Goal: Task Accomplishment & Management: Manage account settings

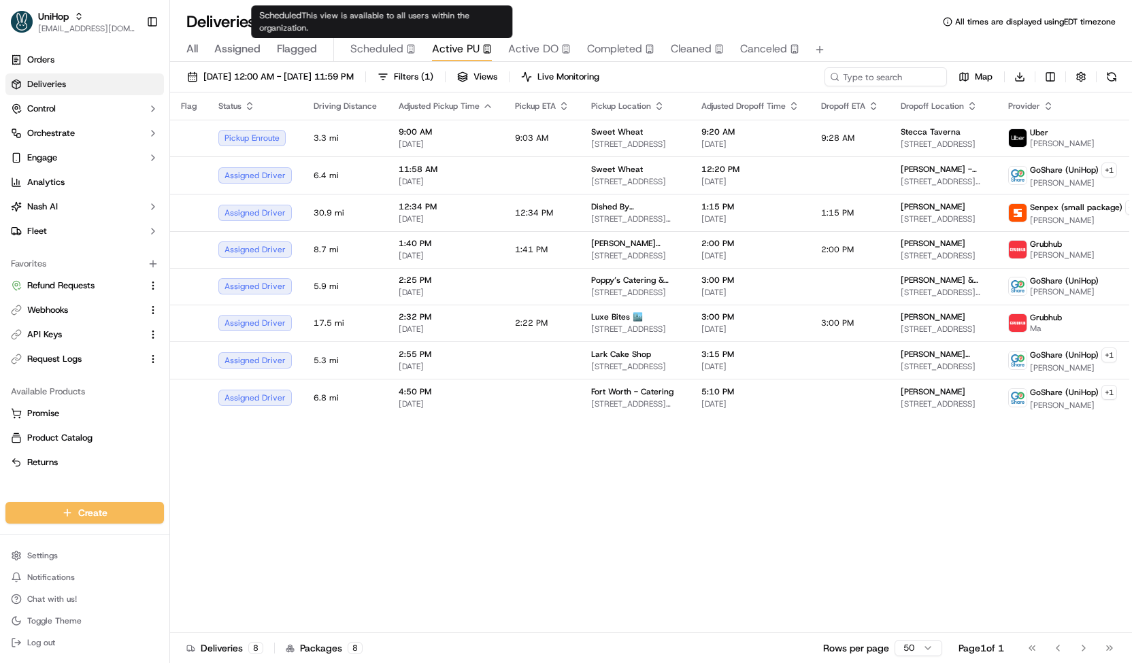
drag, startPoint x: 0, startPoint y: 0, endPoint x: 392, endPoint y: 55, distance: 395.7
click at [392, 55] on span "Scheduled" at bounding box center [376, 49] width 53 height 16
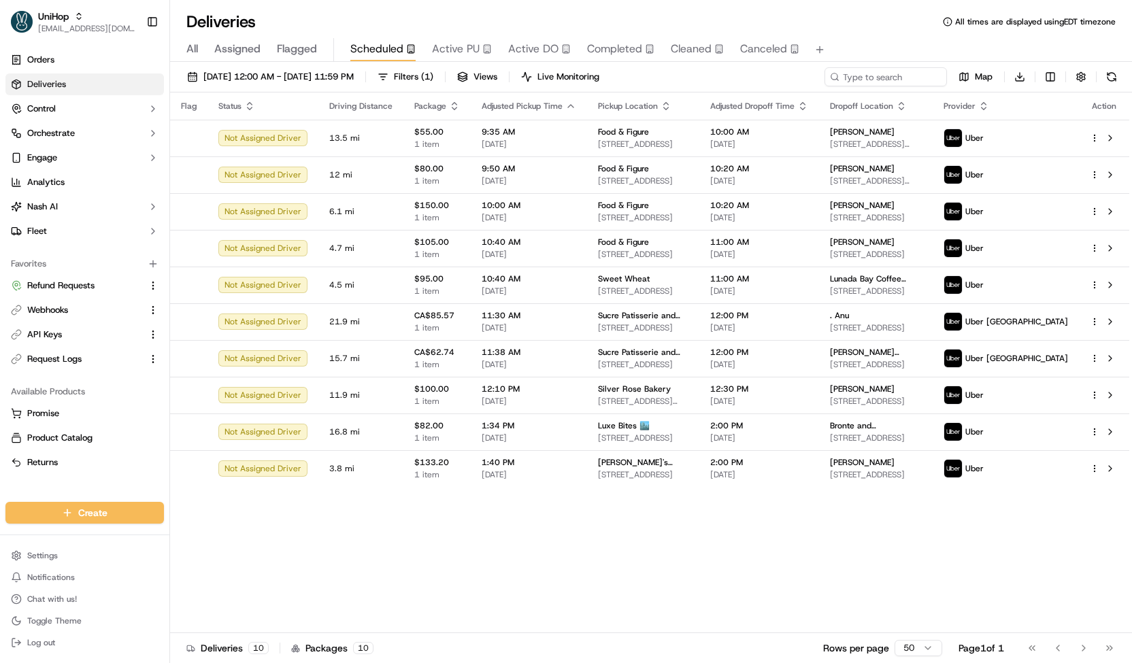
click at [457, 63] on div "[DATE] 12:00 AM - [DATE] 11:59 PM Filters ( 1 ) Views Live Monitoring Map Downl…" at bounding box center [651, 364] width 962 height 604
click at [457, 60] on button "Active PU" at bounding box center [462, 49] width 60 height 23
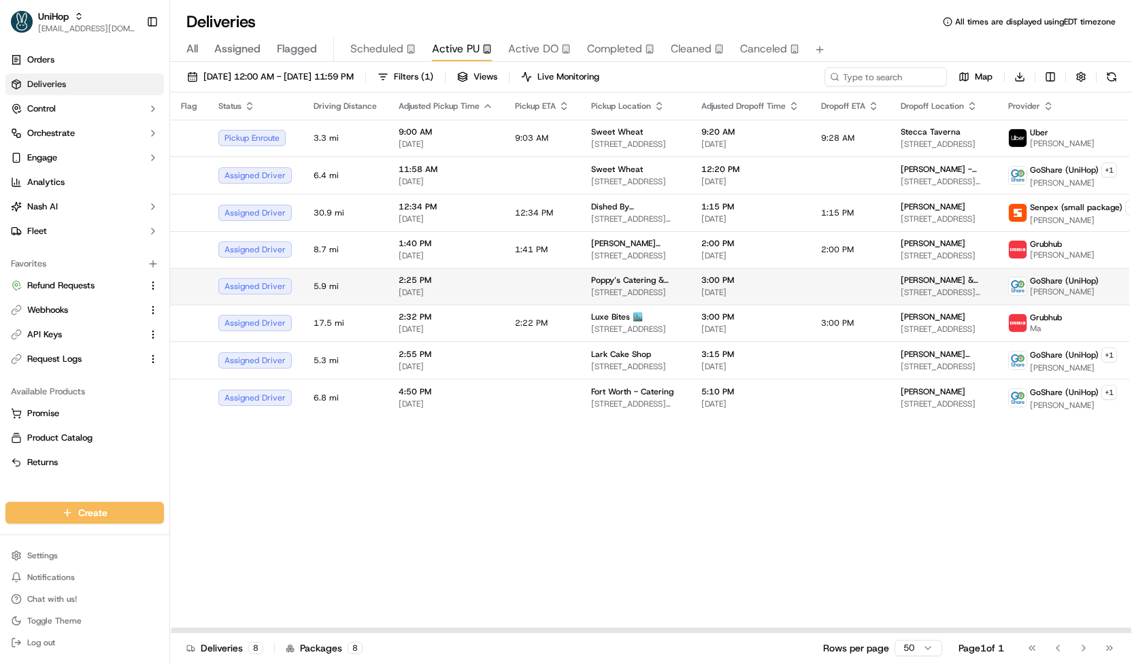
click at [548, 282] on td at bounding box center [542, 286] width 76 height 37
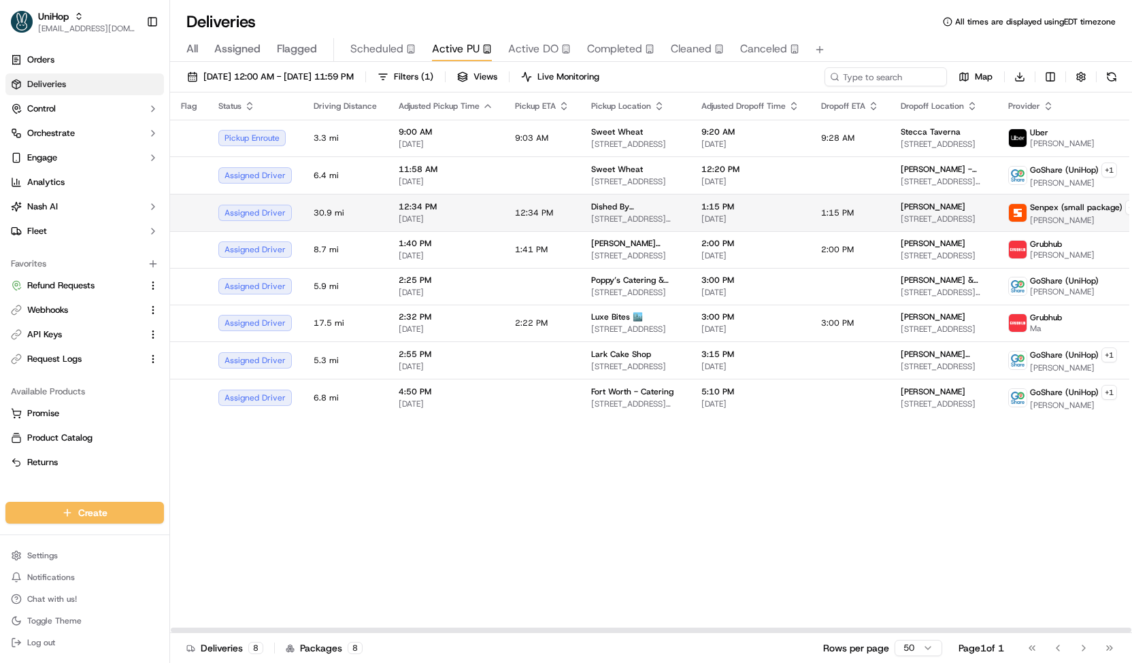
click at [515, 211] on span "12:34 PM" at bounding box center [534, 212] width 38 height 11
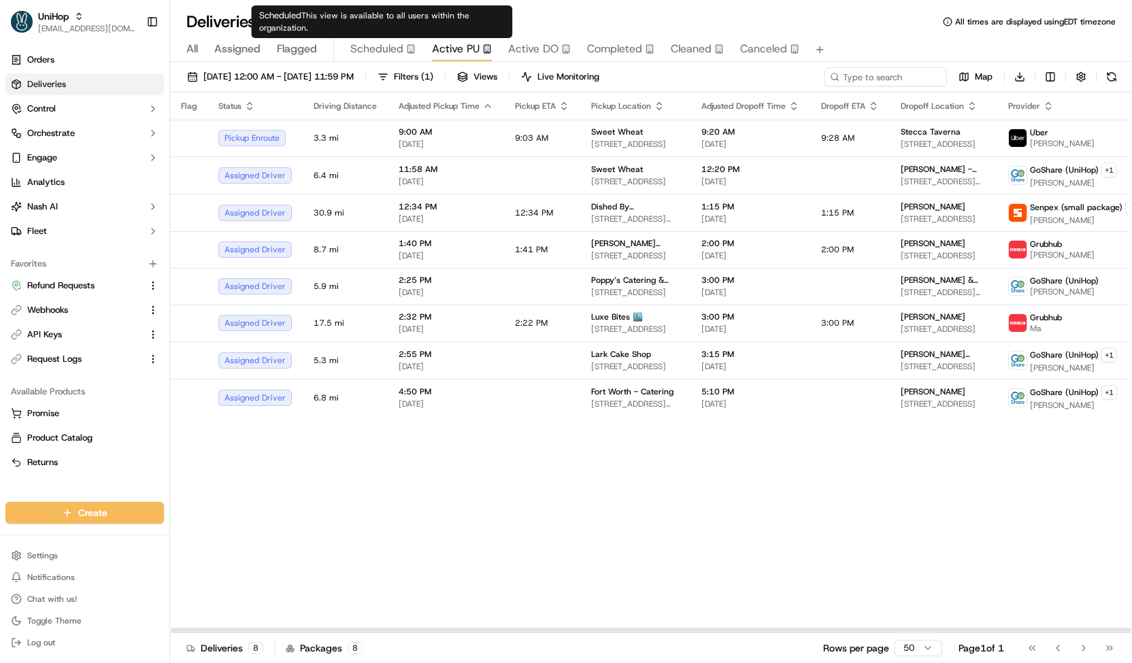
click at [408, 54] on div "Scheduled" at bounding box center [382, 49] width 65 height 16
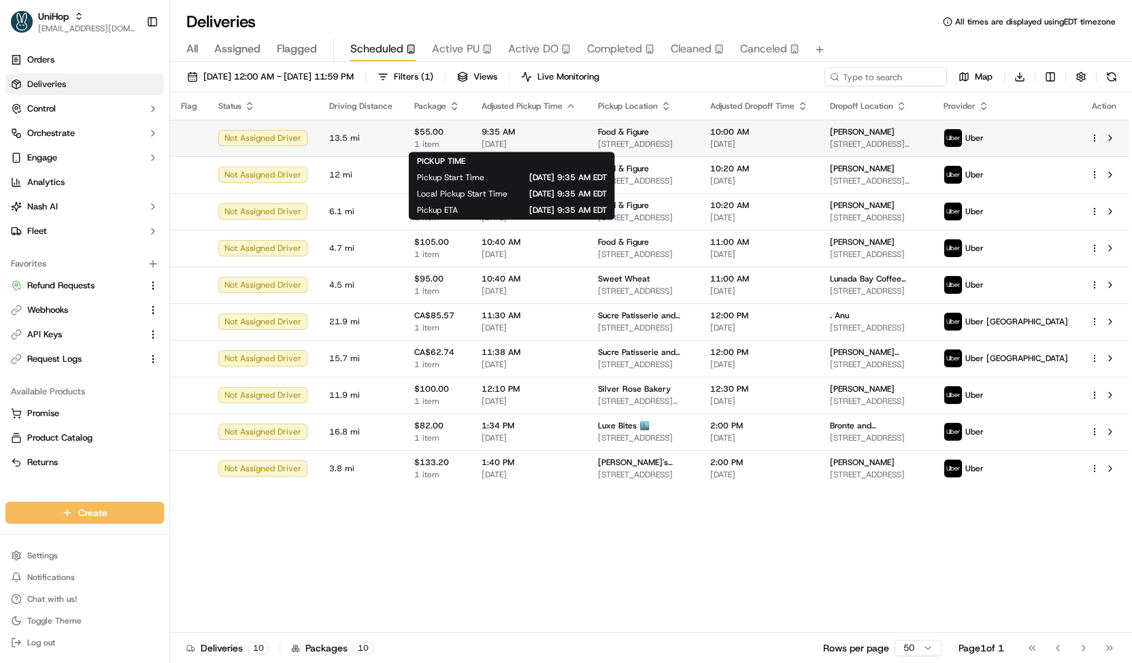
click at [508, 131] on span "9:35 AM" at bounding box center [529, 132] width 95 height 11
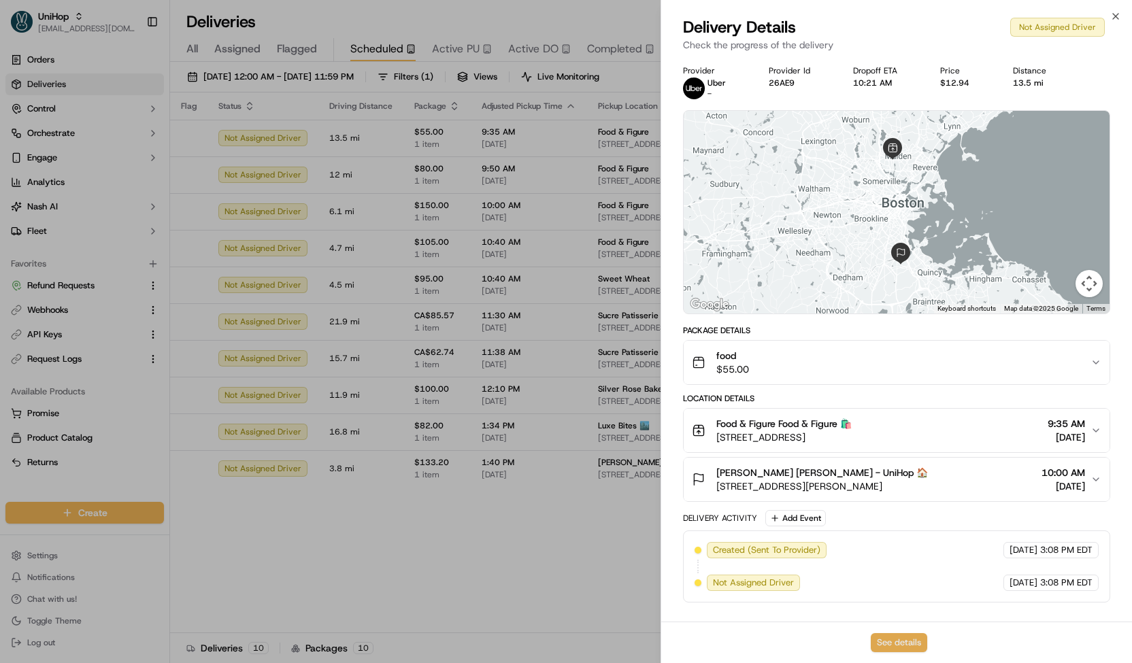
click at [902, 644] on button "See details" at bounding box center [899, 642] width 56 height 19
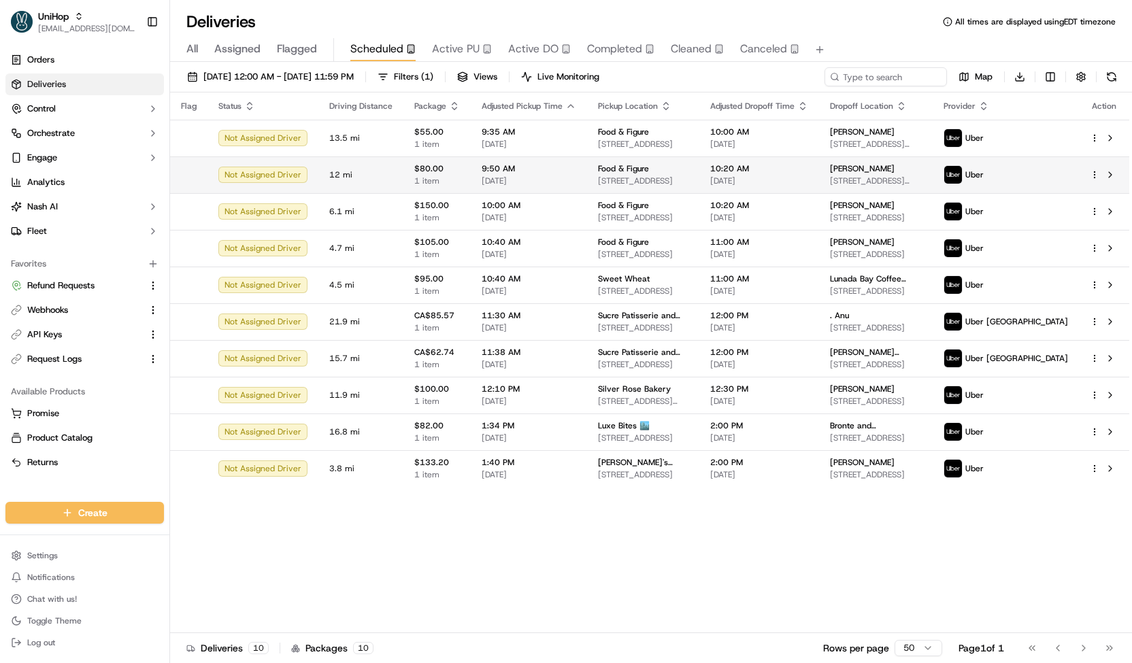
click at [567, 167] on span "9:50 AM" at bounding box center [529, 168] width 95 height 11
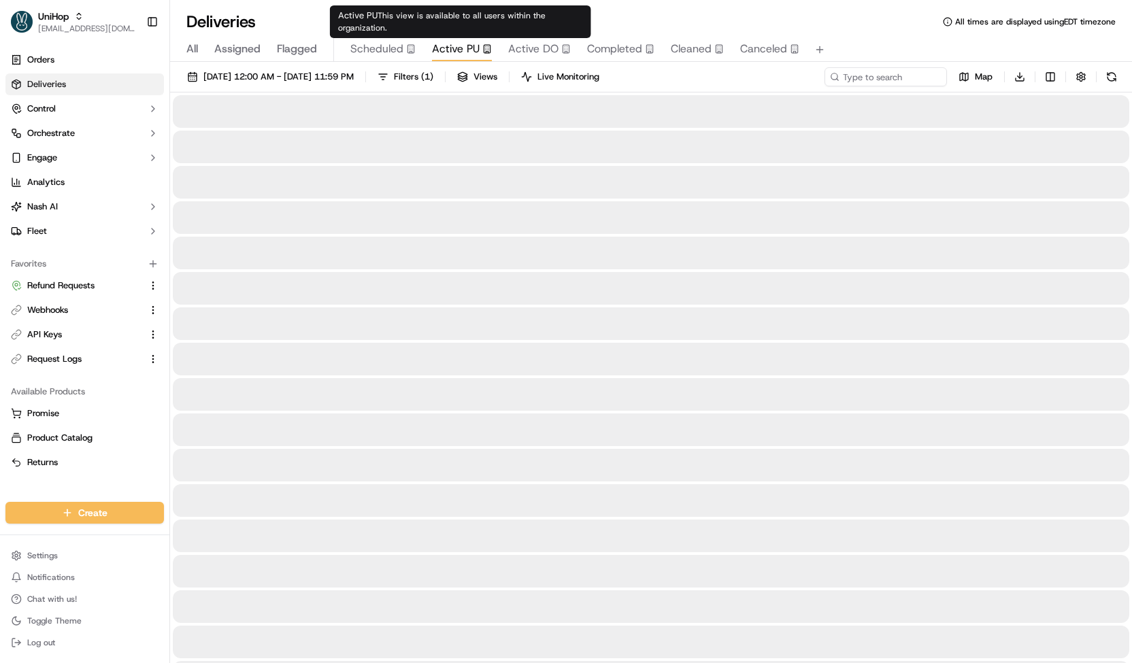
click at [444, 54] on span "Active PU" at bounding box center [456, 49] width 48 height 16
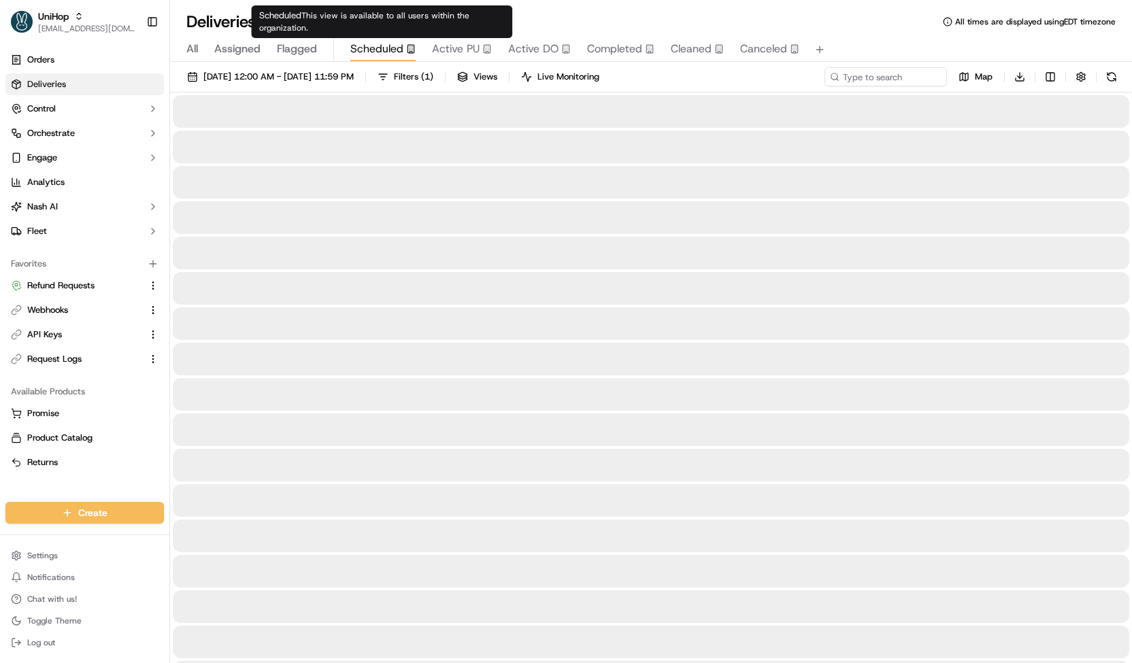
click at [399, 54] on span "Scheduled" at bounding box center [376, 49] width 53 height 16
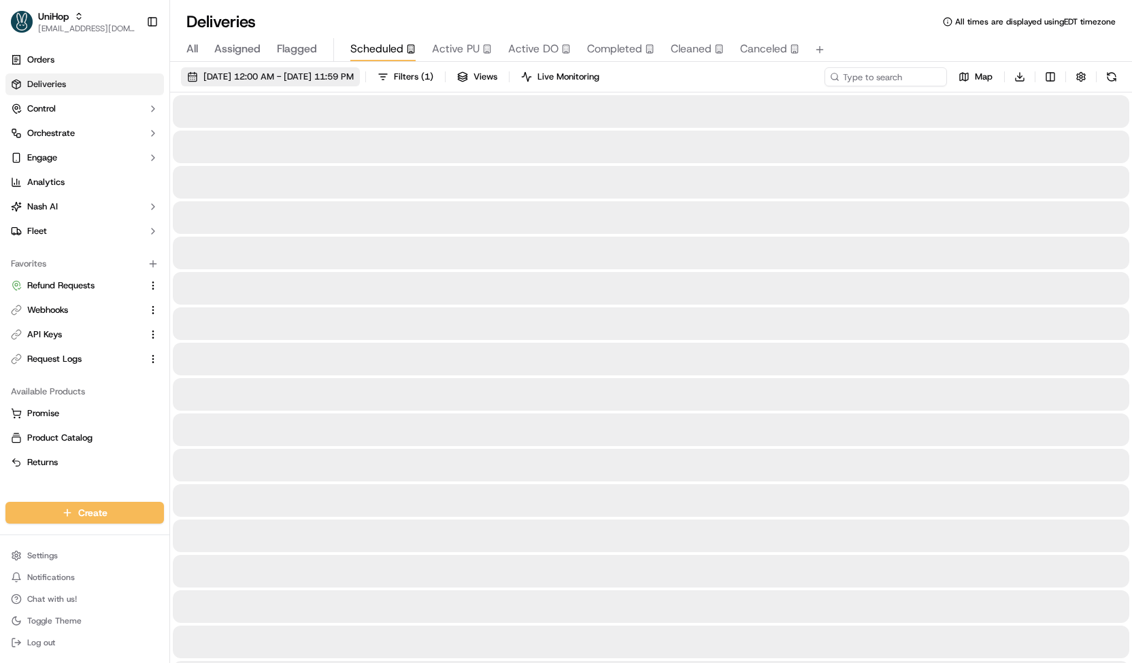
click at [354, 76] on span "Sep 21 2025 12:00 AM - Sep 21 2025 11:59 PM" at bounding box center [278, 77] width 150 height 12
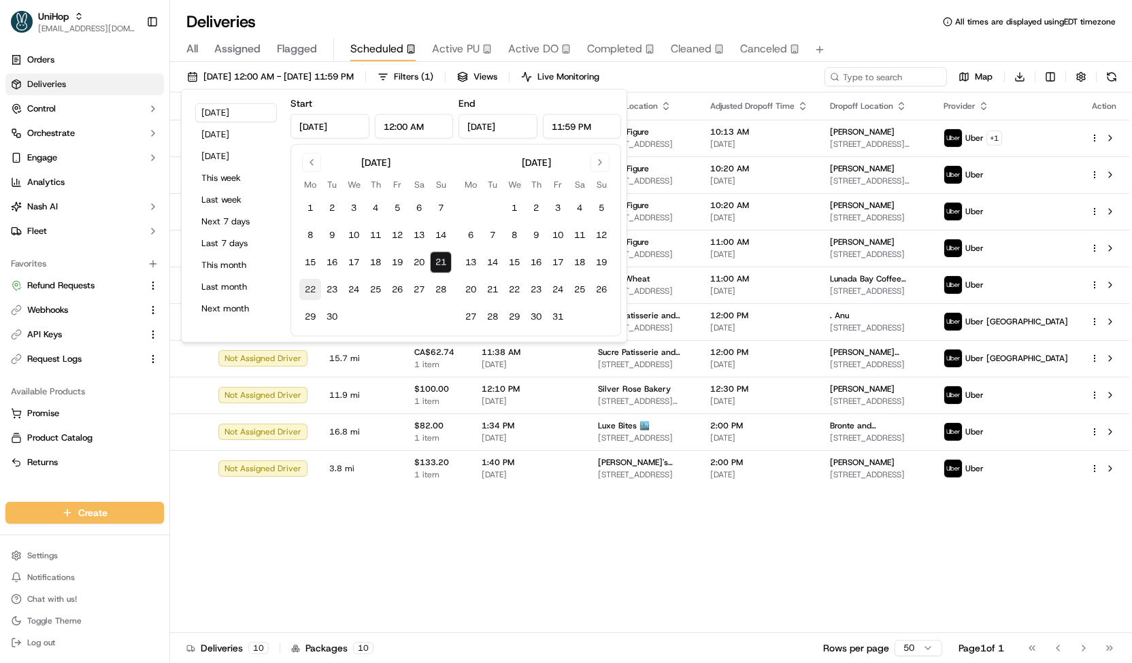
click at [313, 279] on button "22" at bounding box center [310, 290] width 22 height 22
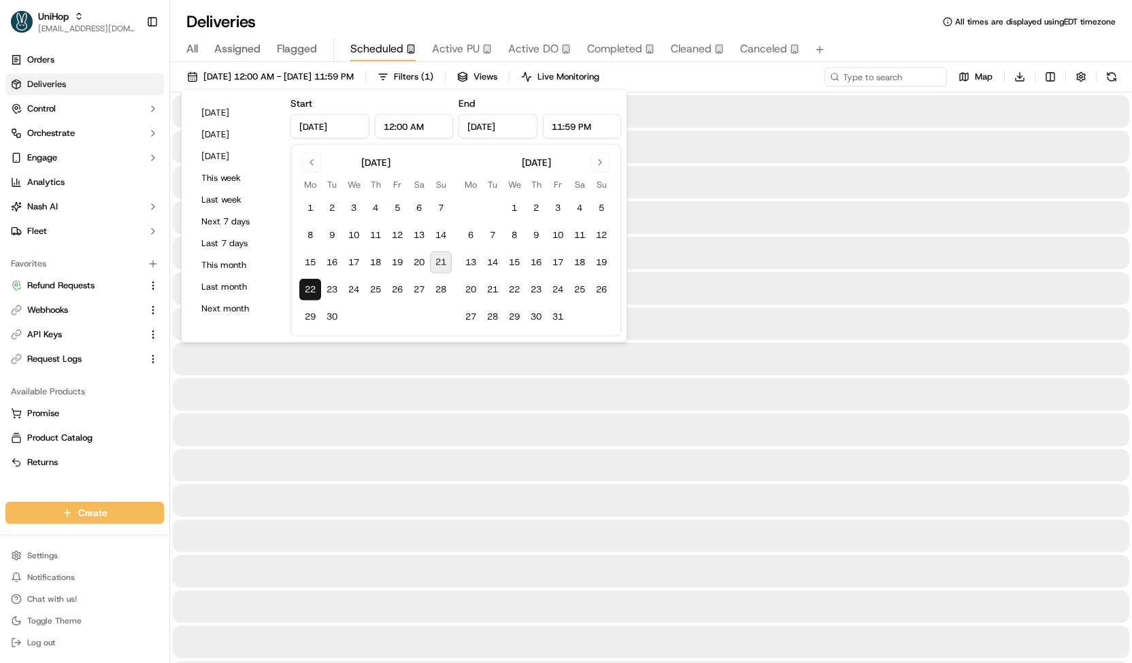
type input "Sep 22, 2025"
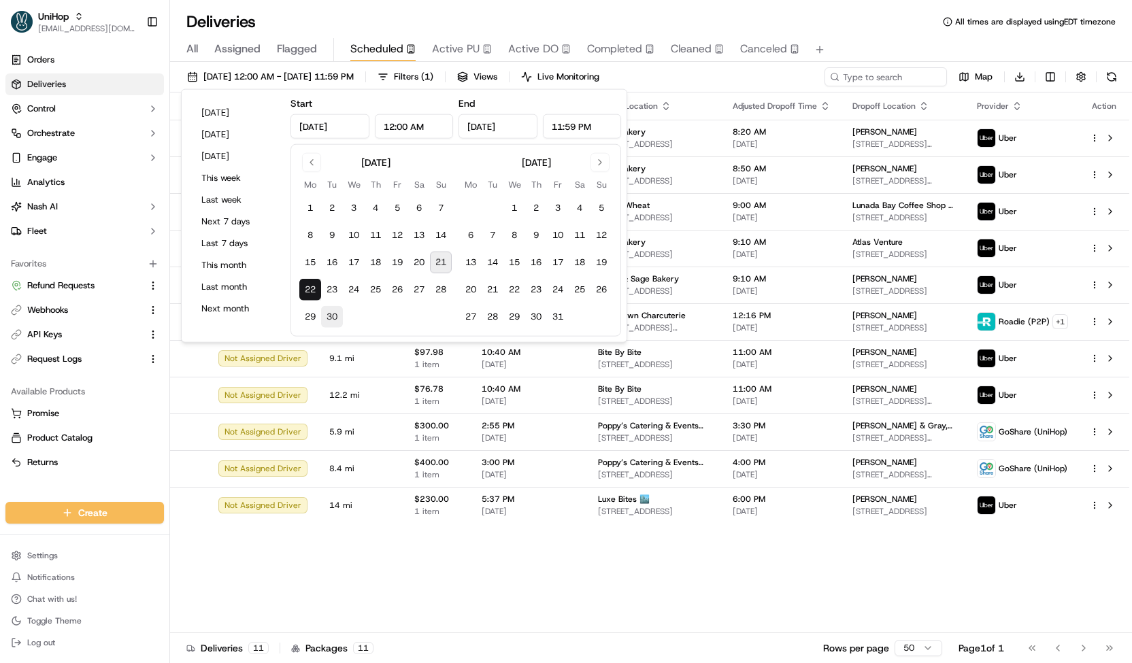
click at [327, 308] on button "30" at bounding box center [332, 317] width 22 height 22
type input "Sep 30, 2025"
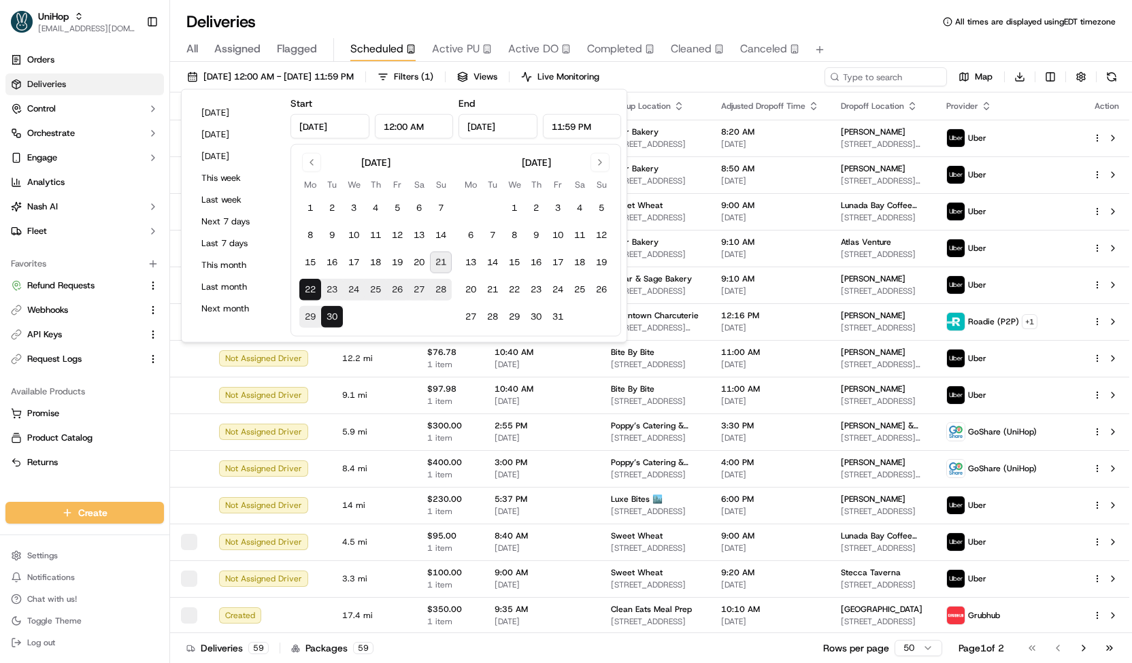
click at [683, 81] on div "Sep 22 2025 12:00 AM - Sep 30 2025 11:59 PM Filters ( 1 ) Views Live Monitoring…" at bounding box center [651, 79] width 962 height 25
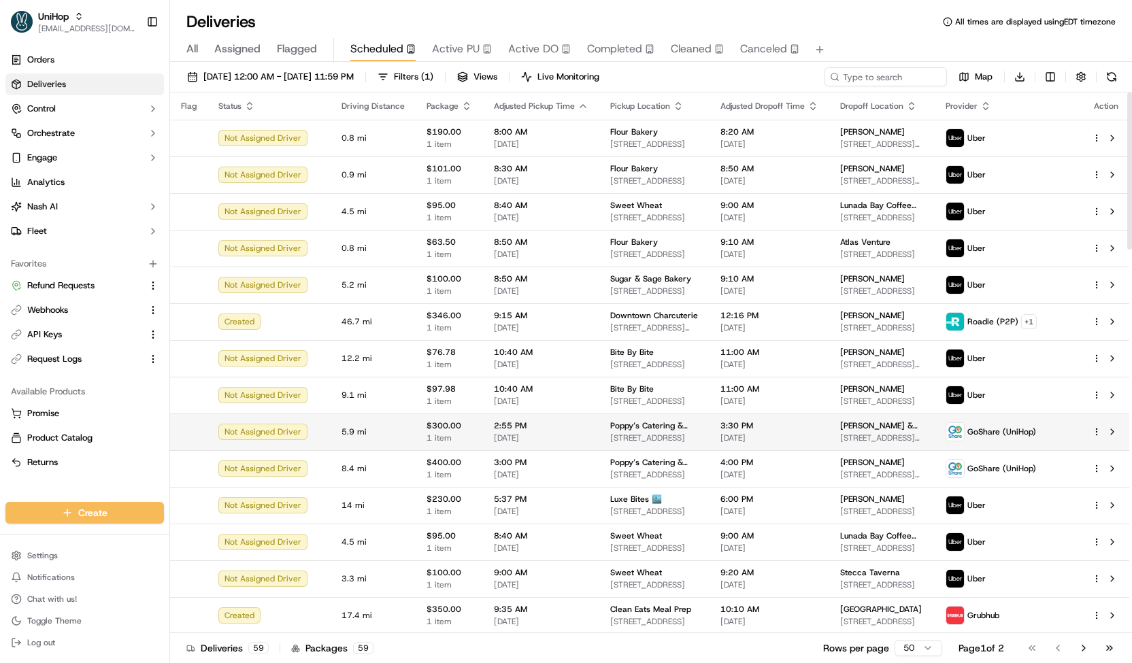
click at [611, 441] on span "189 Columbia St, Brooklyn, NY 11231, USA" at bounding box center [654, 438] width 88 height 11
click at [635, 458] on span "Poppy’s Catering & Events (Columbia)" at bounding box center [654, 462] width 88 height 11
click at [591, 436] on td "2:55 PM Sep 22 2025" at bounding box center [541, 432] width 116 height 37
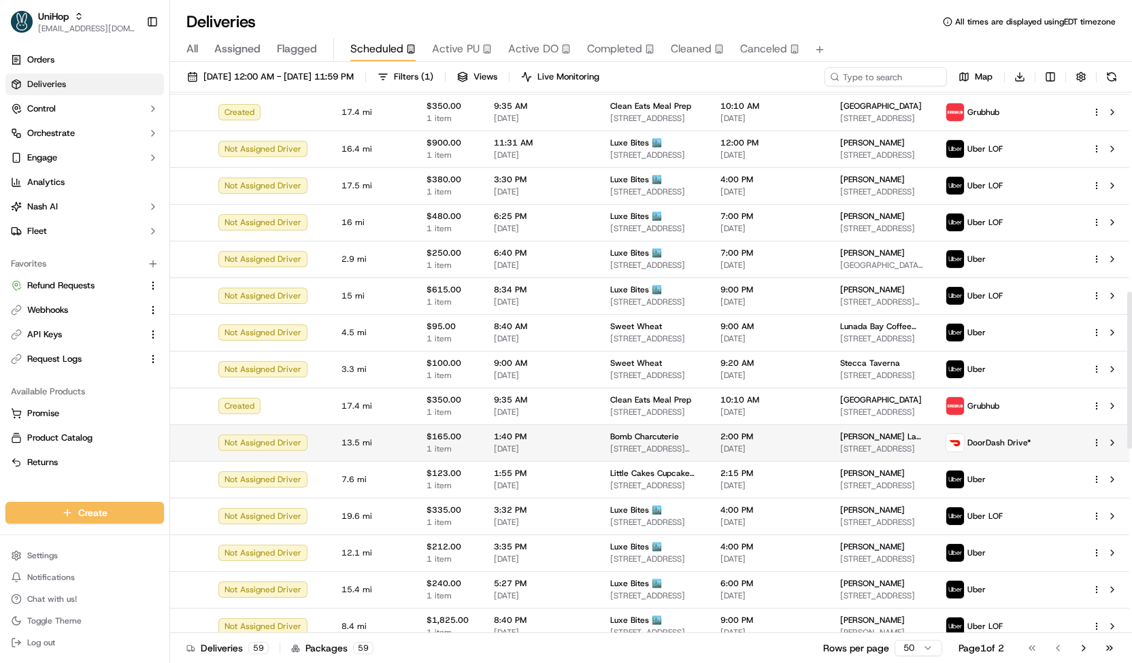
scroll to position [688, 0]
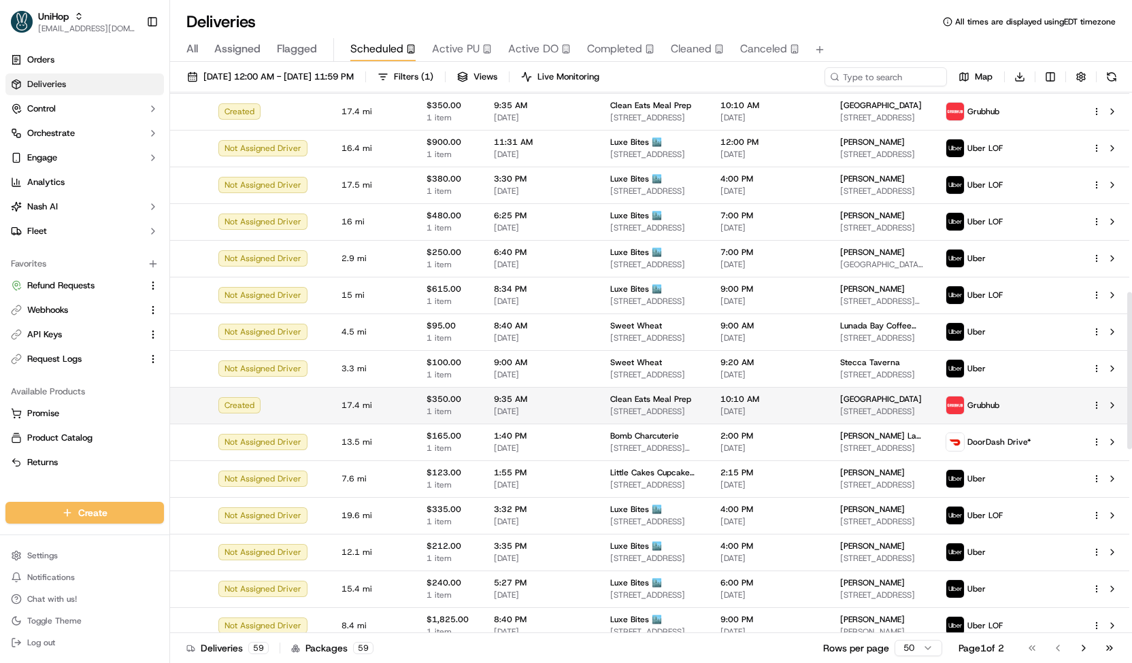
click at [542, 410] on span "Sep 25 2025" at bounding box center [541, 411] width 95 height 11
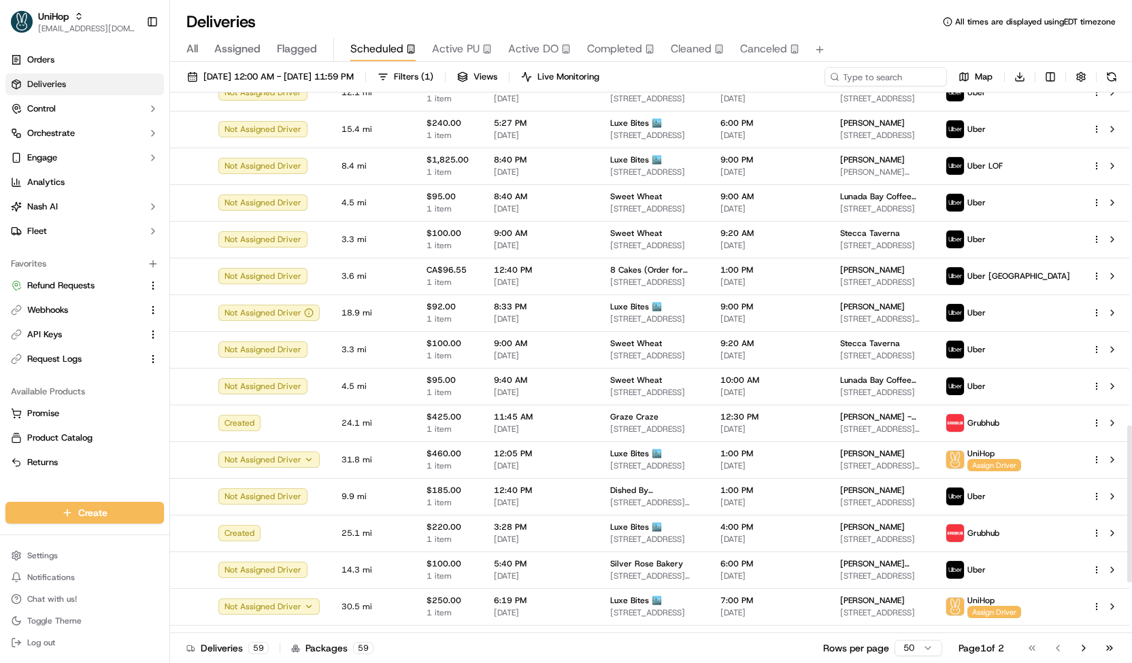
scroll to position [1323, 0]
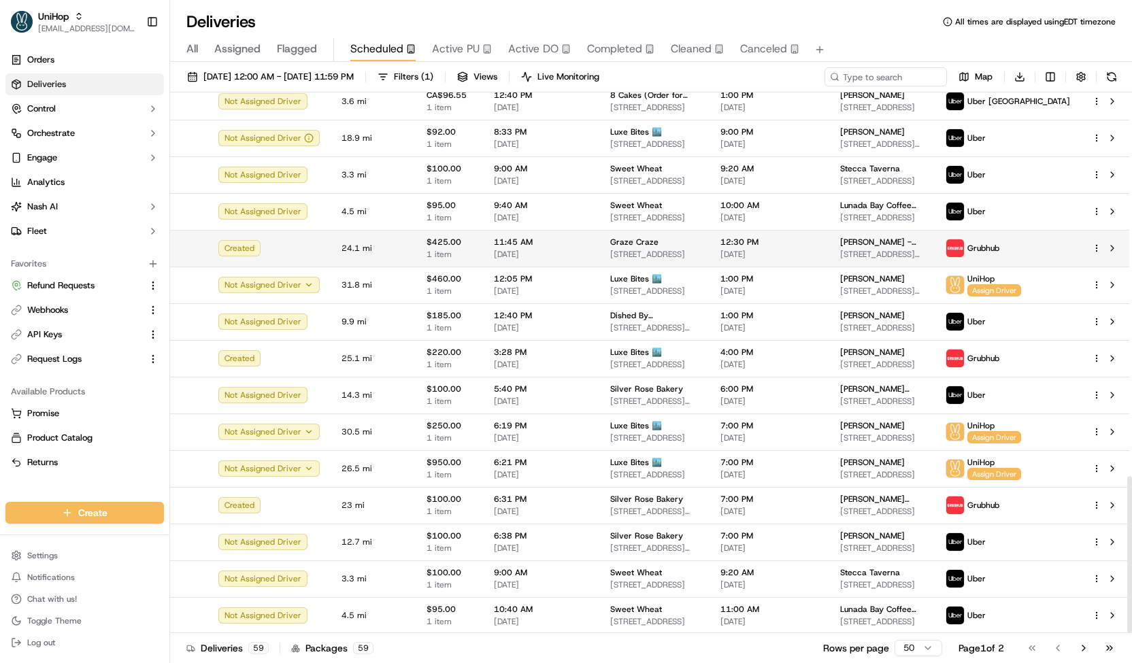
click at [497, 255] on span "Sep 27 2025" at bounding box center [541, 254] width 95 height 11
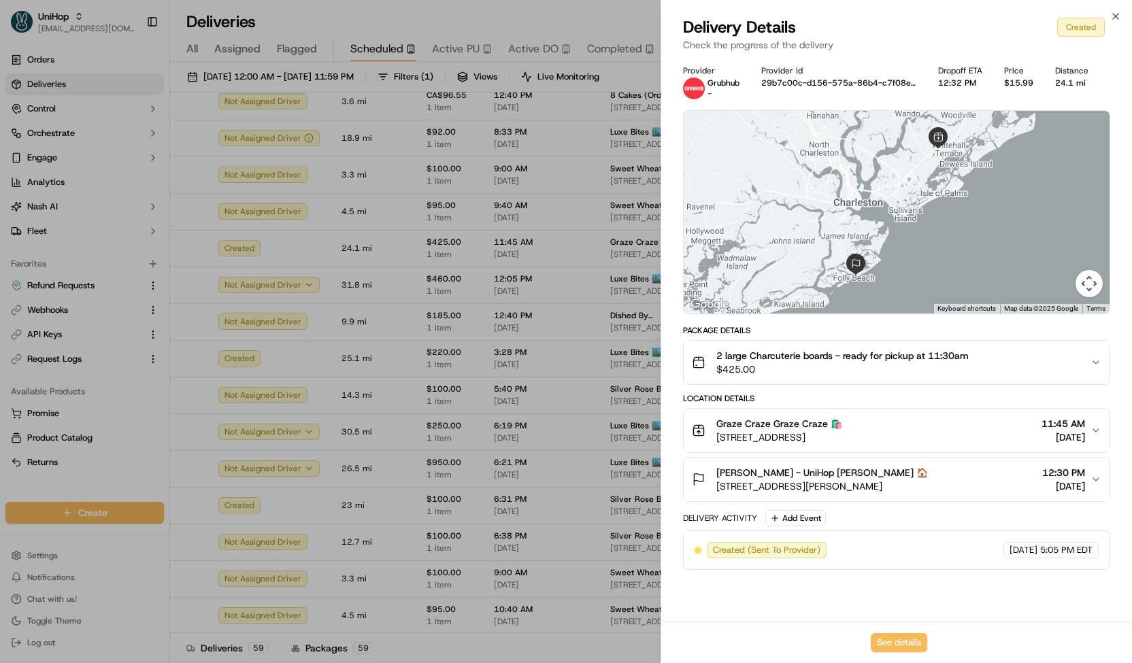
click at [663, 397] on div "Provider Grubhub - Provider Id 29b7c00c-d156-575a-86b4-c7f08ebc0692 Dropoff ETA…" at bounding box center [896, 339] width 471 height 565
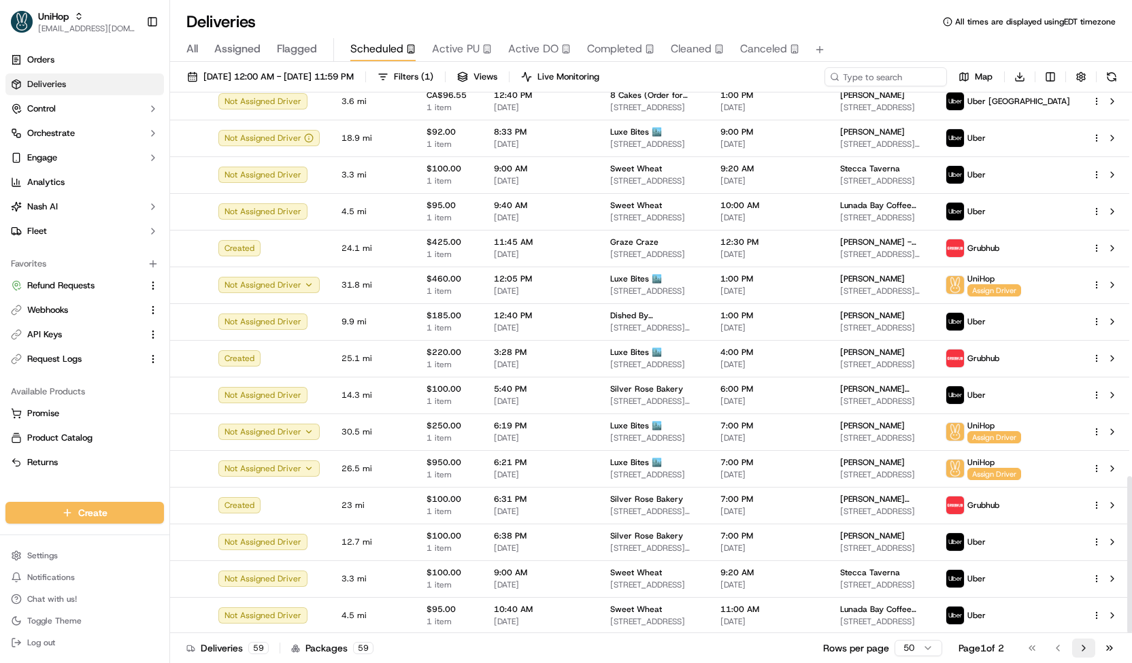
click at [1074, 651] on button "Go to next page" at bounding box center [1083, 648] width 23 height 19
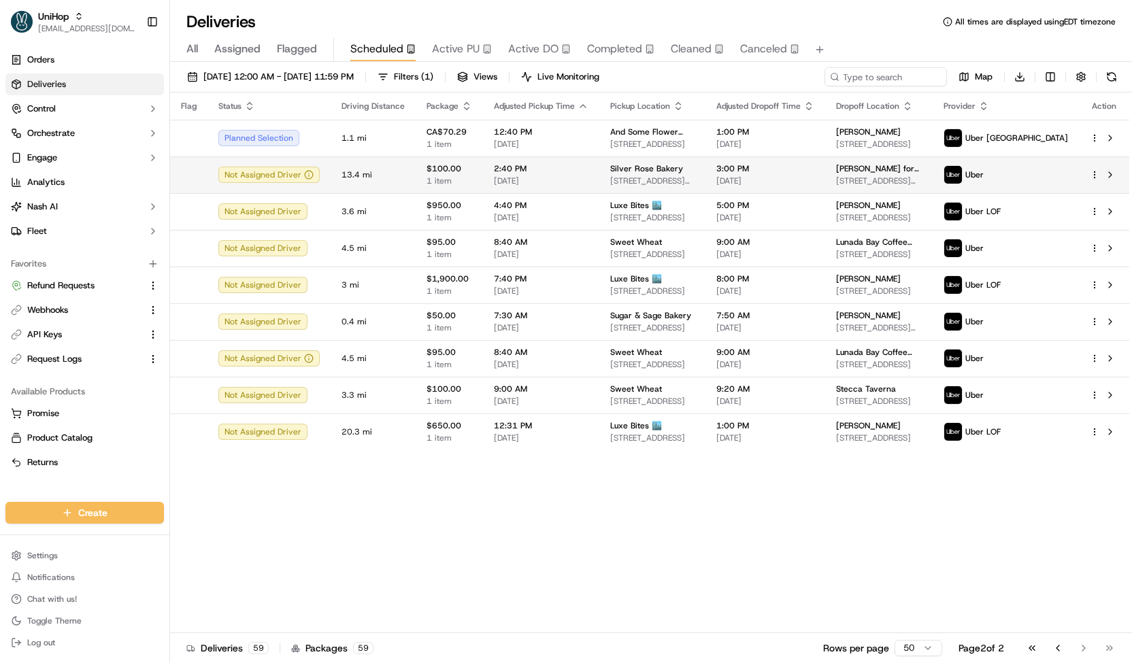
click at [769, 156] on td "3:00 PM Sep 28 2025" at bounding box center [765, 174] width 120 height 37
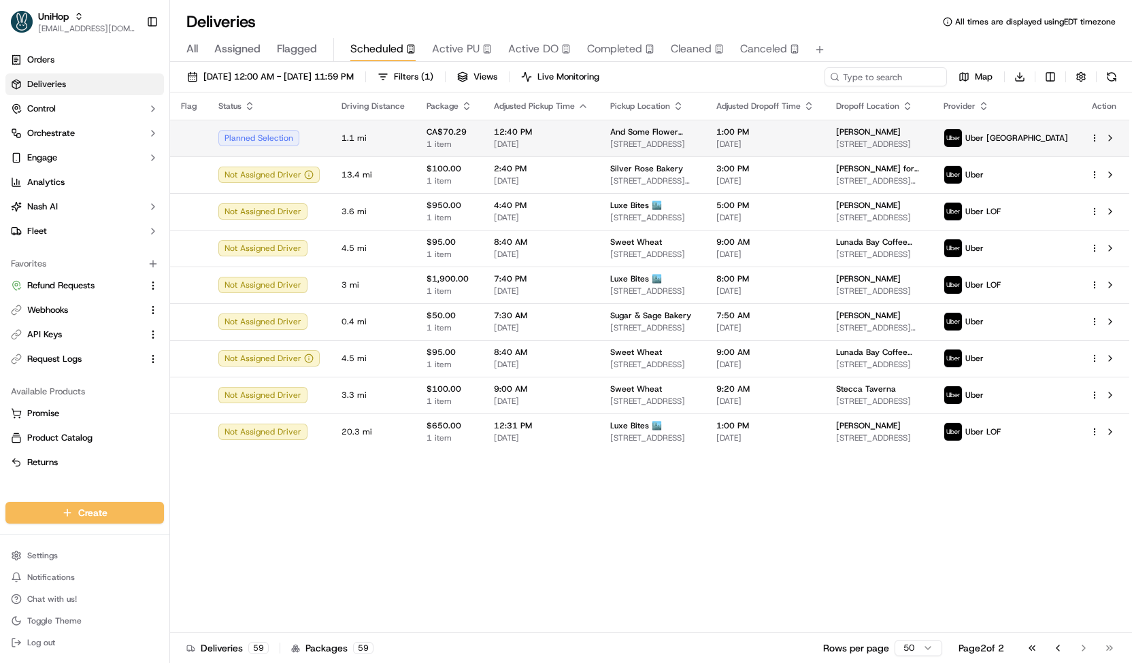
click at [665, 139] on span "540 7 Ave NW, Calgary, AB T2N 0Z1, Canada" at bounding box center [652, 144] width 84 height 11
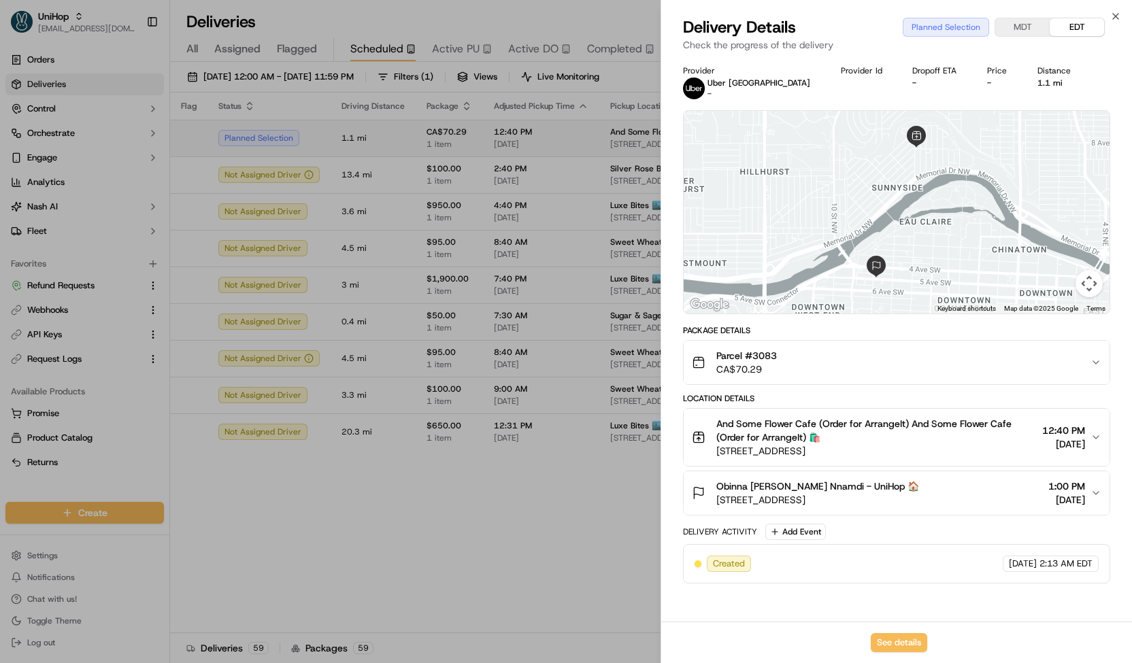
click at [665, 139] on div "Provider Uber Canada - Provider Id Dropoff ETA - Price - Distance 1.1 mi To nav…" at bounding box center [896, 339] width 471 height 565
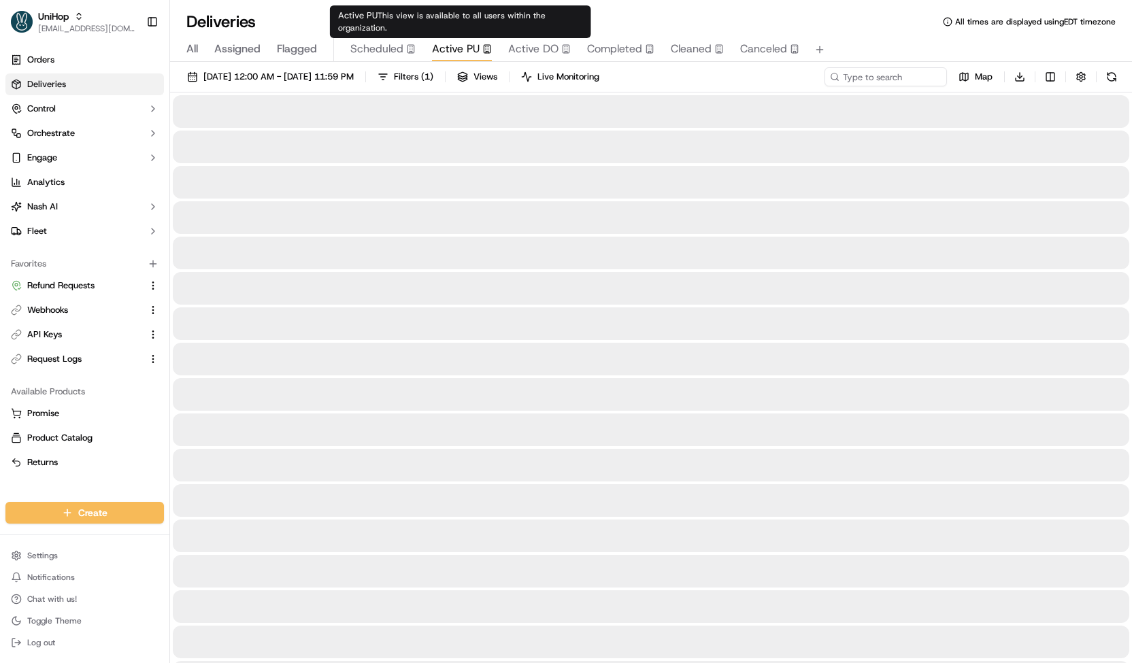
click at [465, 34] on div "Active PU This view is available to all users within the organization. Active P…" at bounding box center [460, 21] width 261 height 33
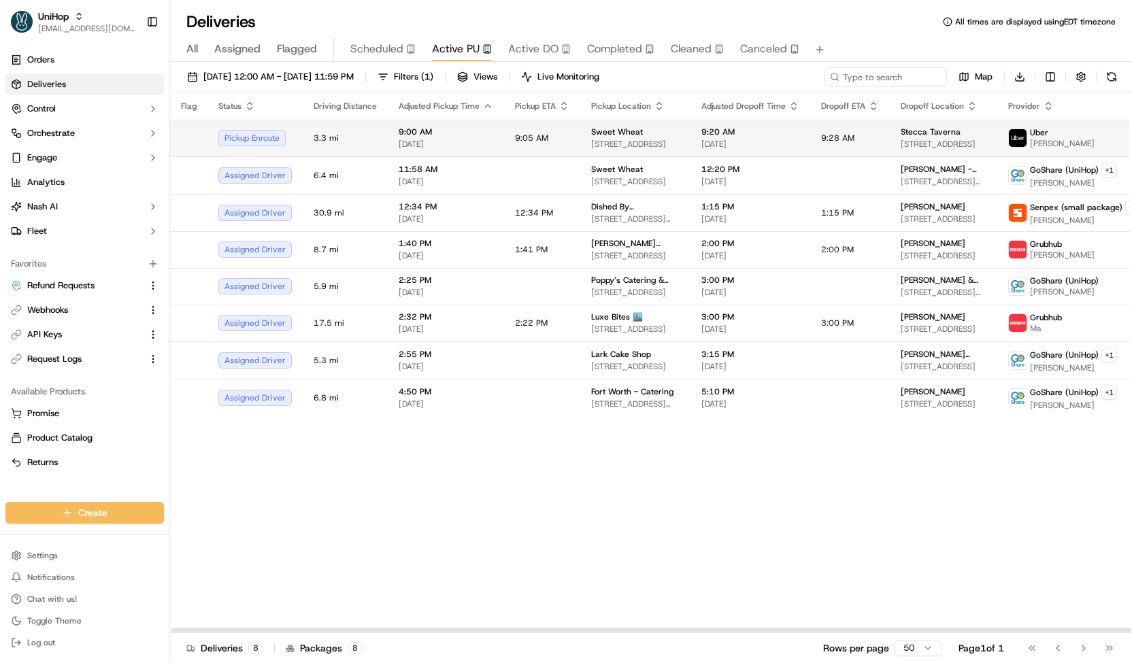
click at [561, 129] on td "9:05 AM" at bounding box center [542, 138] width 76 height 37
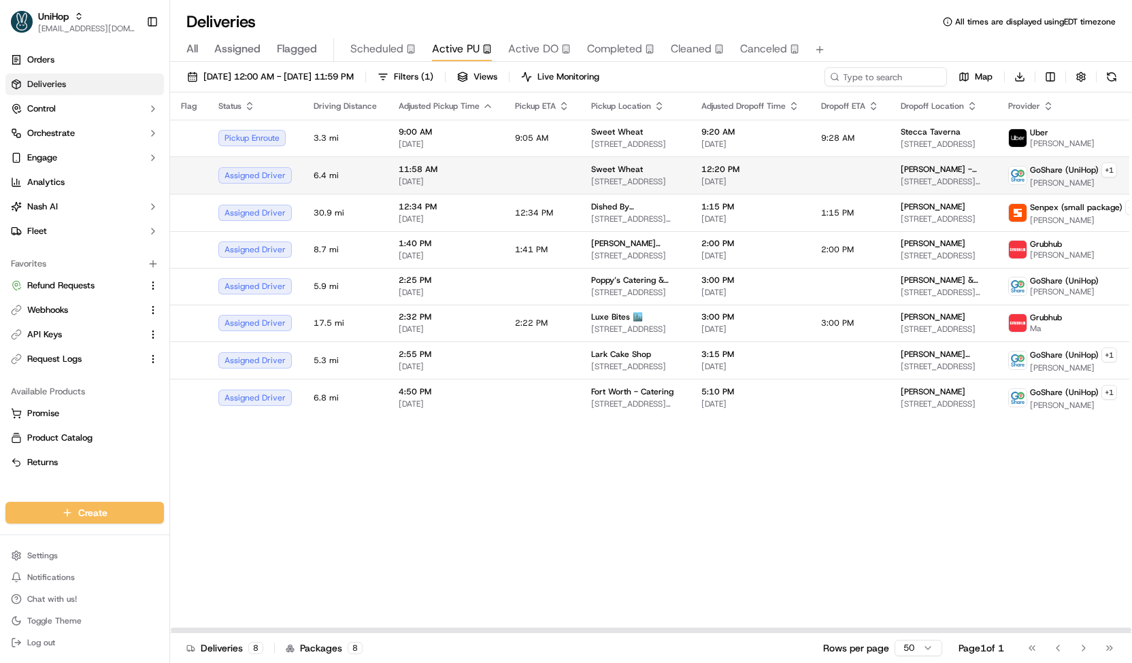
click at [582, 169] on td "Sweet Wheat 1430 S Pacific Coast Hwy, Redondo Beach, CA 90277, USA" at bounding box center [635, 174] width 110 height 37
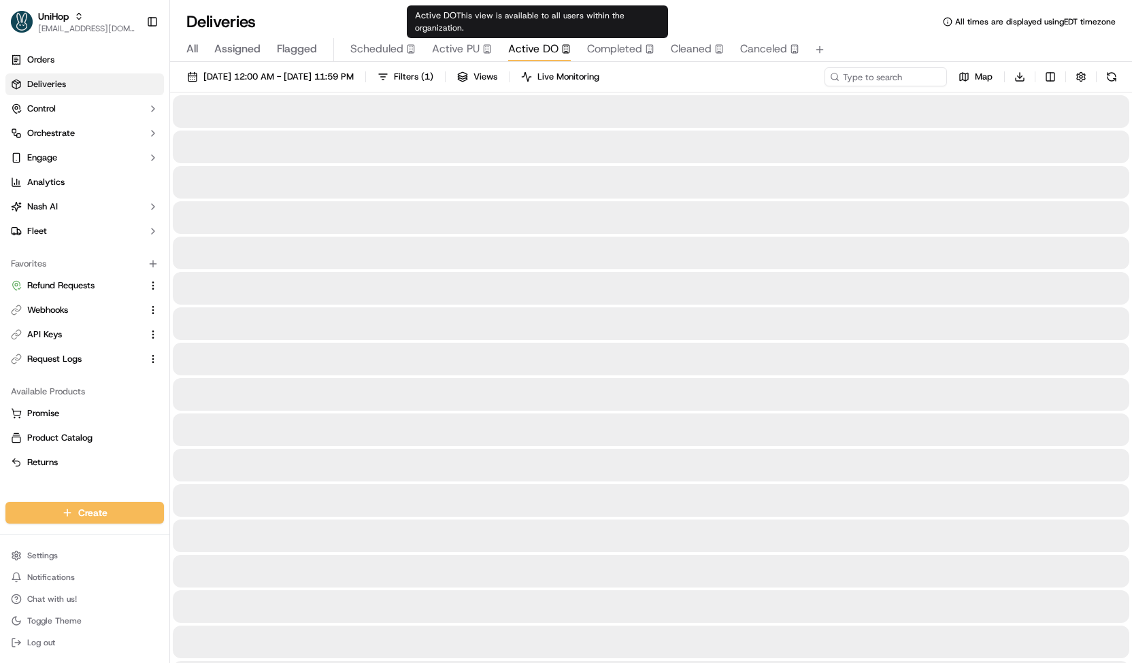
click at [541, 44] on span "Active DO" at bounding box center [533, 49] width 50 height 16
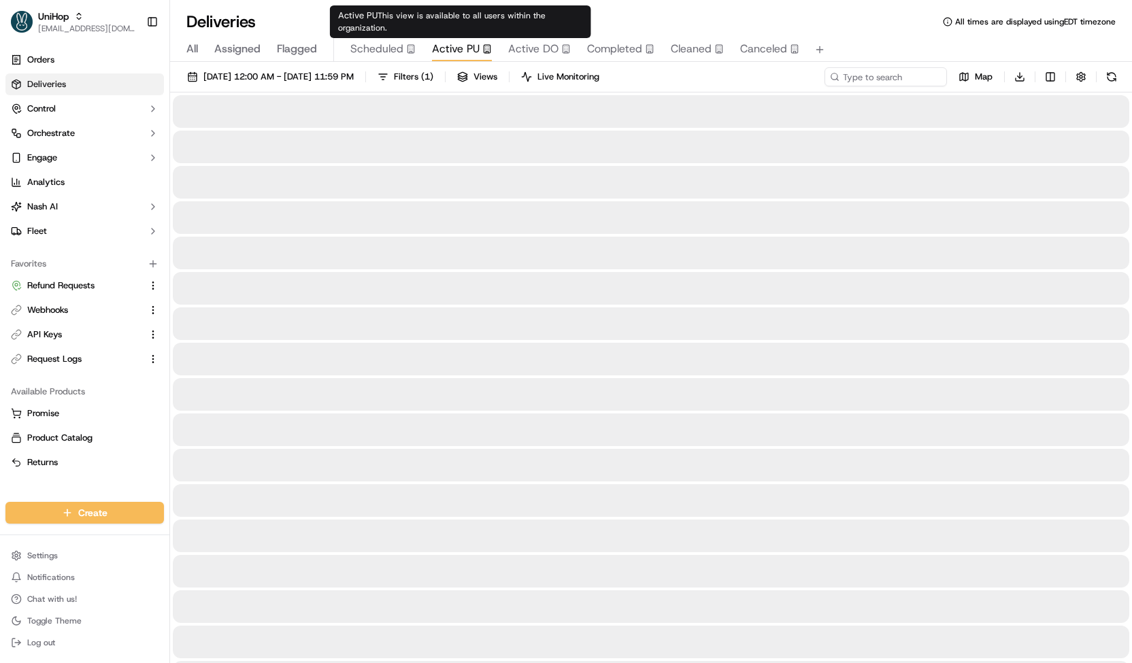
click at [480, 52] on div "Active PU" at bounding box center [462, 49] width 60 height 16
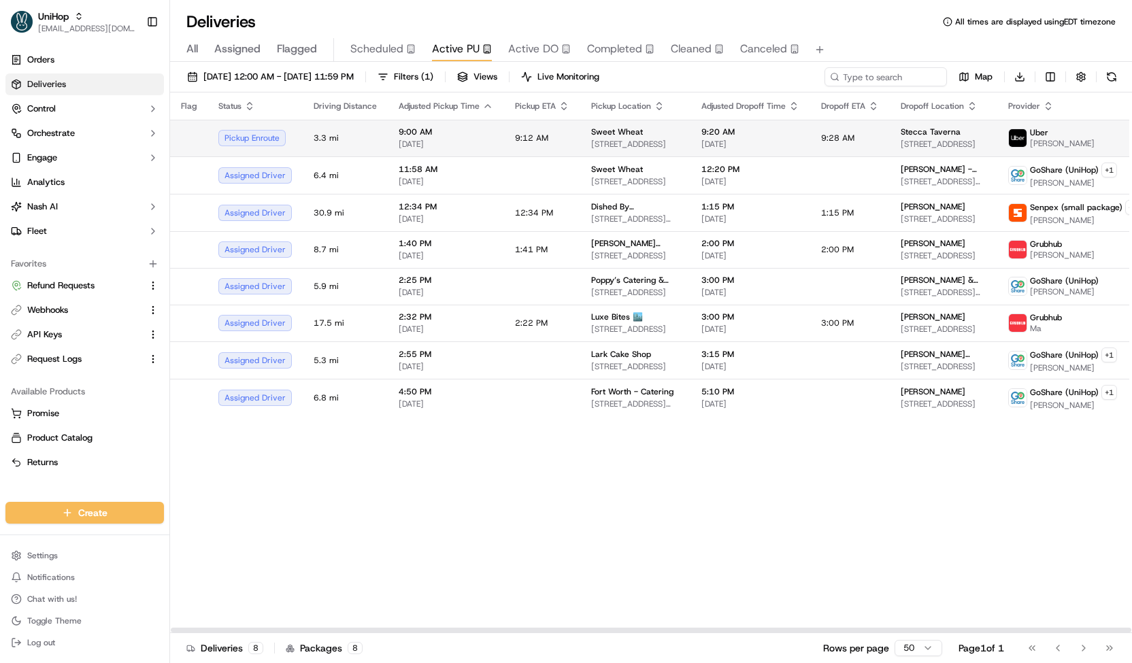
click at [585, 133] on td "Sweet Wheat 1430 S Pacific Coast Hwy, Redondo Beach, CA 90277, USA" at bounding box center [635, 138] width 110 height 37
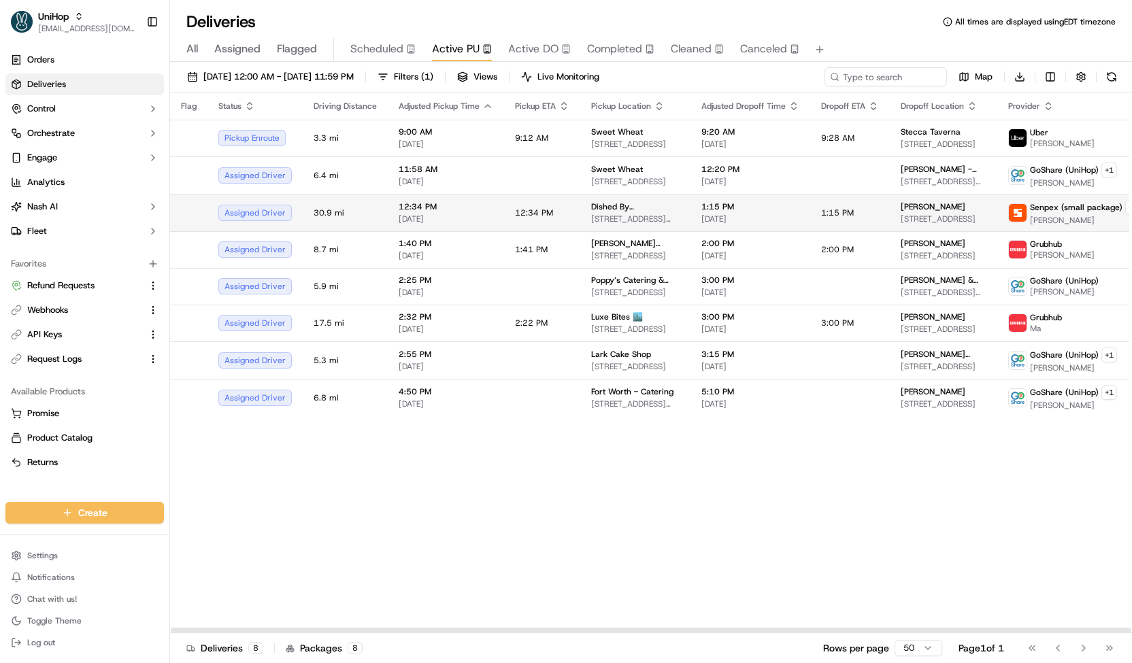
click at [625, 218] on span "2701 Bickford Ave, Snohomish, WA 98290, USA" at bounding box center [635, 219] width 88 height 11
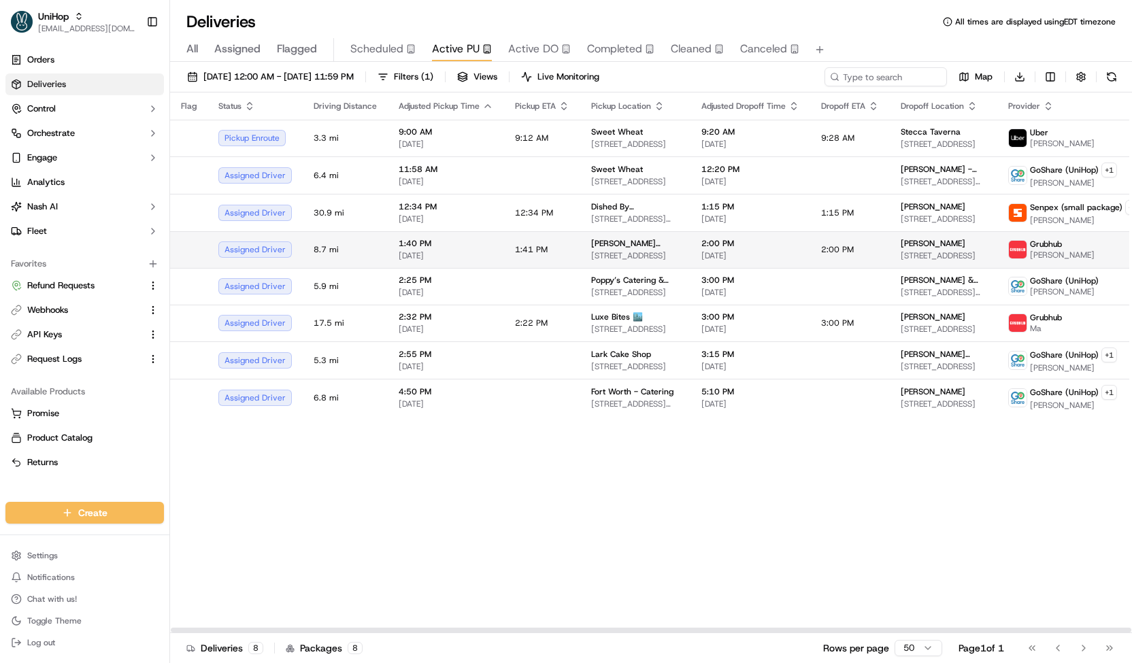
click at [637, 250] on span "11 W Dayton St, Pasadena, CA 91105, USA" at bounding box center [635, 255] width 88 height 11
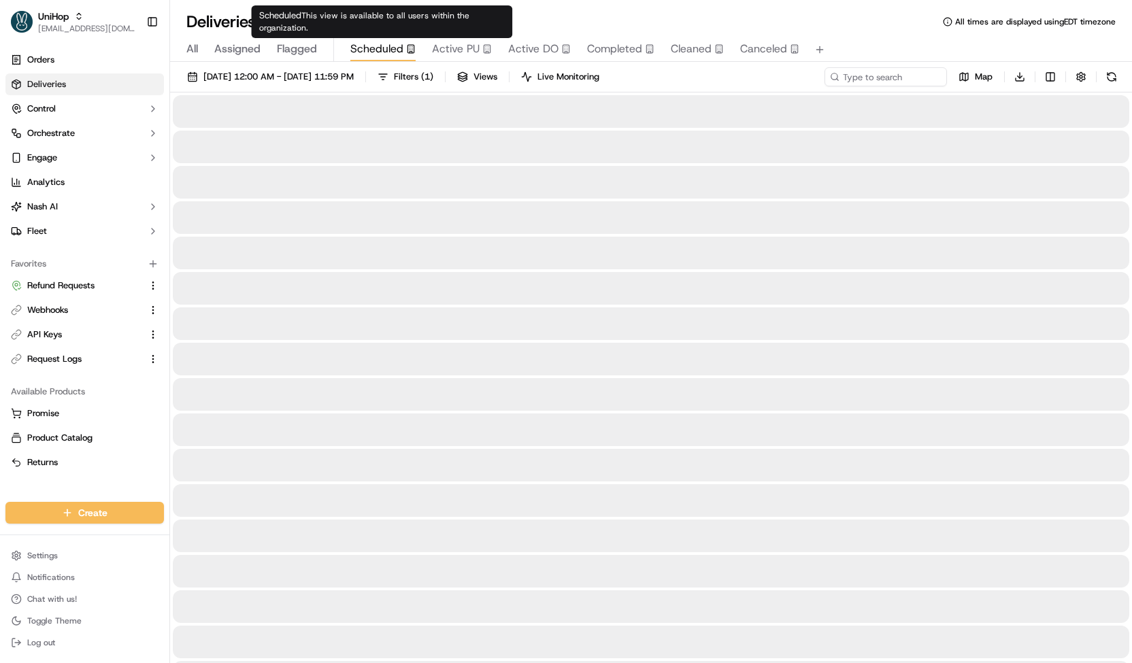
click at [405, 41] on div "Scheduled" at bounding box center [382, 49] width 65 height 16
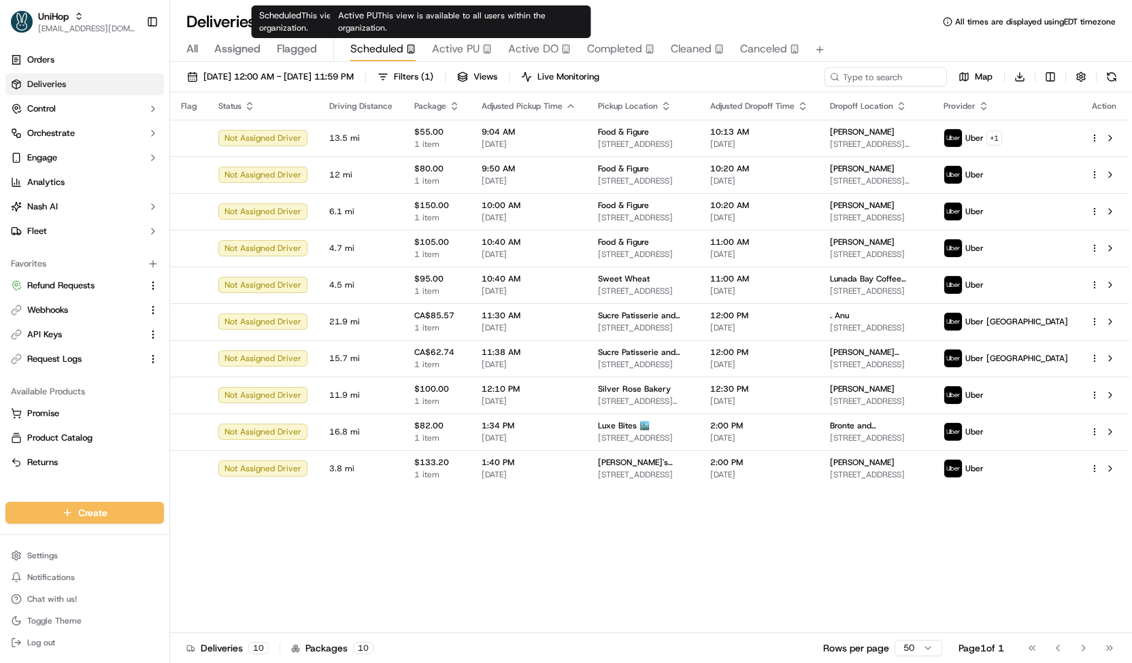
click at [466, 58] on button "Active PU" at bounding box center [462, 49] width 60 height 23
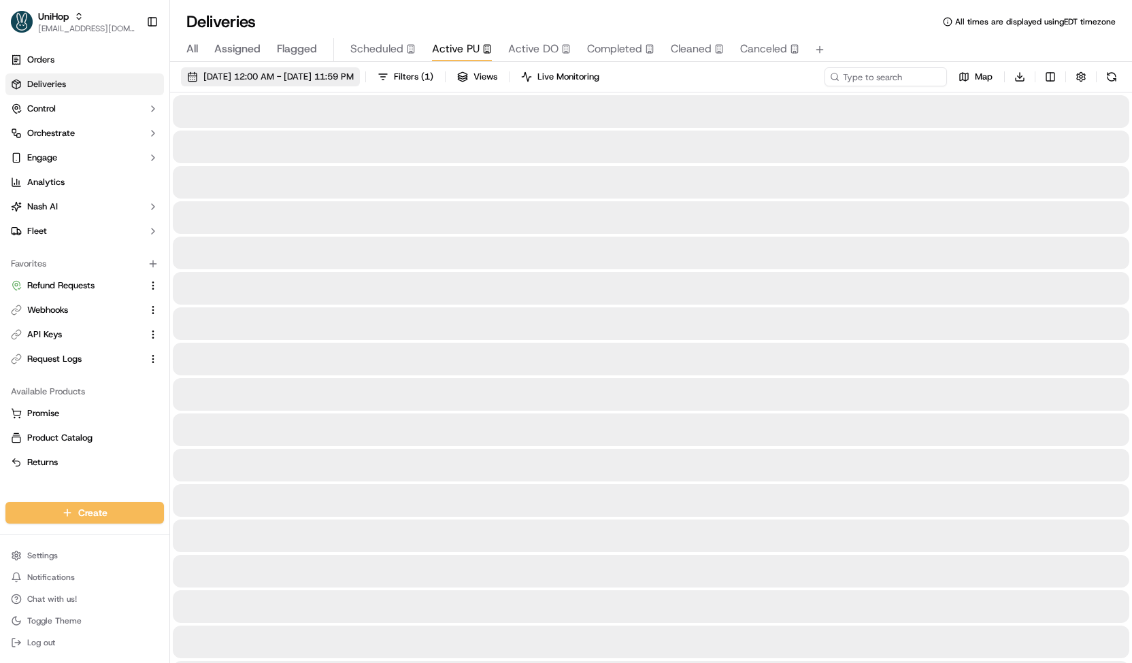
click at [354, 80] on span "Sep 21 2025 12:00 AM - Sep 21 2025 11:59 PM" at bounding box center [278, 77] width 150 height 12
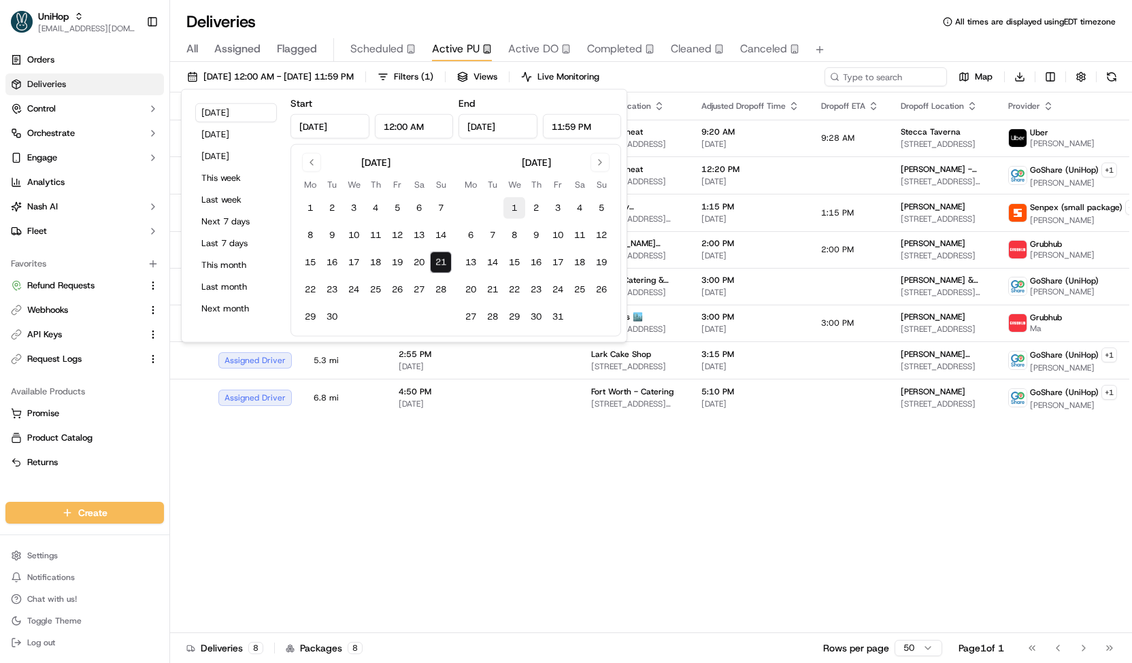
click at [520, 201] on button "1" at bounding box center [514, 208] width 22 height 22
type input "Oct 1, 2025"
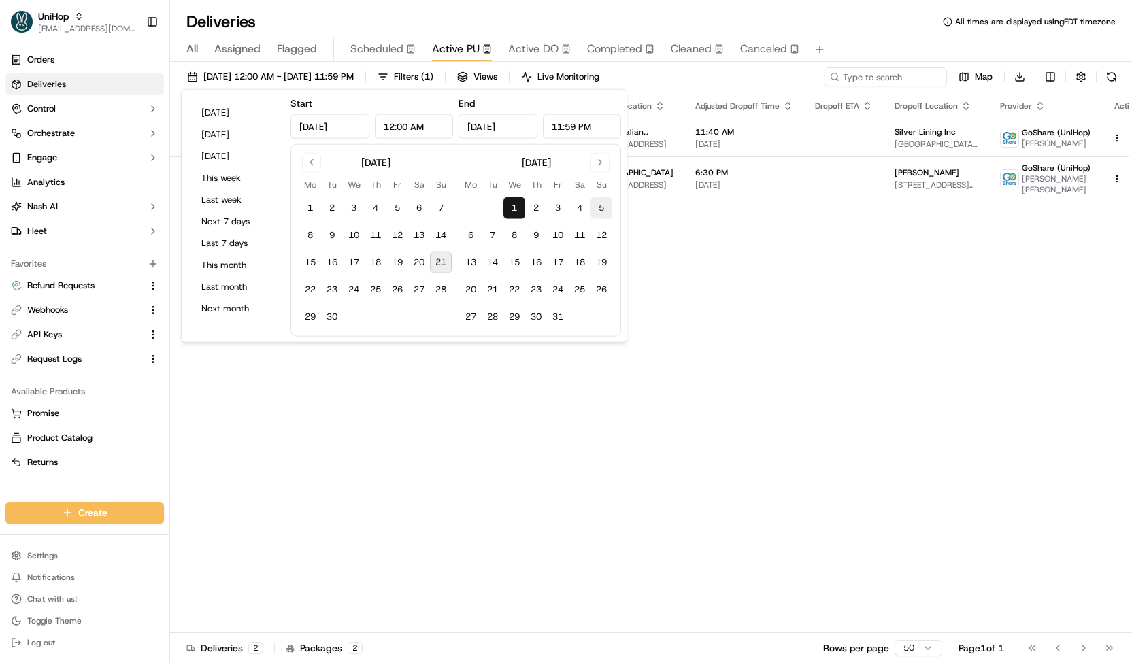
click at [599, 200] on button "5" at bounding box center [602, 208] width 22 height 22
type input "Oct 5, 2025"
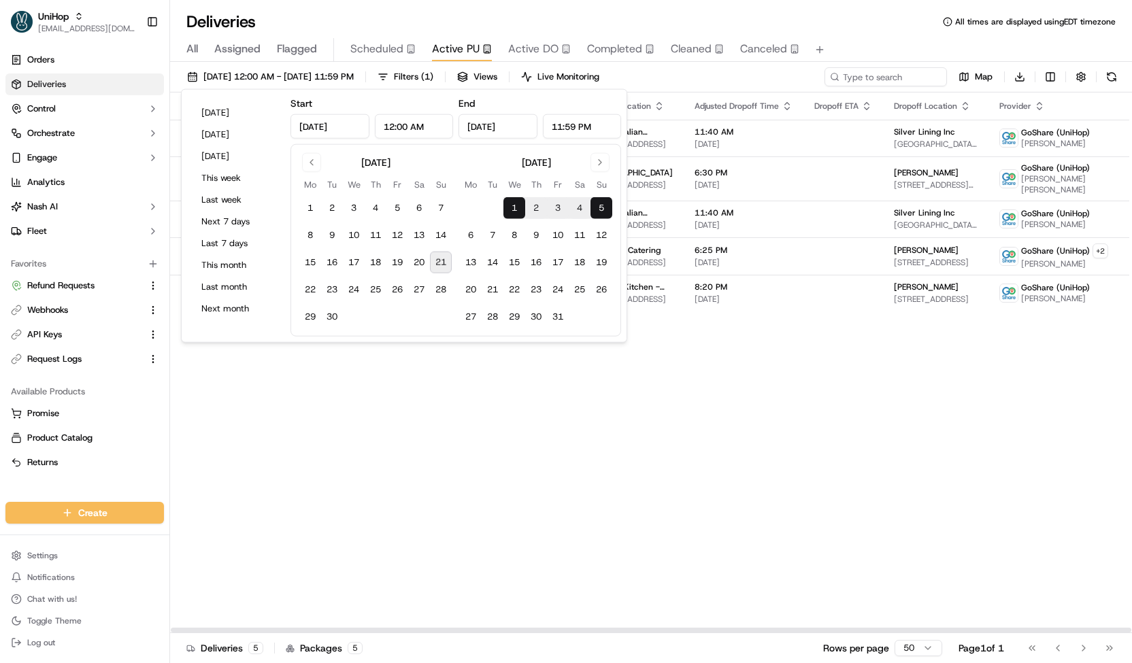
click at [710, 68] on div "Oct 1 2025 12:00 AM - Oct 5 2025 11:59 PM Filters ( 1 ) Views Live Monitoring M…" at bounding box center [651, 79] width 962 height 25
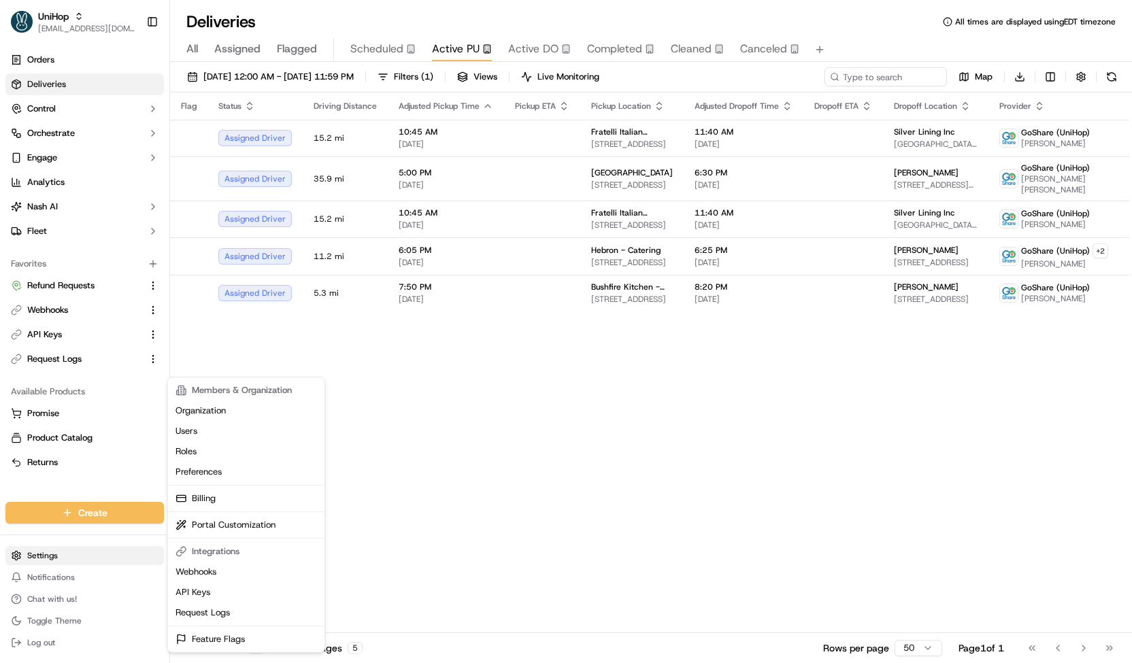
click at [105, 553] on html "UniHop contact@unihop.app Toggle Sidebar Orders Deliveries Control Orchestrate …" at bounding box center [566, 331] width 1132 height 663
click at [69, 130] on html "UniHop contact@unihop.app Toggle Sidebar Orders Deliveries Control Orchestrate …" at bounding box center [566, 331] width 1132 height 663
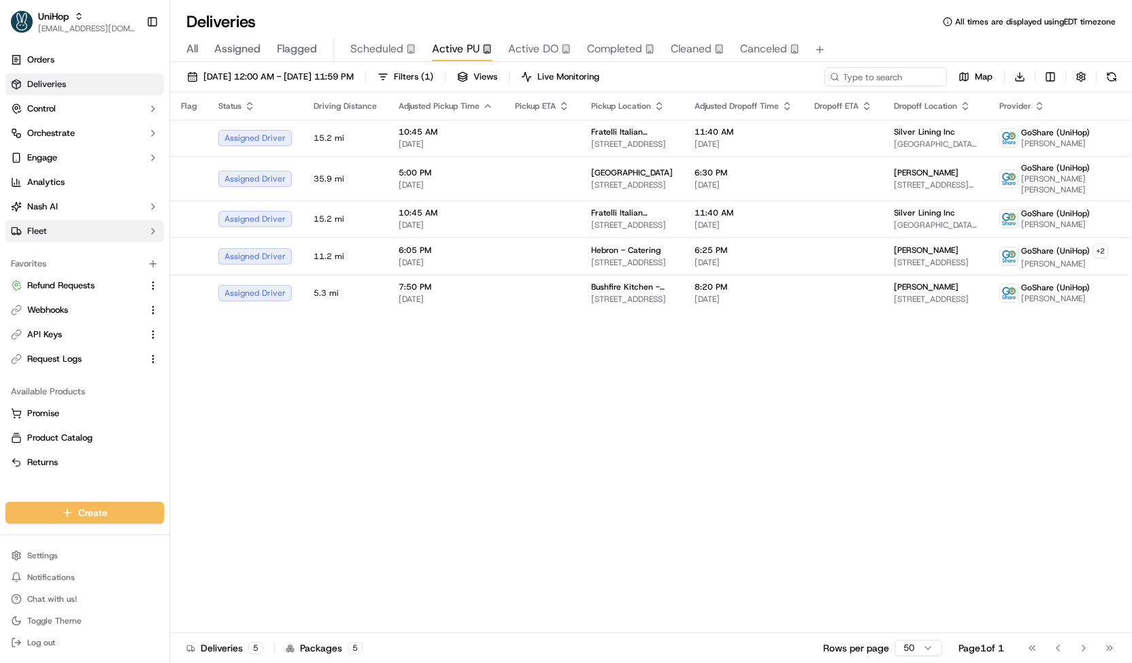
click at [86, 229] on button "Fleet" at bounding box center [84, 231] width 159 height 22
click at [73, 112] on button "Control" at bounding box center [84, 109] width 159 height 22
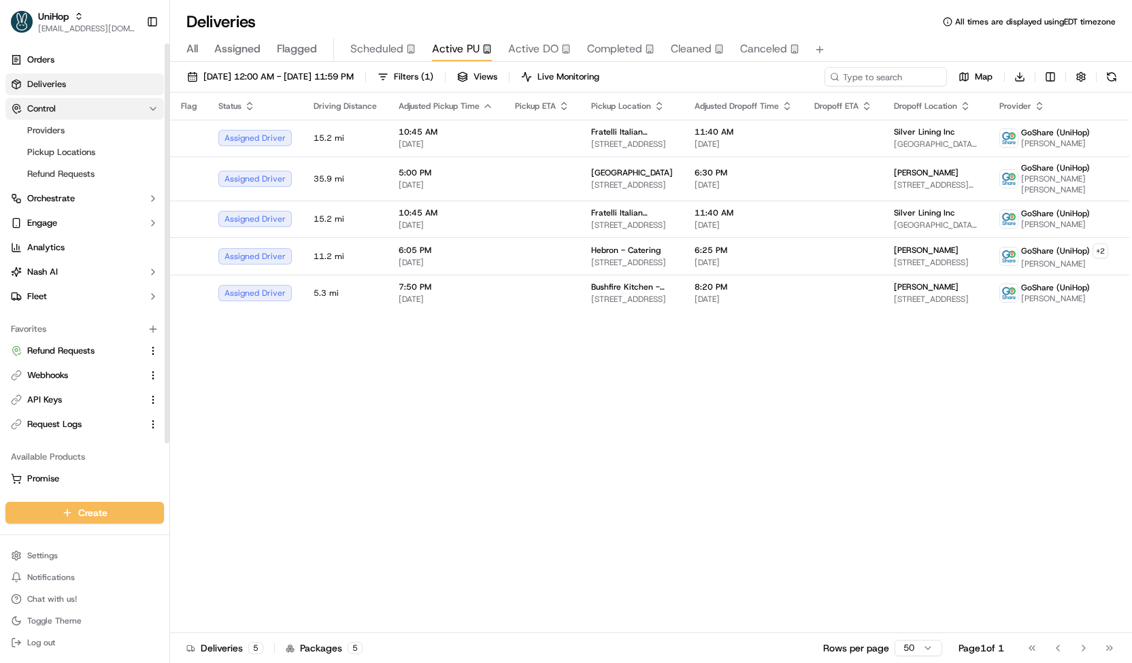
click at [73, 112] on button "Control" at bounding box center [84, 109] width 159 height 22
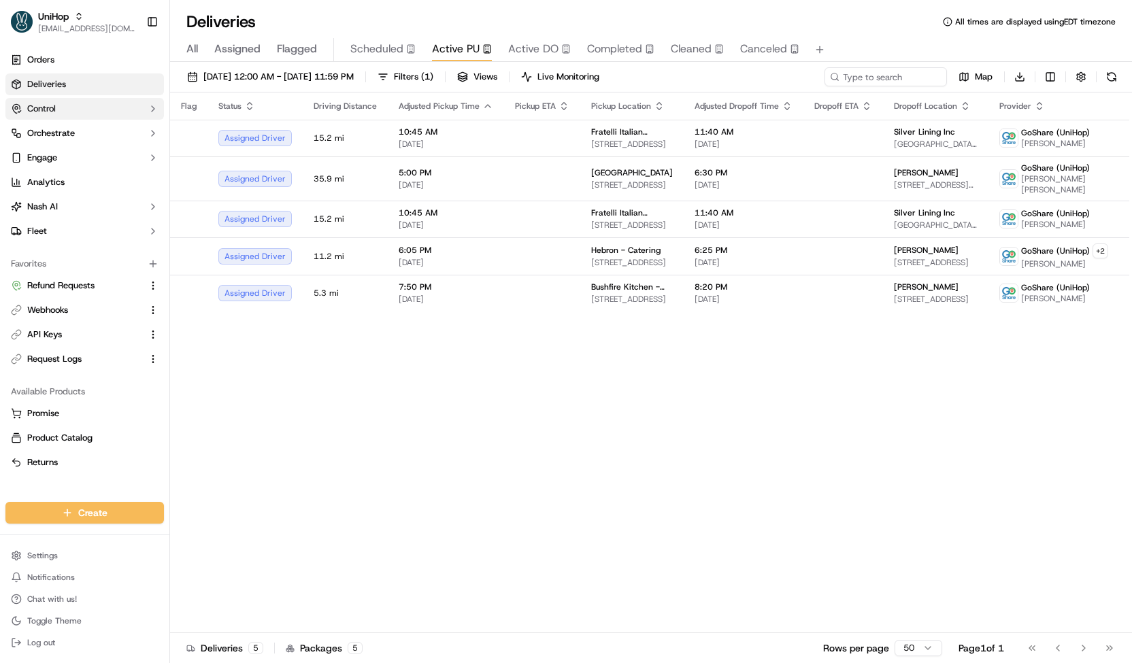
click at [73, 112] on button "Control" at bounding box center [84, 109] width 159 height 22
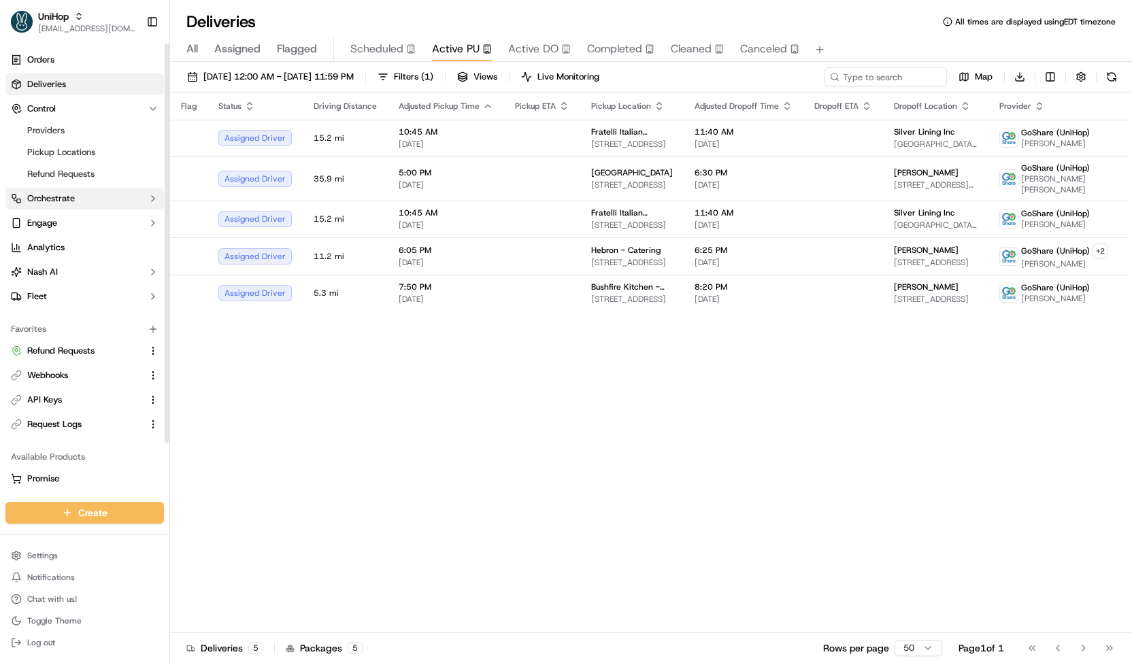
click at [77, 188] on button "Orchestrate" at bounding box center [84, 199] width 159 height 22
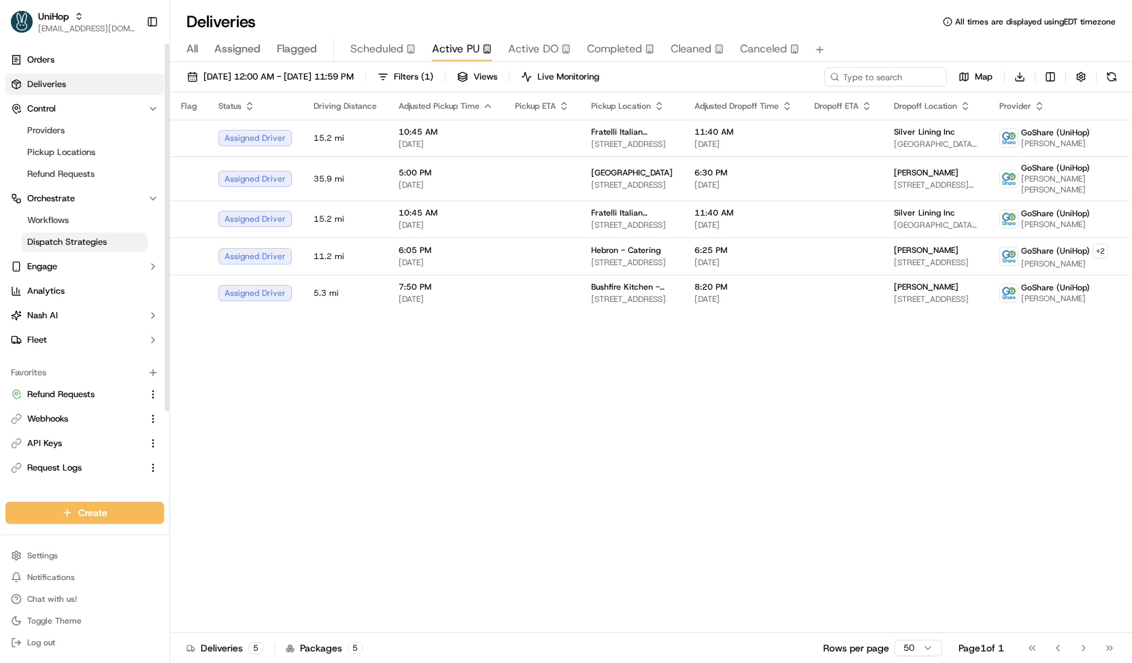
click at [90, 242] on span "Dispatch Strategies" at bounding box center [67, 242] width 80 height 12
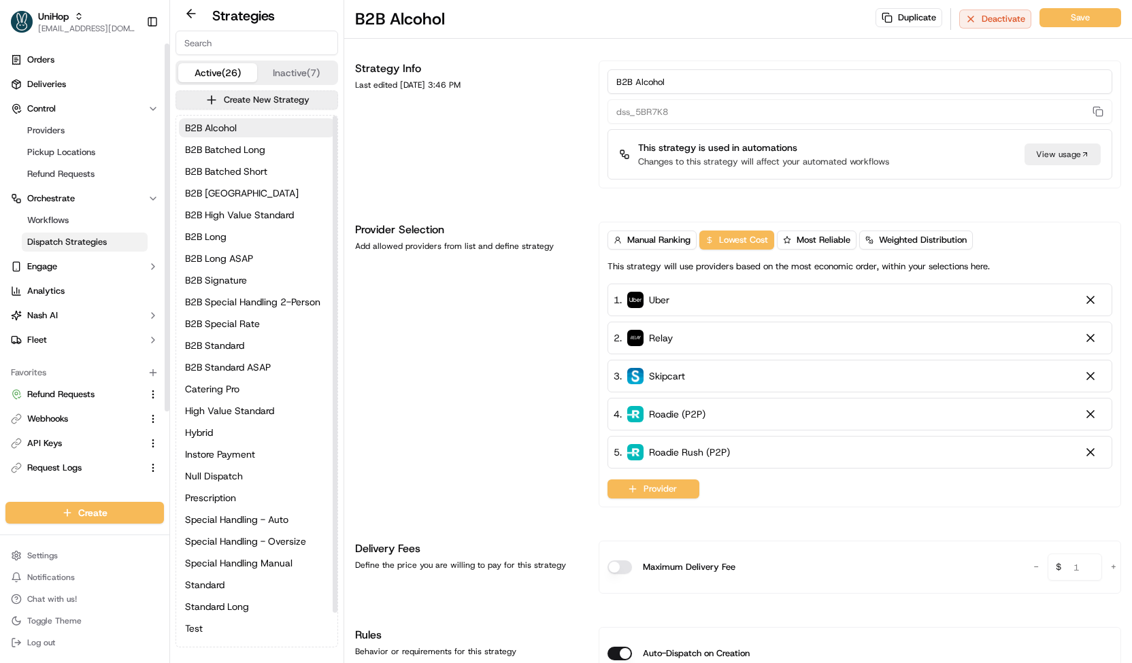
scroll to position [37, 0]
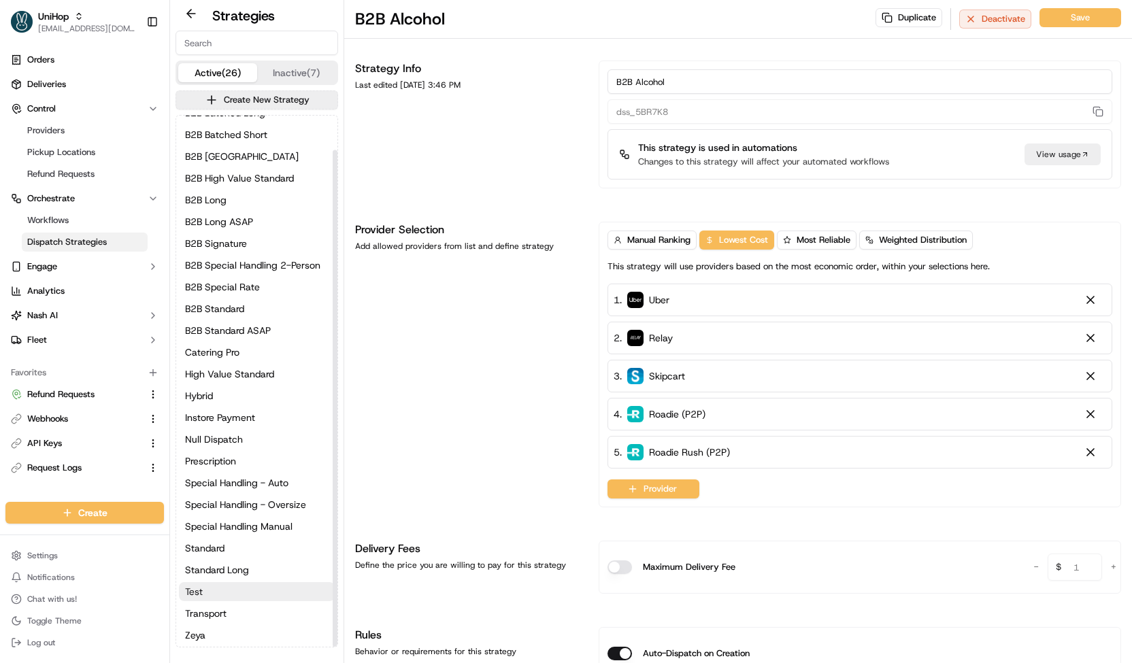
click at [248, 586] on button "Test" at bounding box center [257, 591] width 156 height 19
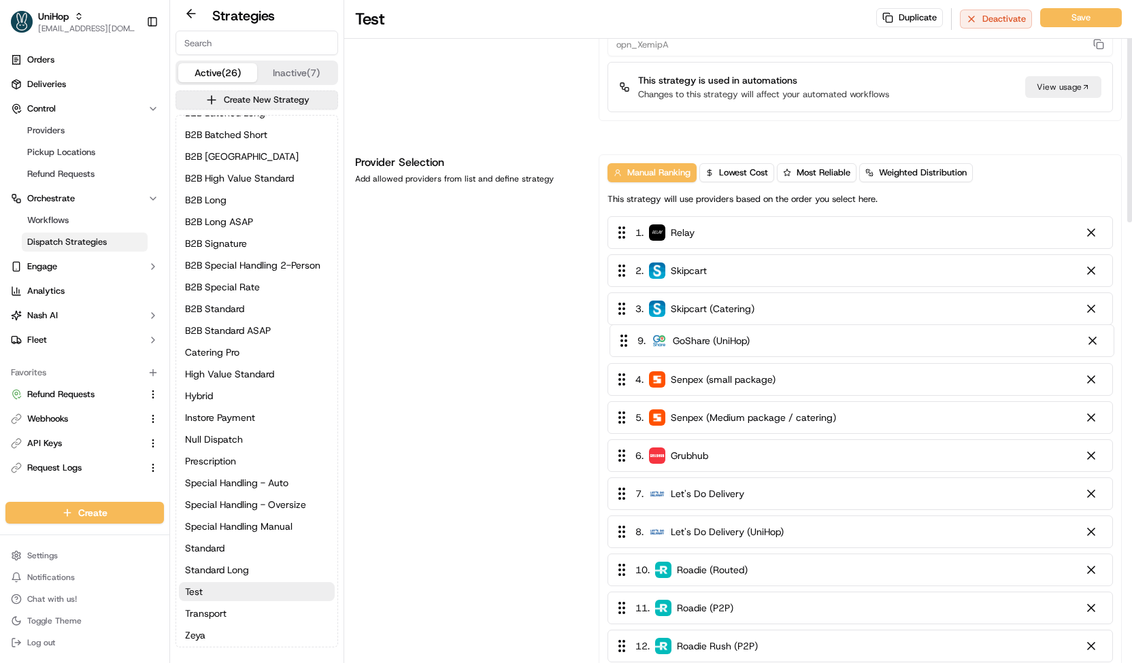
scroll to position [69, 0]
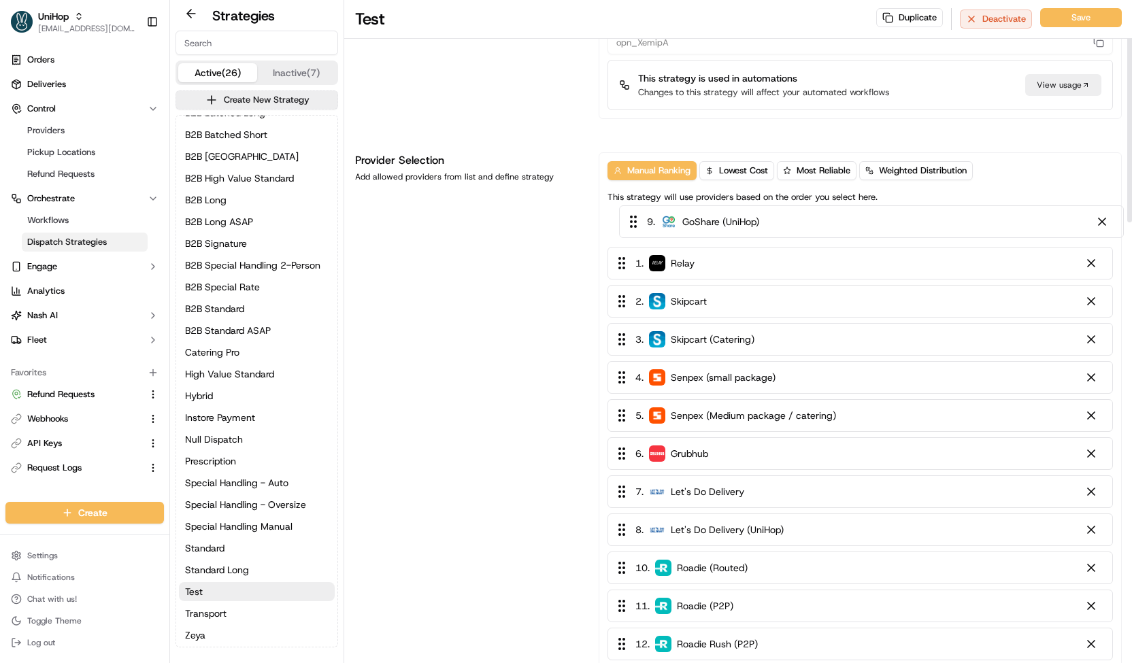
drag, startPoint x: 632, startPoint y: 534, endPoint x: 642, endPoint y: 218, distance: 315.8
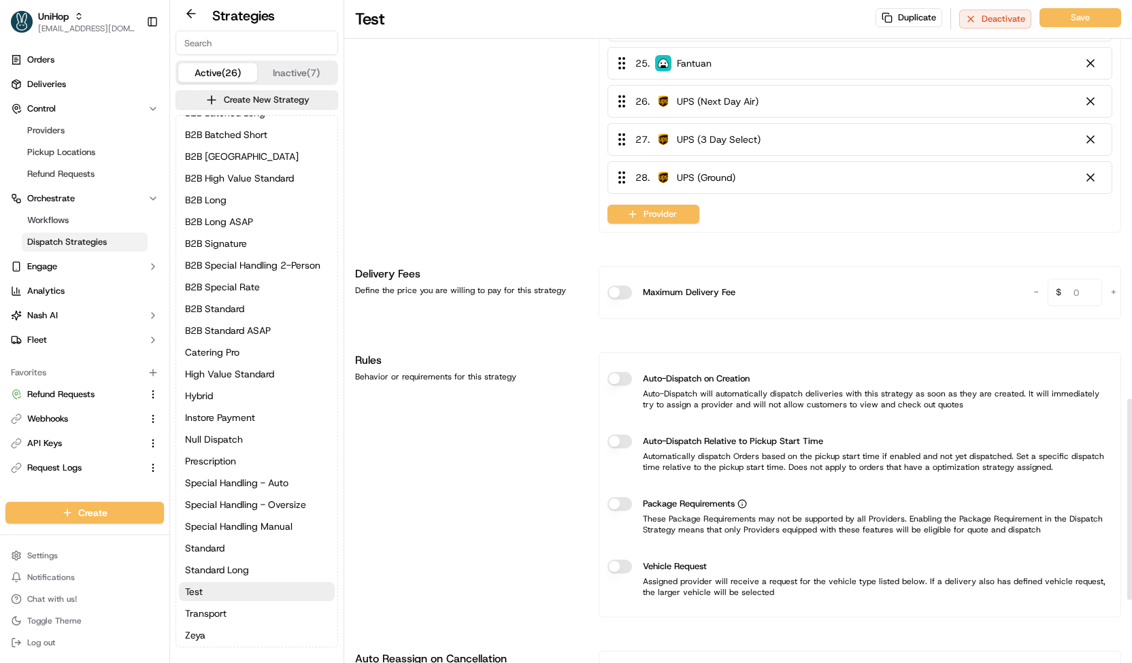
scroll to position [1151, 0]
click at [620, 372] on button "Auto-Dispatch on Creation" at bounding box center [620, 379] width 24 height 14
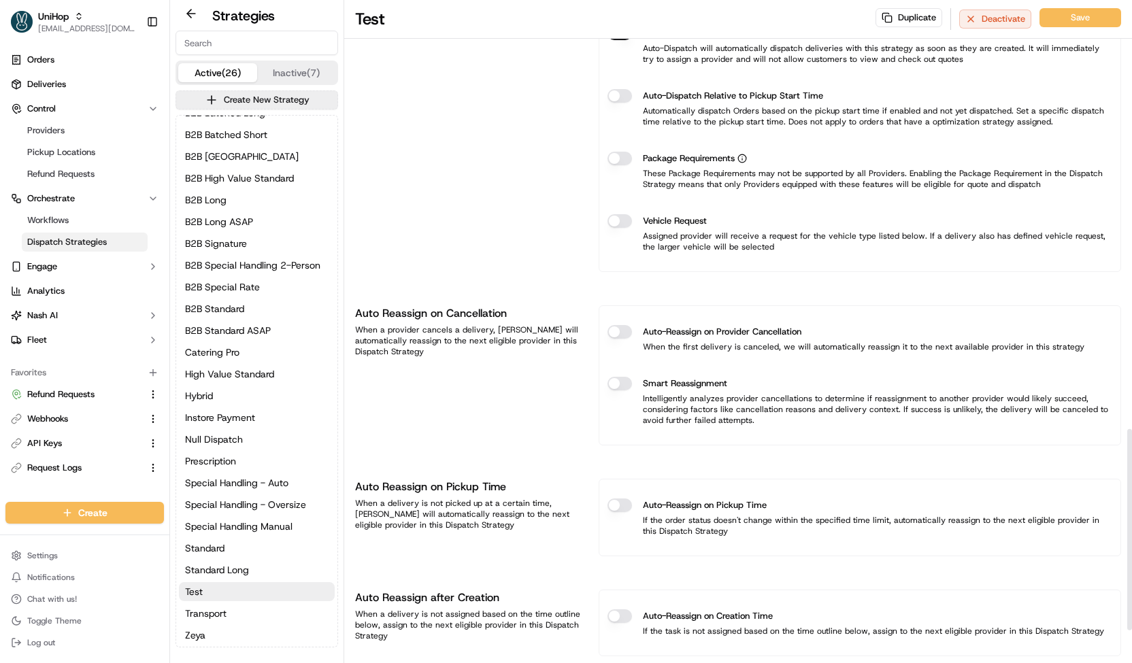
scroll to position [1525, 0]
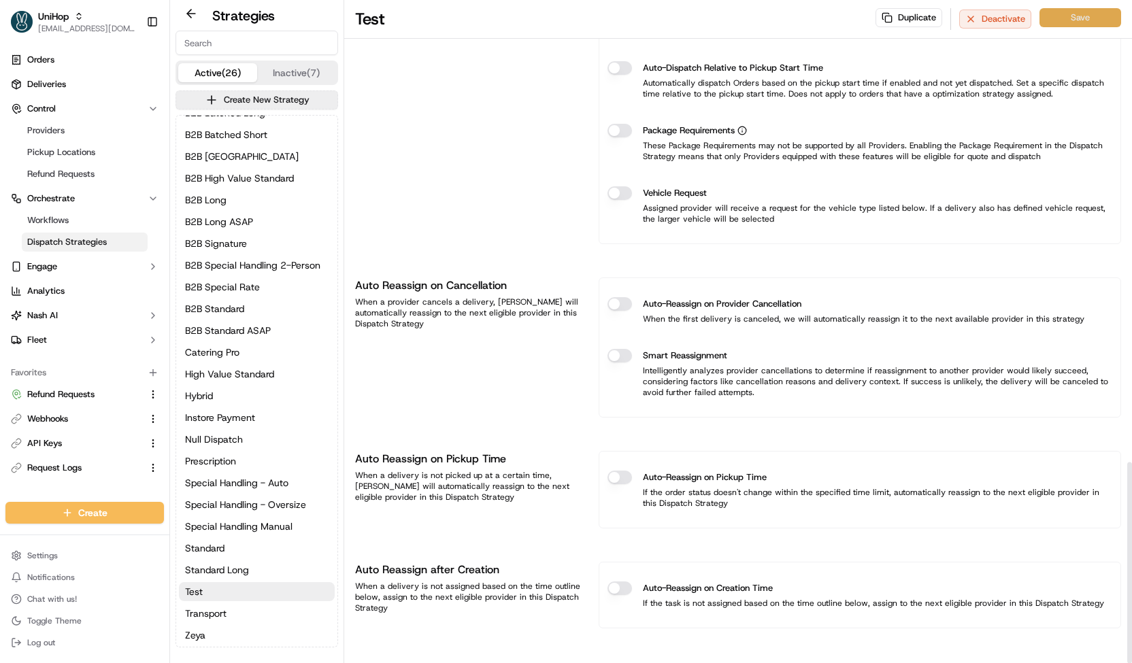
click at [1052, 18] on button "Save" at bounding box center [1081, 17] width 82 height 19
click at [41, 77] on link "Deliveries" at bounding box center [84, 84] width 159 height 22
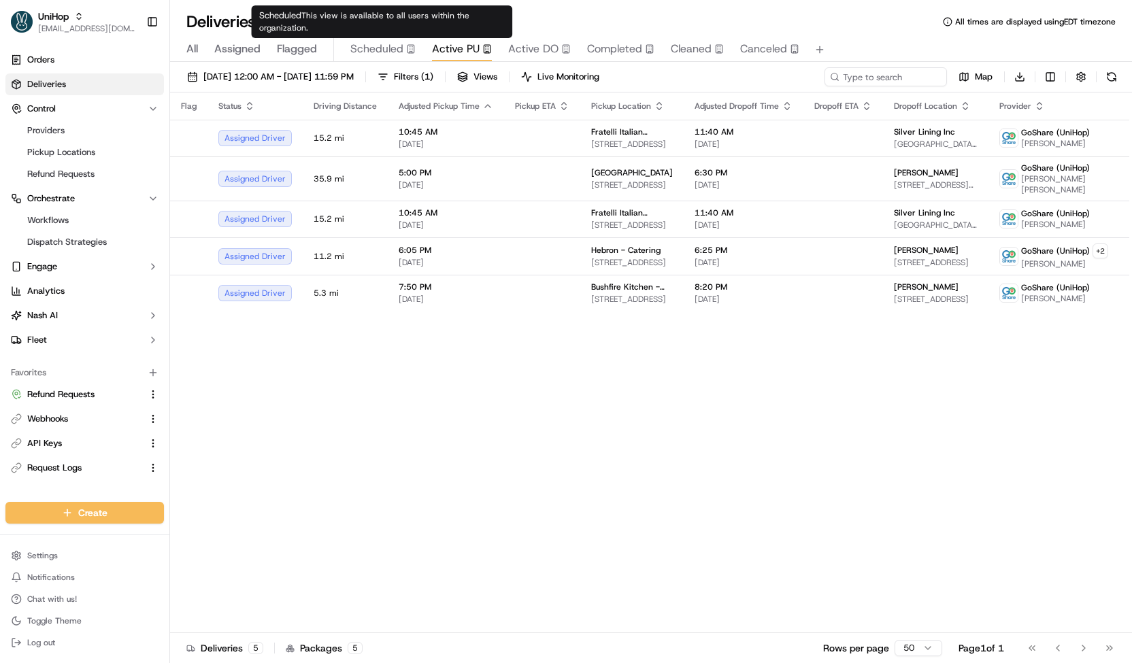
click at [378, 55] on span "Scheduled" at bounding box center [376, 49] width 53 height 16
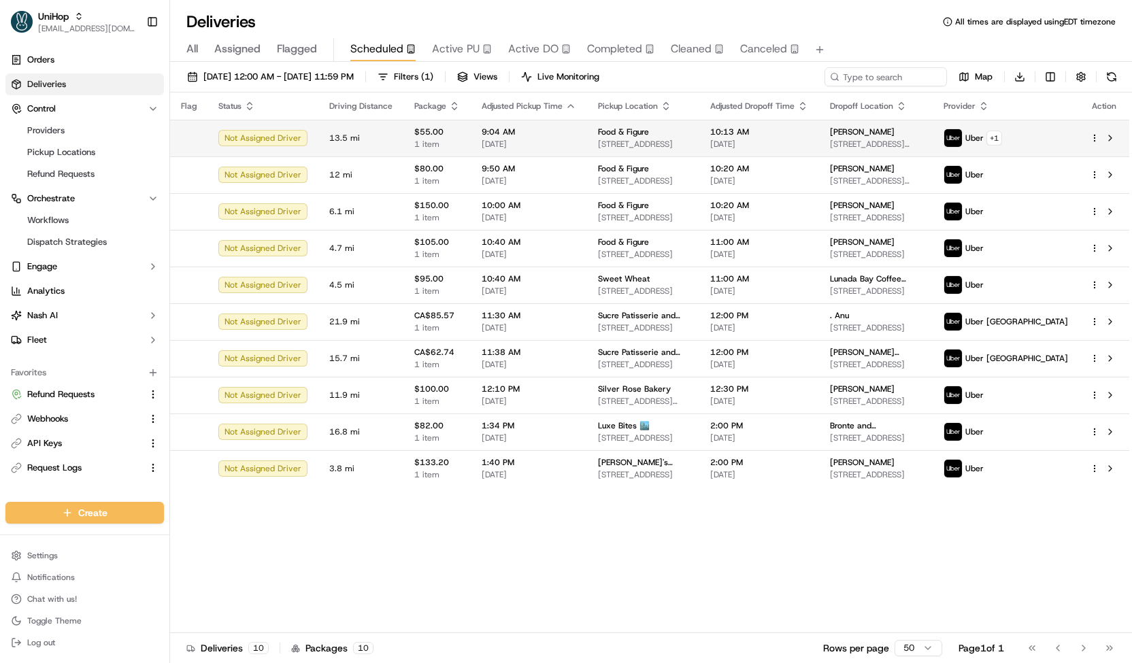
click at [514, 142] on span "[DATE]" at bounding box center [529, 144] width 95 height 11
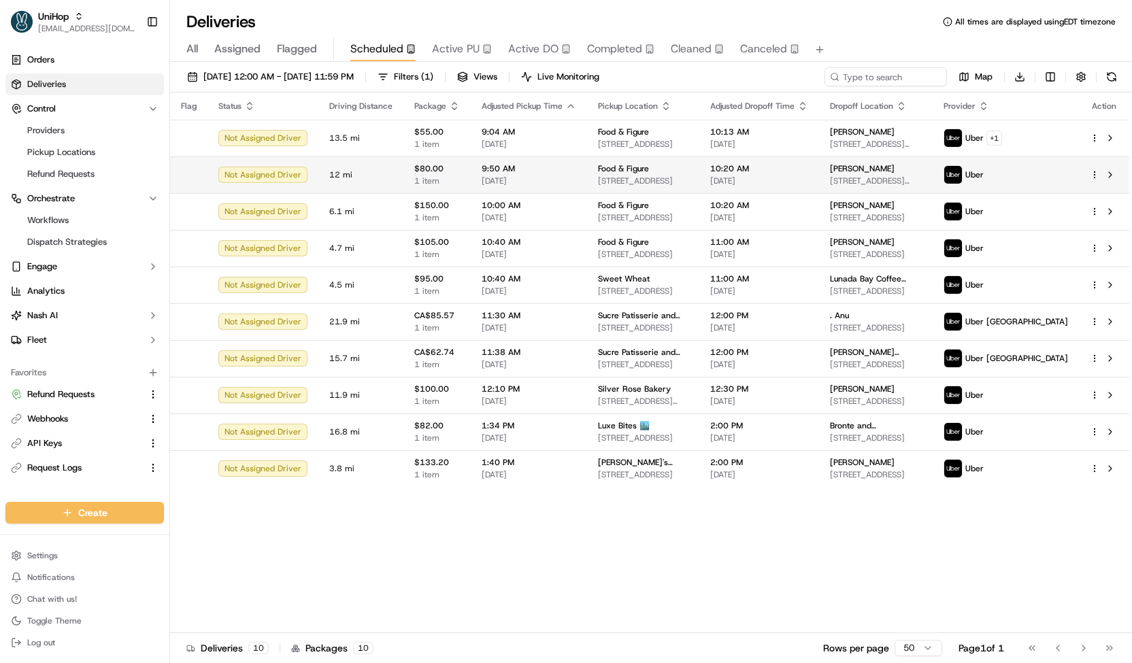
click at [522, 173] on div "9:50 AM Sep 21 2025" at bounding box center [529, 174] width 95 height 23
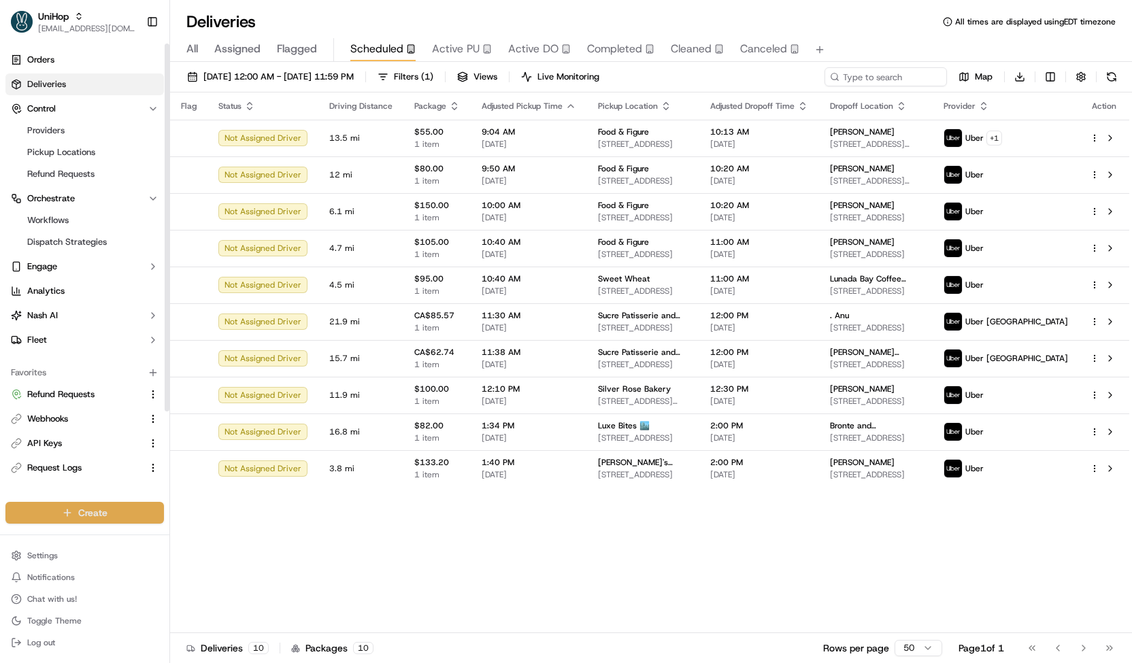
click at [111, 514] on html "UniHop contact@unihop.app Toggle Sidebar Orders Deliveries Control Providers Pi…" at bounding box center [566, 331] width 1132 height 663
click at [193, 582] on link "CSV Upload" at bounding box center [246, 588] width 152 height 24
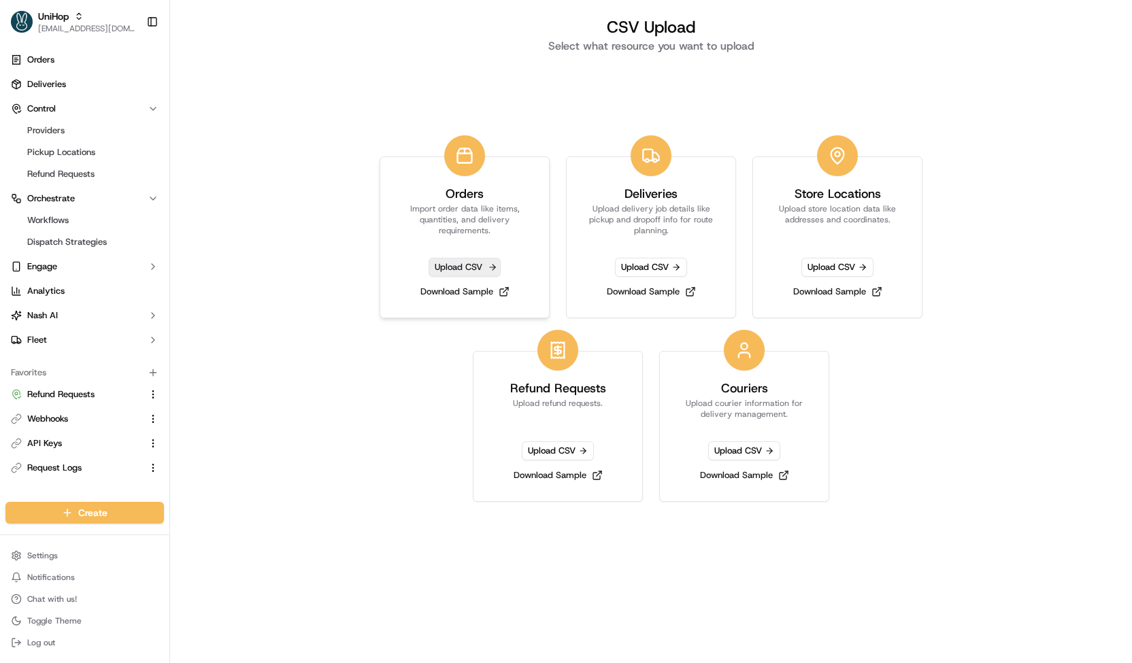
click at [474, 264] on span "Upload CSV" at bounding box center [465, 267] width 72 height 19
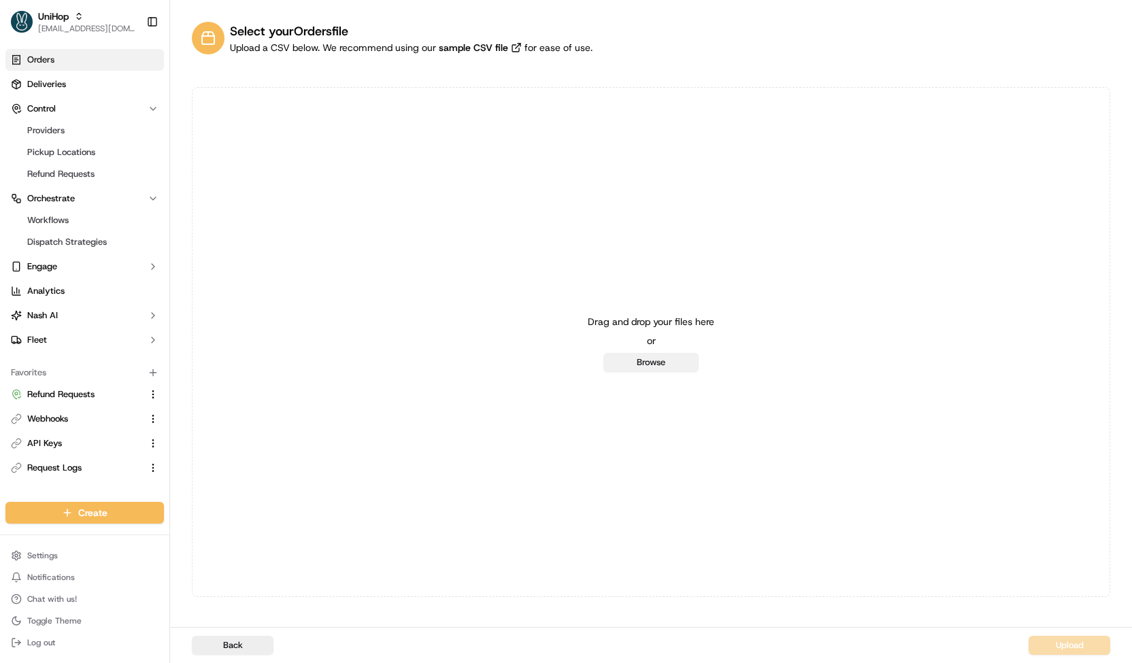
click at [616, 363] on button "Browse" at bounding box center [650, 362] width 95 height 19
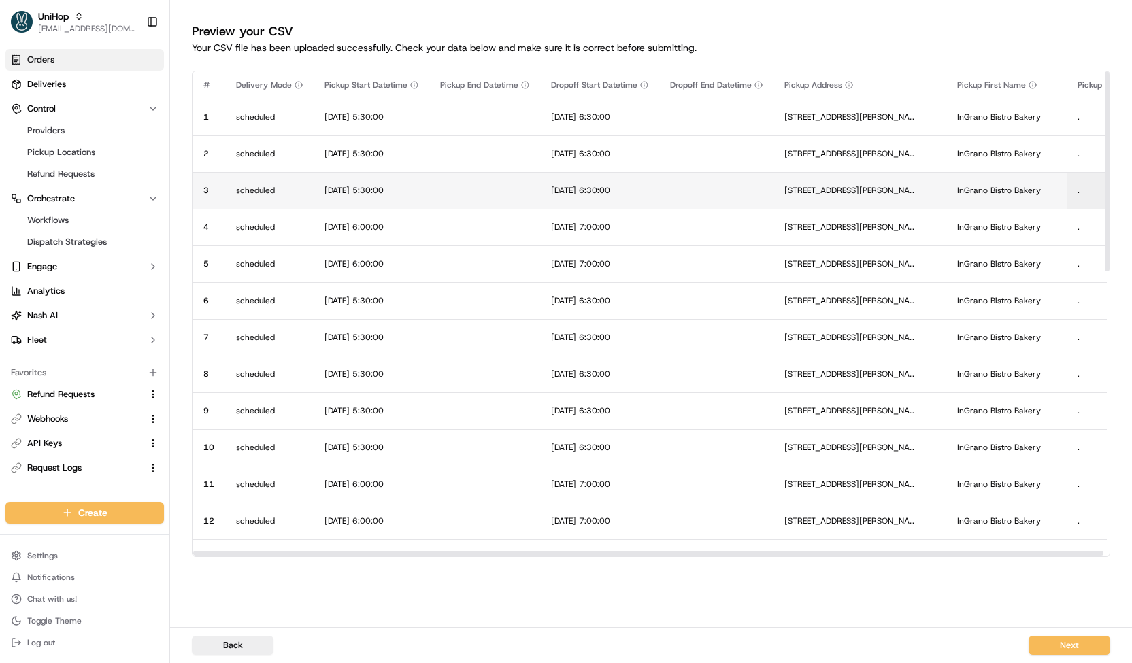
click at [524, 205] on td at bounding box center [484, 190] width 111 height 37
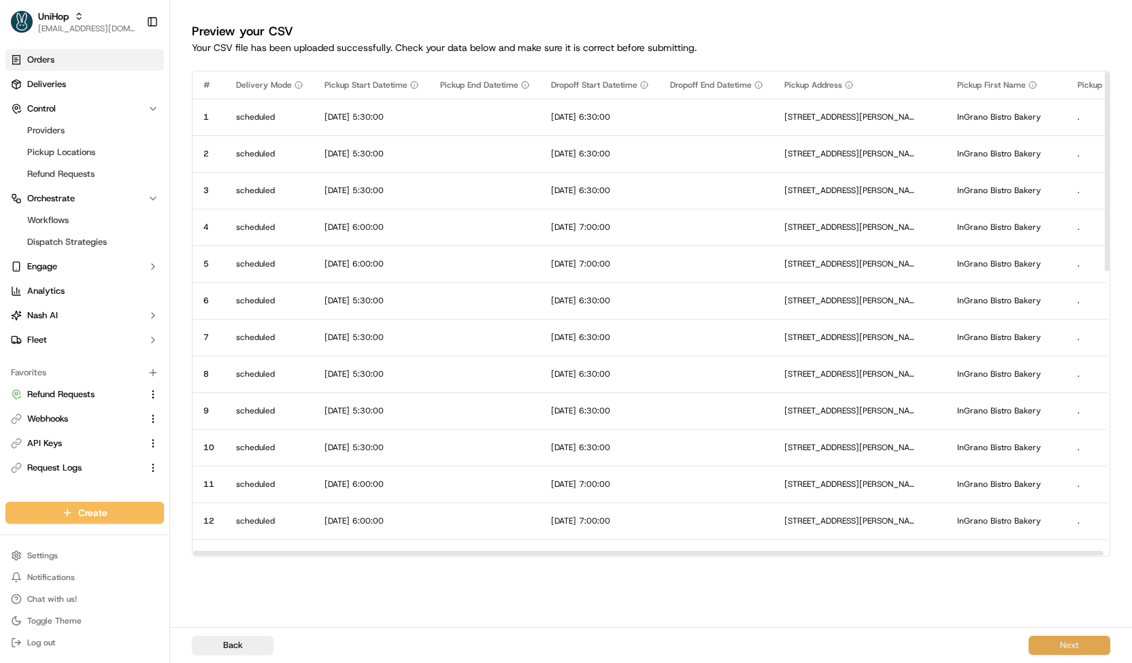
click at [1046, 642] on button "Next" at bounding box center [1070, 645] width 82 height 19
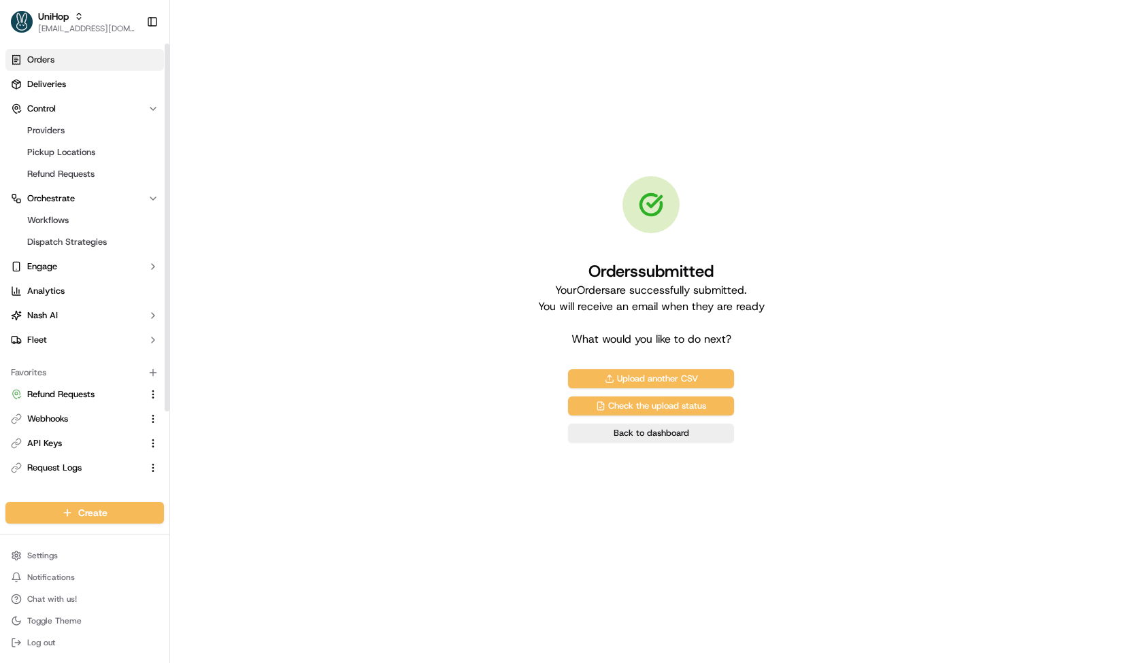
click at [107, 68] on link "Orders" at bounding box center [84, 60] width 159 height 22
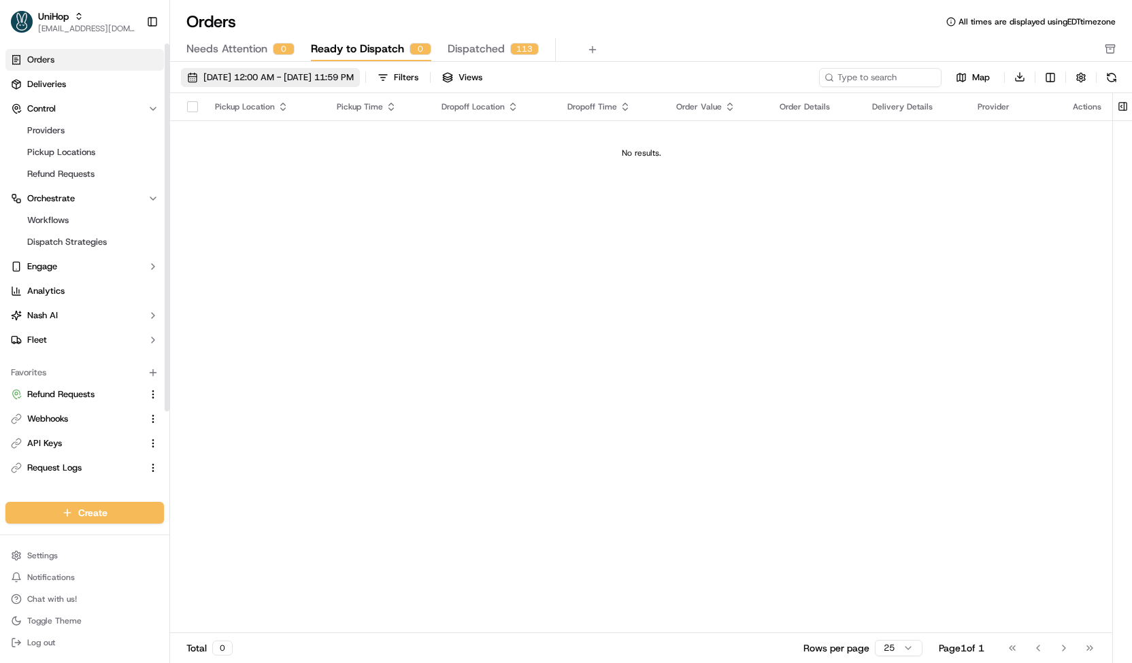
click at [224, 79] on span "Sep 1 2025 12:00 AM - Sep 30 2025 11:59 PM" at bounding box center [278, 77] width 150 height 12
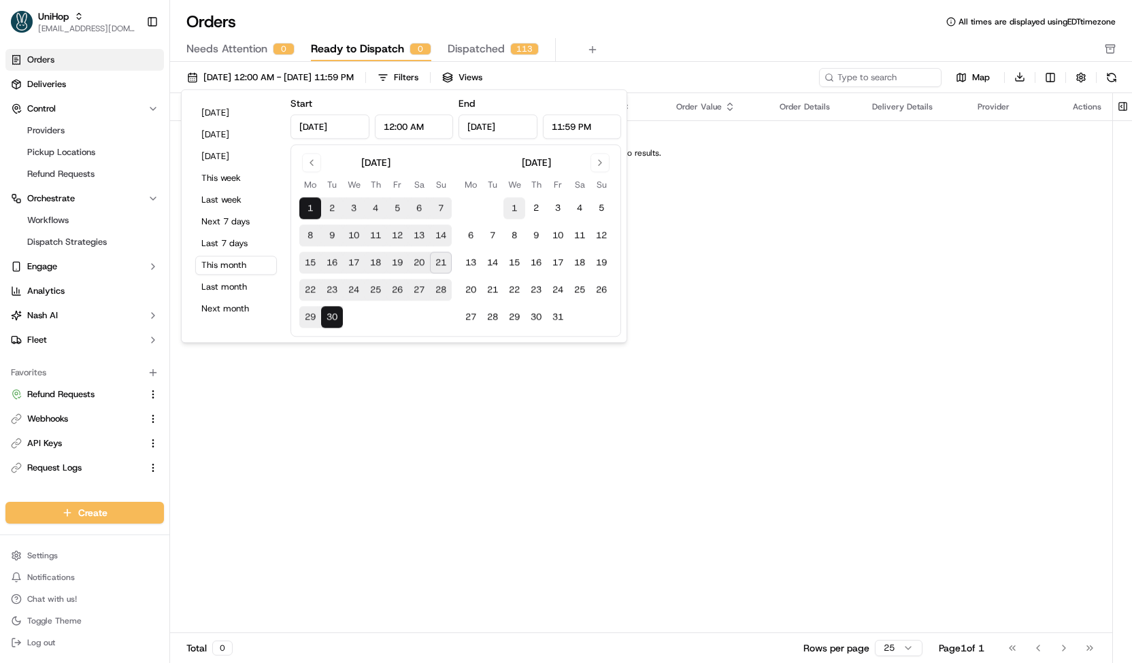
click at [516, 209] on button "1" at bounding box center [514, 209] width 22 height 22
type input "Oct 1, 2025"
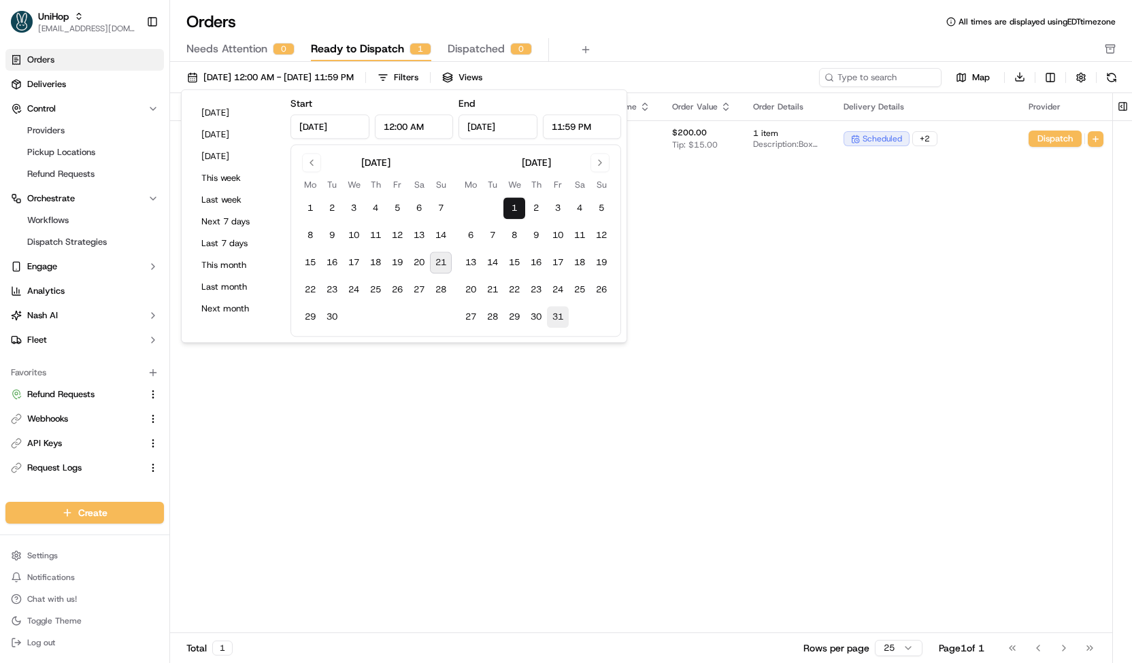
click at [559, 314] on button "31" at bounding box center [558, 318] width 22 height 22
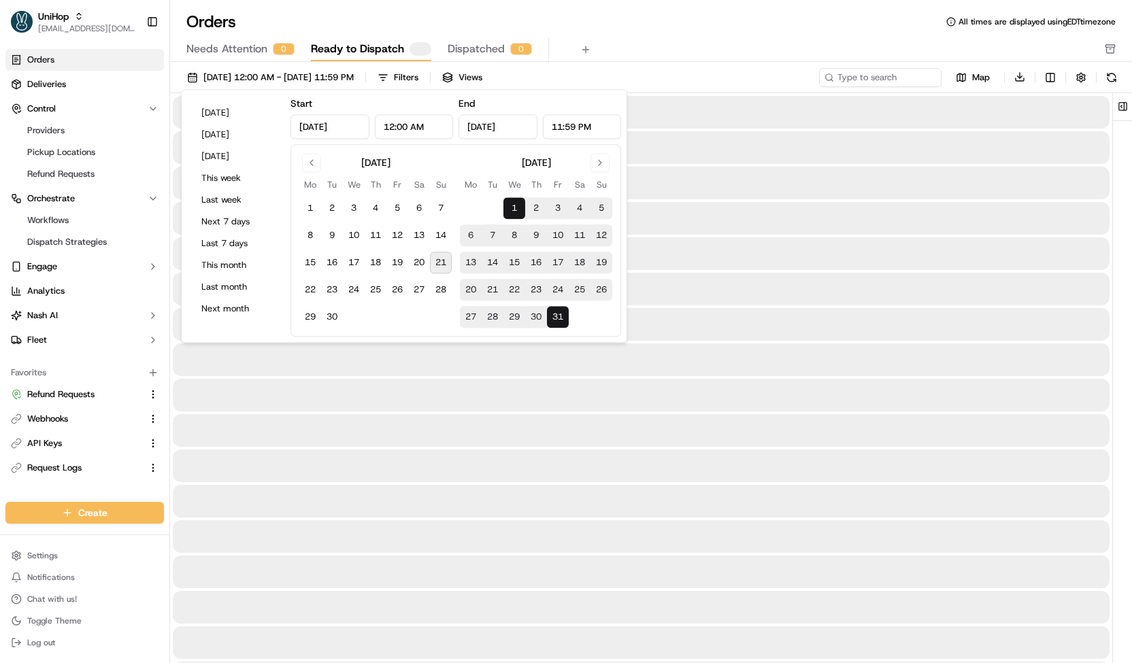
type input "Oct 31, 2025"
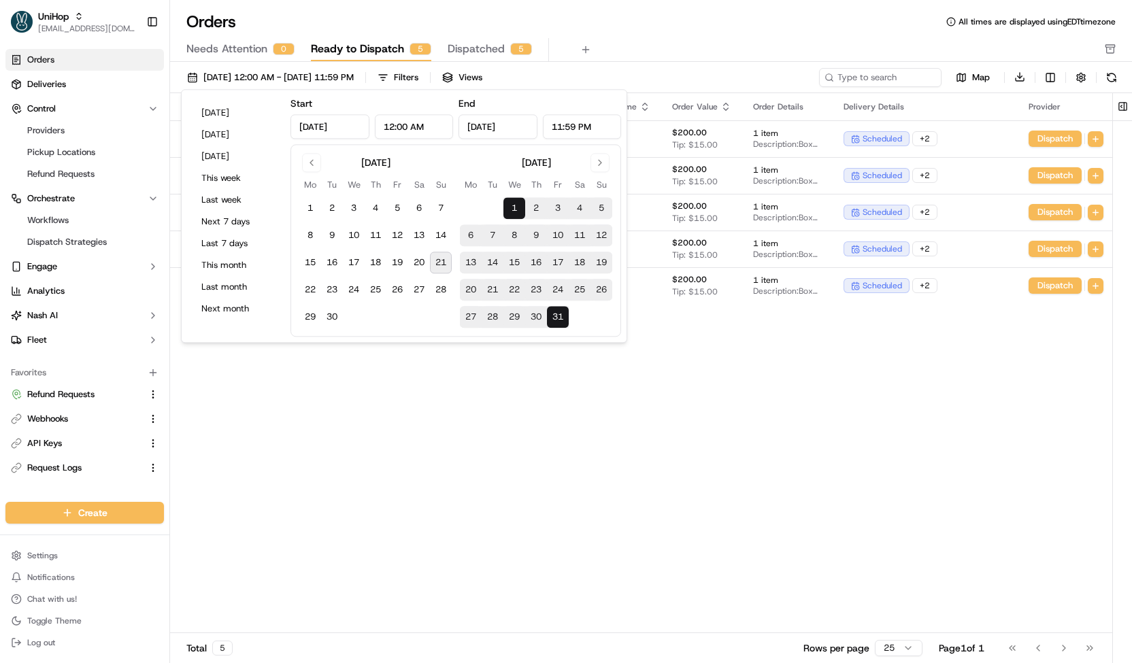
click at [701, 59] on div "Needs Attention 0 Ready to Dispatch 5 Dispatched 5" at bounding box center [641, 49] width 910 height 23
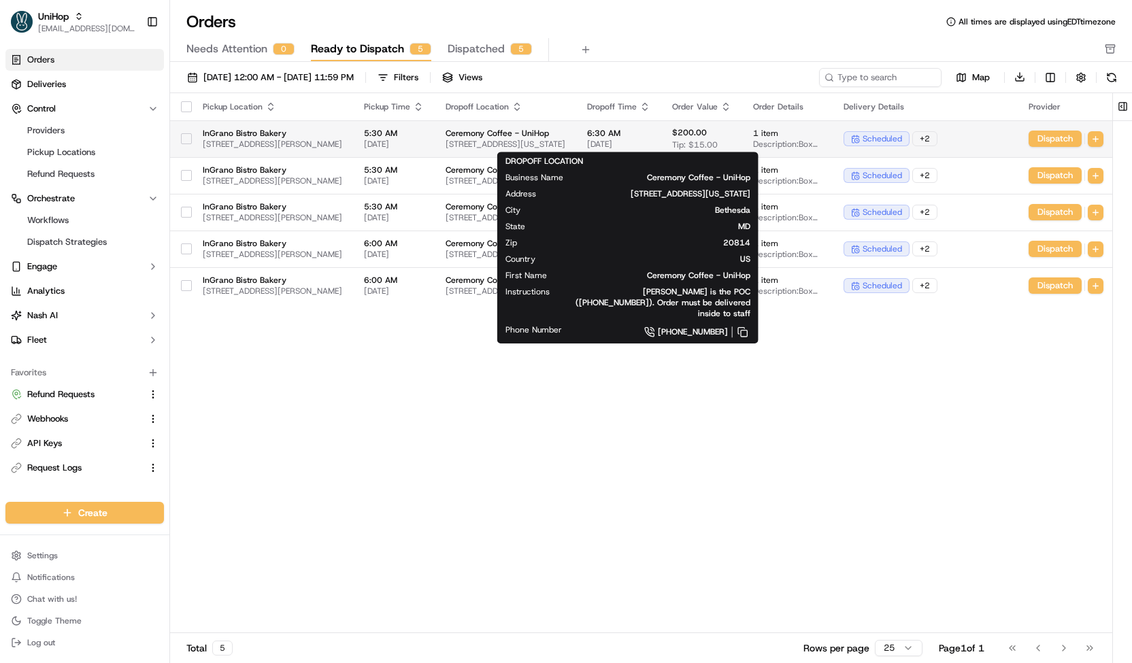
click at [565, 139] on span "7475 Wisconsin Ave, Bethesda, MD 20814, USA" at bounding box center [506, 144] width 120 height 11
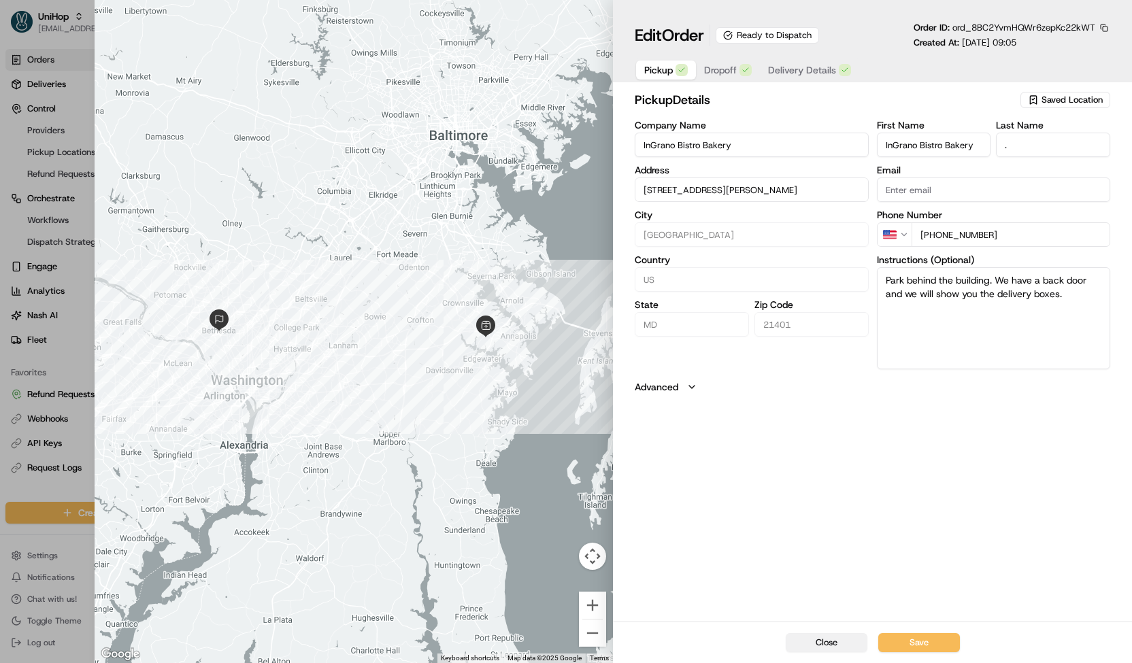
click at [832, 642] on button "Close" at bounding box center [827, 642] width 82 height 19
type input "+1"
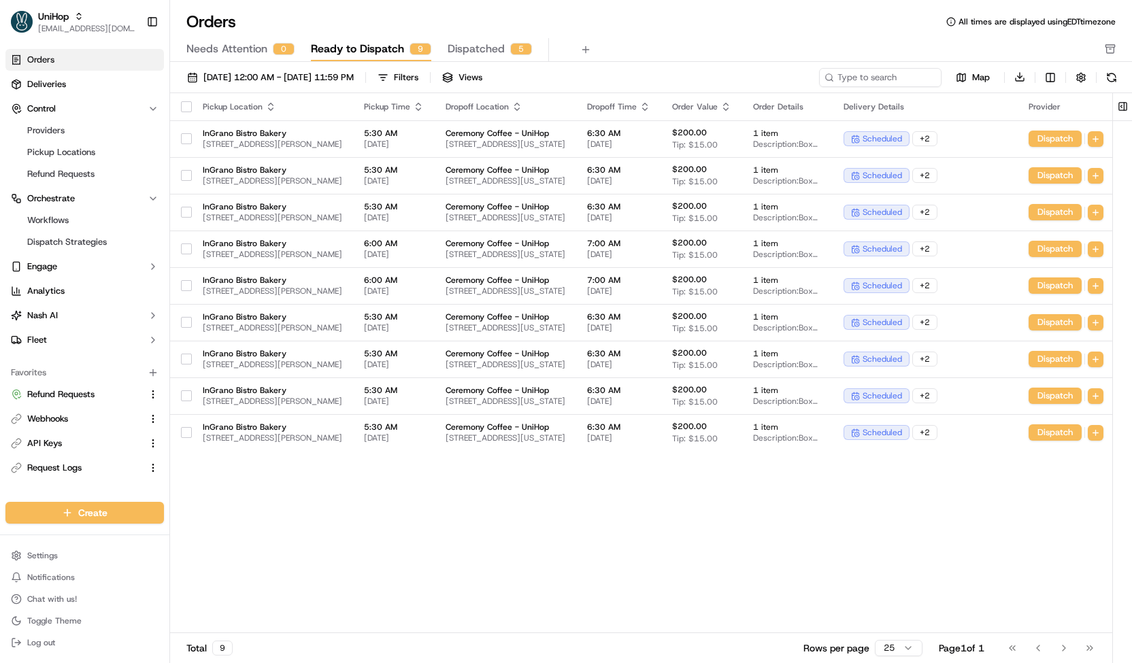
click at [542, 456] on div "Pickup Location Pickup Time Dropoff Location Dropoff Time Order Value Order Det…" at bounding box center [668, 363] width 996 height 541
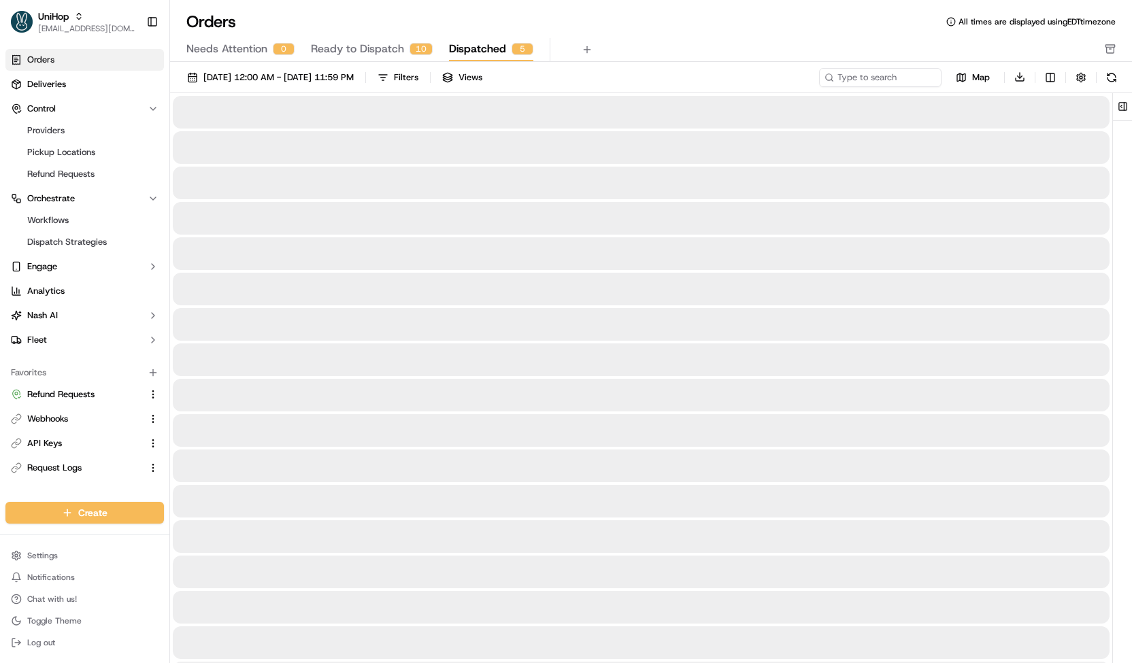
click at [512, 49] on div "5" at bounding box center [523, 49] width 22 height 12
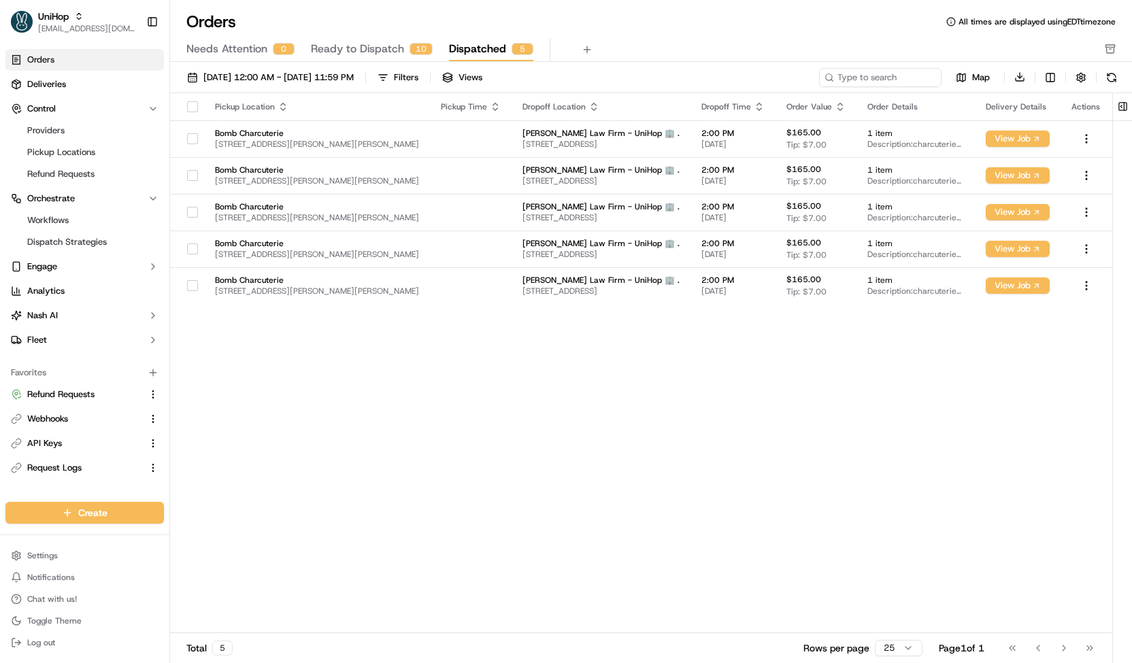
click at [194, 107] on button "button" at bounding box center [192, 106] width 11 height 11
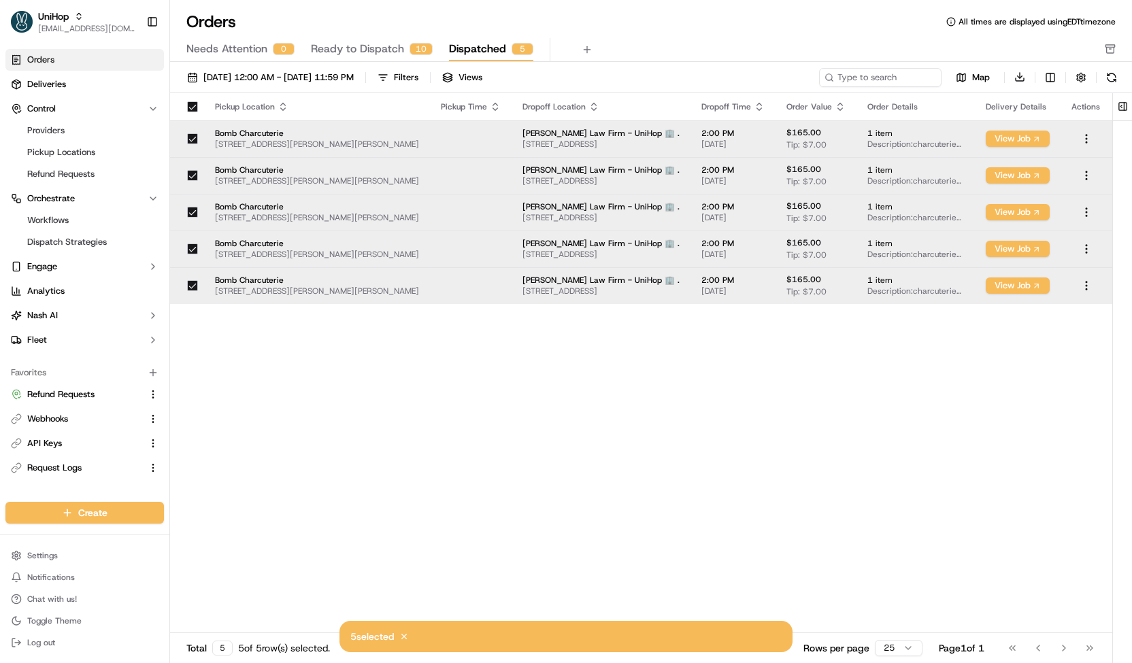
click at [195, 108] on button "button" at bounding box center [192, 106] width 11 height 11
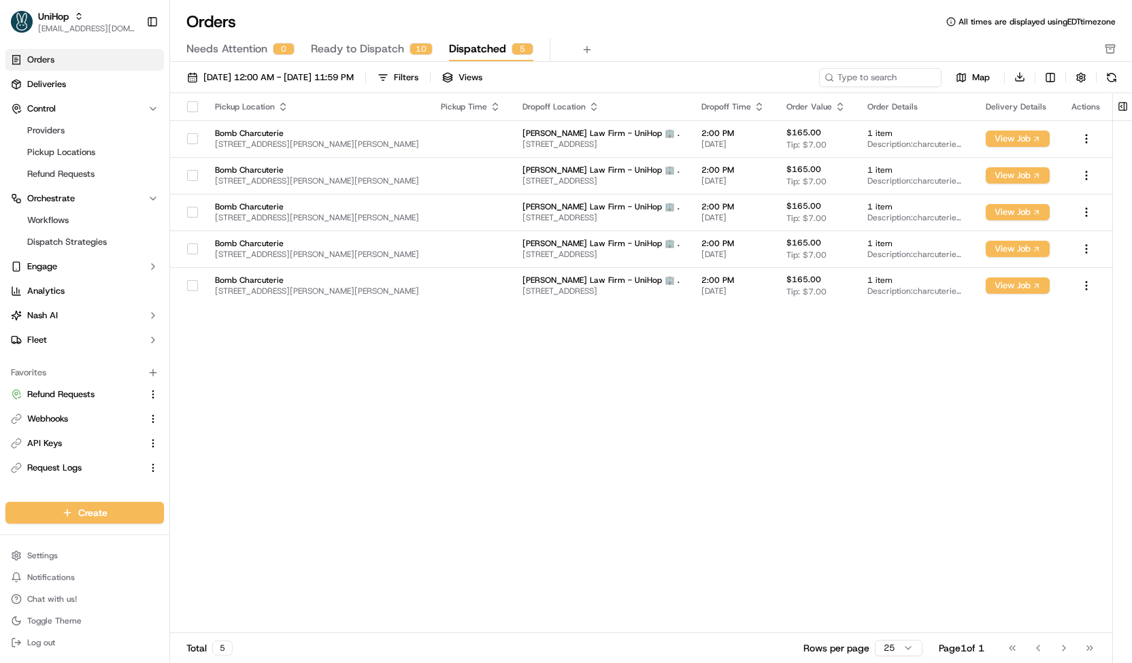
click at [328, 59] on button "Ready to Dispatch 10" at bounding box center [372, 49] width 122 height 23
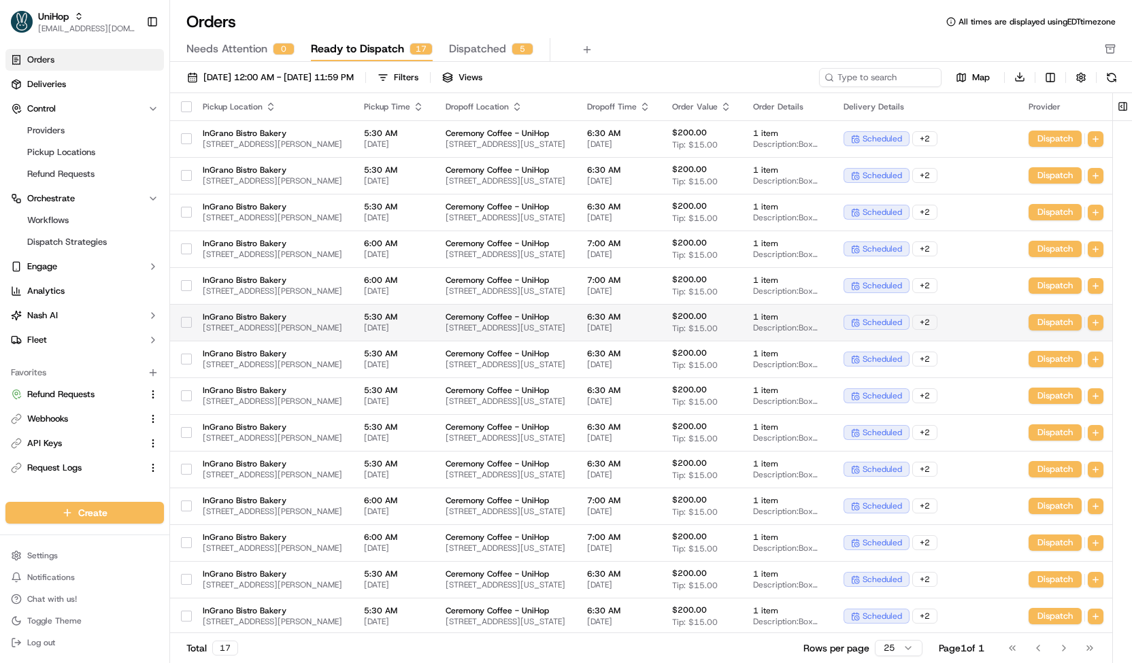
scroll to position [110, 0]
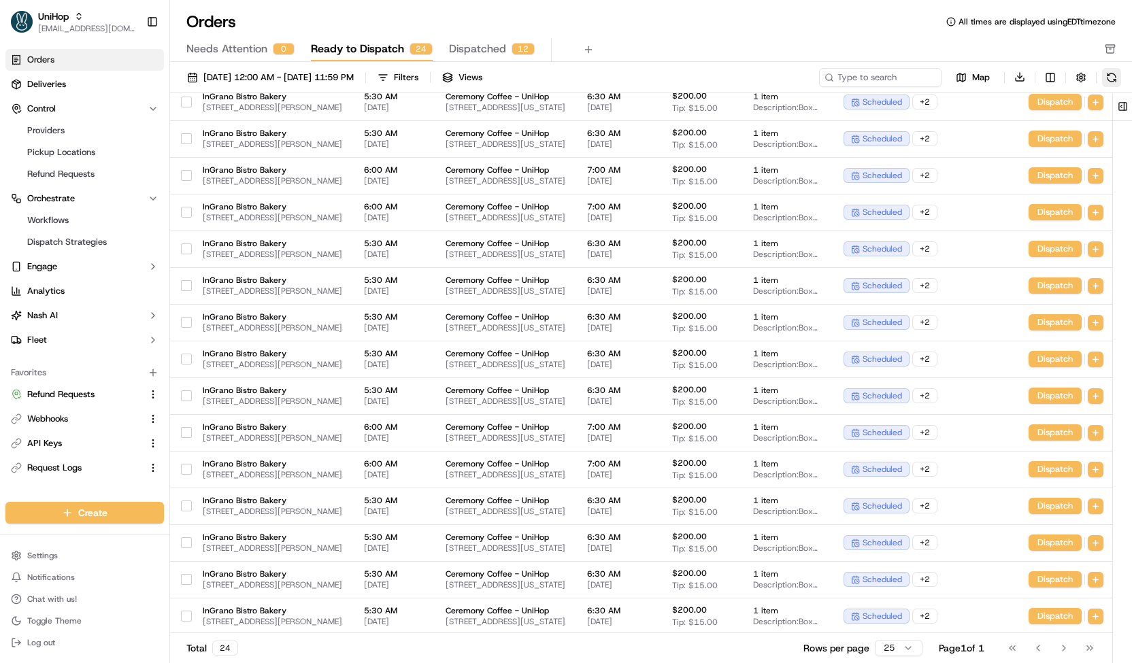
click at [1108, 78] on button at bounding box center [1111, 77] width 19 height 19
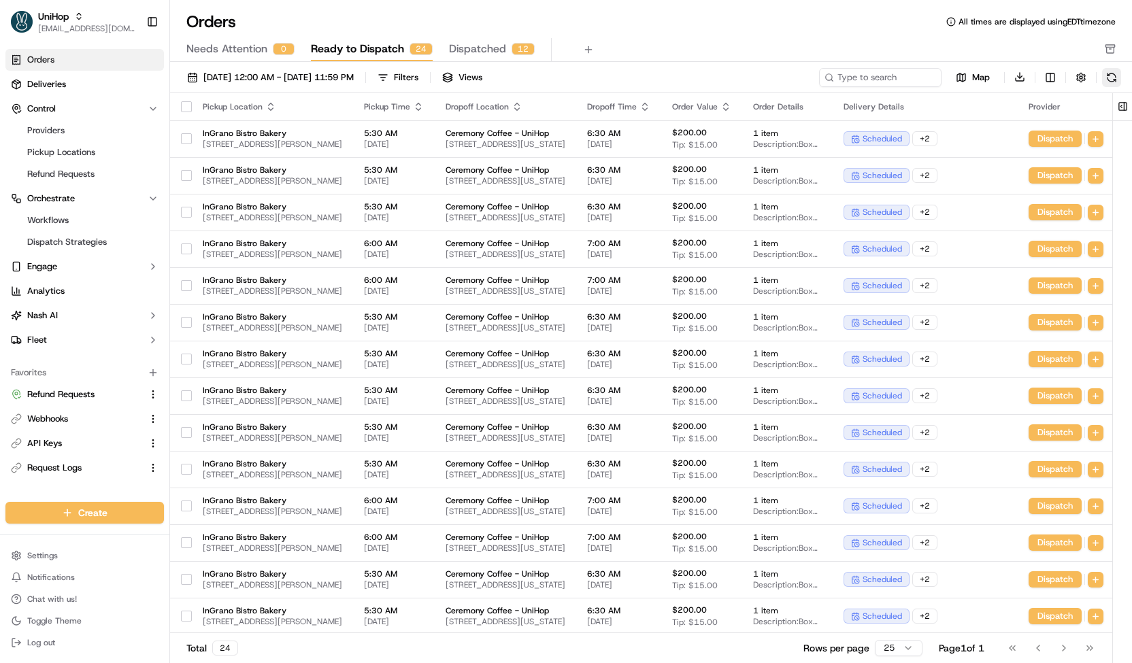
click at [1113, 80] on button at bounding box center [1111, 77] width 19 height 19
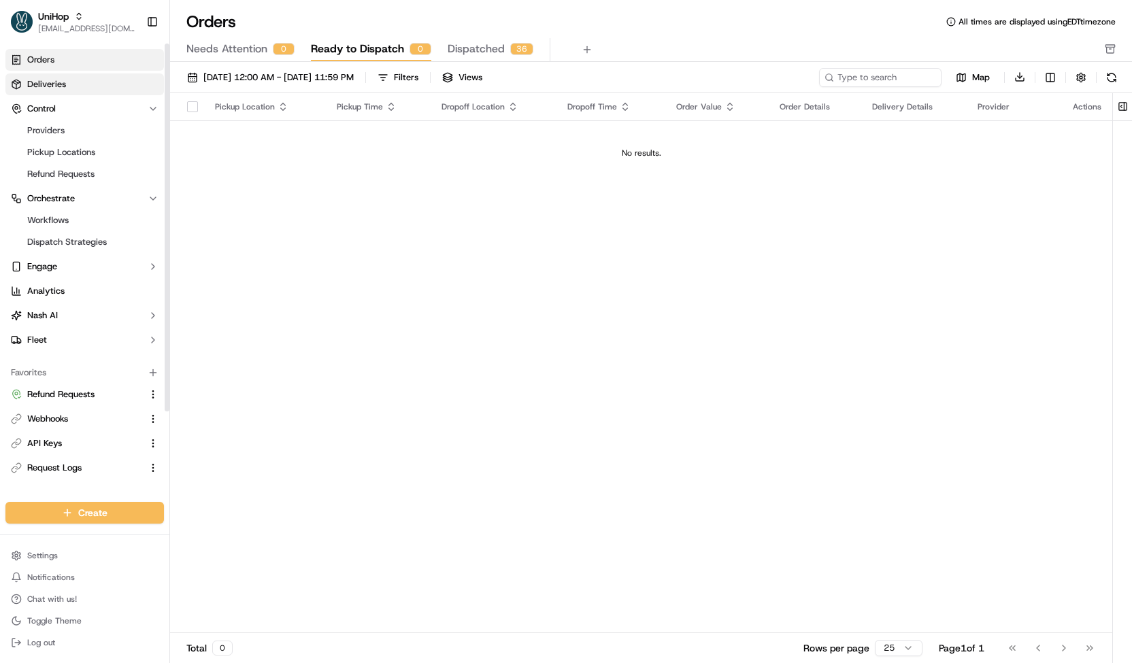
click at [86, 89] on link "Deliveries" at bounding box center [84, 84] width 159 height 22
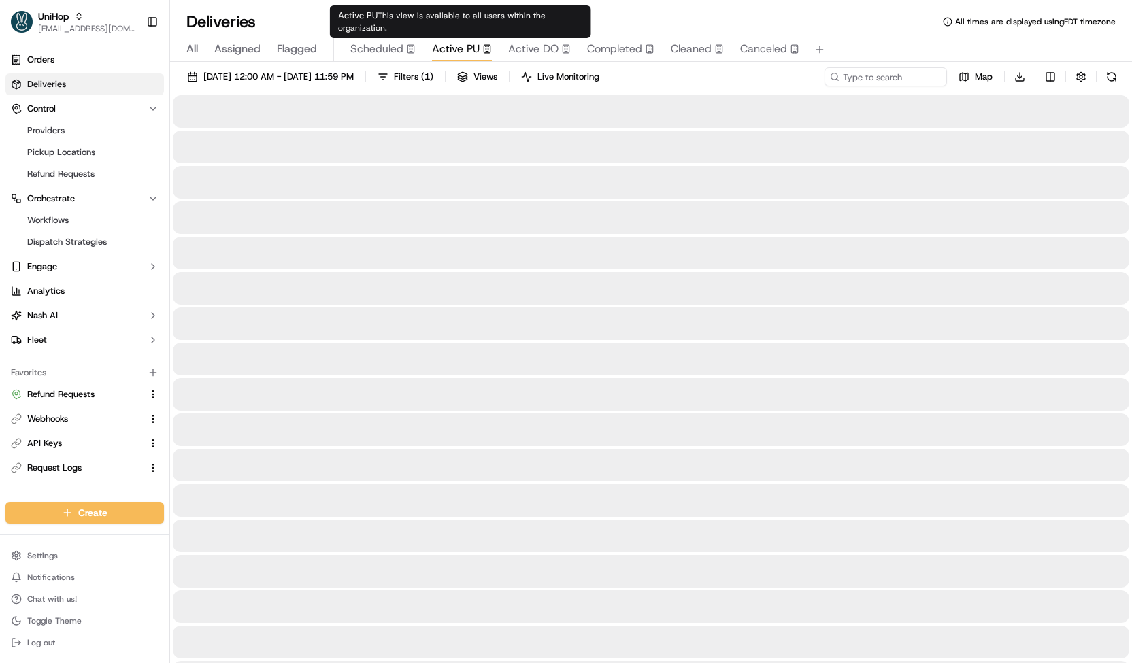
click at [469, 51] on span "Active PU" at bounding box center [456, 49] width 48 height 16
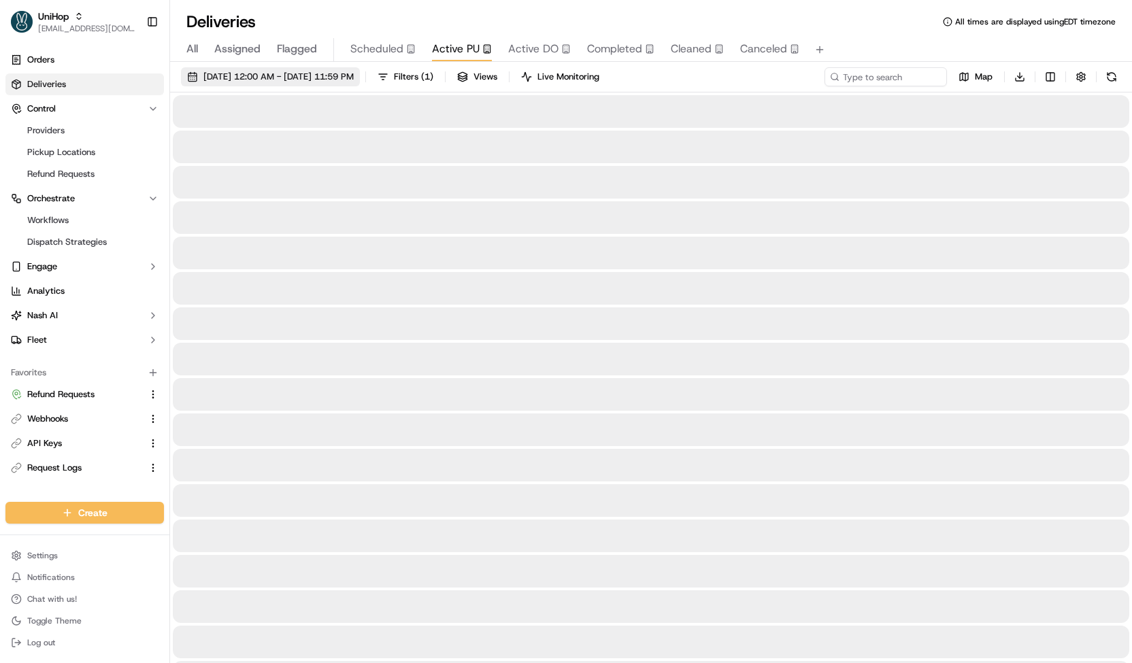
click at [354, 82] on span "Sep 21 2025 12:00 AM - Sep 21 2025 11:59 PM" at bounding box center [278, 77] width 150 height 12
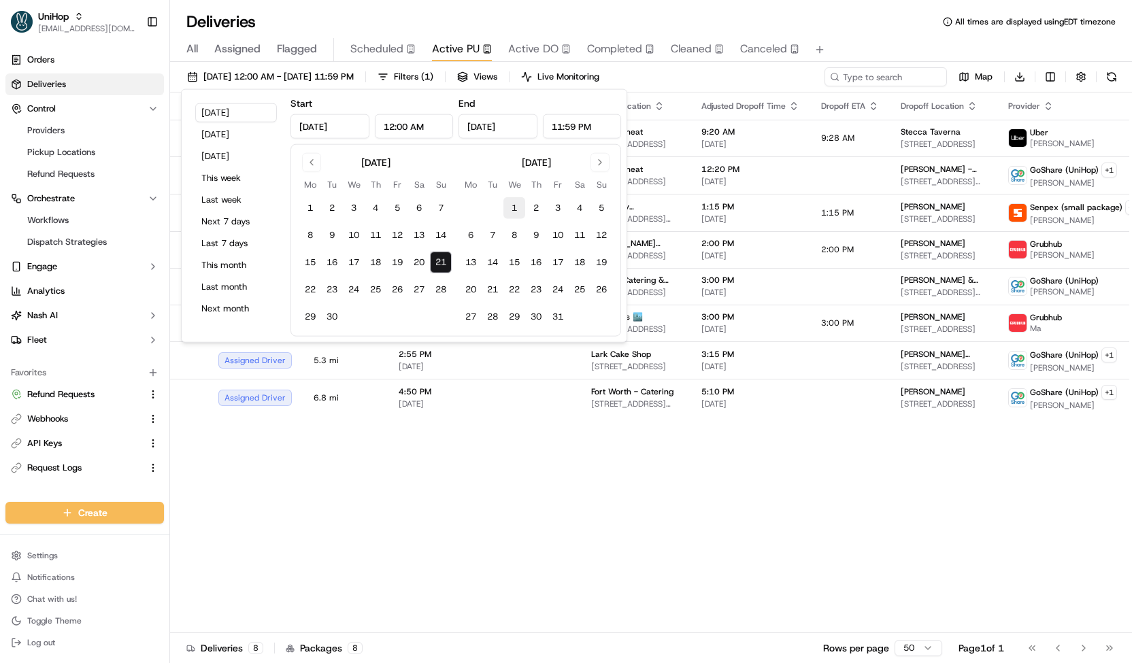
click at [508, 209] on button "1" at bounding box center [514, 208] width 22 height 22
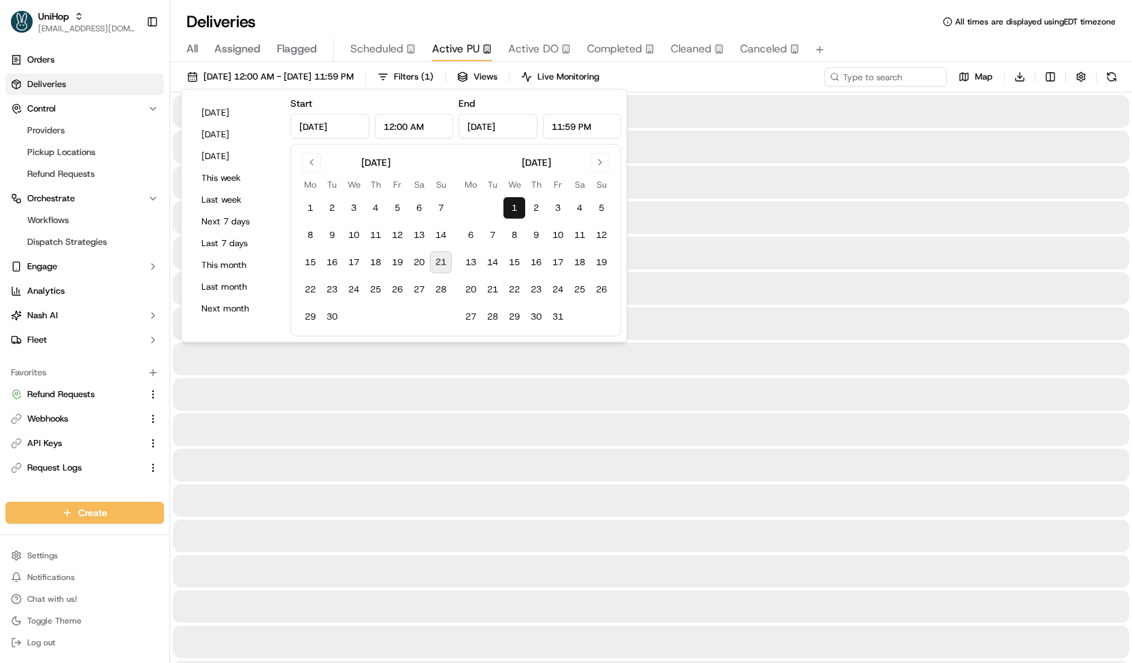
type input "Oct 1, 2025"
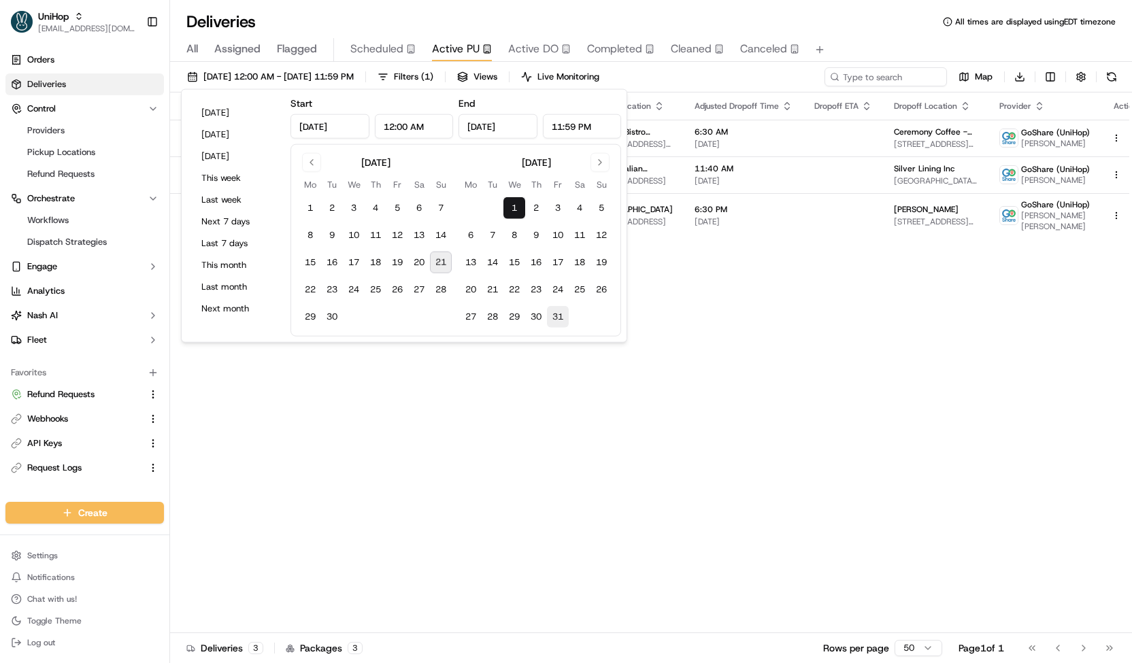
click at [559, 312] on button "31" at bounding box center [558, 317] width 22 height 22
type input "Oct 31, 2025"
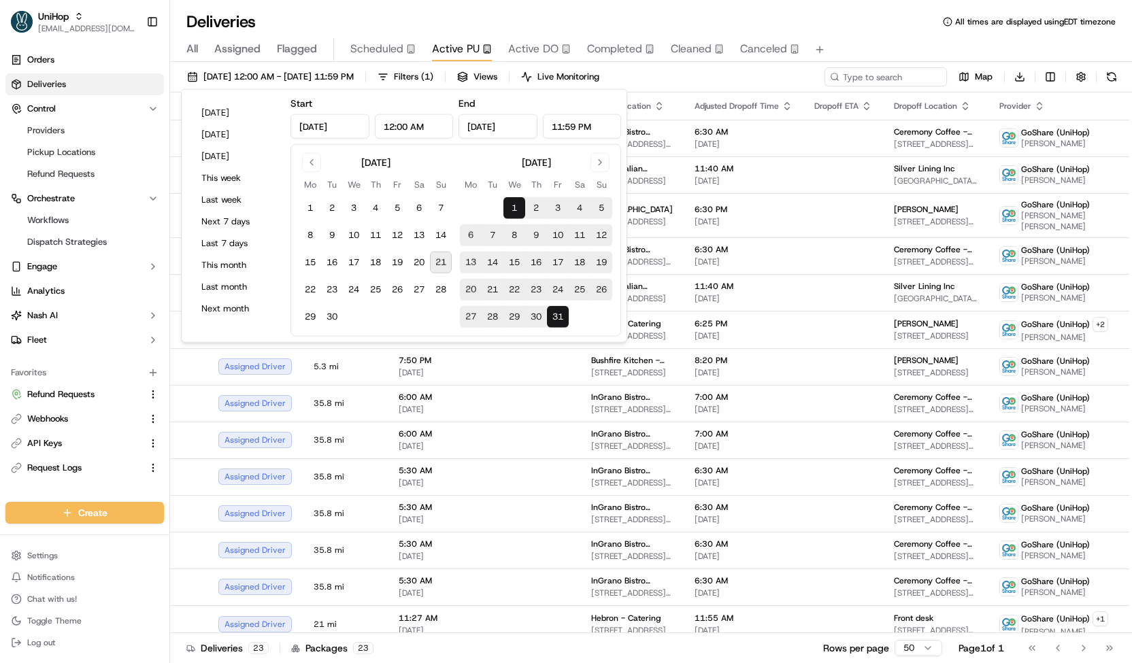
click at [729, 76] on div "Oct 1 2025 12:00 AM - Oct 31 2025 11:59 PM Filters ( 1 ) Views Live Monitoring …" at bounding box center [651, 79] width 962 height 25
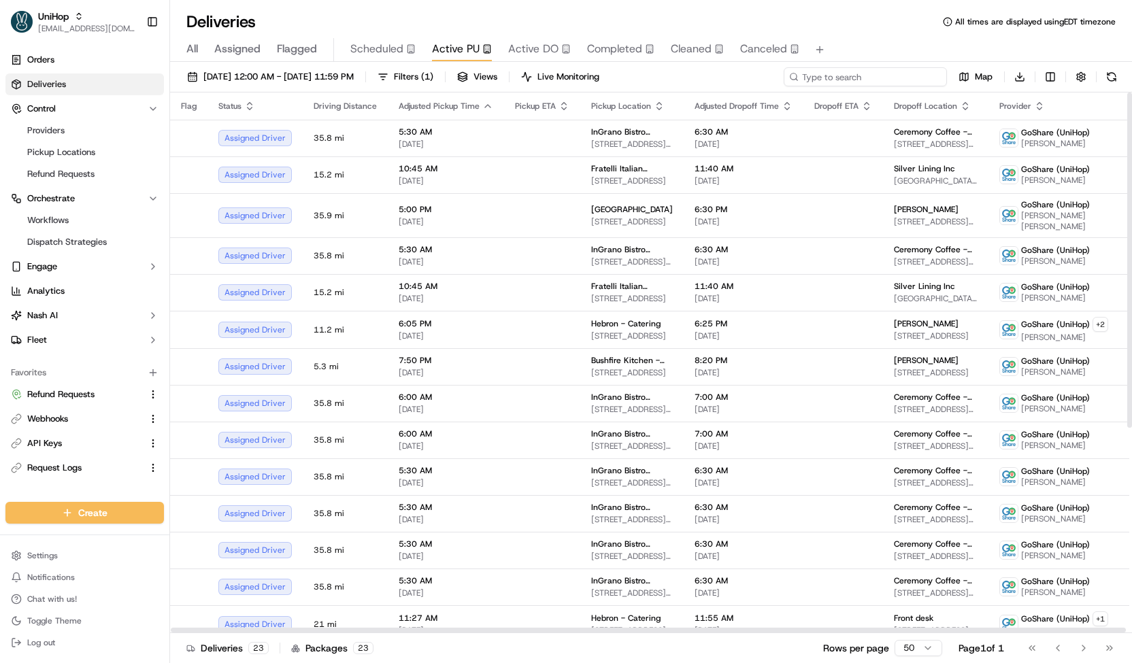
click at [935, 81] on input at bounding box center [865, 76] width 163 height 19
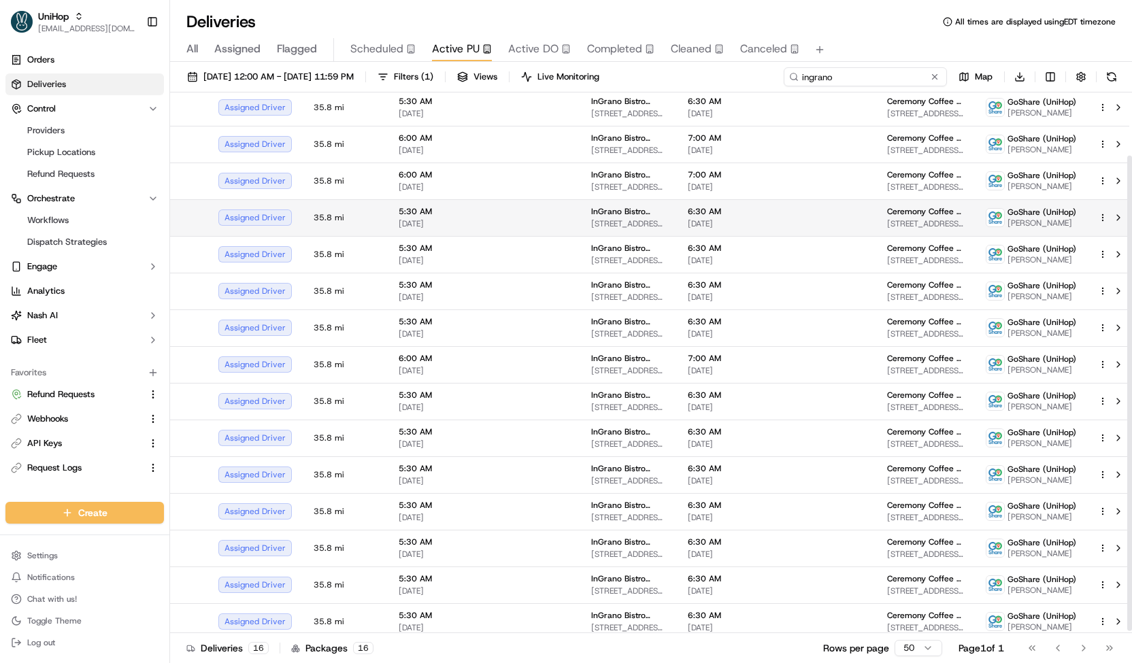
scroll to position [73, 0]
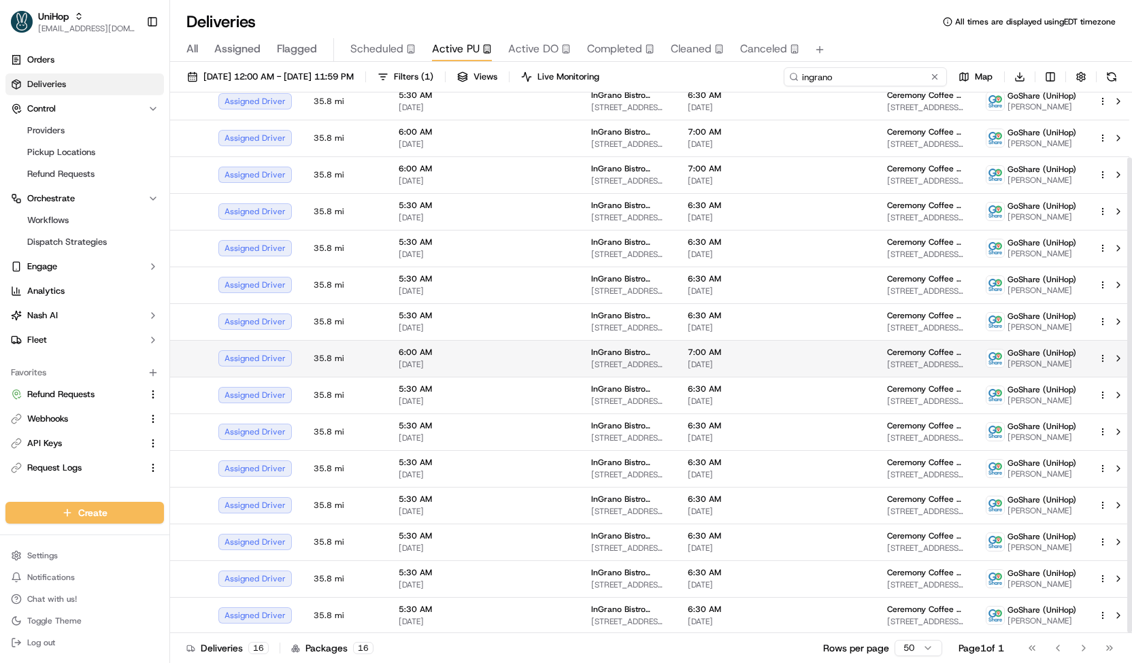
type input "ingrano"
click at [677, 362] on td "7:00 AM Oct 11 2025" at bounding box center [737, 358] width 120 height 37
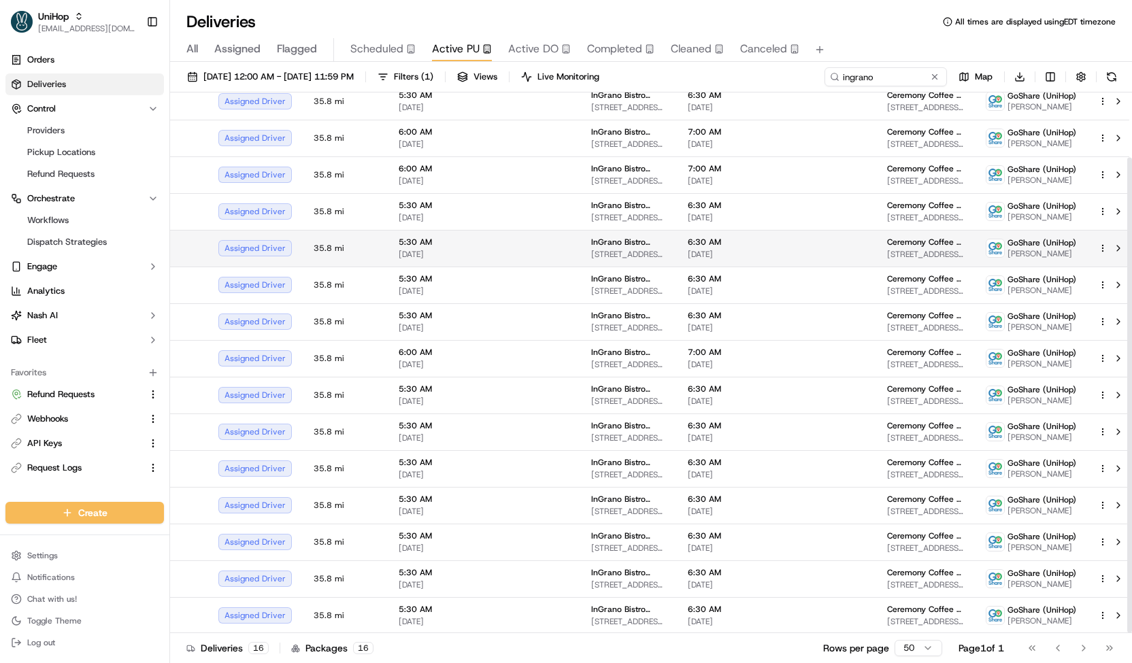
scroll to position [0, 0]
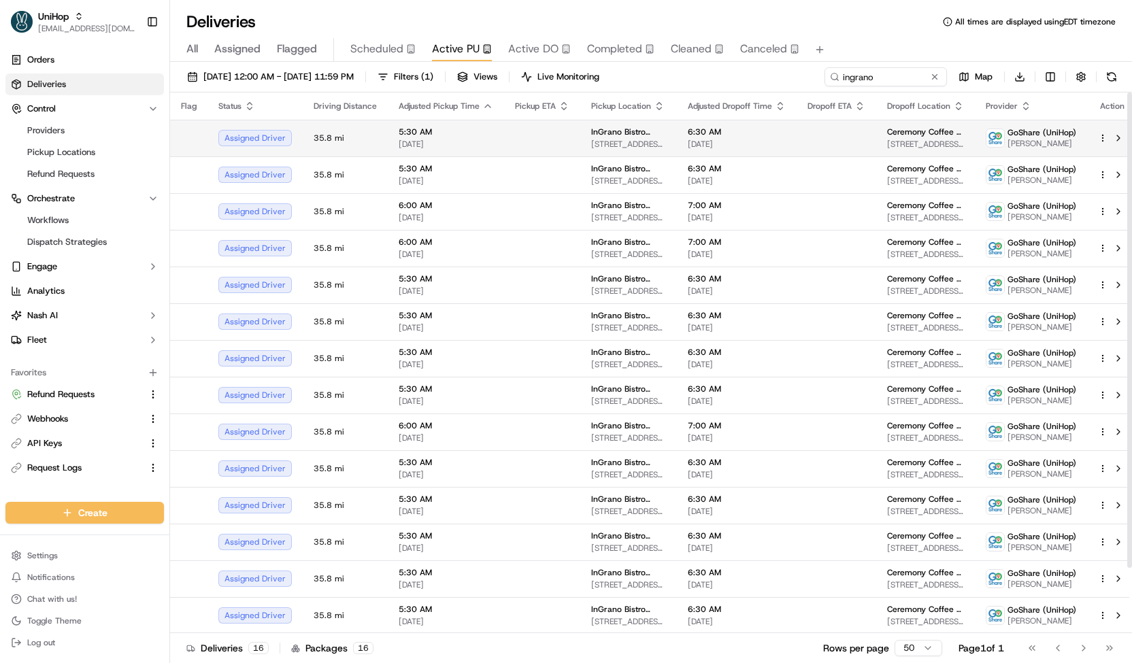
click at [656, 133] on span "InGrano Bistro Bakery" at bounding box center [628, 132] width 75 height 11
click at [1106, 75] on button at bounding box center [1111, 76] width 19 height 19
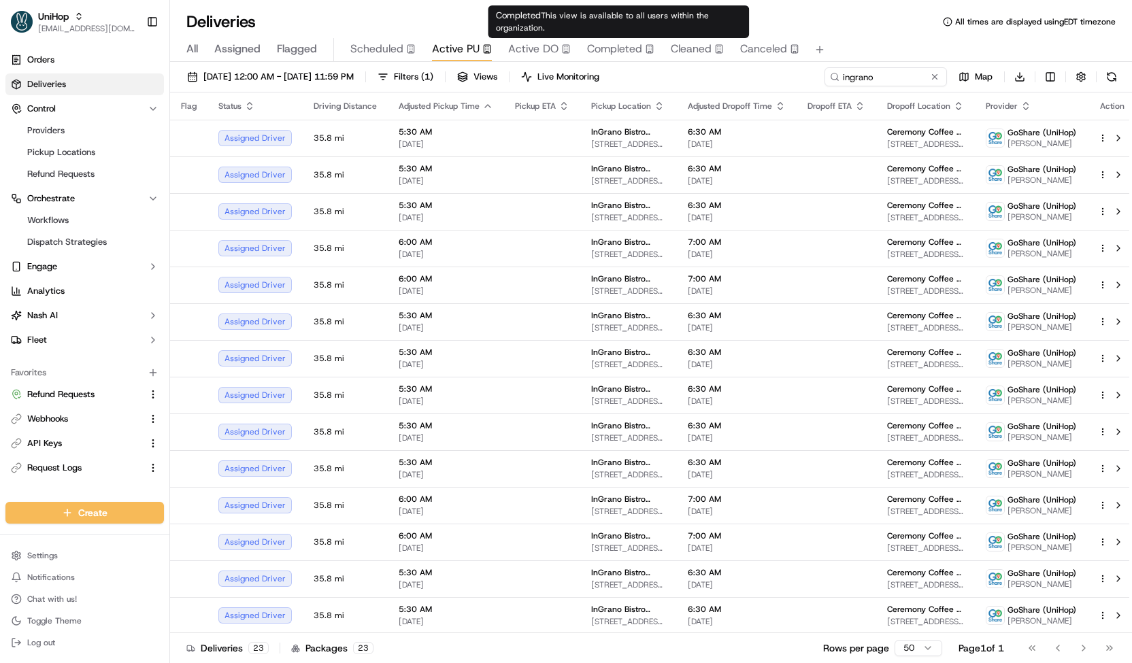
click at [509, 56] on span "Active DO" at bounding box center [533, 49] width 50 height 16
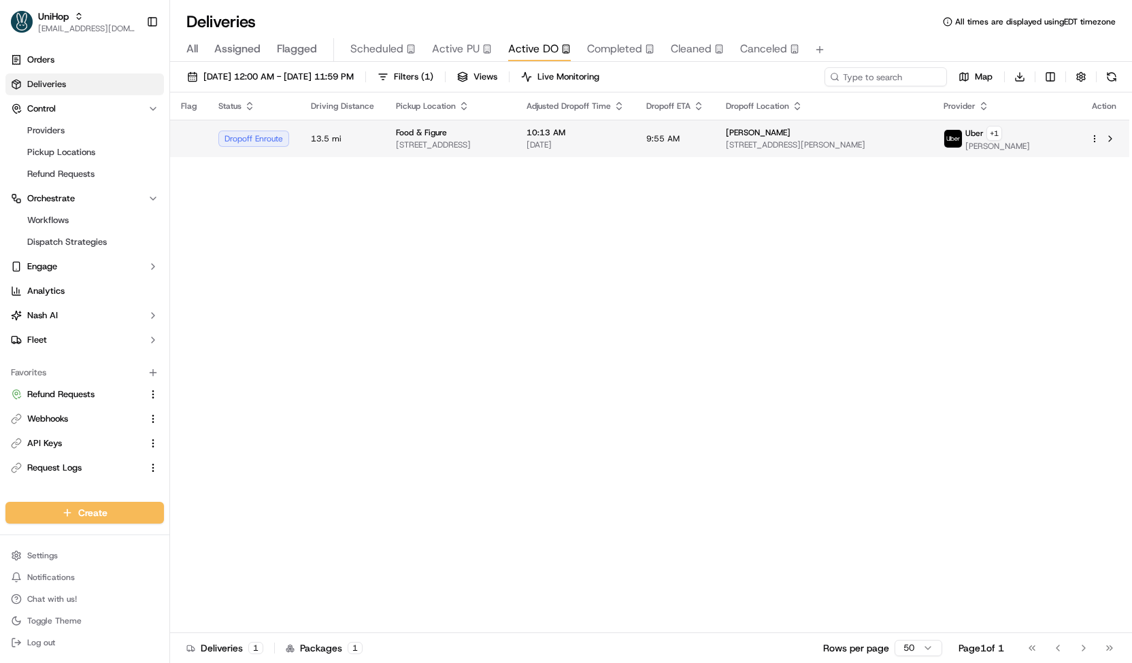
click at [396, 131] on span "Food & Figure" at bounding box center [421, 132] width 51 height 11
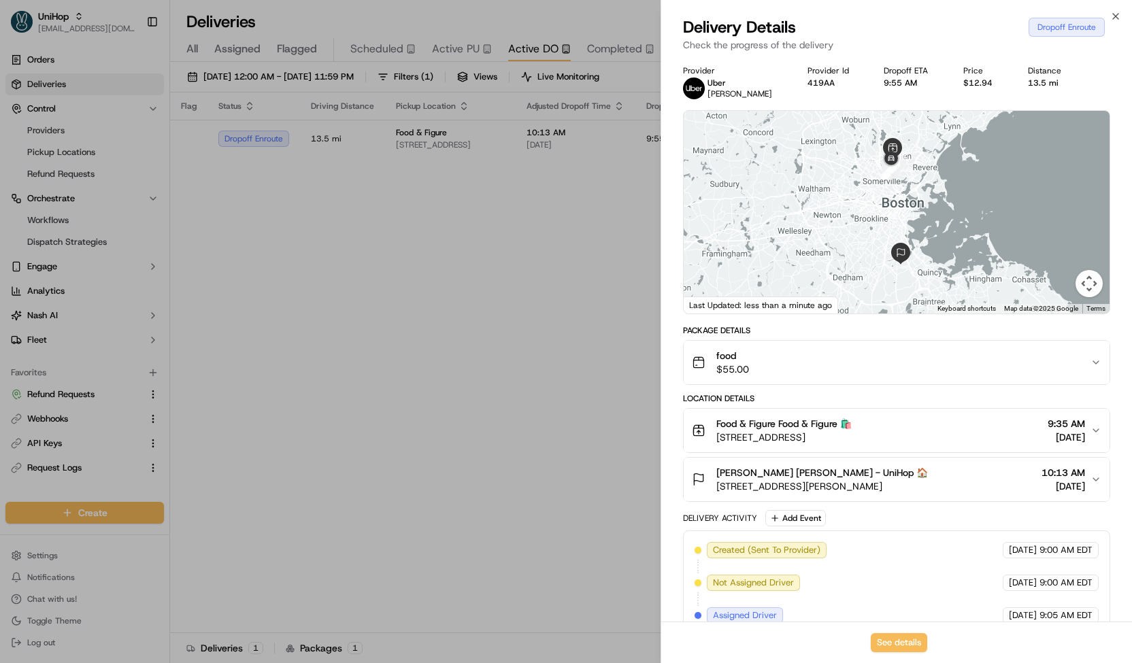
click at [382, 151] on div at bounding box center [566, 331] width 1132 height 663
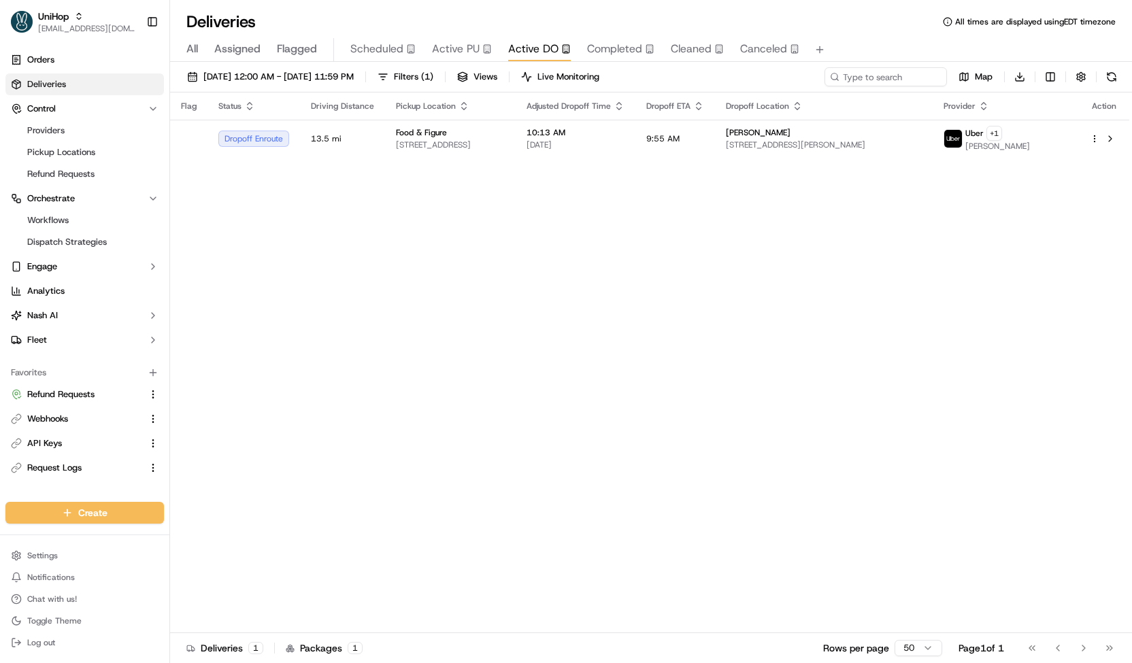
click at [462, 53] on span "Active PU" at bounding box center [456, 49] width 48 height 16
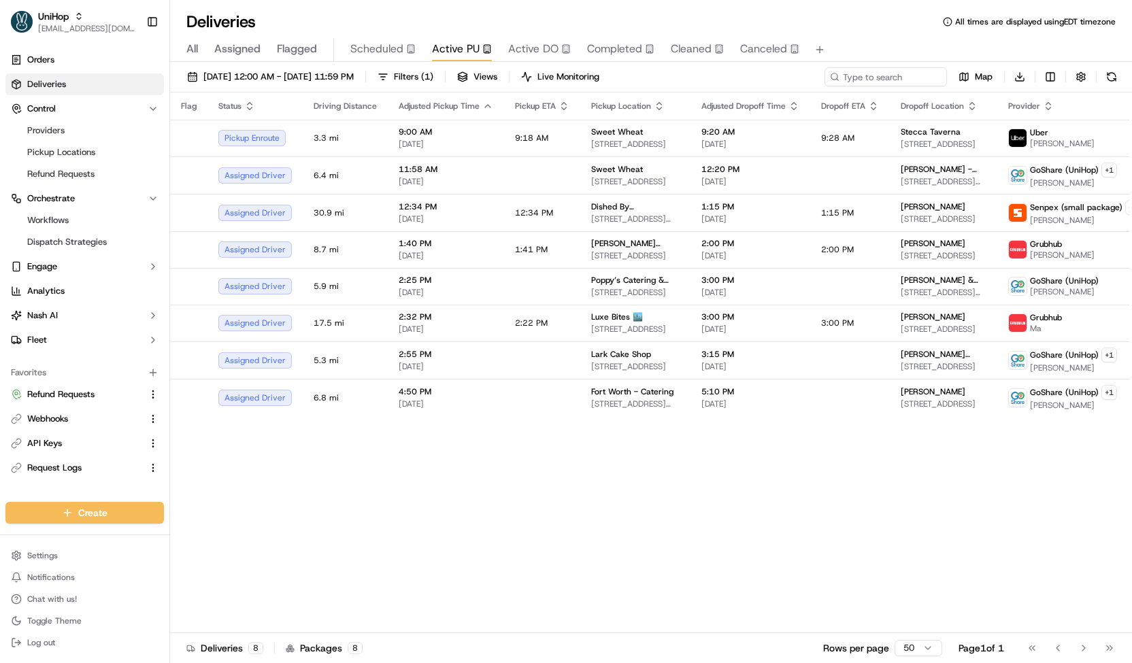
click at [372, 44] on span "Scheduled" at bounding box center [376, 49] width 53 height 16
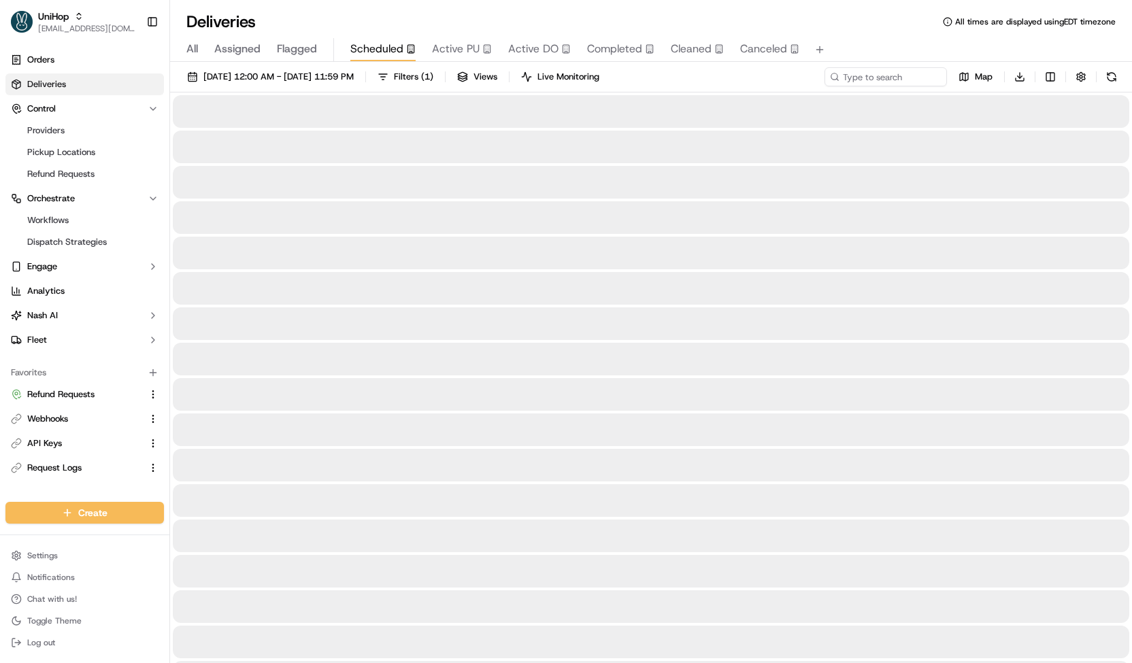
click at [460, 54] on span "Active PU" at bounding box center [456, 49] width 48 height 16
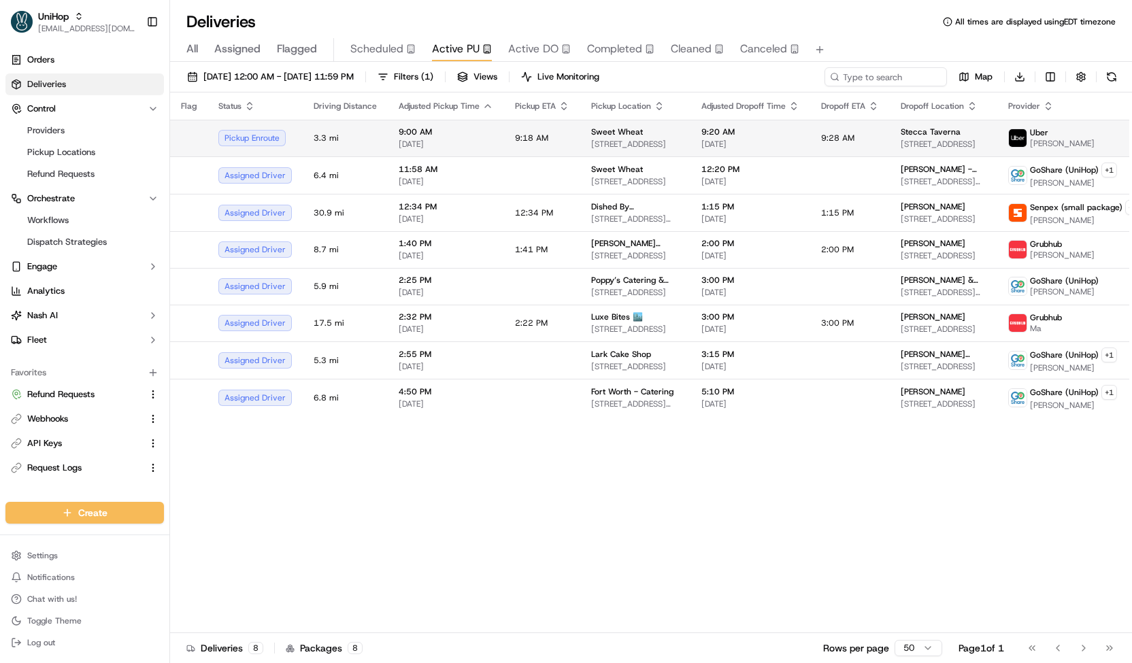
click at [352, 128] on td "3.3 mi" at bounding box center [345, 138] width 85 height 37
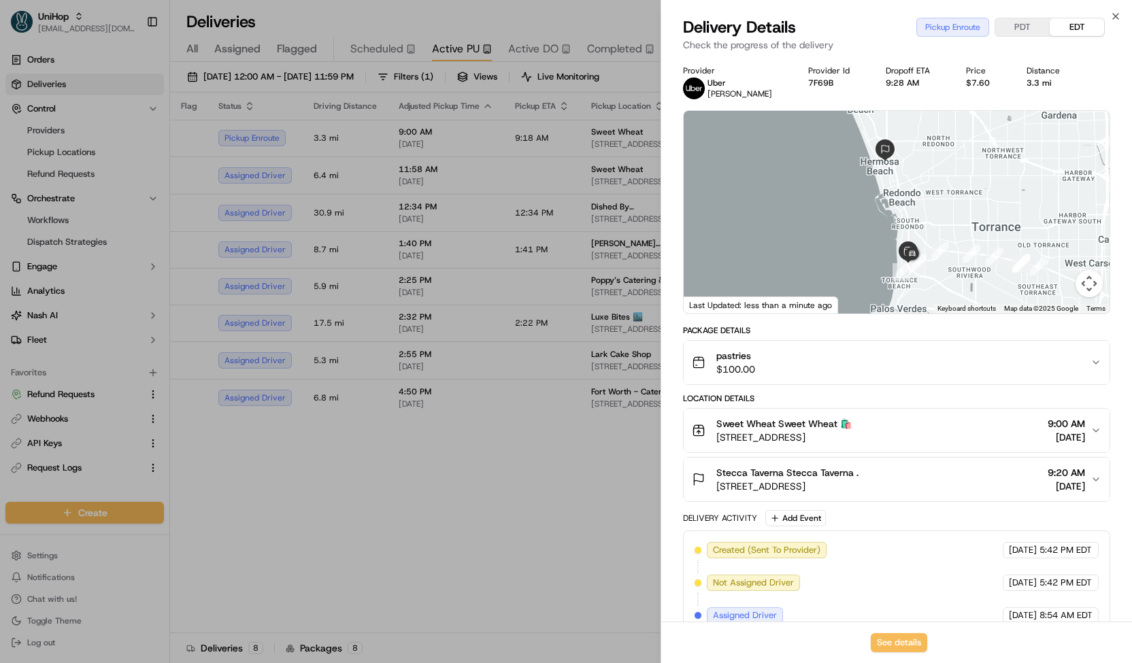
click at [336, 150] on div at bounding box center [566, 331] width 1132 height 663
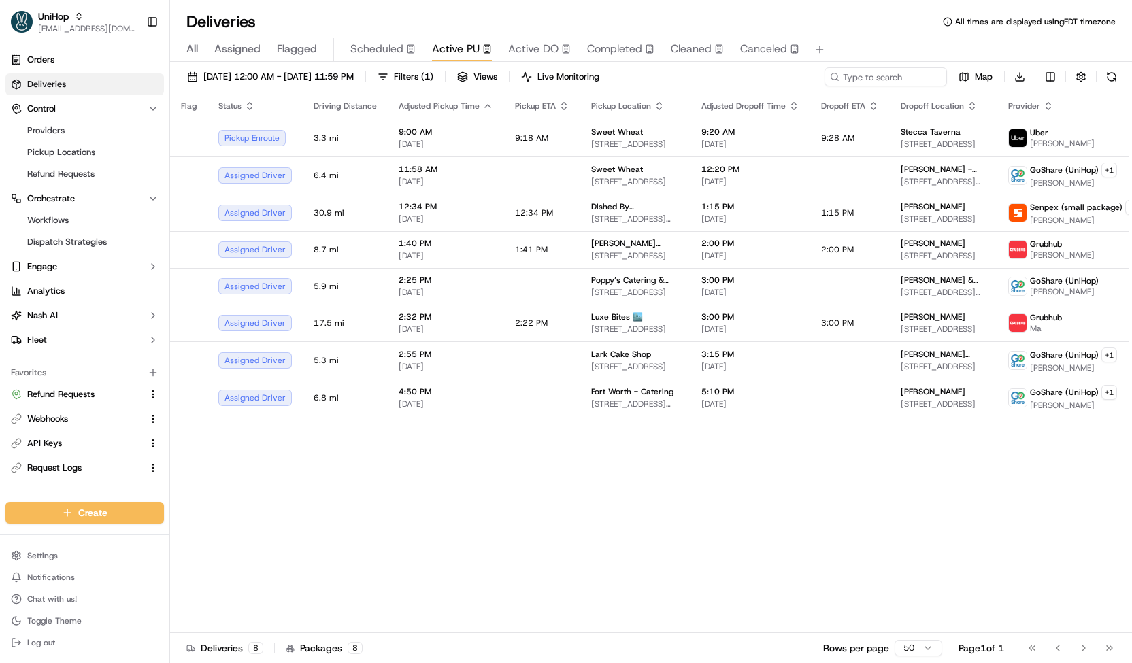
click at [384, 45] on span "Scheduled" at bounding box center [376, 49] width 53 height 16
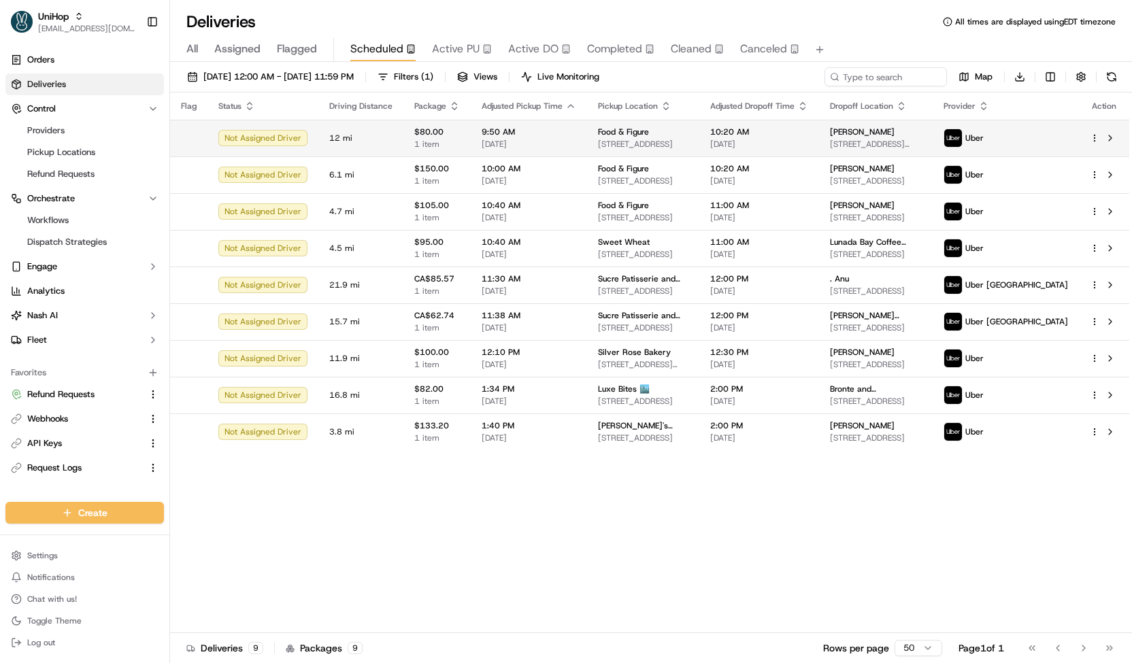
click at [390, 131] on td "12 mi" at bounding box center [360, 138] width 85 height 37
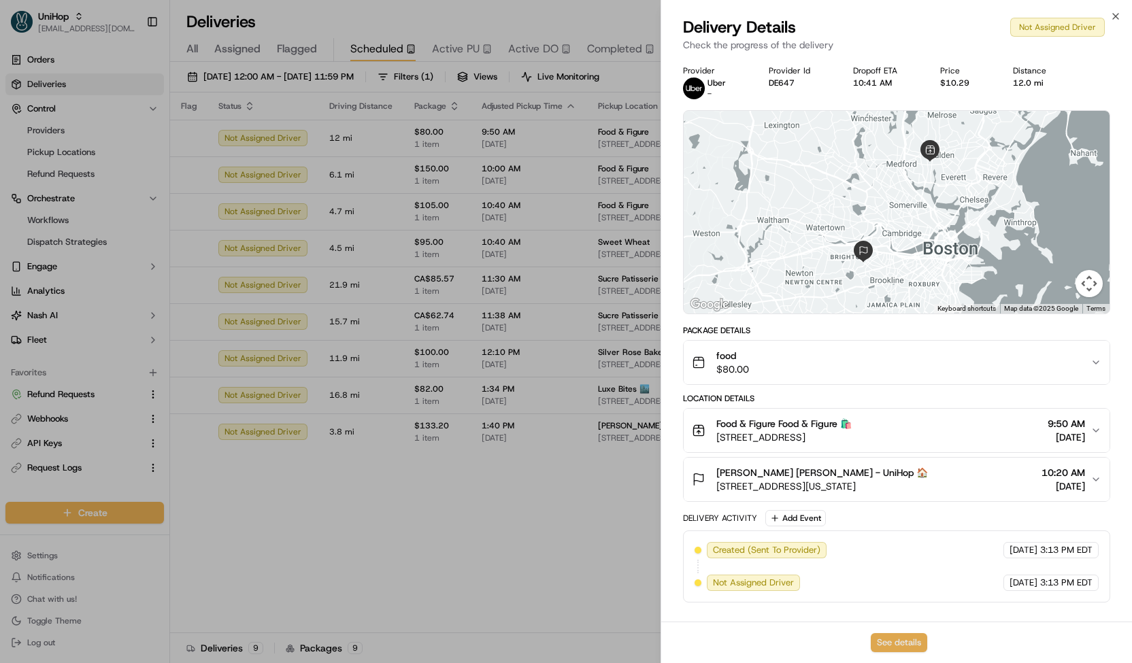
click at [898, 652] on button "See details" at bounding box center [899, 642] width 56 height 19
click at [306, 158] on div at bounding box center [566, 331] width 1132 height 663
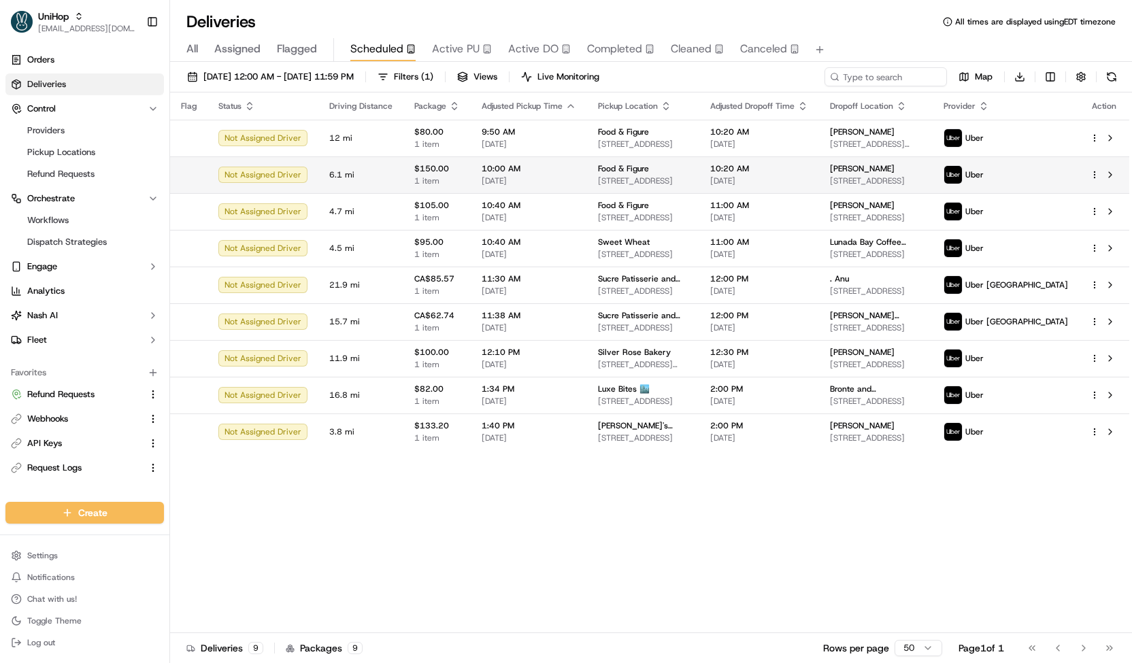
click at [360, 174] on span "6.1 mi" at bounding box center [360, 174] width 63 height 11
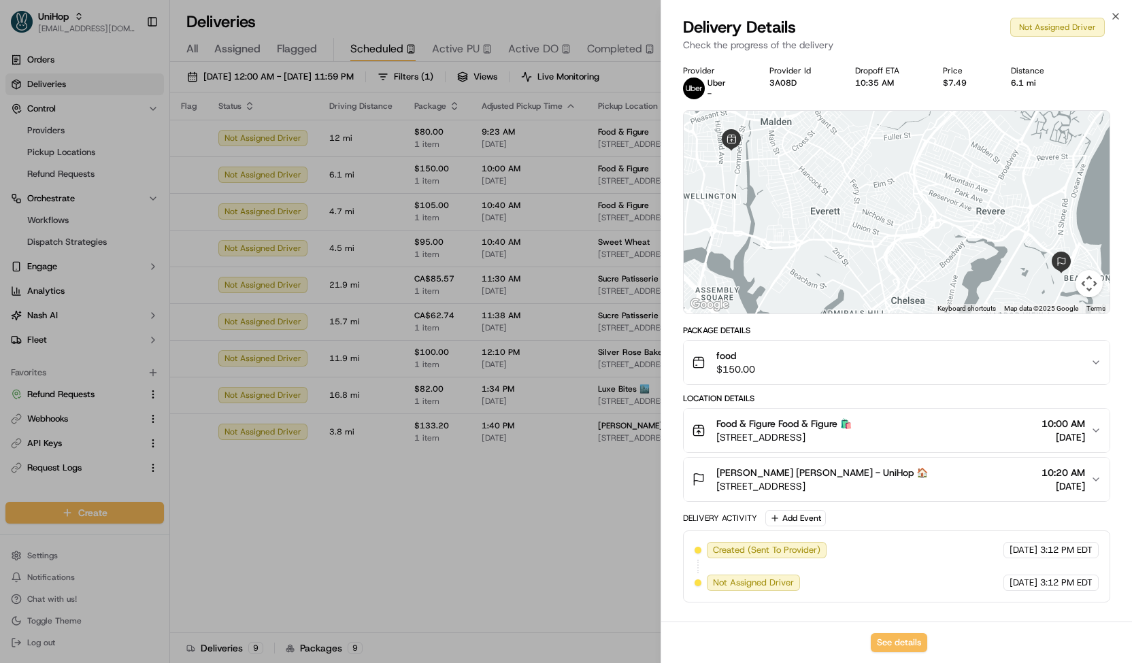
click at [375, 178] on div at bounding box center [566, 331] width 1132 height 663
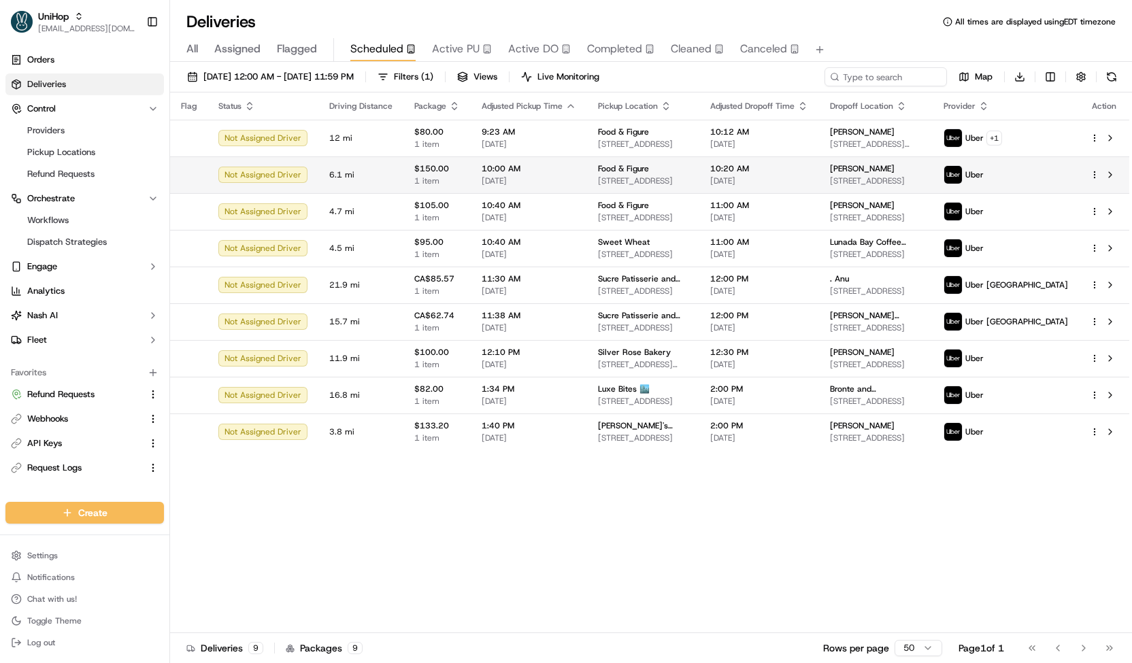
click at [433, 173] on span "$150.00" at bounding box center [437, 168] width 46 height 11
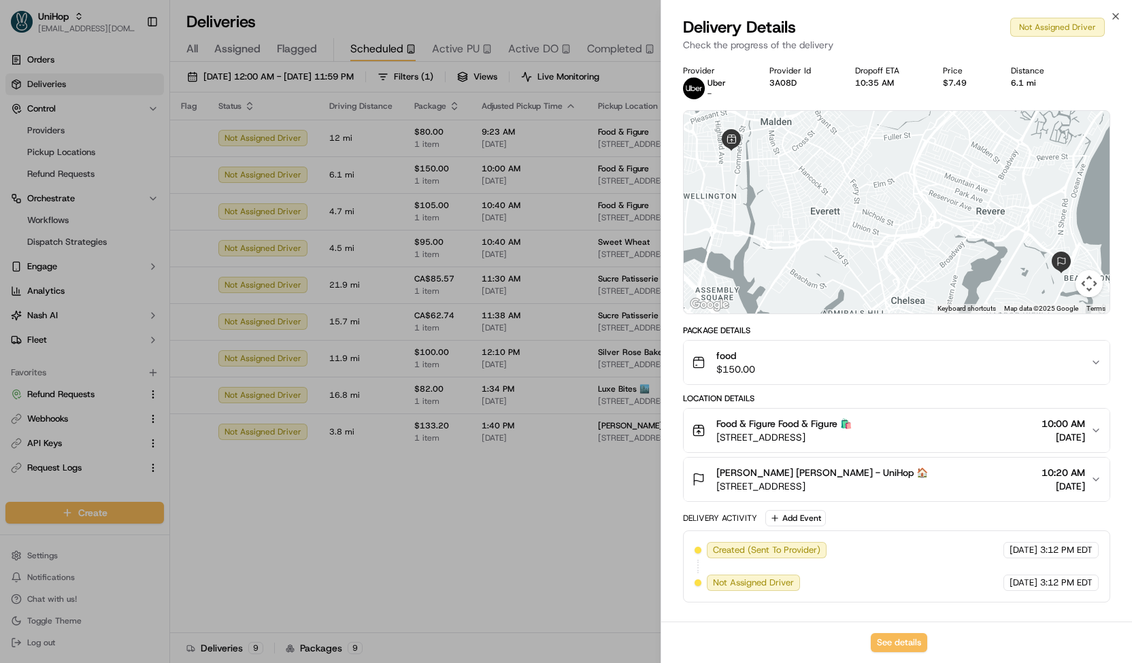
click at [408, 184] on div at bounding box center [566, 331] width 1132 height 663
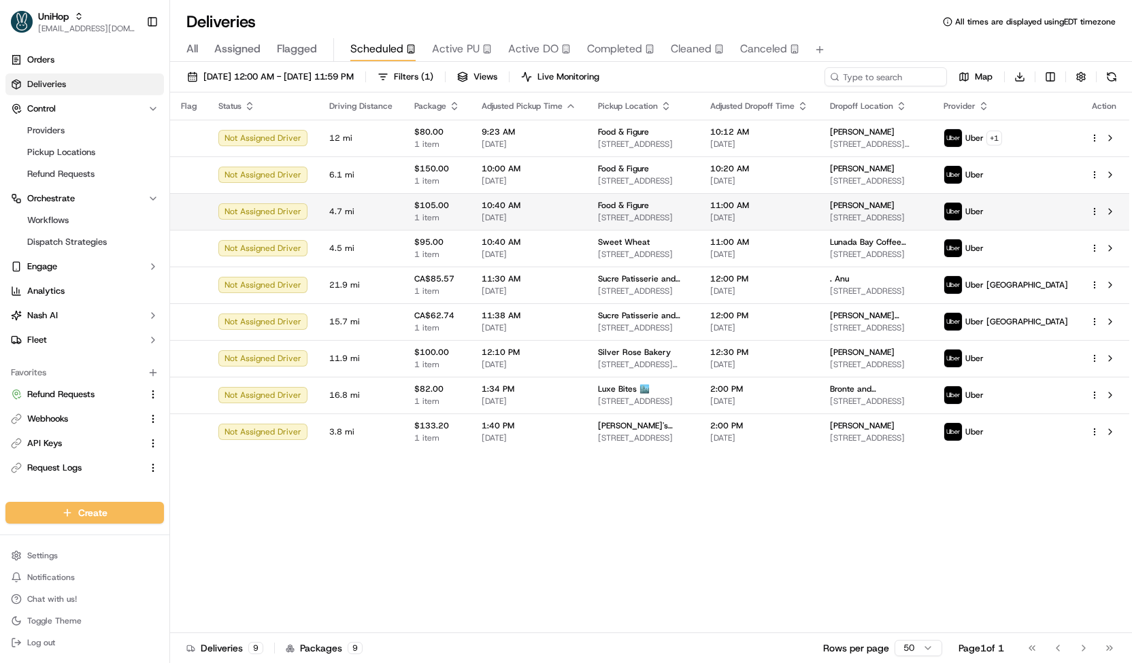
click at [429, 214] on span "1 item" at bounding box center [437, 217] width 46 height 11
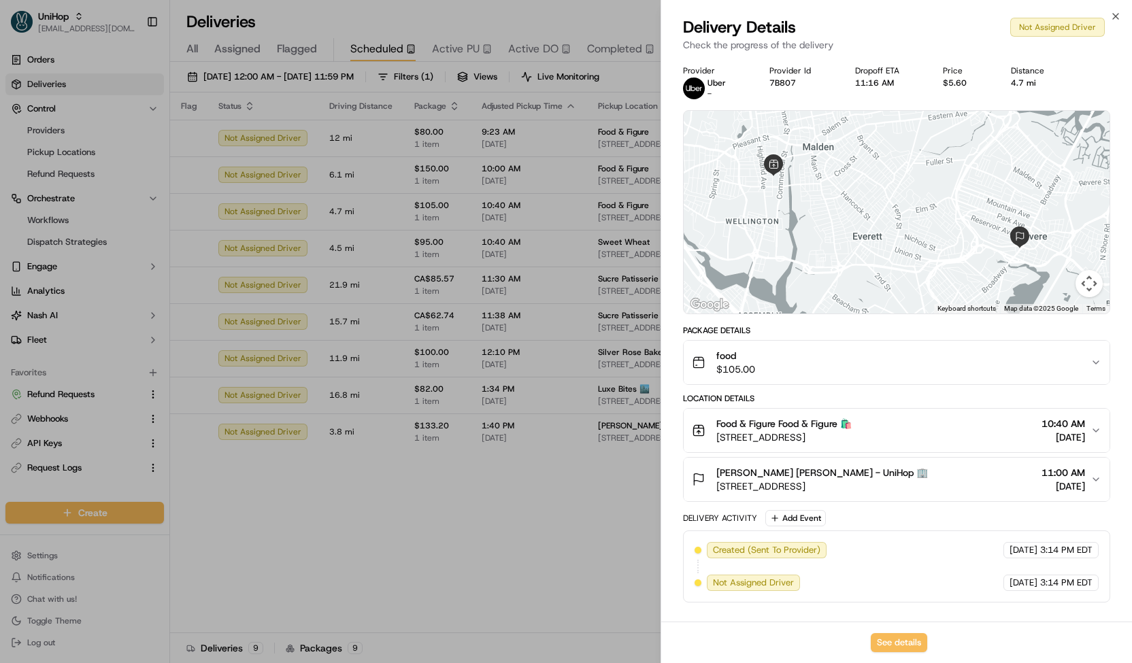
click at [405, 206] on div at bounding box center [566, 331] width 1132 height 663
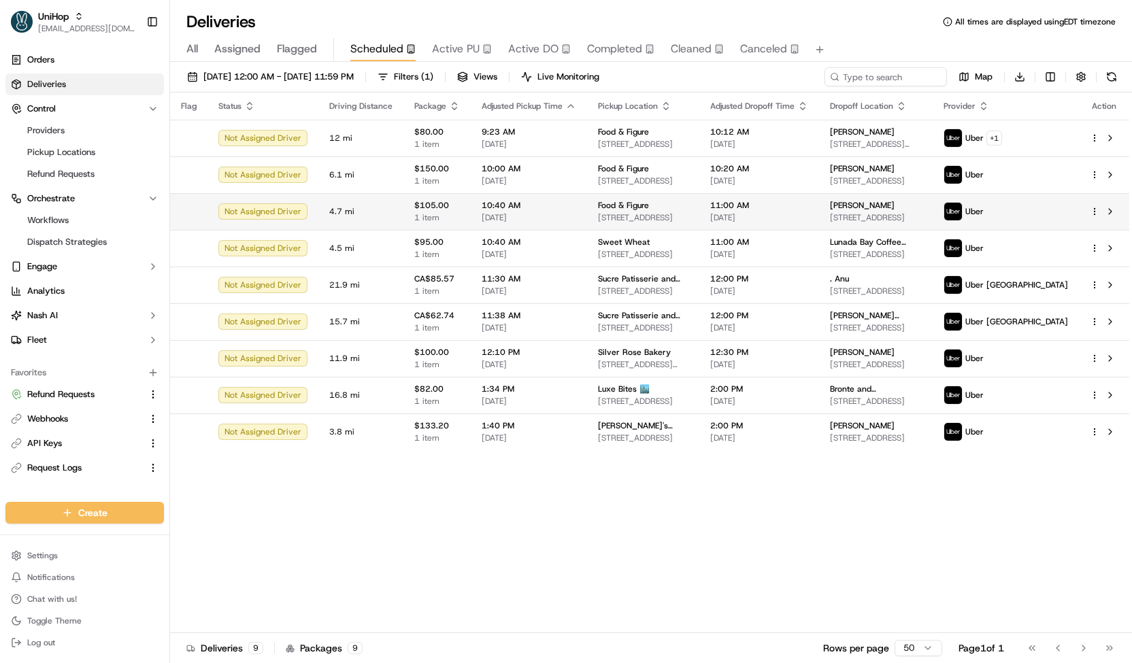
click at [416, 207] on span "$105.00" at bounding box center [437, 205] width 46 height 11
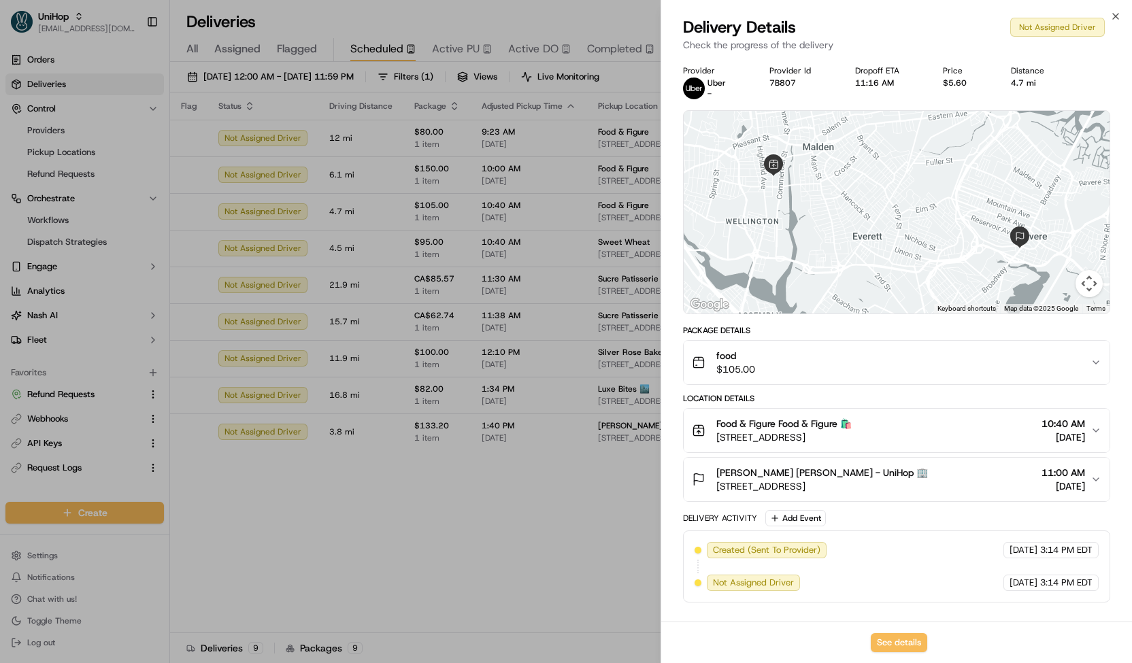
click at [421, 215] on div at bounding box center [566, 331] width 1132 height 663
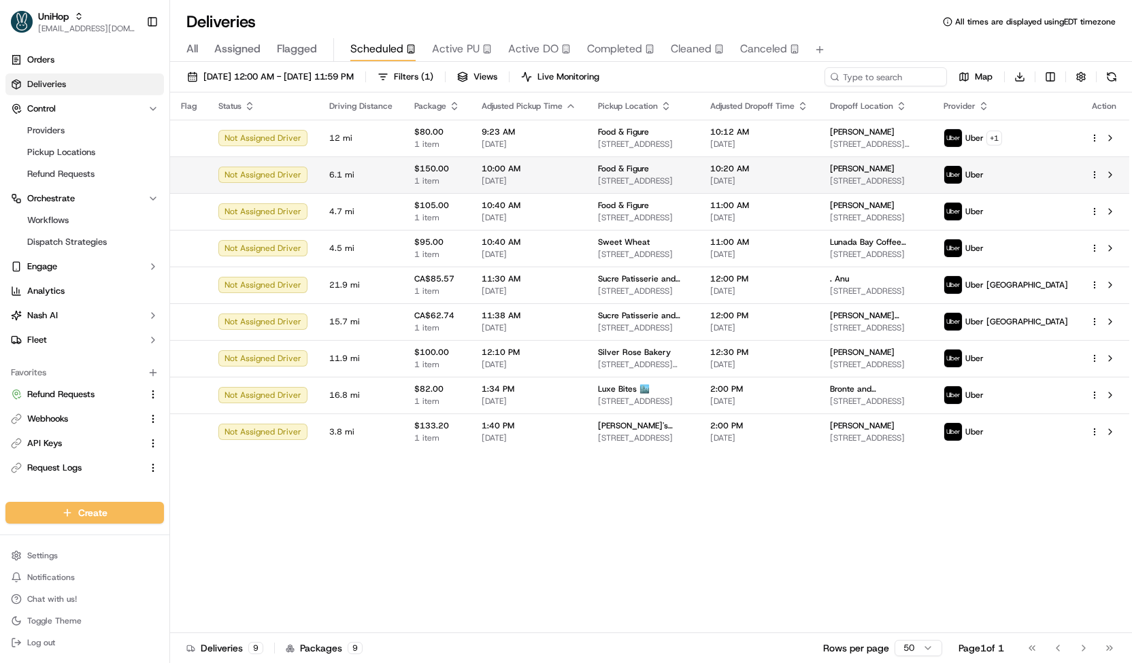
click at [414, 180] on span "1 item" at bounding box center [437, 181] width 46 height 11
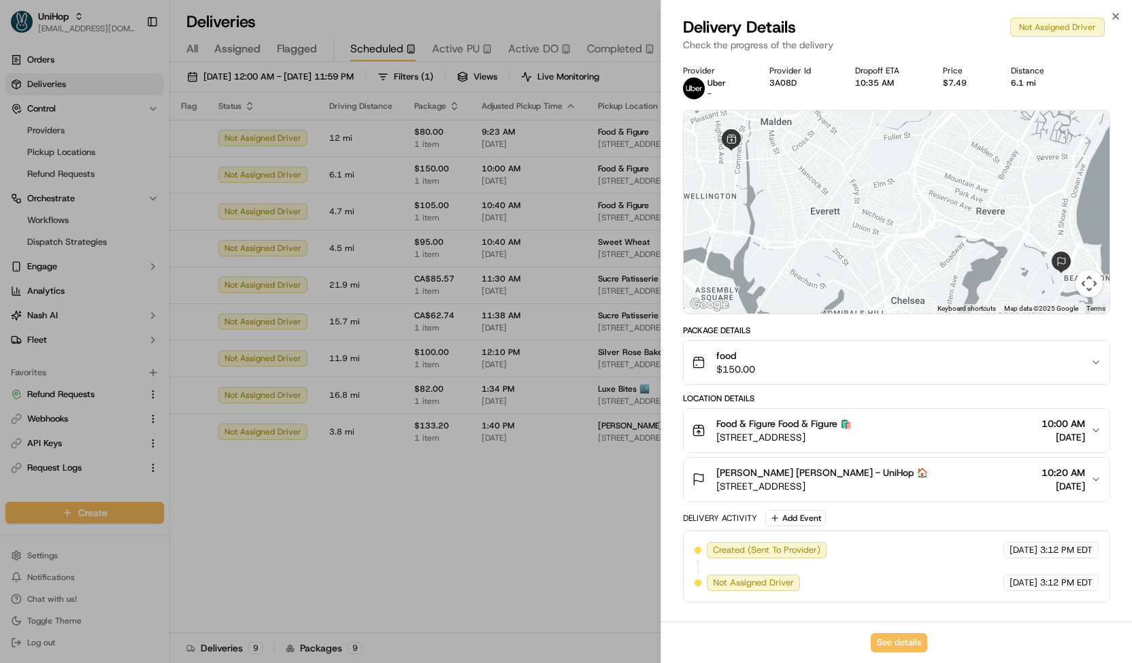
click at [413, 195] on div at bounding box center [566, 331] width 1132 height 663
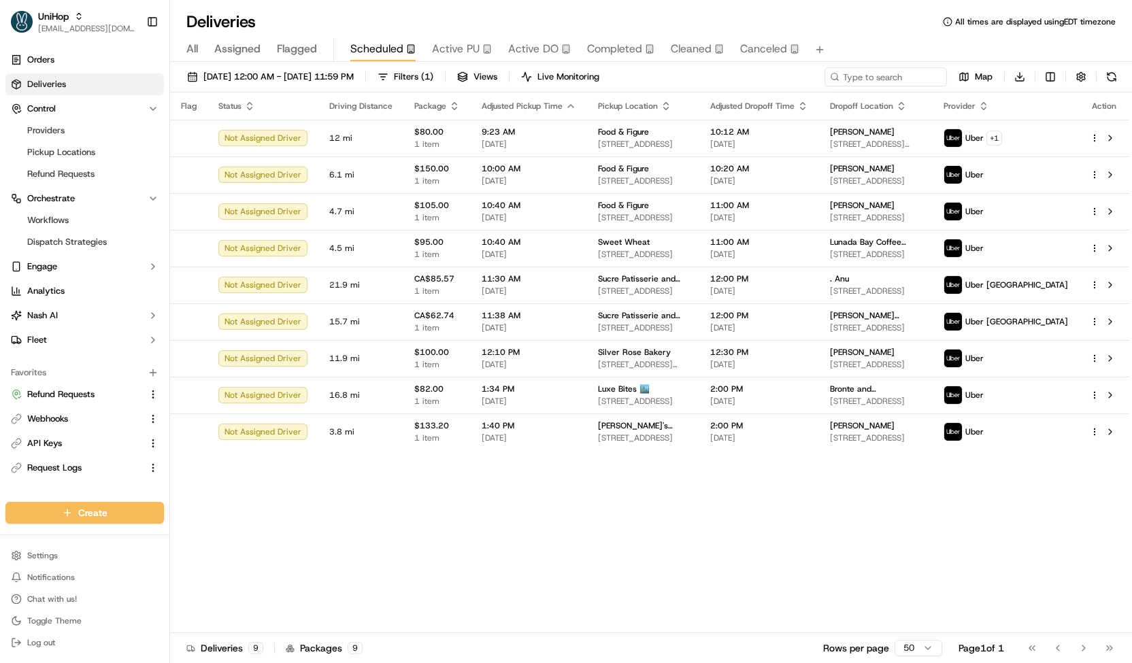
click at [446, 43] on span "Active PU" at bounding box center [456, 49] width 48 height 16
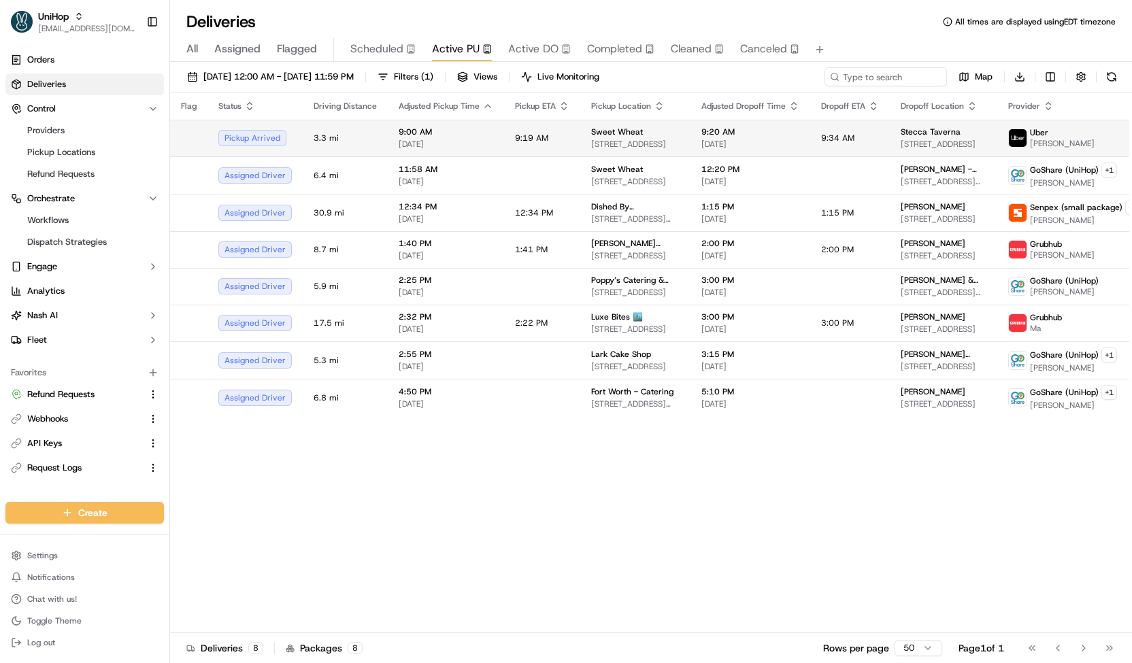
click at [416, 133] on span "9:00 AM" at bounding box center [446, 132] width 95 height 11
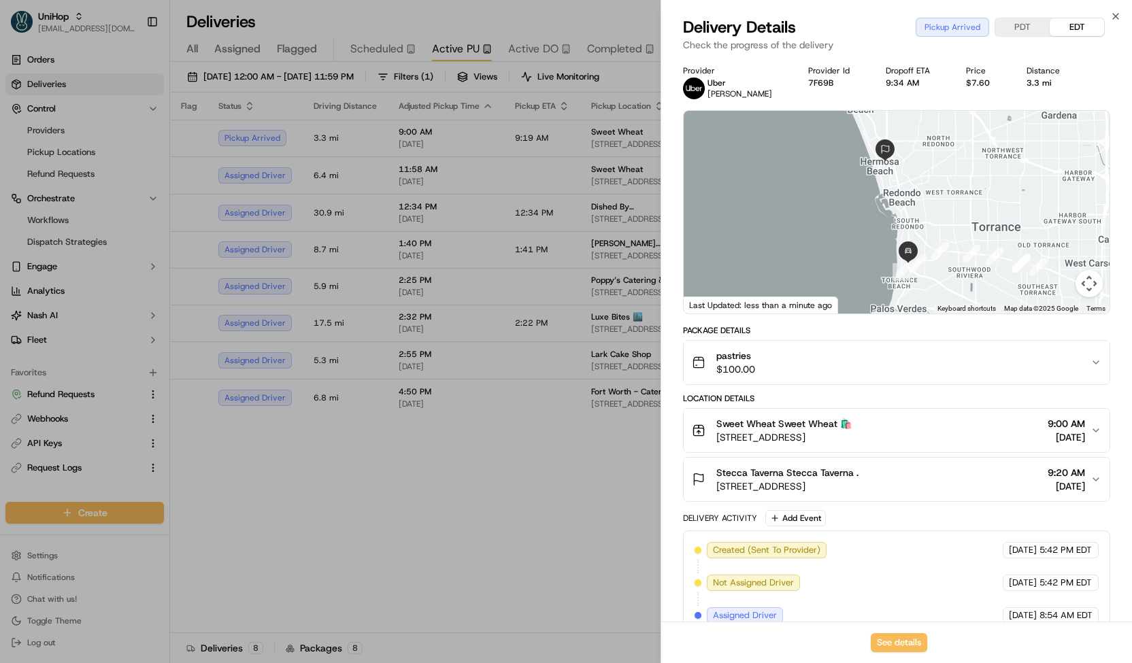
click at [415, 167] on div at bounding box center [566, 331] width 1132 height 663
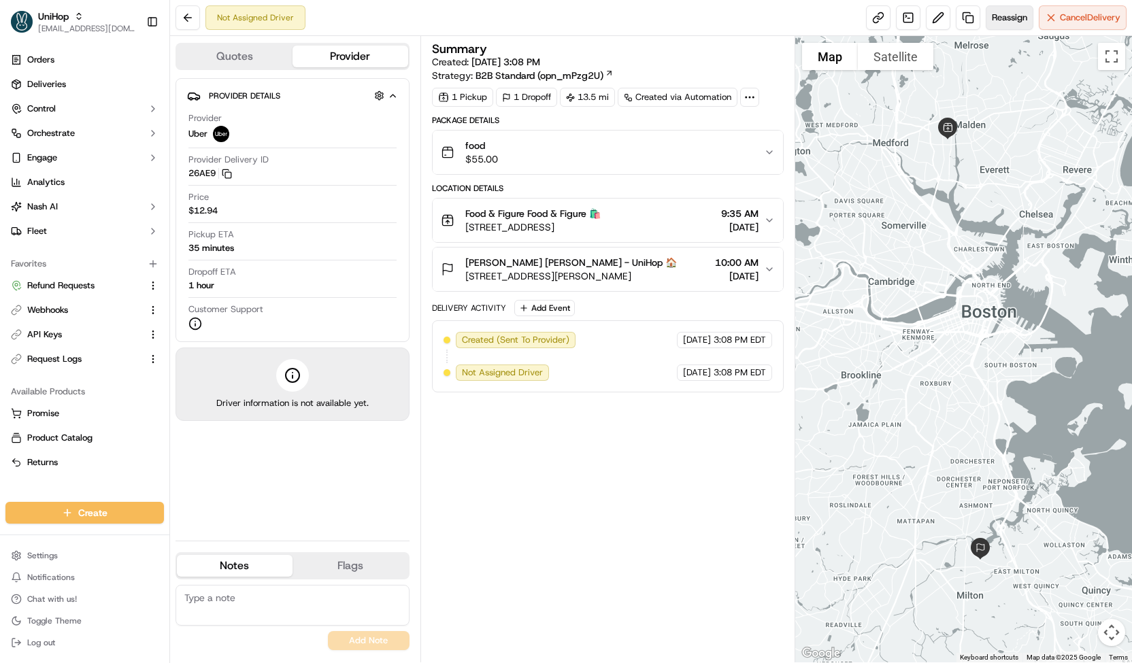
click at [1007, 17] on span "Reassign" at bounding box center [1009, 18] width 35 height 12
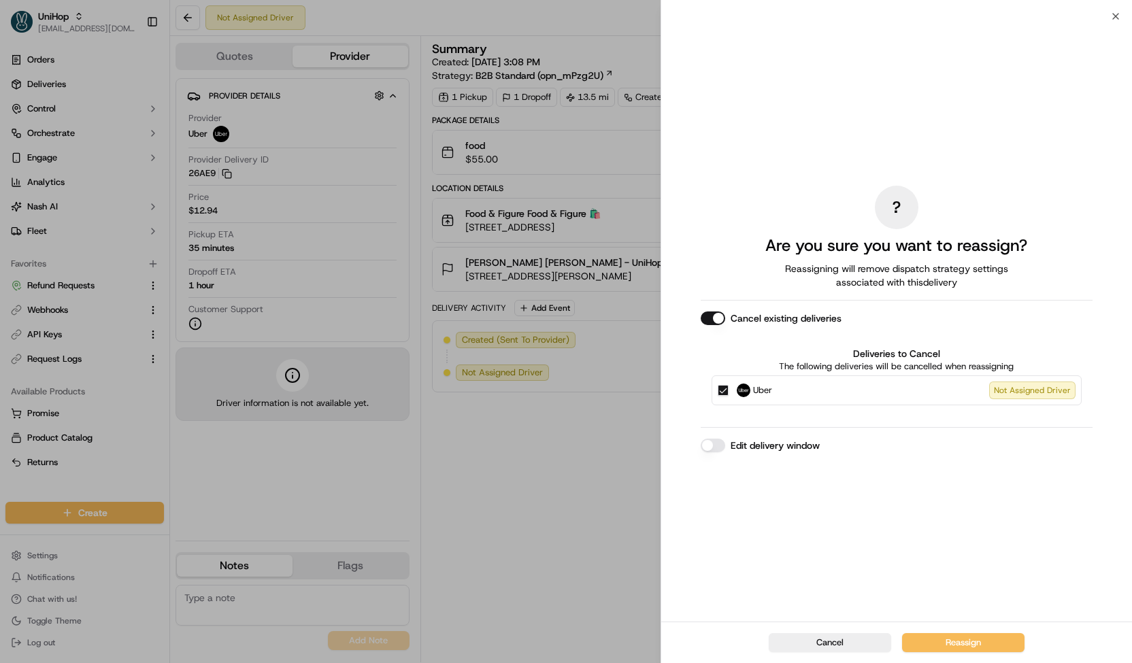
click at [825, 390] on label "Uber Not Assigned Driver" at bounding box center [906, 391] width 339 height 18
click at [729, 390] on button "Uber Not Assigned Driver" at bounding box center [723, 390] width 11 height 11
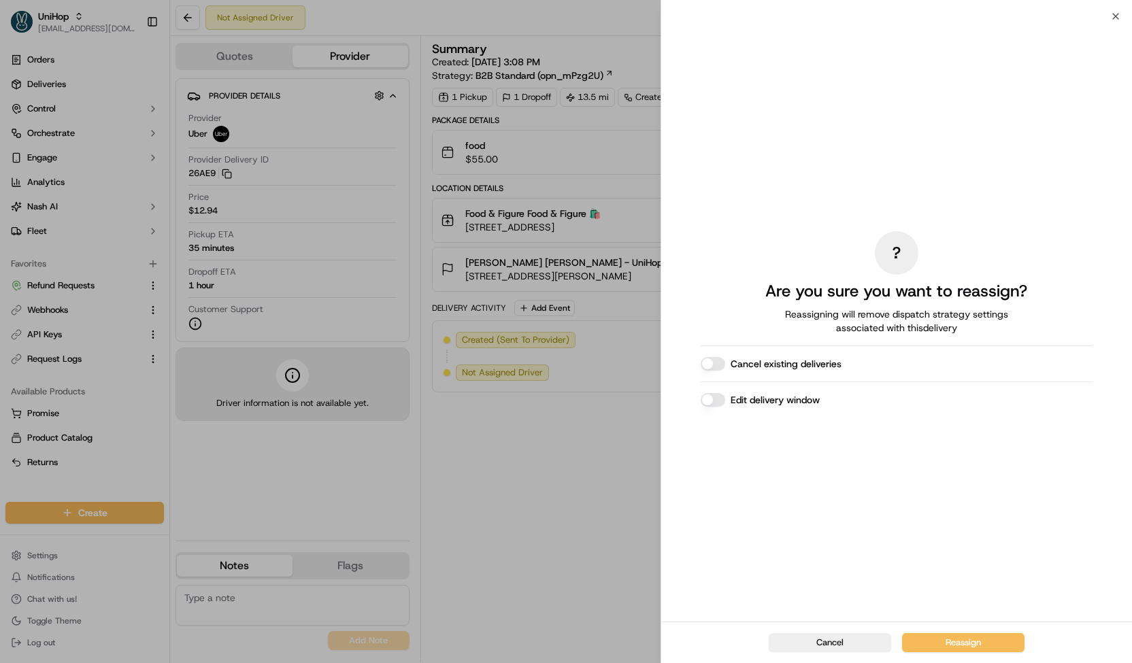
click at [799, 401] on label "Edit delivery window" at bounding box center [775, 400] width 89 height 14
click at [725, 401] on button "Edit delivery window" at bounding box center [713, 400] width 24 height 14
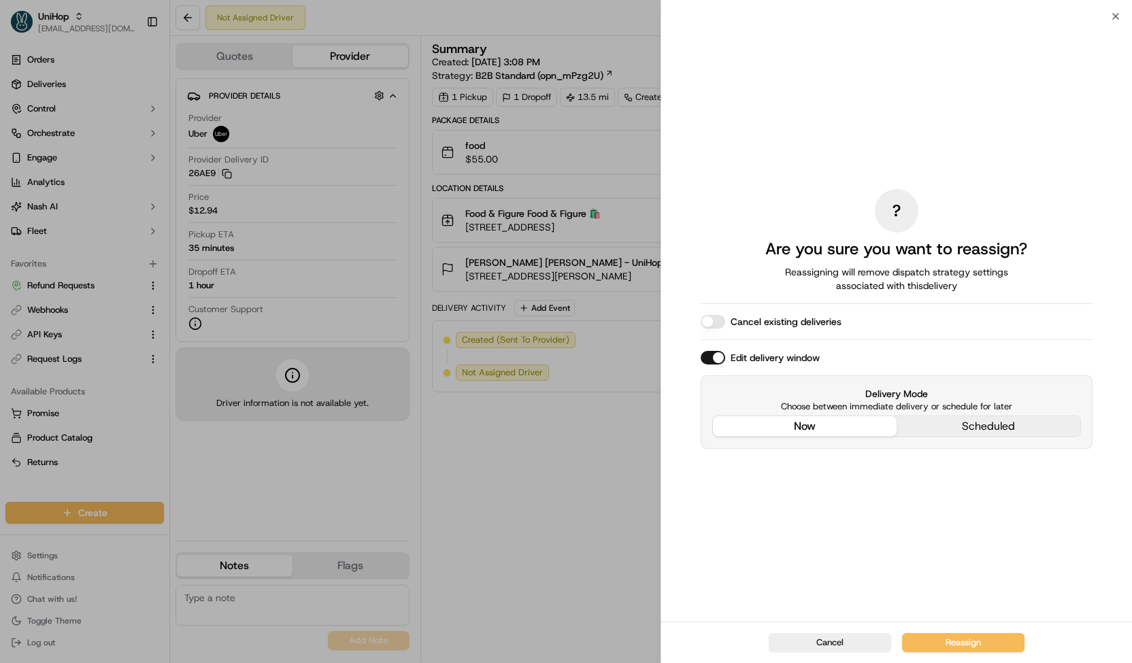
click at [852, 334] on div "? Are you sure you want to reassign? Reassigning will remove dispatch strategy …" at bounding box center [897, 319] width 392 height 600
click at [927, 642] on button "Reassign" at bounding box center [963, 642] width 122 height 19
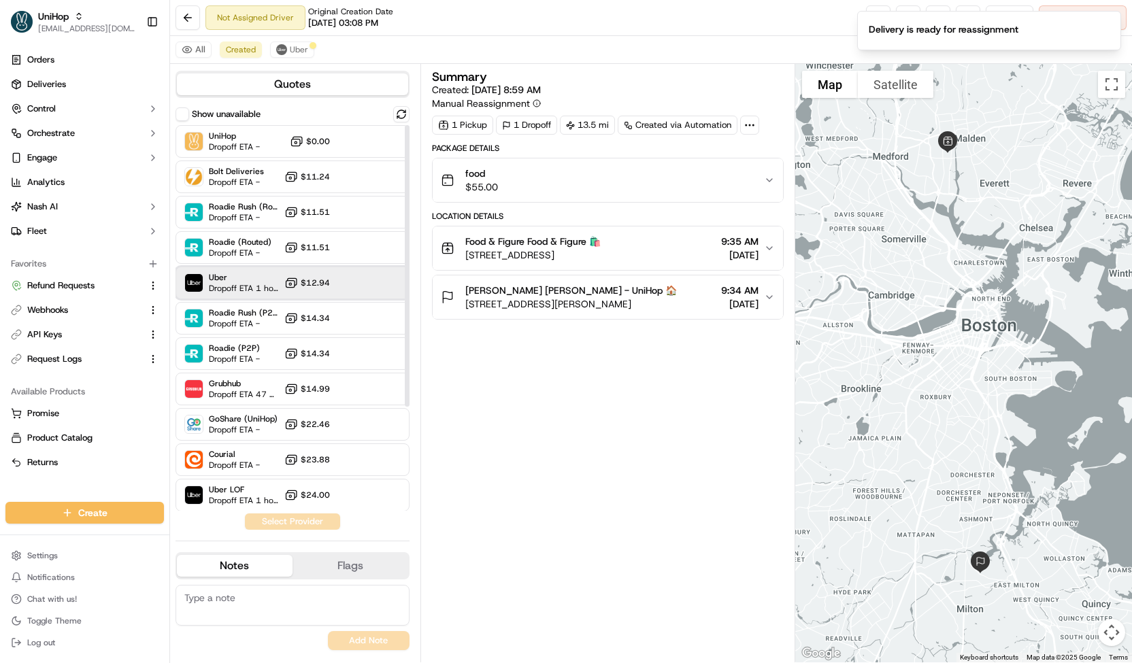
click at [373, 278] on div at bounding box center [368, 283] width 16 height 16
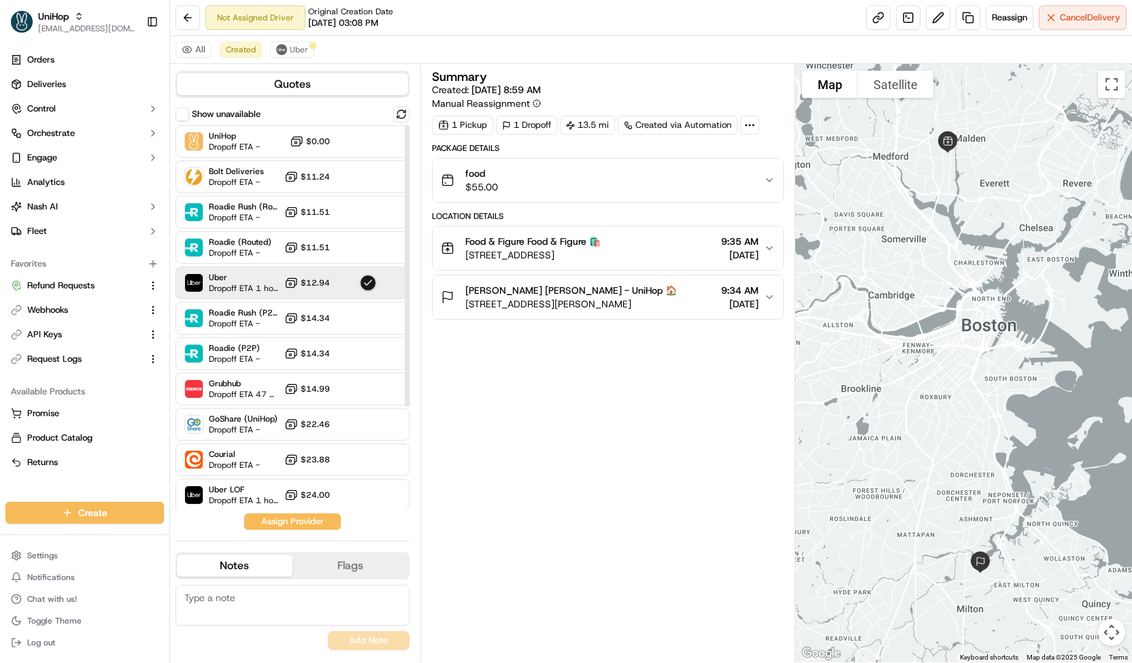
click at [493, 223] on div "Location Details Food & Figure Food & Figure 🛍️ 278 Pearl St, Malden, MA 02148,…" at bounding box center [608, 265] width 352 height 109
click at [494, 228] on button "Food & Figure Food & Figure 🛍️ 278 Pearl St, Malden, MA 02148, USA 9:35 AM Sep …" at bounding box center [608, 249] width 350 height 44
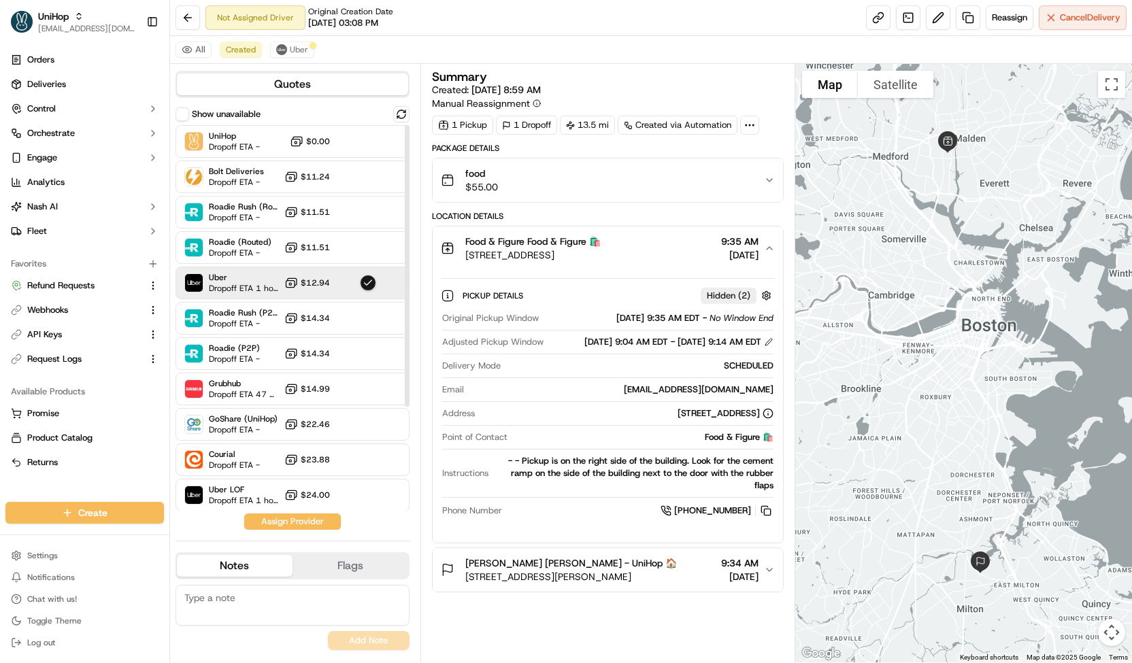
click at [330, 534] on div "Quotes Show unavailable UniHop Dropoff ETA - $0.00 Bolt Deliveries Dropoff ETA …" at bounding box center [295, 363] width 250 height 599
click at [328, 530] on div "Quotes Show unavailable UniHop Dropoff ETA - $0.00 Bolt Deliveries Dropoff ETA …" at bounding box center [295, 363] width 250 height 599
click at [325, 522] on button "Assign Provider" at bounding box center [292, 522] width 97 height 16
click at [292, 58] on div "All Created Uber" at bounding box center [651, 50] width 962 height 28
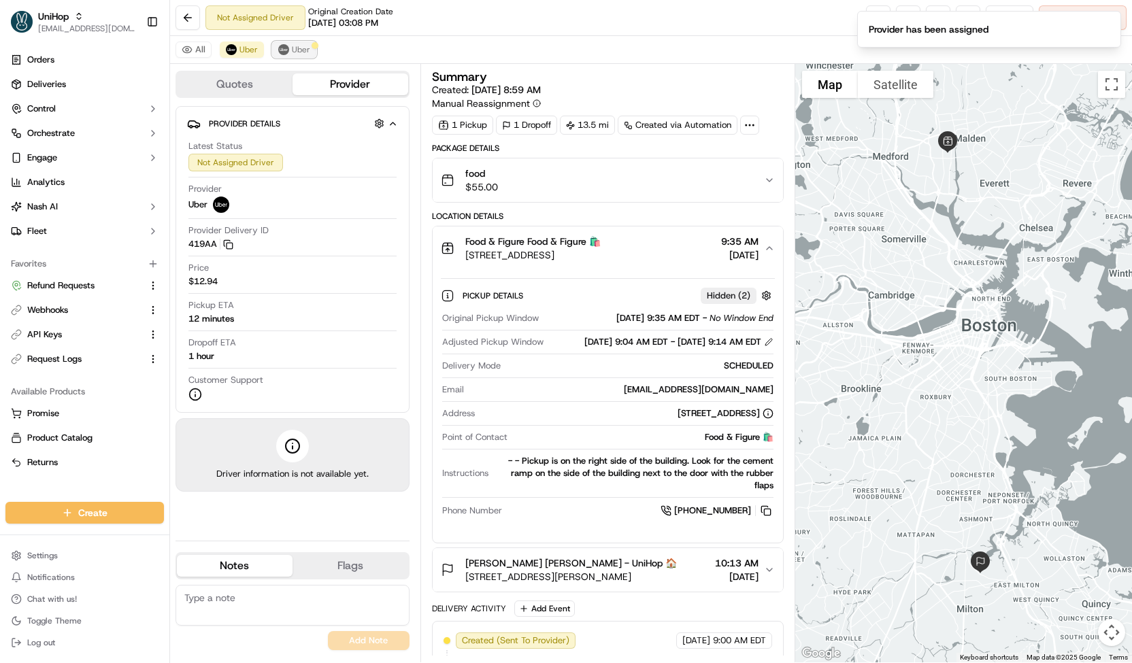
click at [293, 54] on span "Uber" at bounding box center [301, 49] width 18 height 11
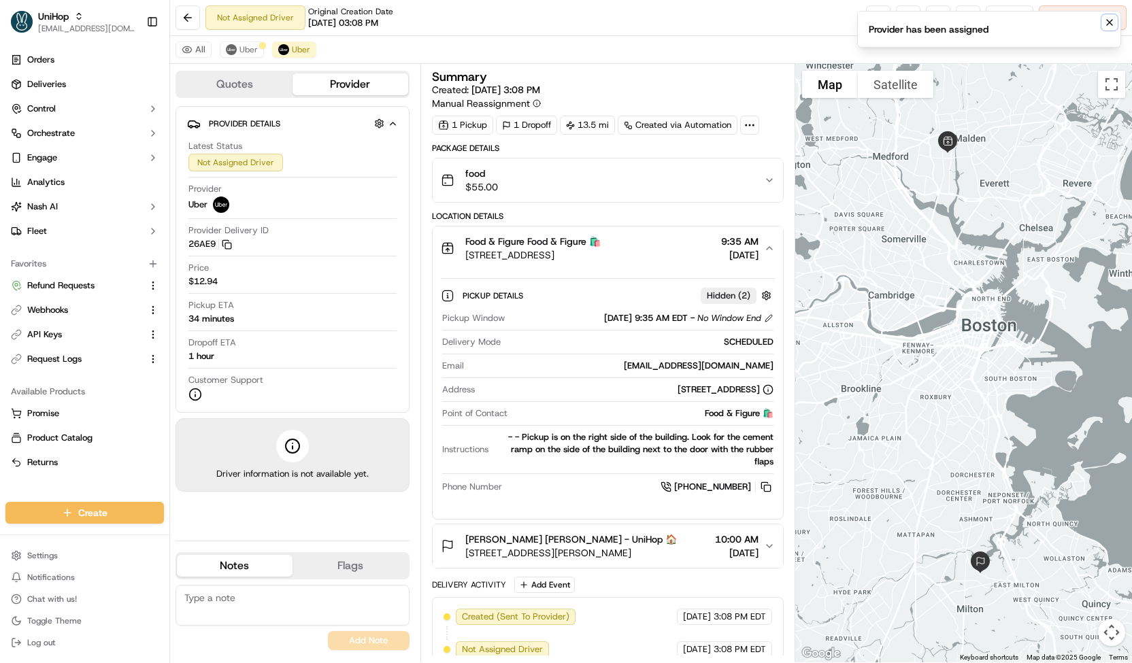
click at [1113, 19] on icon "Notifications (F8)" at bounding box center [1109, 22] width 11 height 11
click at [1108, 17] on span "Cancel Delivery" at bounding box center [1090, 18] width 61 height 12
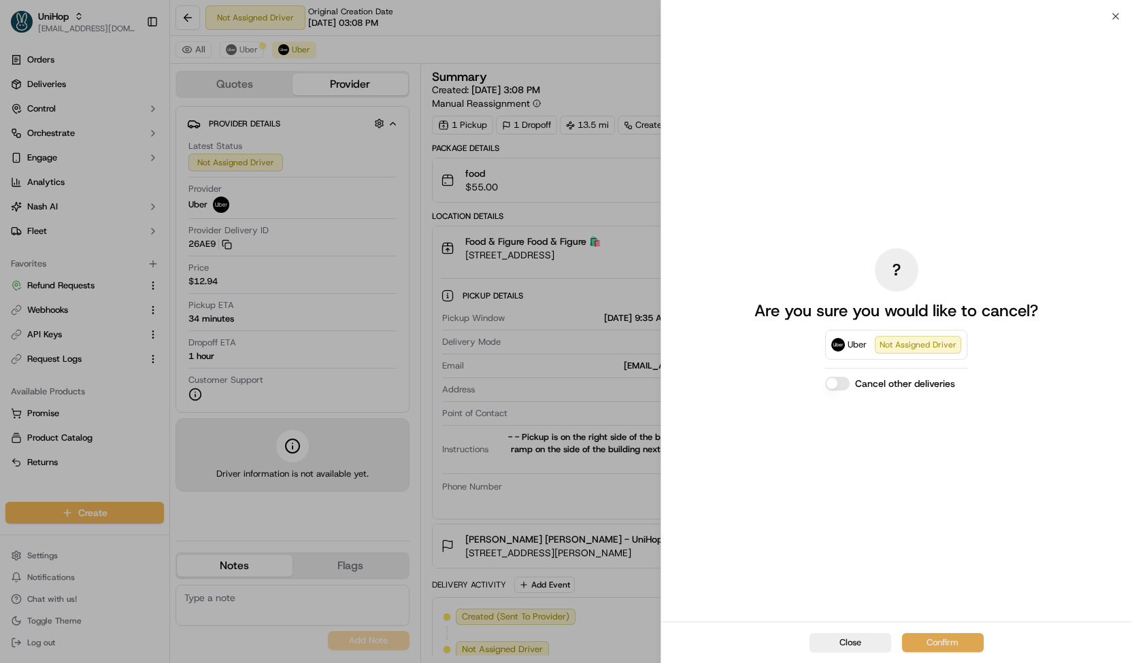
click at [921, 646] on button "Confirm" at bounding box center [943, 642] width 82 height 19
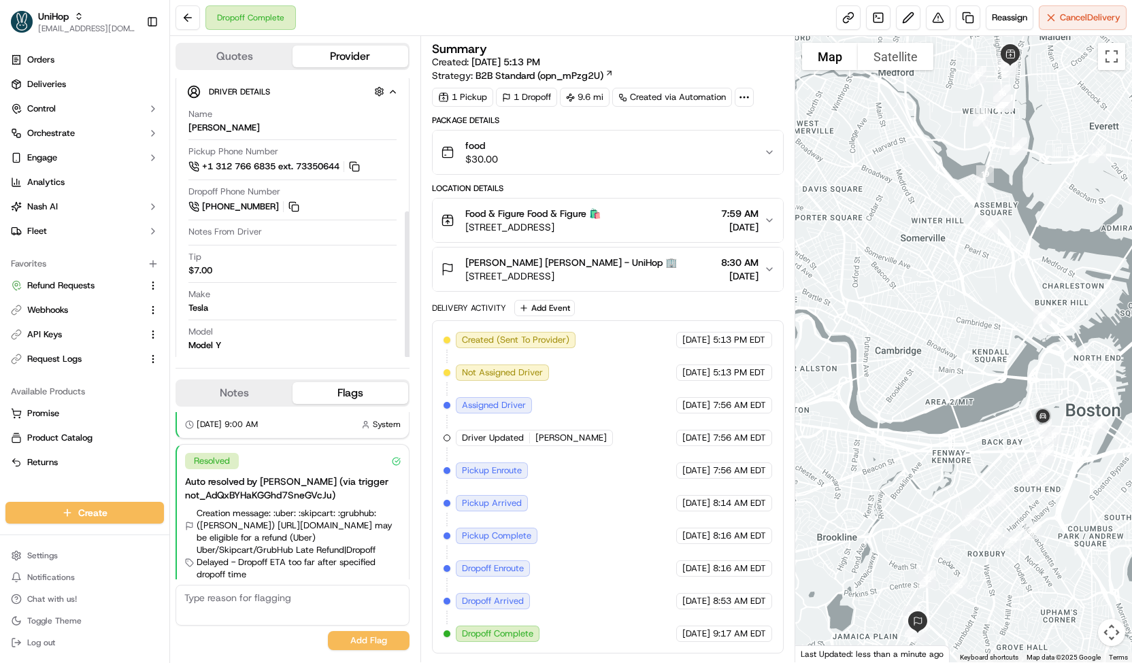
scroll to position [254, 0]
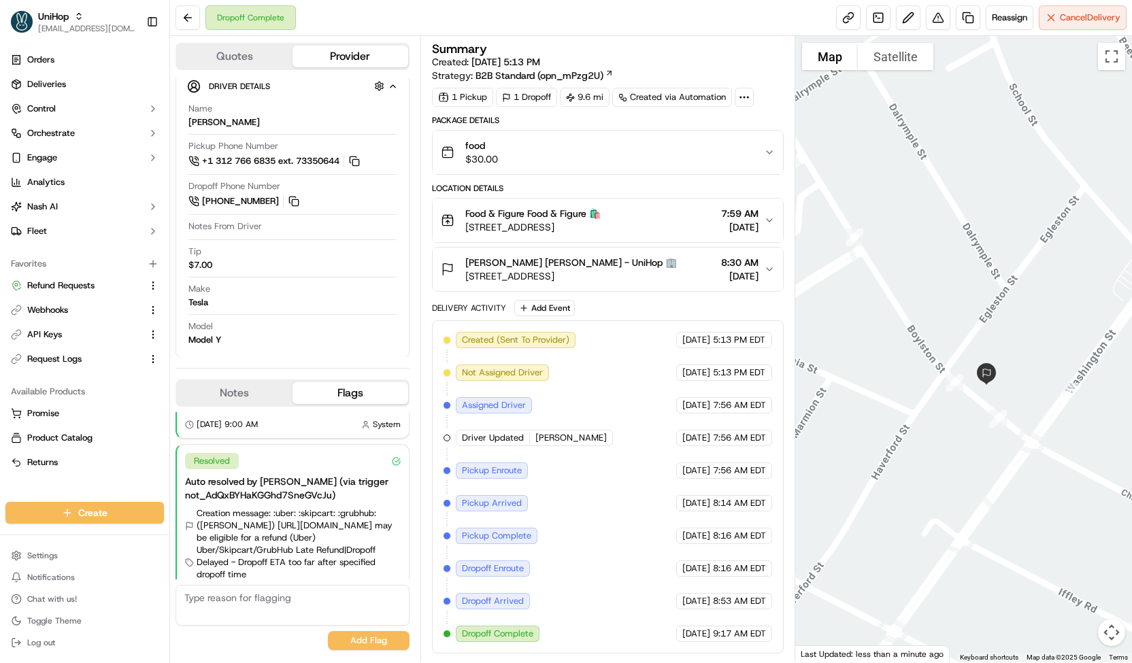
click at [539, 263] on span "Lois Seltz Lois Seltz - UniHop 🏢" at bounding box center [571, 263] width 212 height 14
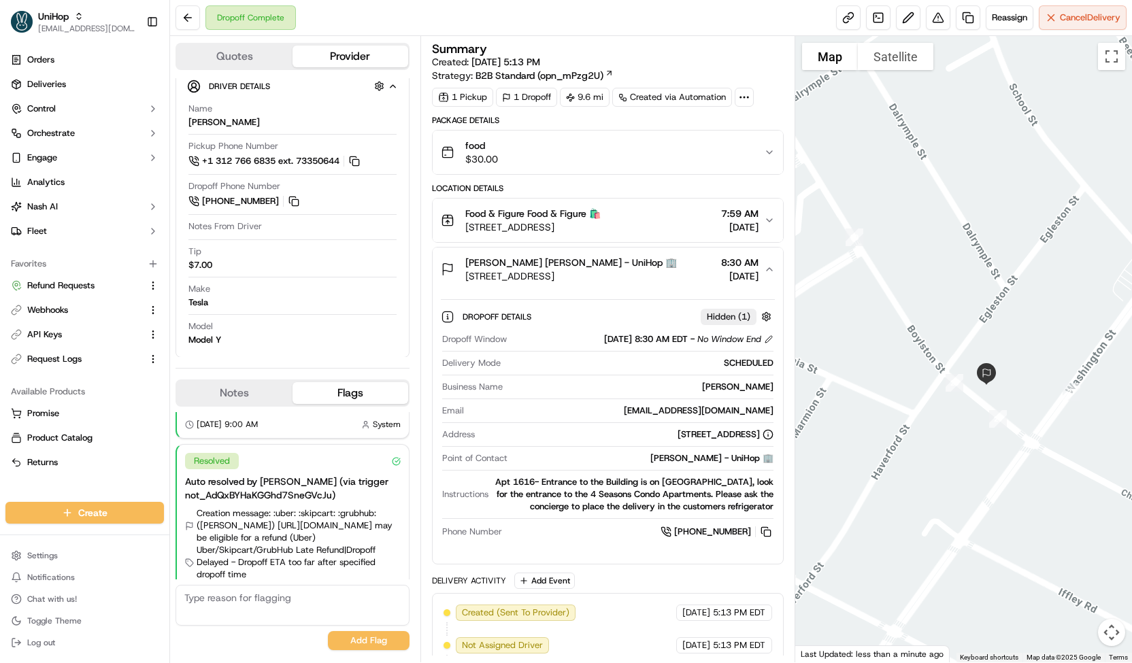
click at [515, 256] on span "Lois Seltz Lois Seltz - UniHop 🏢" at bounding box center [571, 263] width 212 height 14
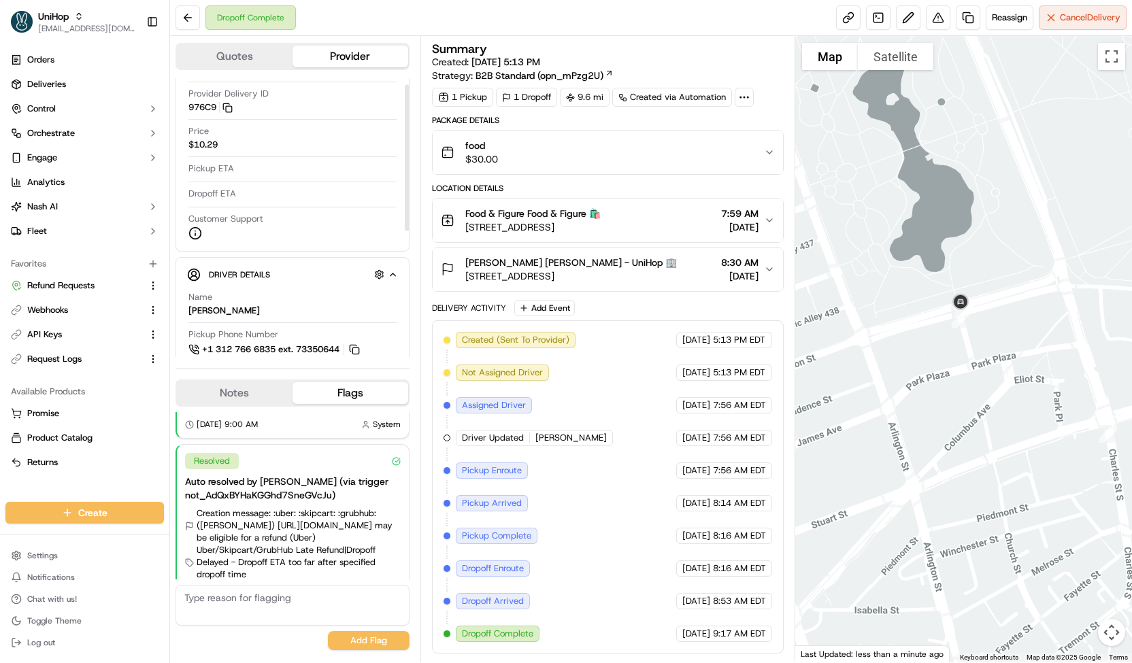
scroll to position [0, 0]
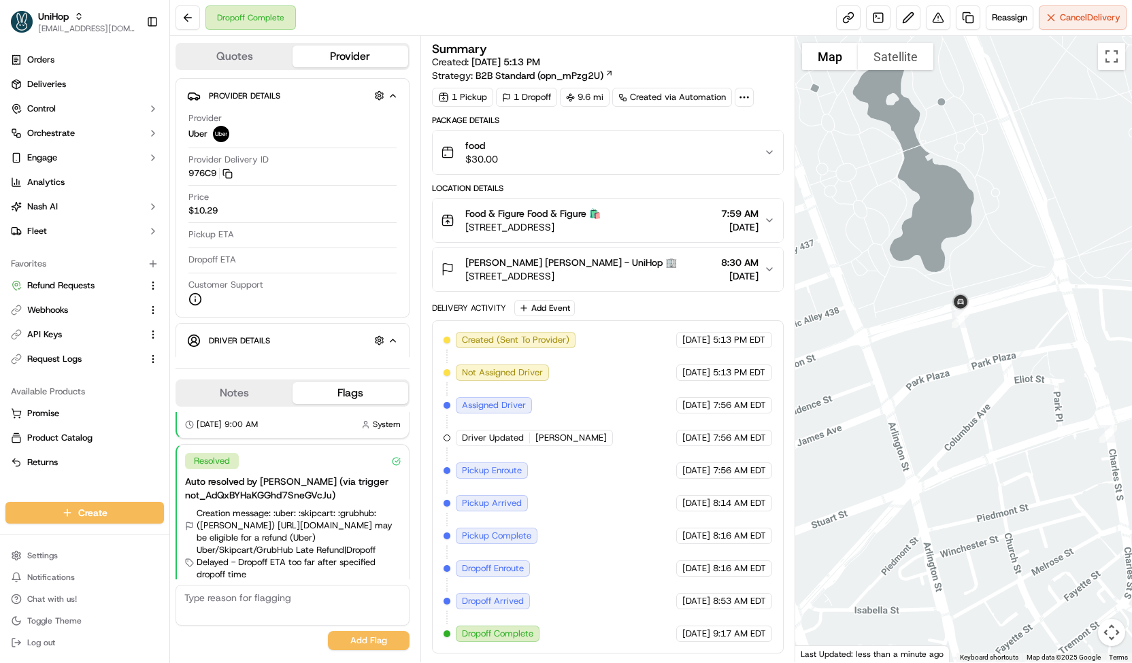
click at [473, 263] on span "Lois Seltz Lois Seltz - UniHop 🏢" at bounding box center [571, 263] width 212 height 14
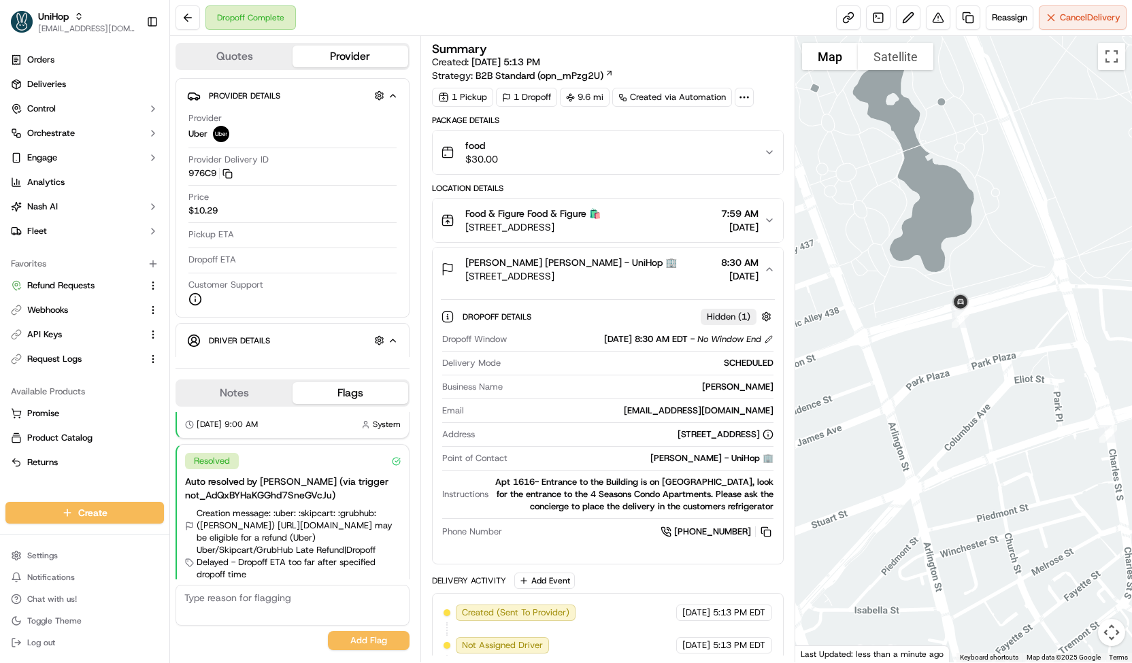
click at [471, 259] on span "Lois Seltz Lois Seltz - UniHop 🏢" at bounding box center [571, 263] width 212 height 14
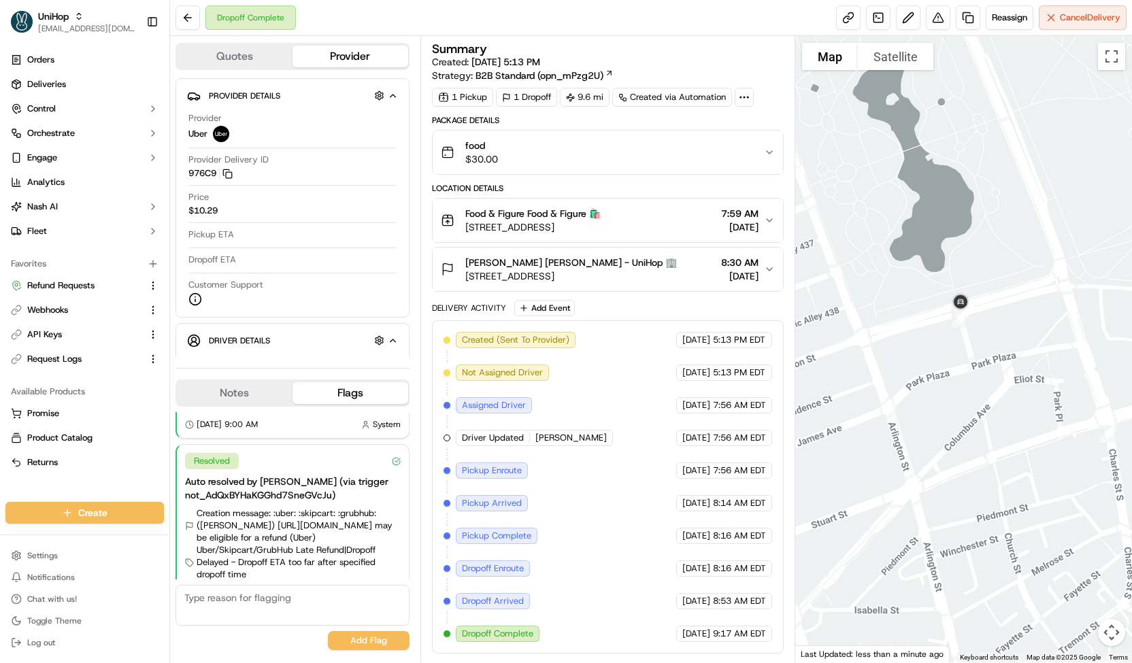
click at [524, 273] on span "[STREET_ADDRESS]" at bounding box center [571, 276] width 212 height 14
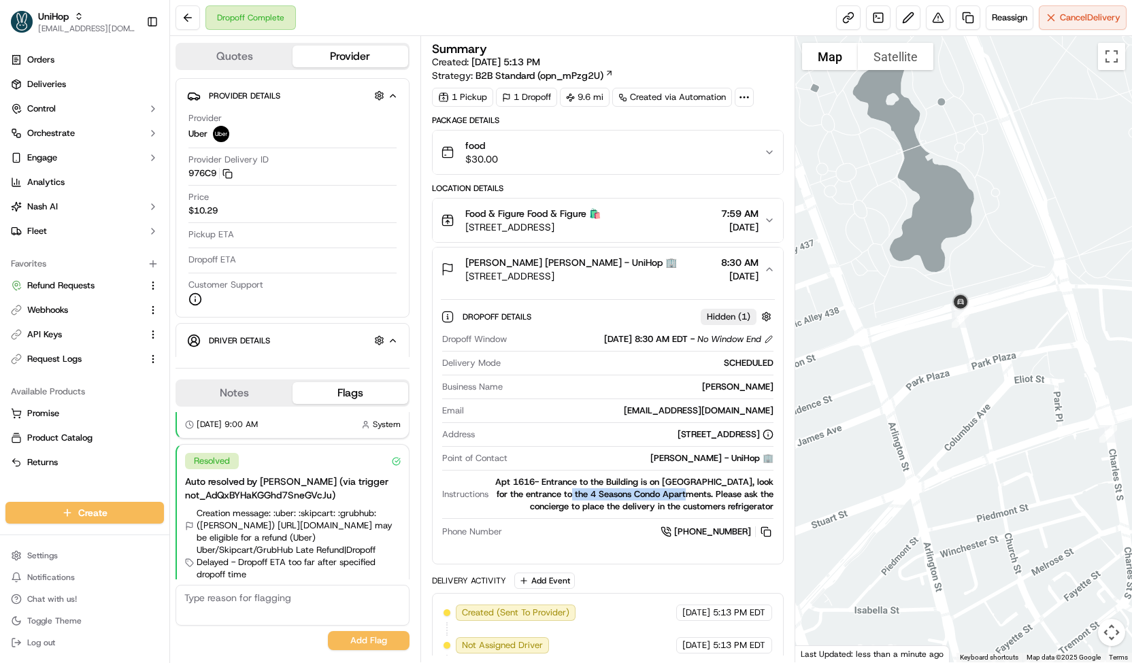
drag, startPoint x: 589, startPoint y: 496, endPoint x: 710, endPoint y: 489, distance: 121.3
click at [710, 489] on div "Apt 1616- Entrance to the Building is on Hadassah Way, look for the entrance to…" at bounding box center [634, 494] width 280 height 37
copy div "4 Seasons Condo Apartments"
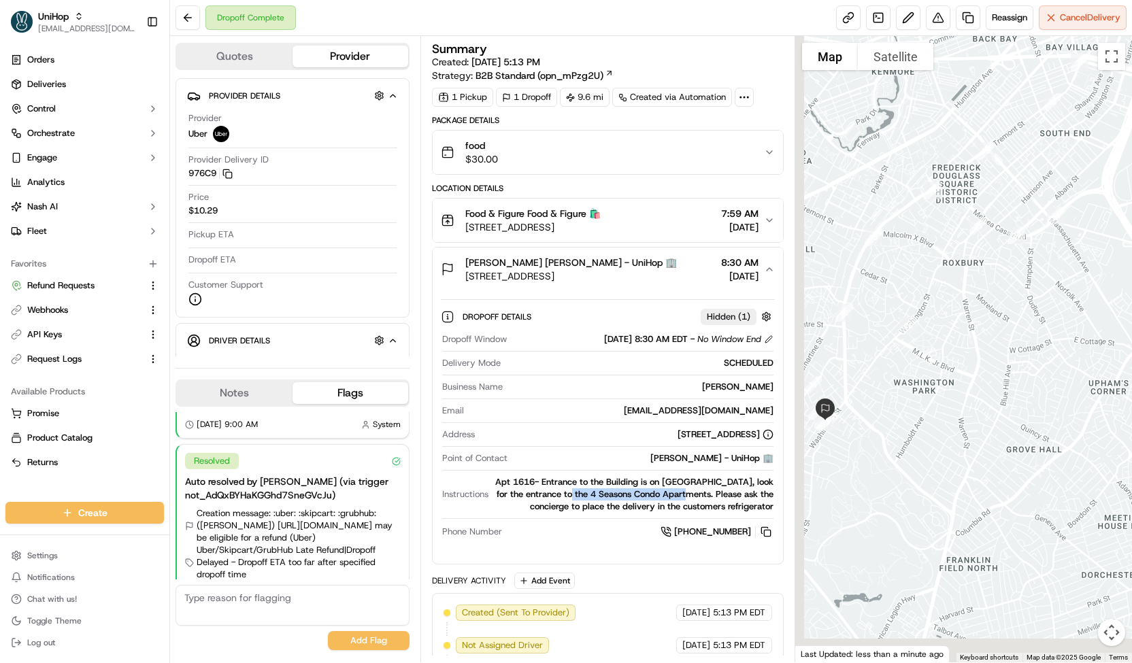
drag, startPoint x: 969, startPoint y: 513, endPoint x: 1129, endPoint y: 97, distance: 446.2
click at [1129, 97] on div at bounding box center [963, 349] width 337 height 627
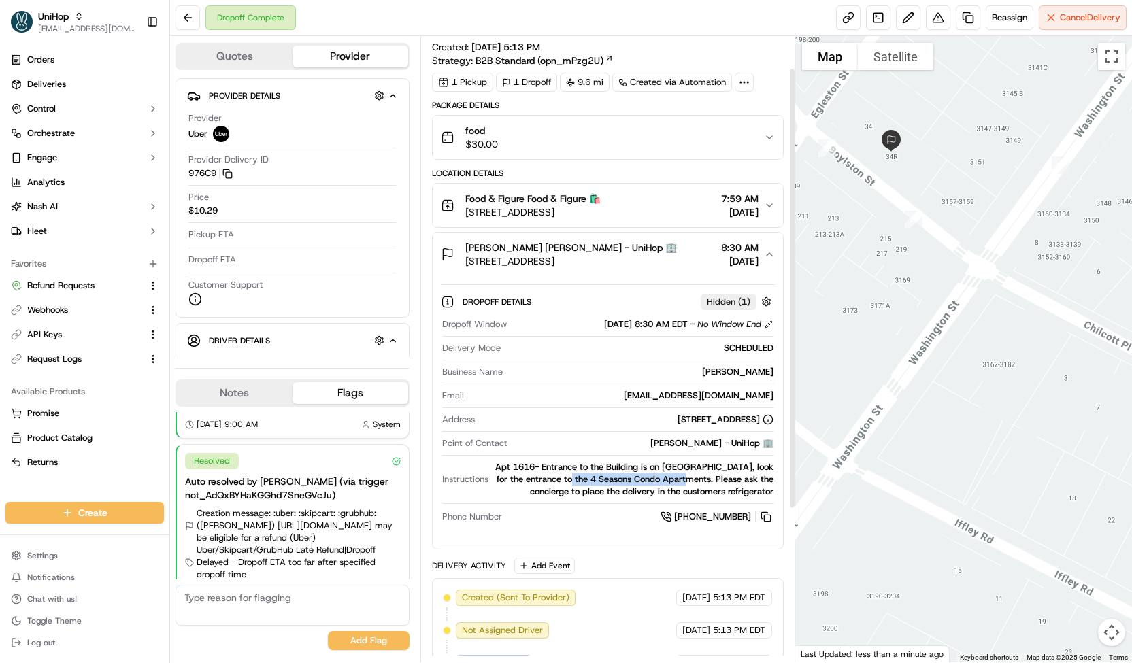
scroll to position [263, 0]
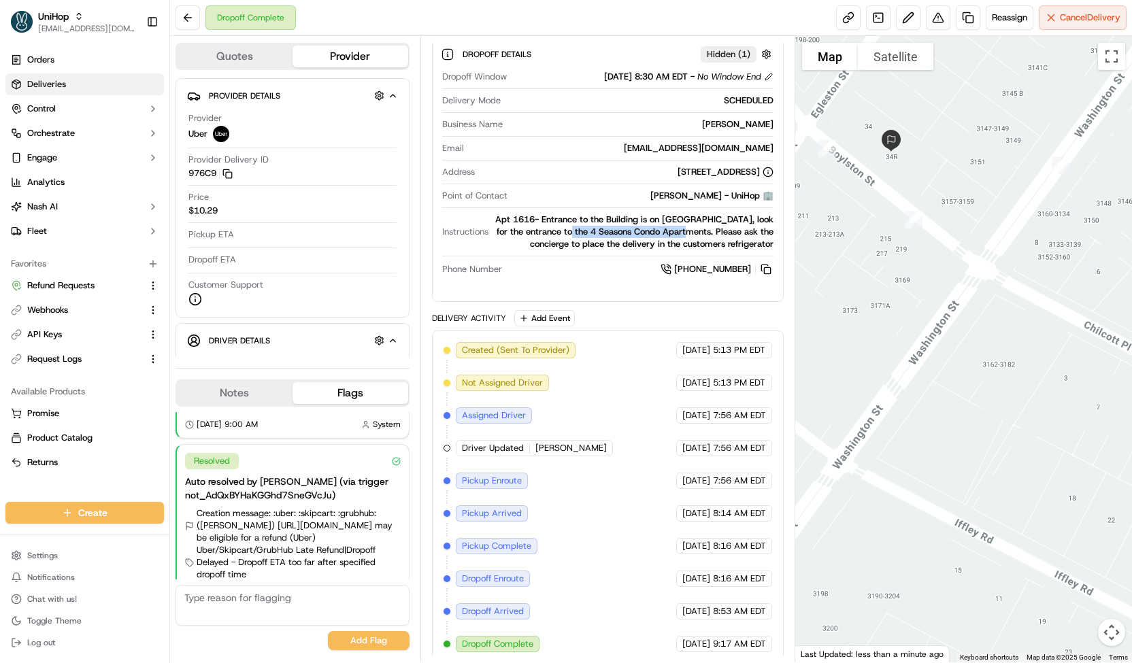
click at [119, 90] on link "Deliveries" at bounding box center [84, 84] width 159 height 22
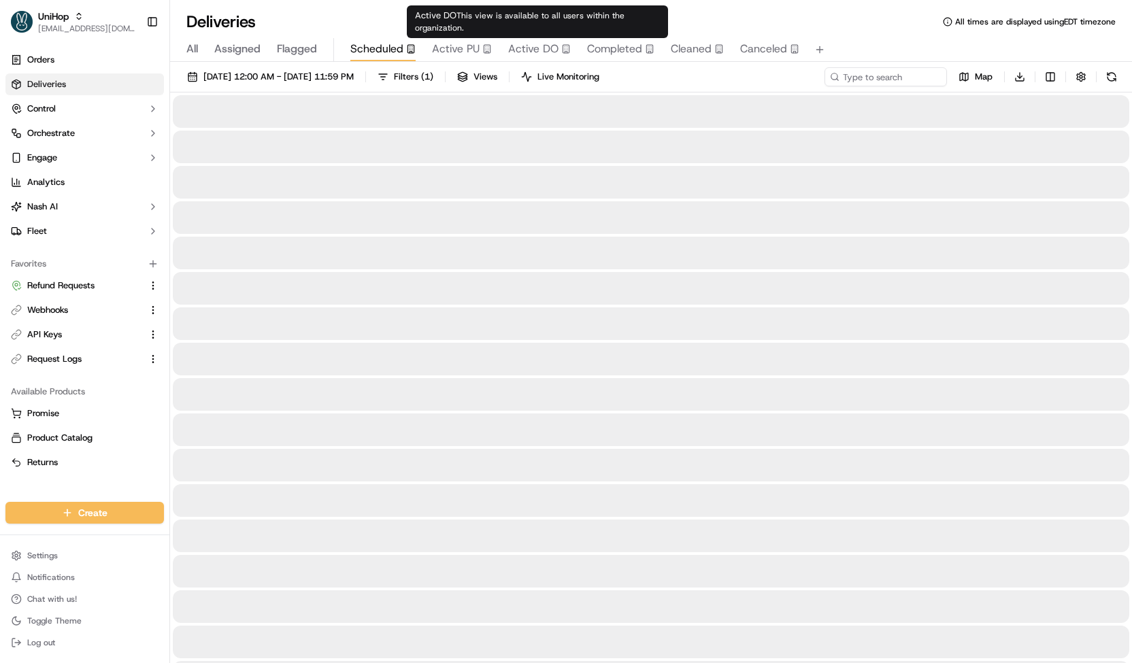
click at [381, 44] on span "Scheduled" at bounding box center [376, 49] width 53 height 16
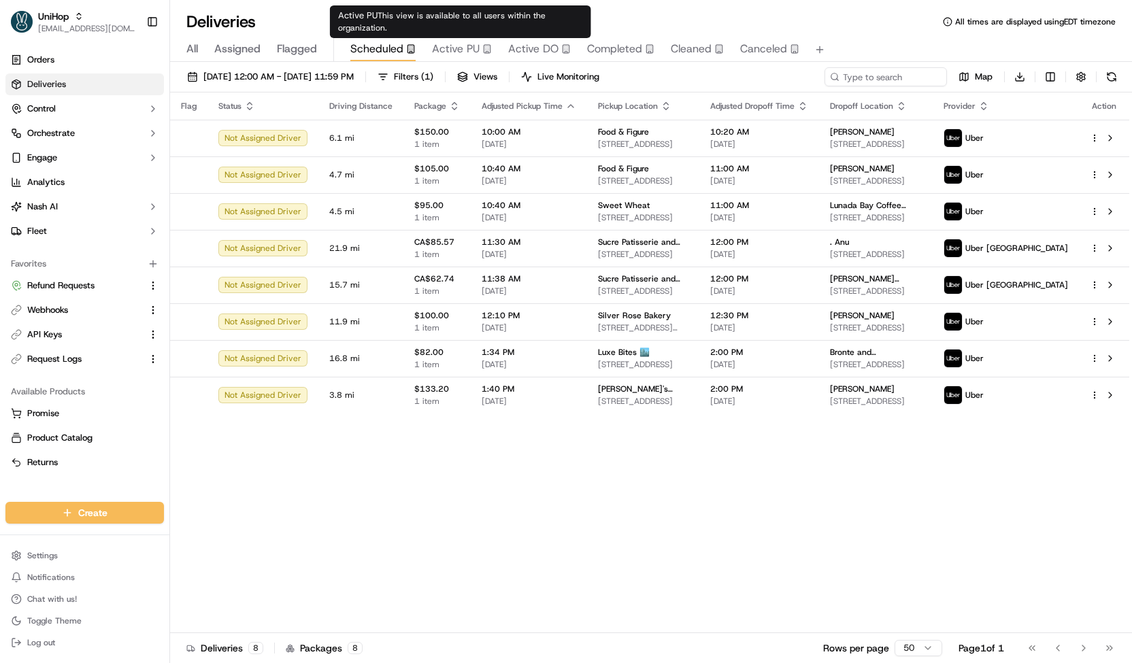
click at [471, 50] on span "Active PU" at bounding box center [456, 49] width 48 height 16
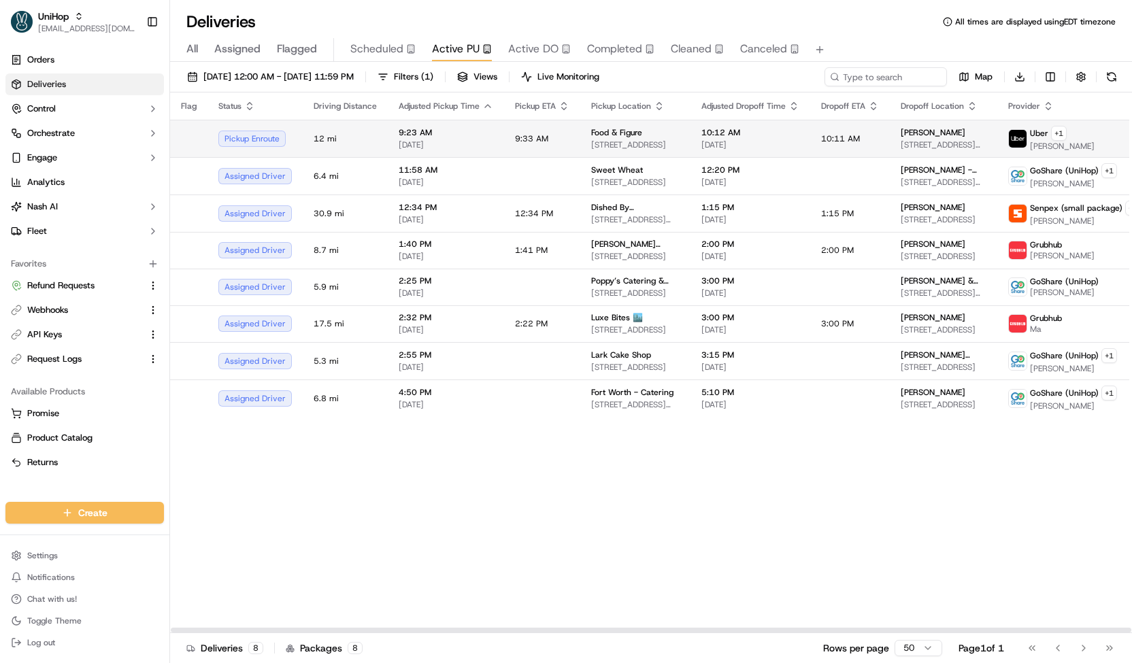
click at [554, 138] on td "9:33 AM" at bounding box center [542, 138] width 76 height 37
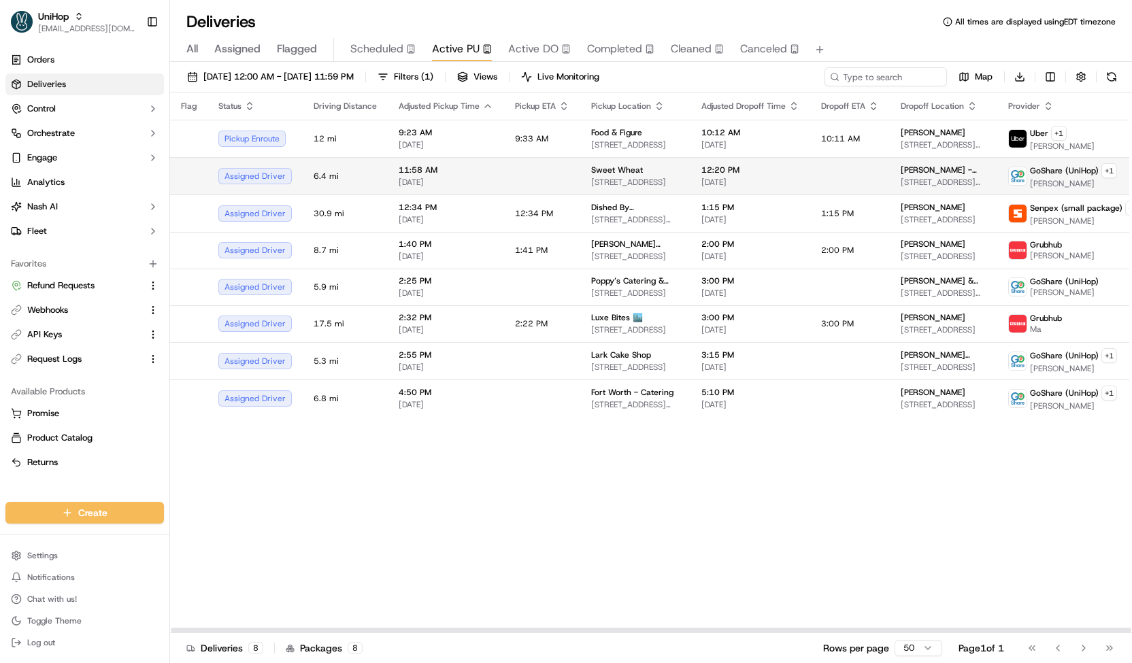
click at [568, 167] on td at bounding box center [542, 175] width 76 height 37
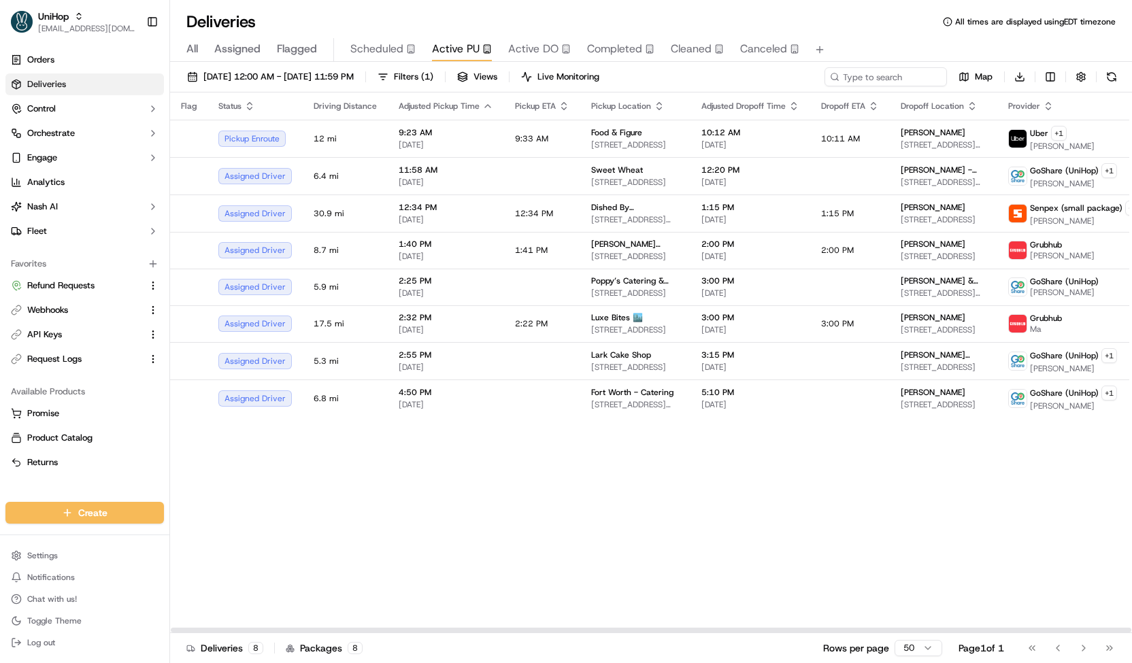
click at [531, 58] on button "Active DO" at bounding box center [539, 49] width 63 height 23
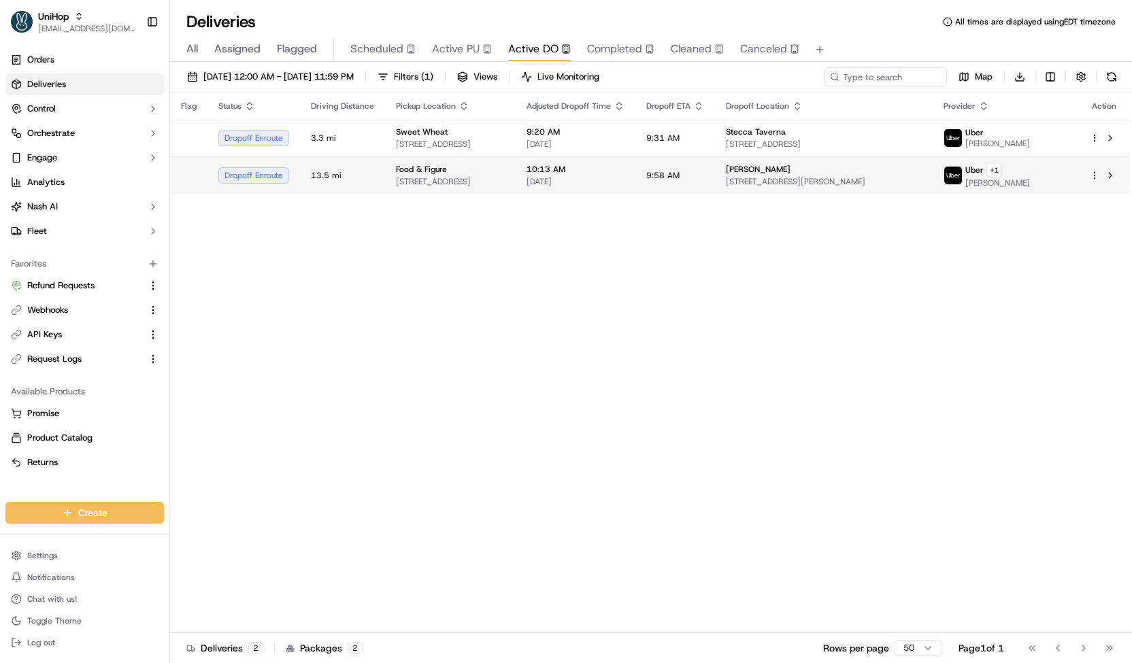
click at [505, 169] on div "Food & Figure" at bounding box center [450, 169] width 109 height 11
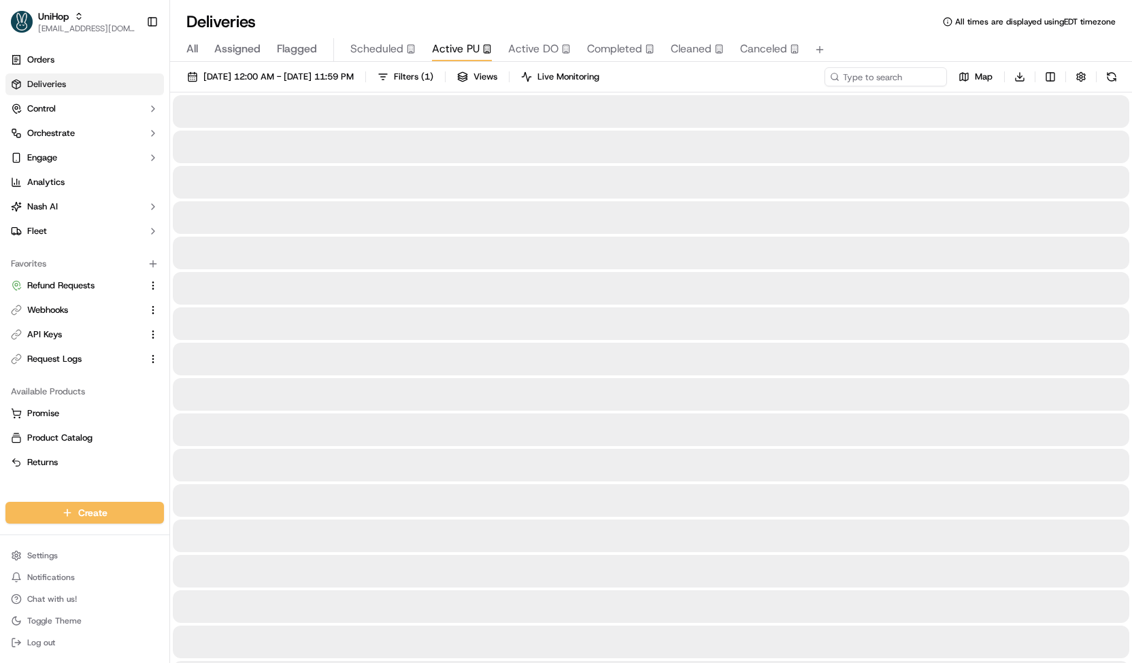
click at [467, 58] on button "Active PU" at bounding box center [462, 49] width 60 height 23
click at [354, 80] on span "Sep 21 2025 12:00 AM - Sep 21 2025 11:59 PM" at bounding box center [278, 77] width 150 height 12
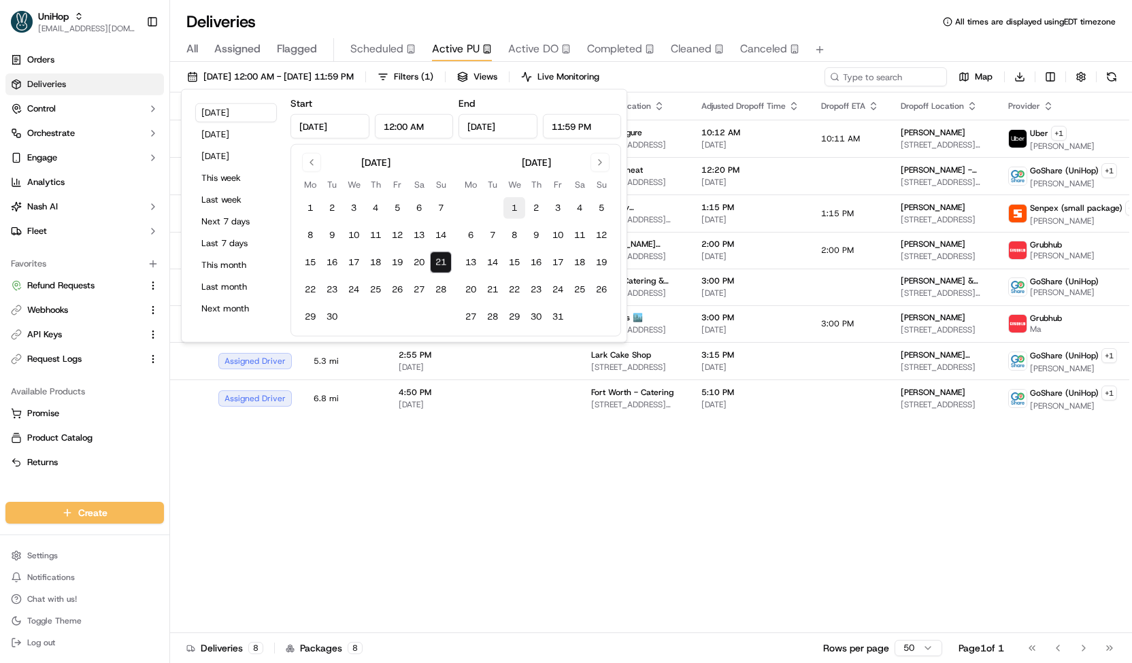
click at [511, 205] on button "1" at bounding box center [514, 208] width 22 height 22
type input "Oct 1, 2025"
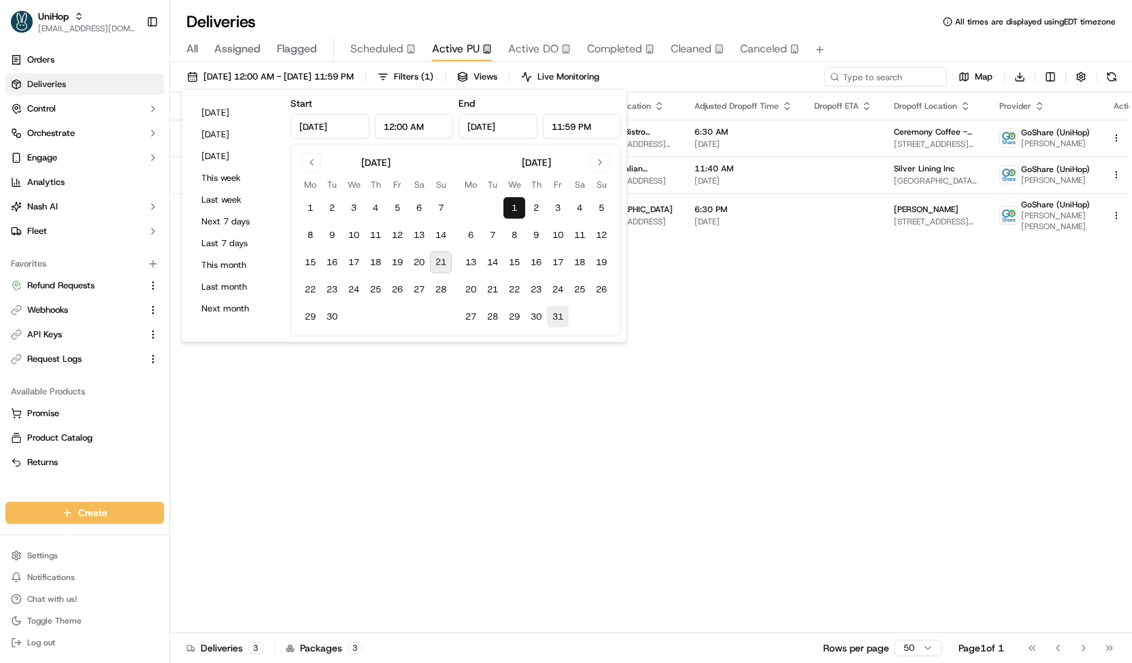
click at [562, 318] on button "31" at bounding box center [558, 317] width 22 height 22
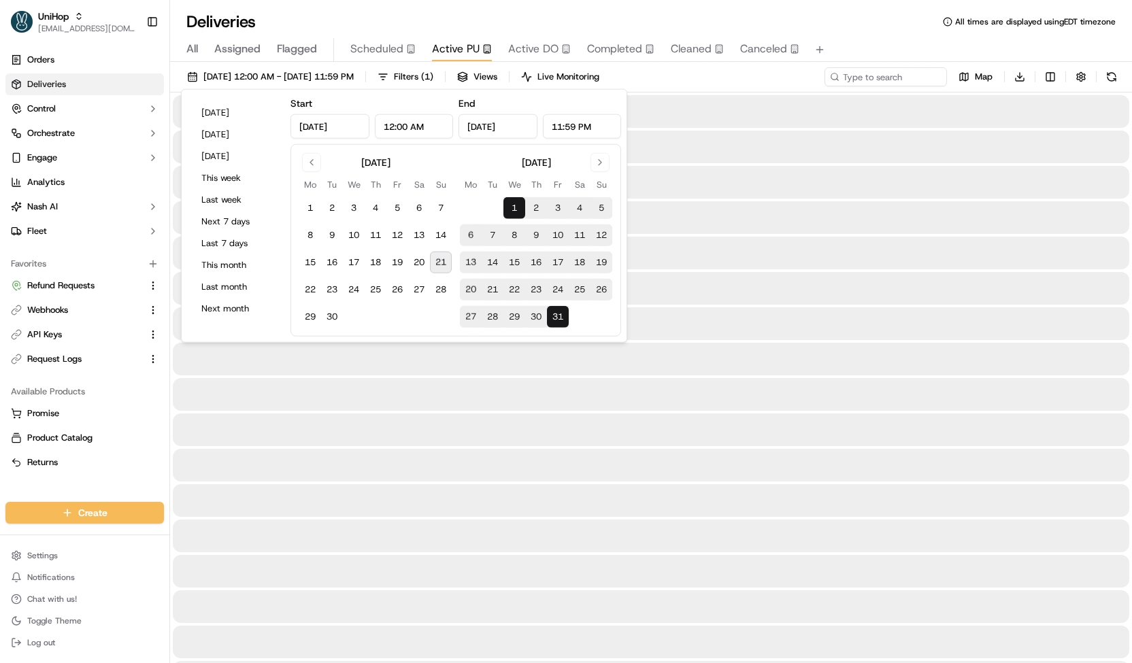
type input "Oct 31, 2025"
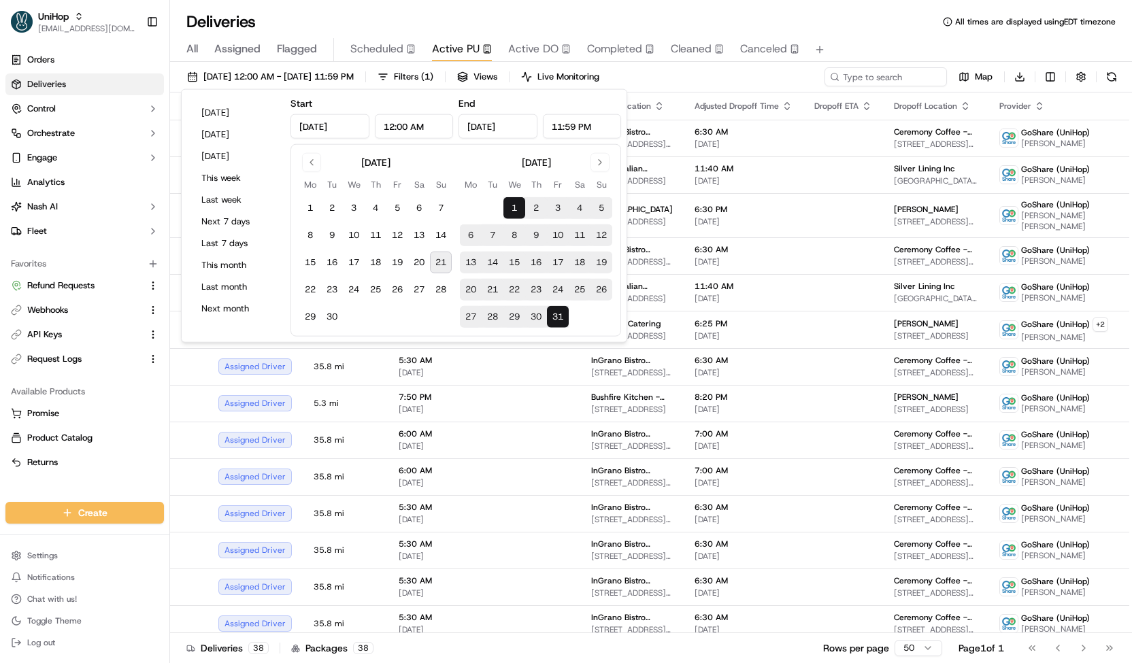
click at [777, 81] on div "Oct 1 2025 12:00 AM - Oct 31 2025 11:59 PM Filters ( 1 ) Views Live Monitoring …" at bounding box center [651, 79] width 962 height 25
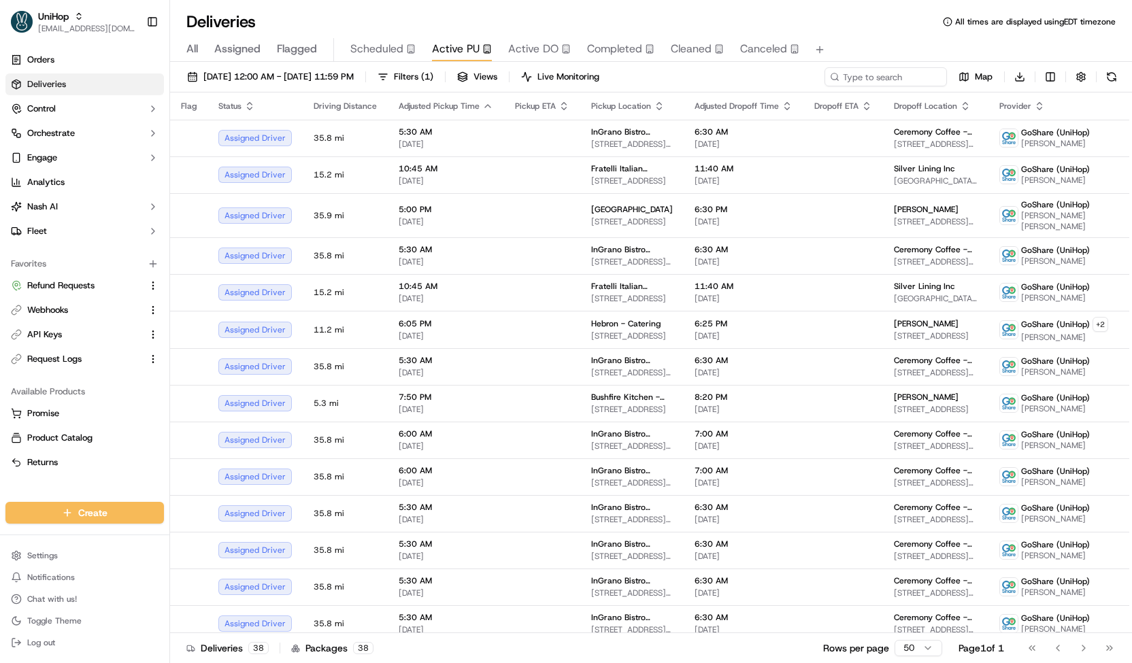
click at [852, 86] on div "Oct 1 2025 12:00 AM - Oct 31 2025 11:59 PM Filters ( 1 ) Views Live Monitoring …" at bounding box center [651, 79] width 962 height 25
click at [883, 84] on input at bounding box center [865, 76] width 163 height 19
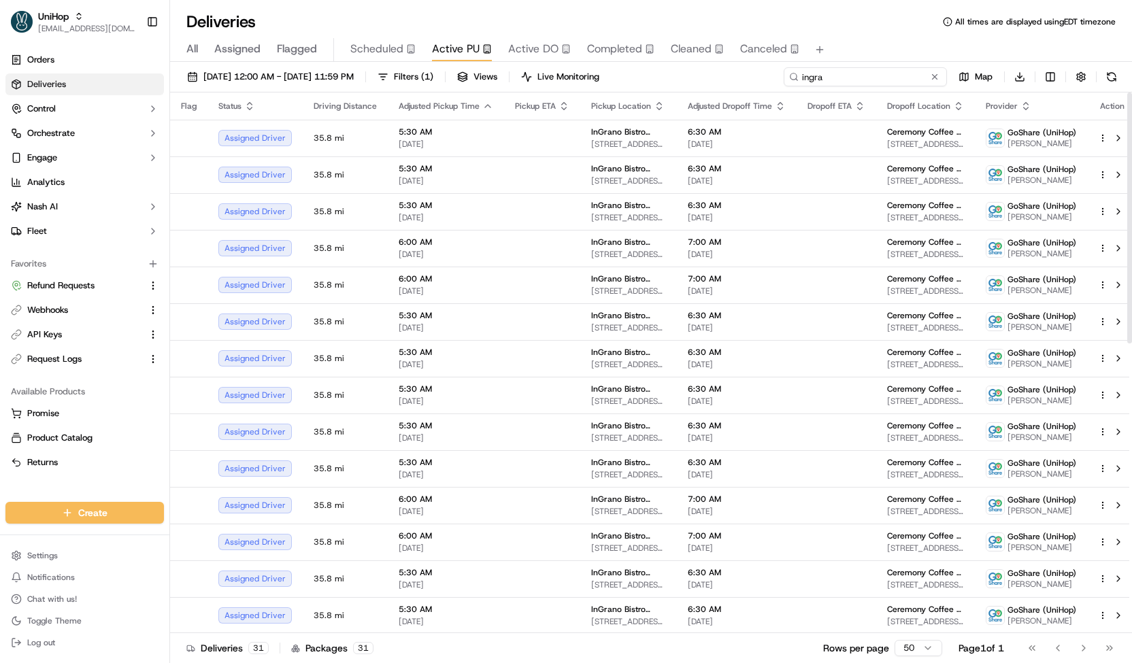
type input "ingra"
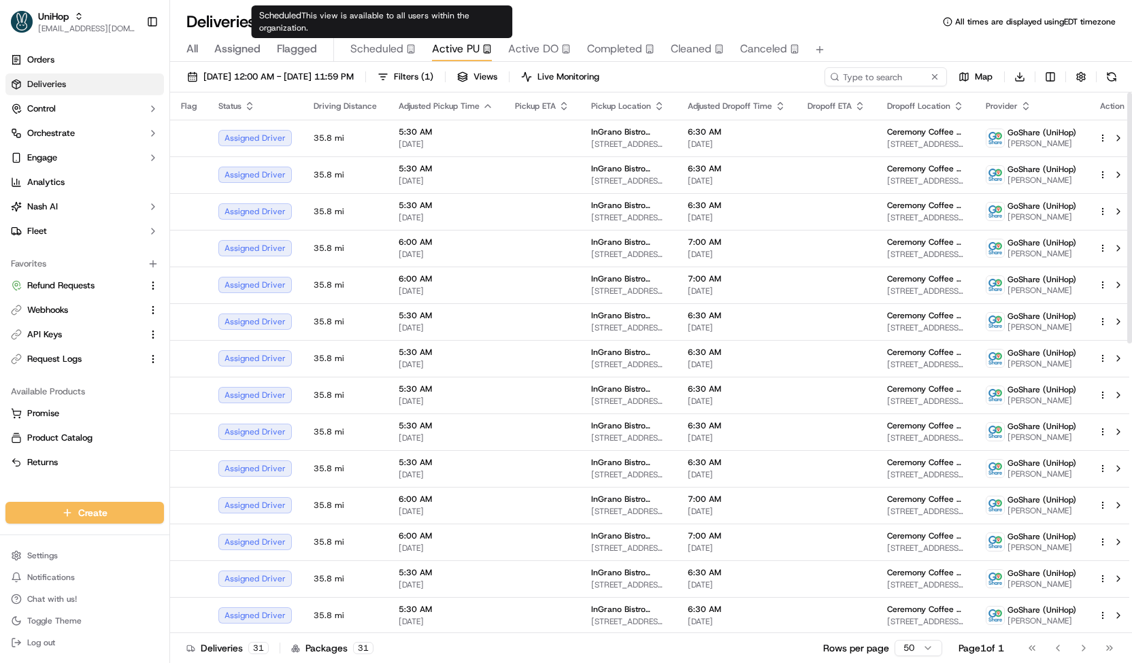
click at [371, 51] on span "Scheduled" at bounding box center [376, 49] width 53 height 16
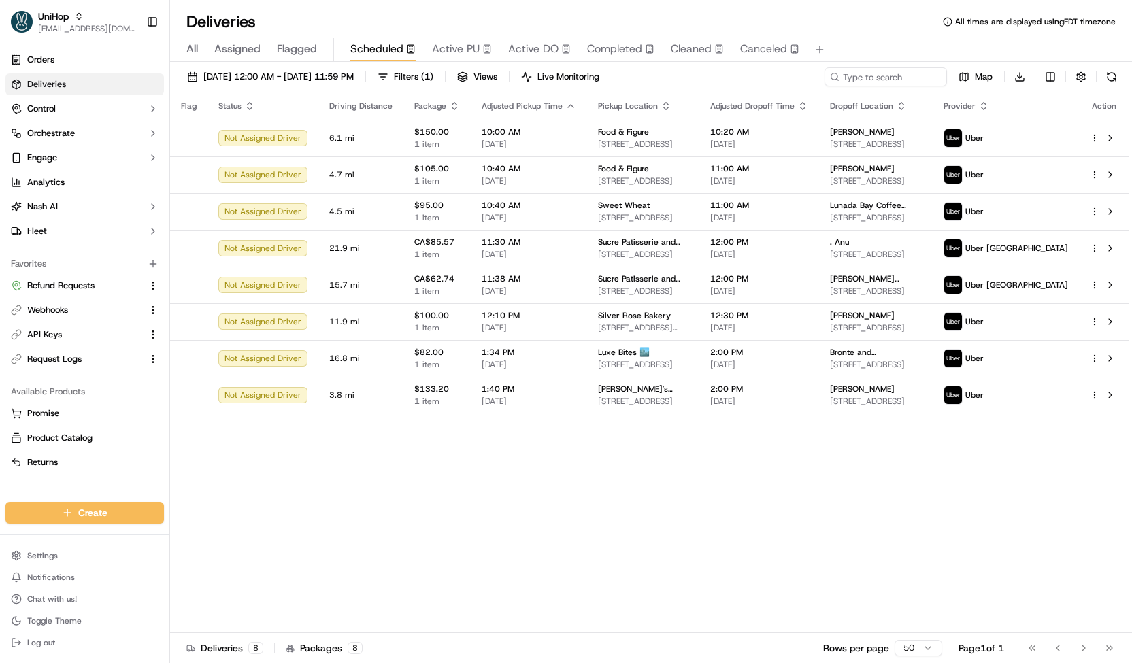
click at [468, 54] on span "Active PU" at bounding box center [456, 49] width 48 height 16
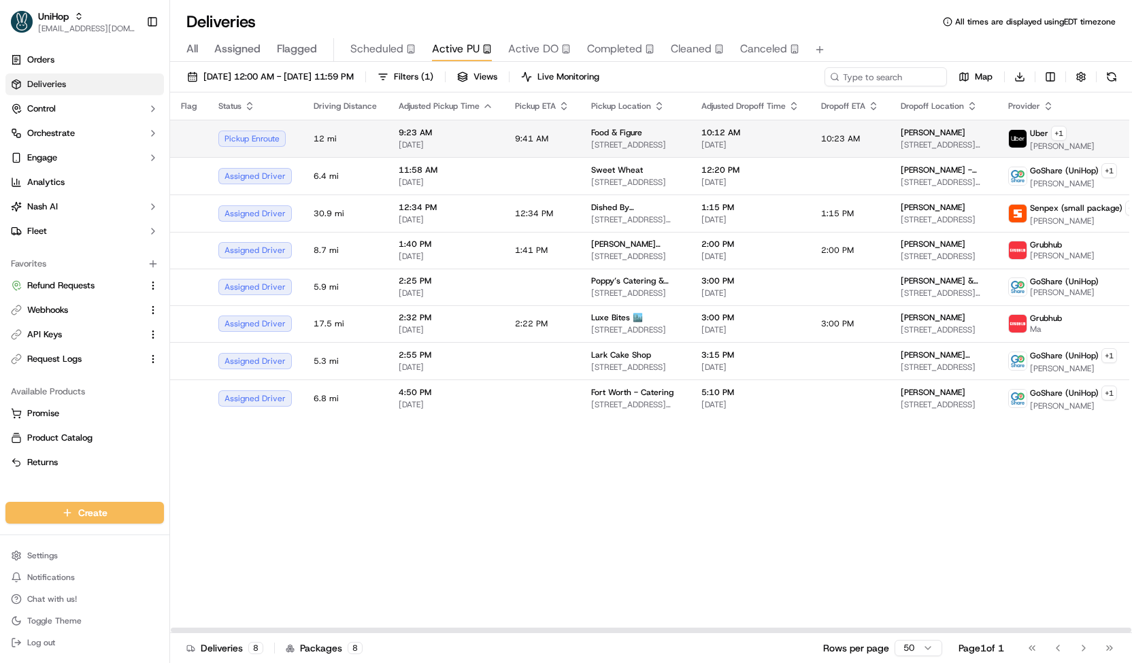
click at [420, 150] on td "9:23 AM Sep 21 2025" at bounding box center [446, 138] width 116 height 37
click at [354, 79] on span "Sep 21 2025 12:00 AM - Sep 21 2025 11:59 PM" at bounding box center [278, 77] width 150 height 12
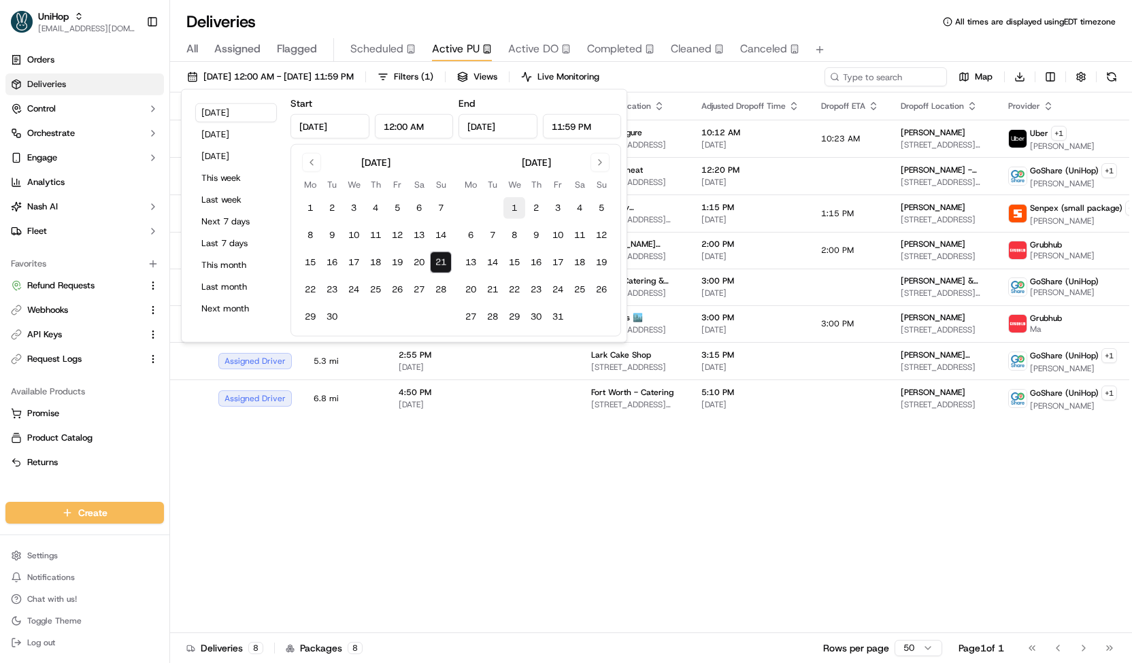
click at [505, 204] on button "1" at bounding box center [514, 208] width 22 height 22
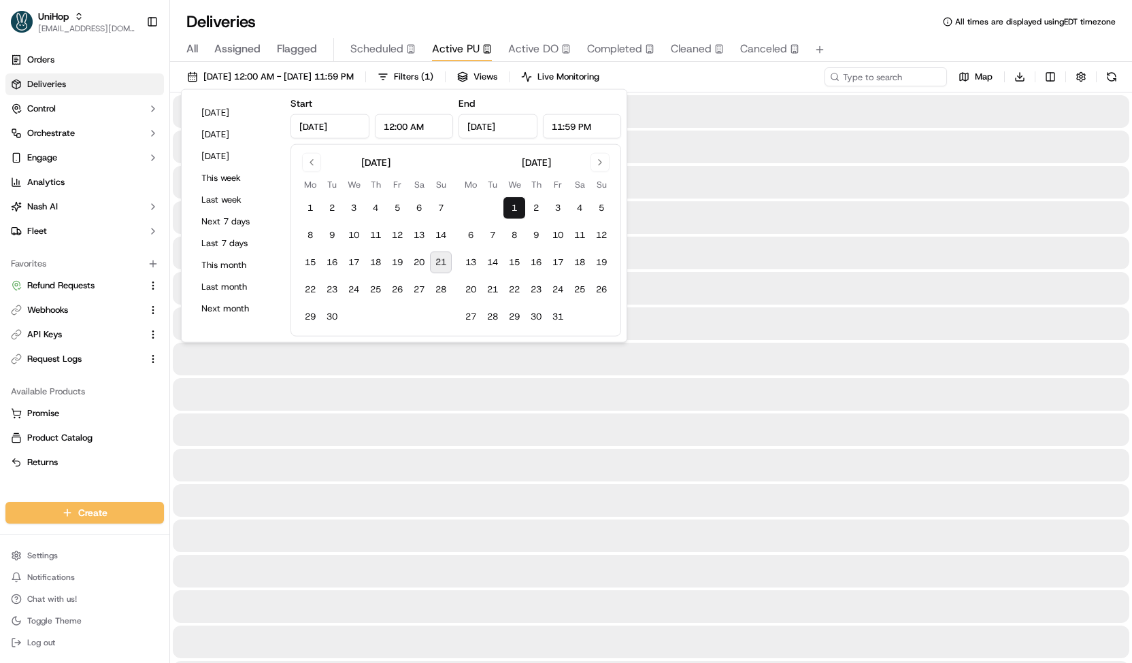
type input "Oct 1, 2025"
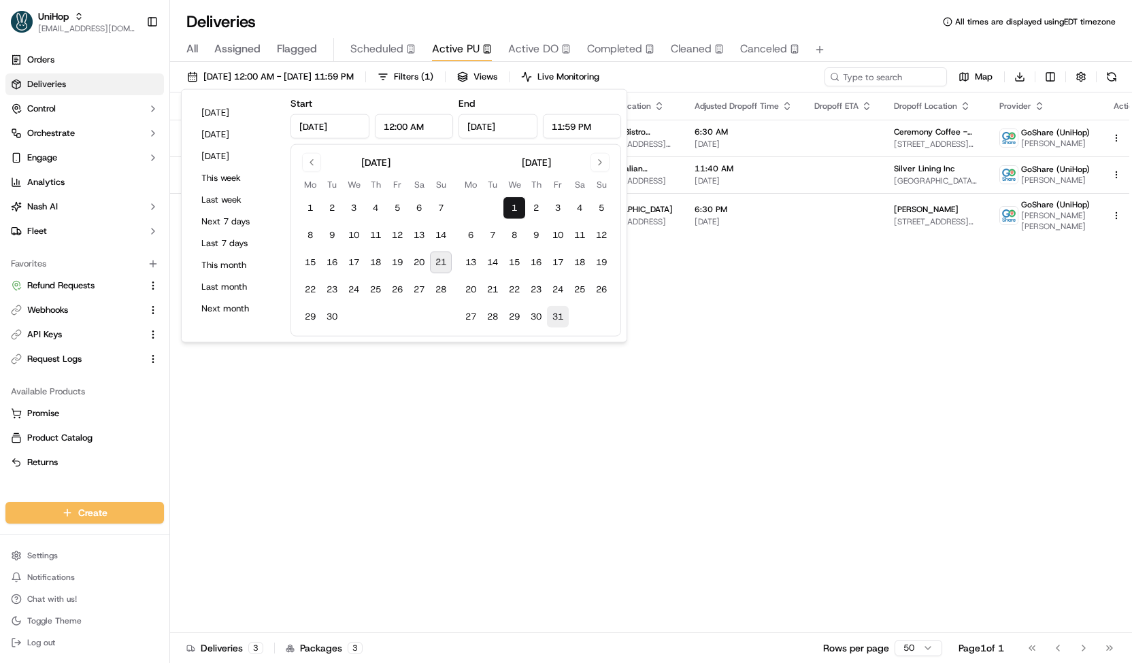
click at [565, 311] on button "31" at bounding box center [558, 317] width 22 height 22
type input "Oct 31, 2025"
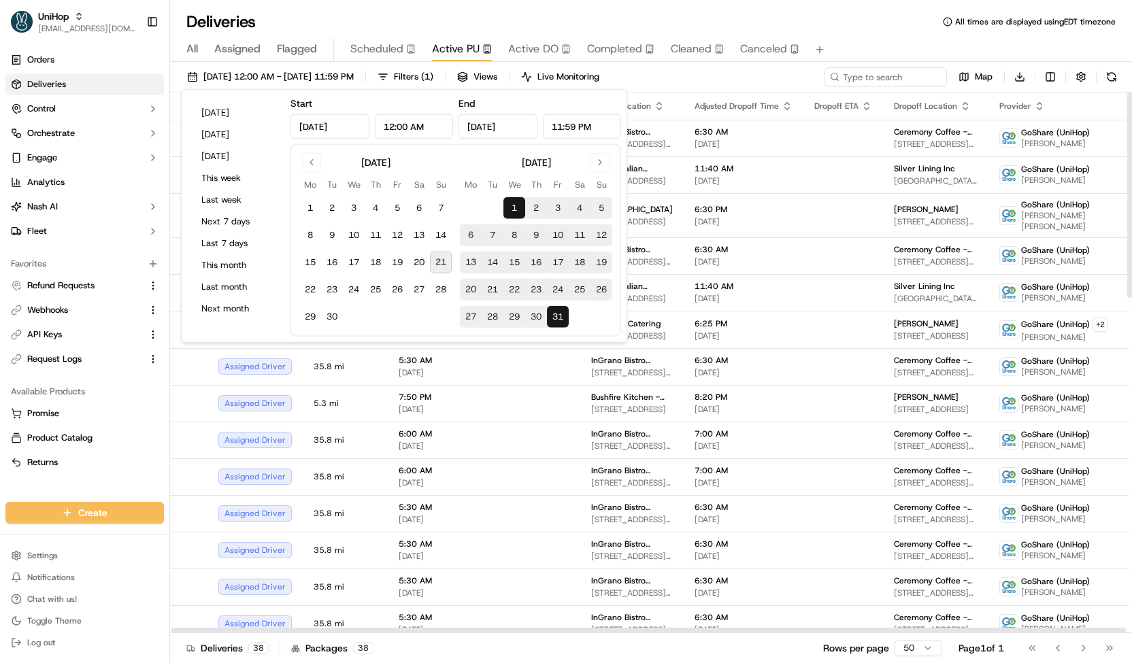
click at [738, 73] on div "Oct 1 2025 12:00 AM - Oct 31 2025 11:59 PM Filters ( 1 ) Views Live Monitoring …" at bounding box center [651, 79] width 962 height 25
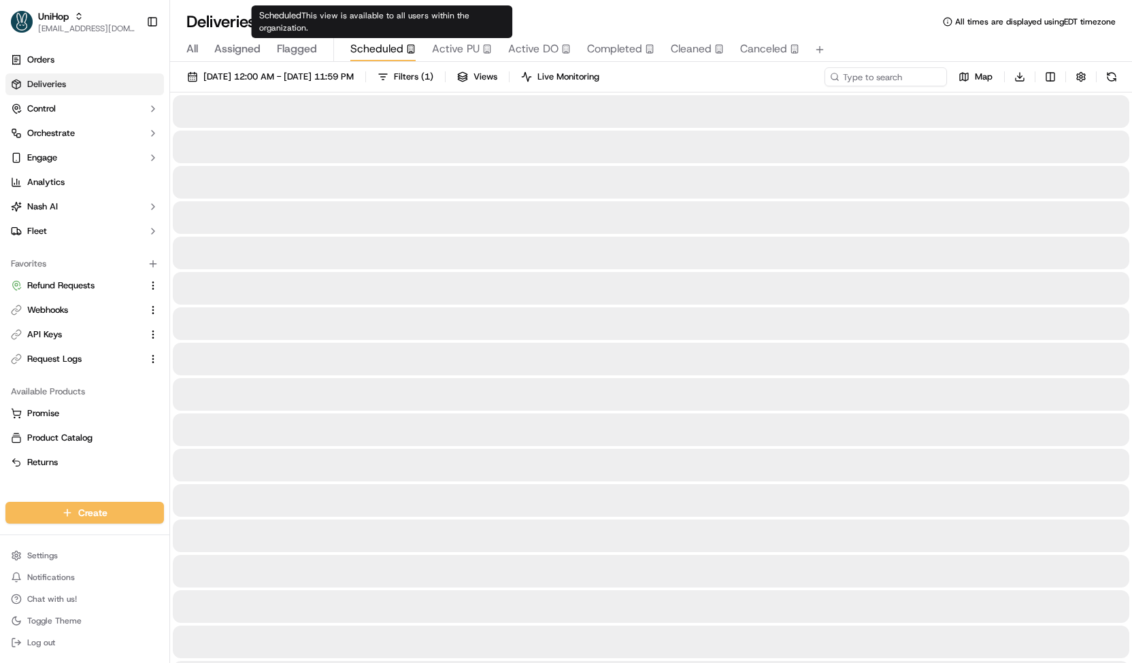
click at [373, 61] on button "Scheduled" at bounding box center [382, 49] width 65 height 23
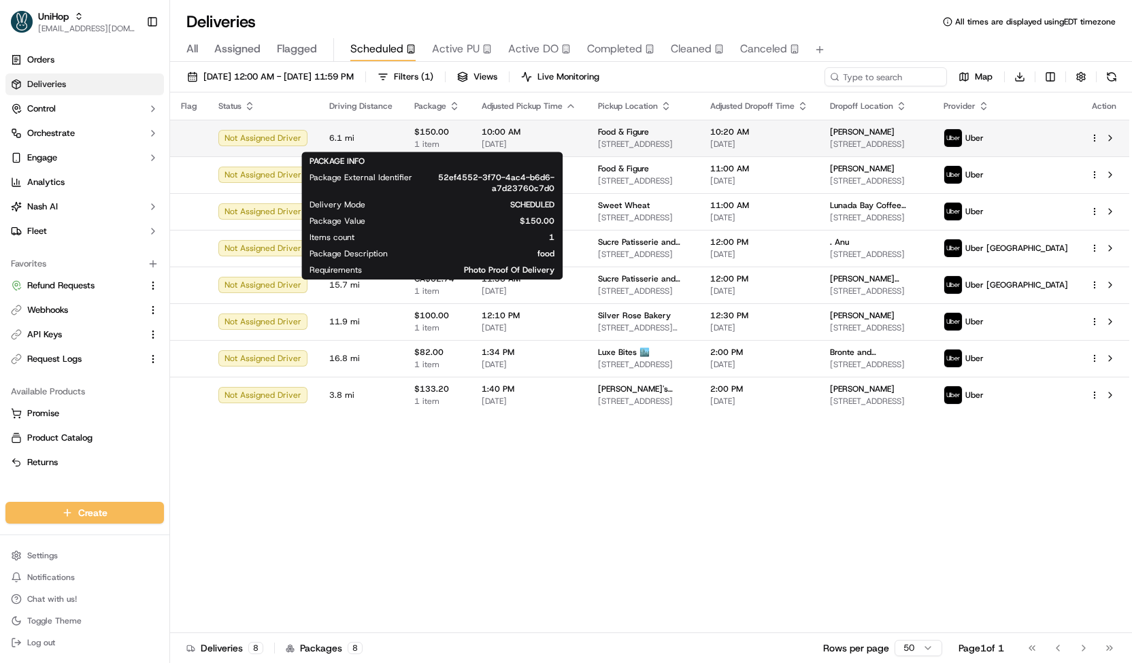
click at [452, 130] on span "$150.00" at bounding box center [437, 132] width 46 height 11
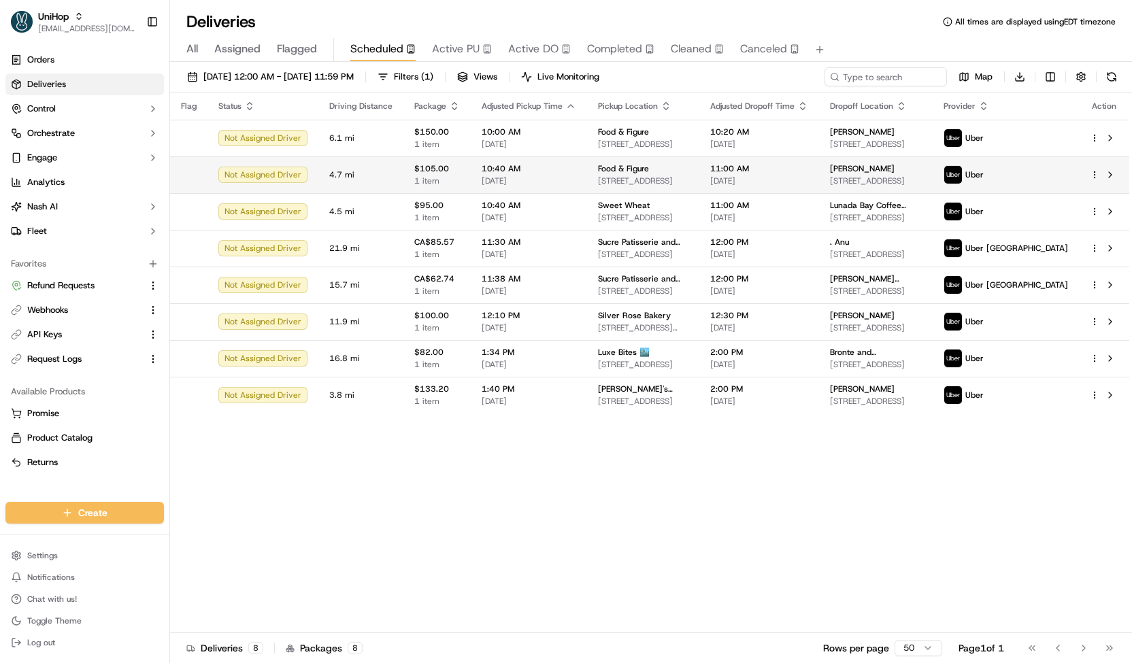
click at [588, 182] on td "Food & Figure 278 Pearl St, Malden, MA 02148, USA" at bounding box center [643, 174] width 112 height 37
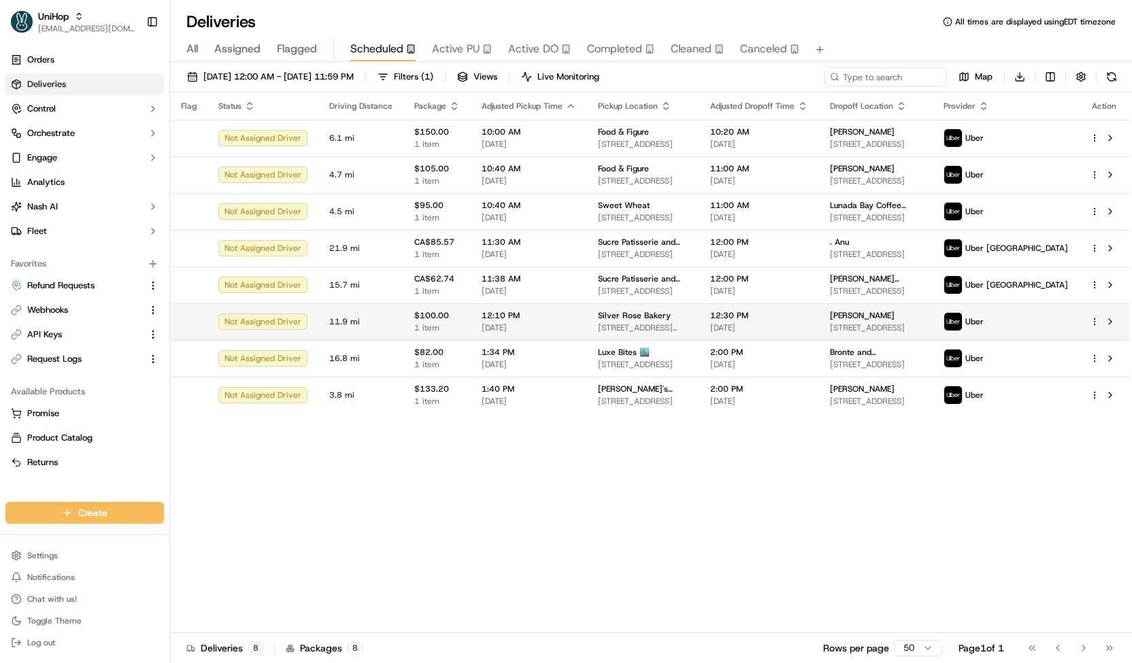
click at [633, 324] on span "2814 W Bell Rd, Phoenix, AZ 85053, USA" at bounding box center [643, 327] width 90 height 11
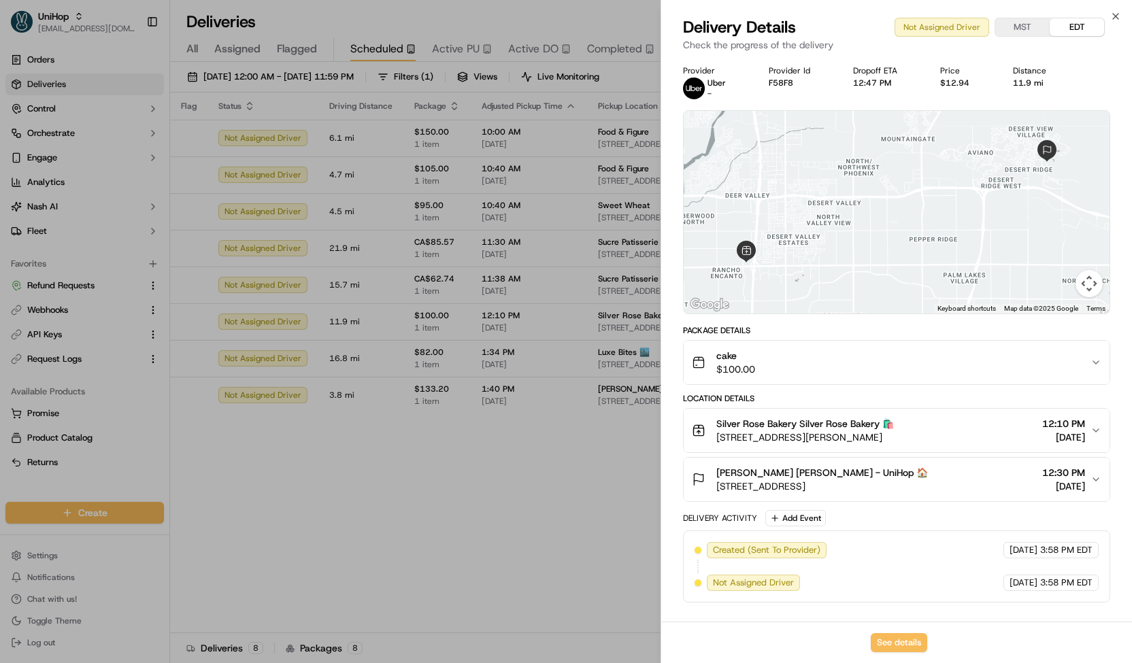
click at [776, 364] on div "cake $100.00" at bounding box center [891, 362] width 399 height 27
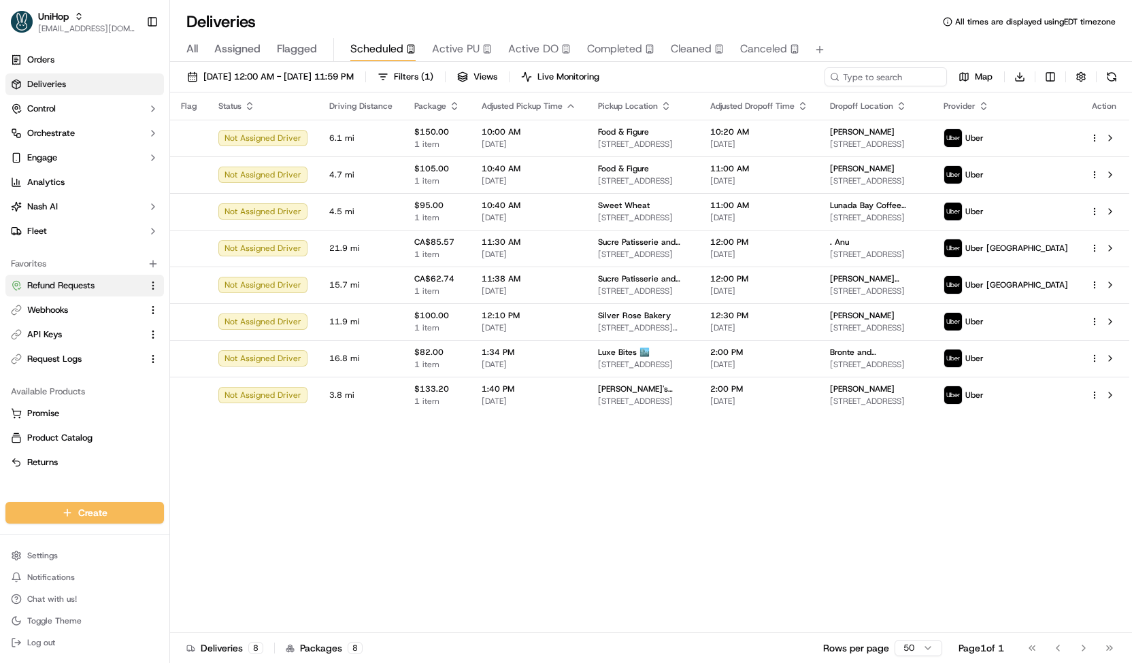
click at [56, 275] on button "Refund Requests" at bounding box center [84, 286] width 159 height 22
click at [80, 284] on span "Refund Requests" at bounding box center [60, 286] width 67 height 12
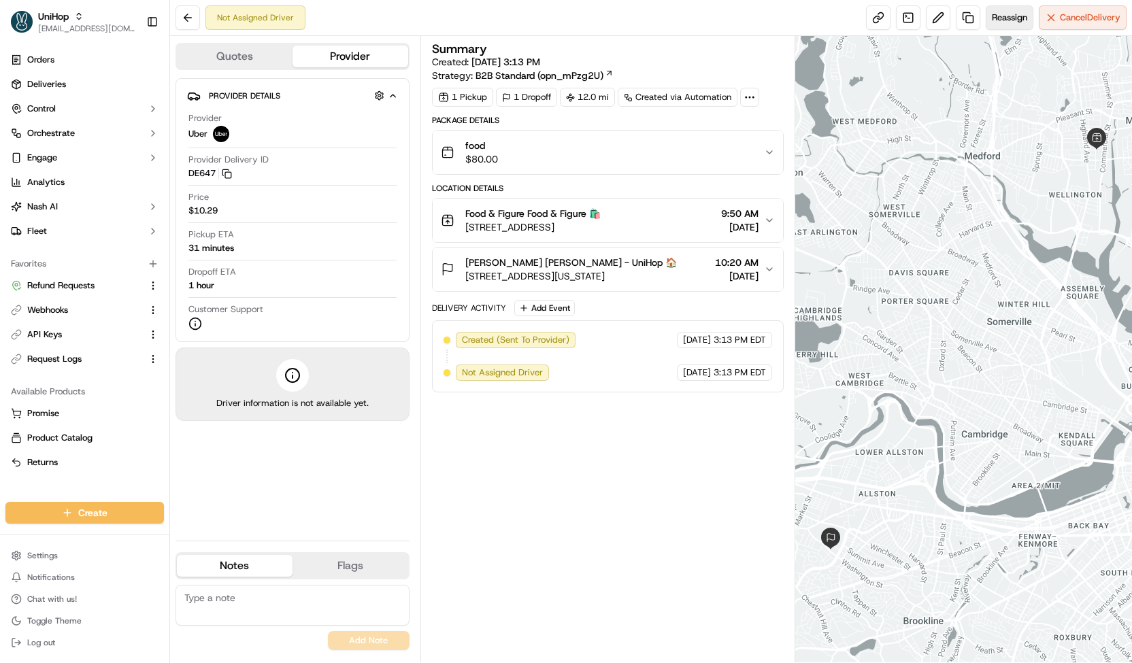
click at [1016, 22] on span "Reassign" at bounding box center [1009, 18] width 35 height 12
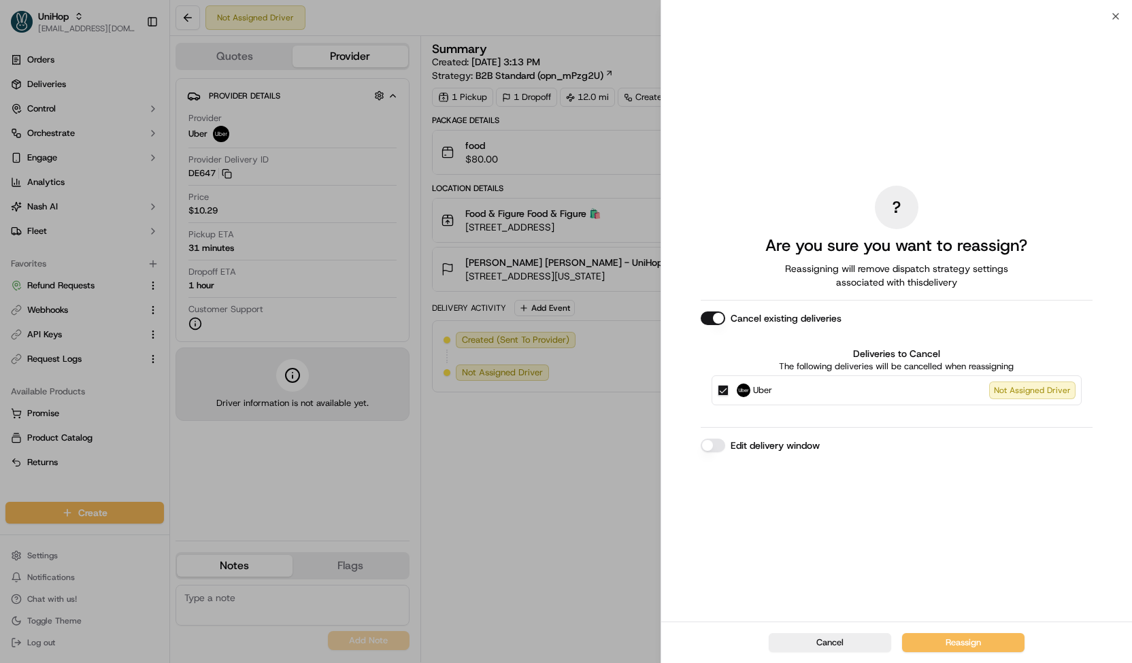
click at [739, 386] on img at bounding box center [744, 391] width 14 height 14
click at [729, 386] on button "Uber Not Assigned Driver" at bounding box center [723, 390] width 11 height 11
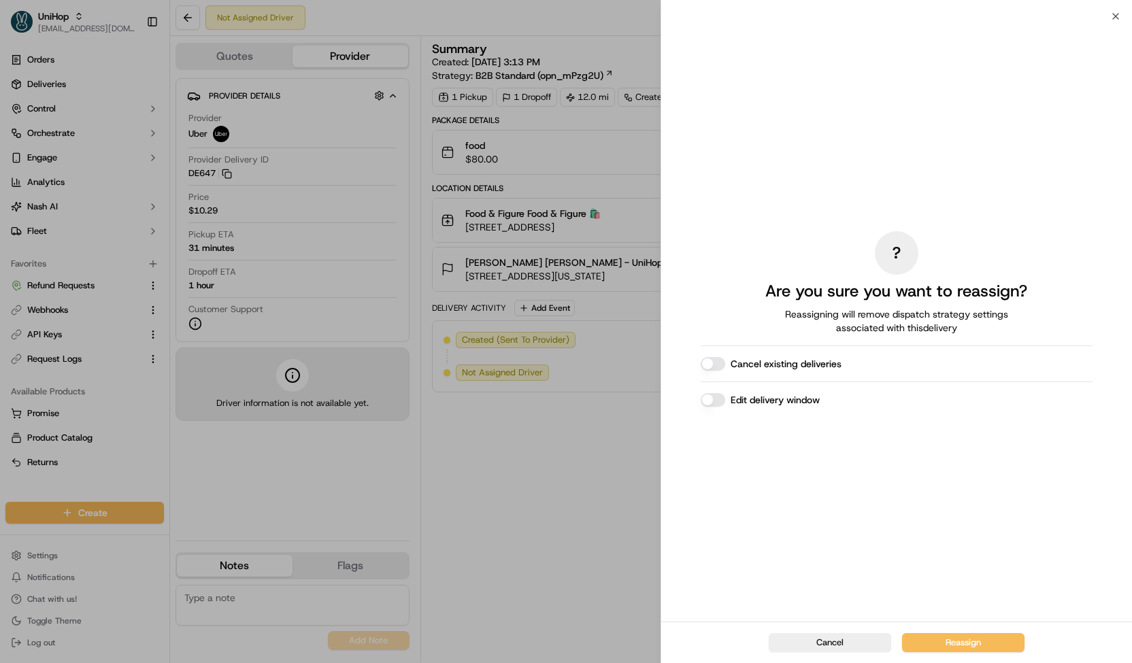
click at [715, 397] on button "Edit delivery window" at bounding box center [713, 400] width 24 height 14
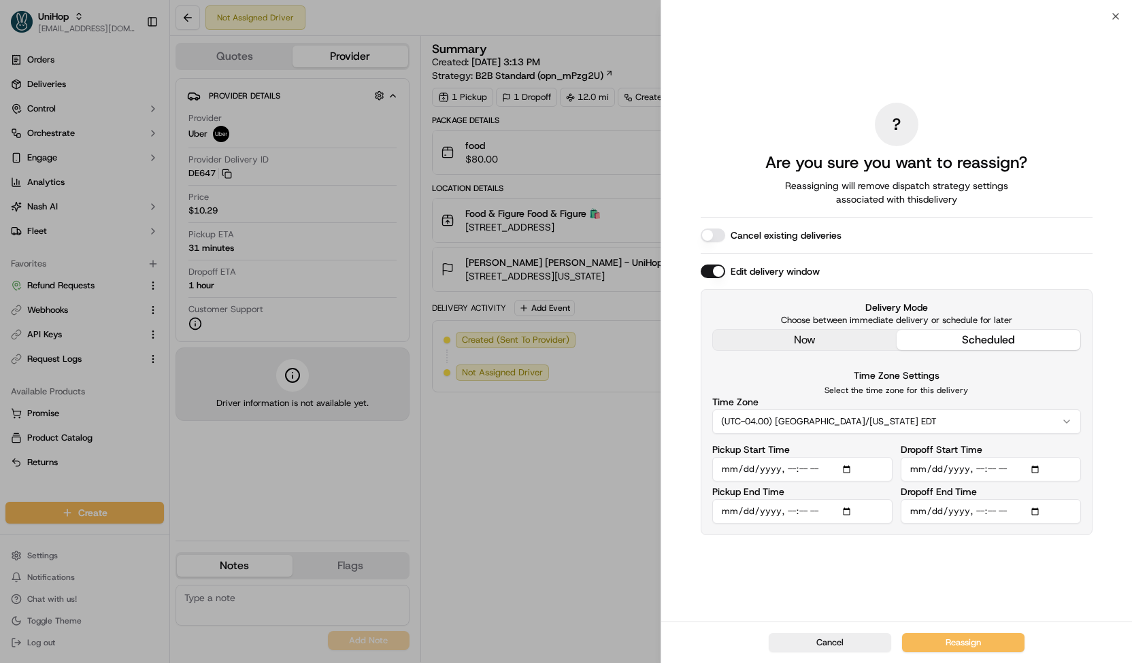
click at [736, 337] on div "? Are you sure you want to reassign? Reassigning will remove dispatch strategy …" at bounding box center [897, 319] width 392 height 600
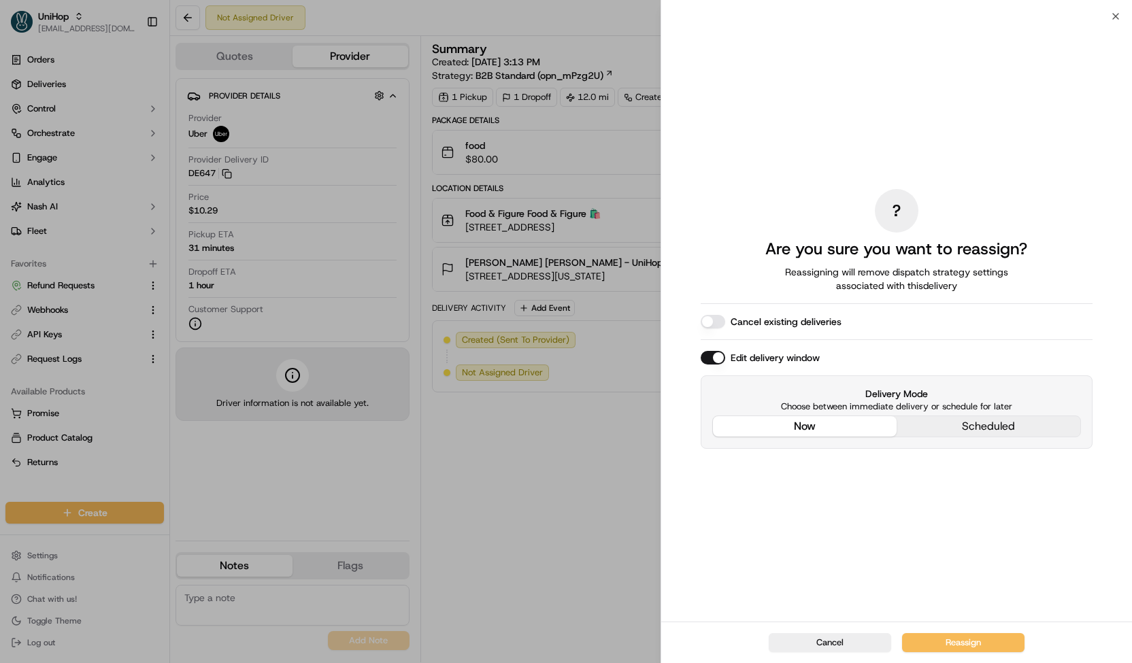
click at [965, 618] on div "? Are you sure you want to reassign? Reassigning will remove dispatch strategy …" at bounding box center [897, 319] width 392 height 600
click at [921, 641] on button "Reassign" at bounding box center [963, 642] width 122 height 19
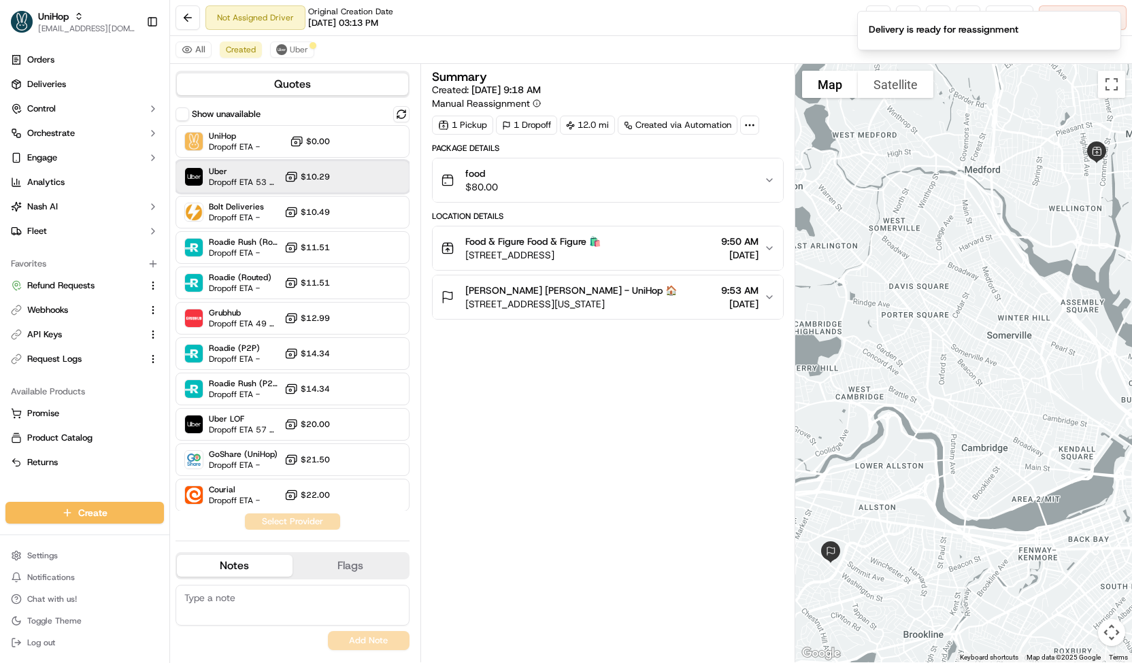
click at [223, 181] on span "Dropoff ETA 53 minutes" at bounding box center [244, 182] width 70 height 11
click at [275, 522] on button "Assign Provider" at bounding box center [292, 522] width 97 height 16
click at [300, 44] on button "Uber" at bounding box center [292, 49] width 44 height 16
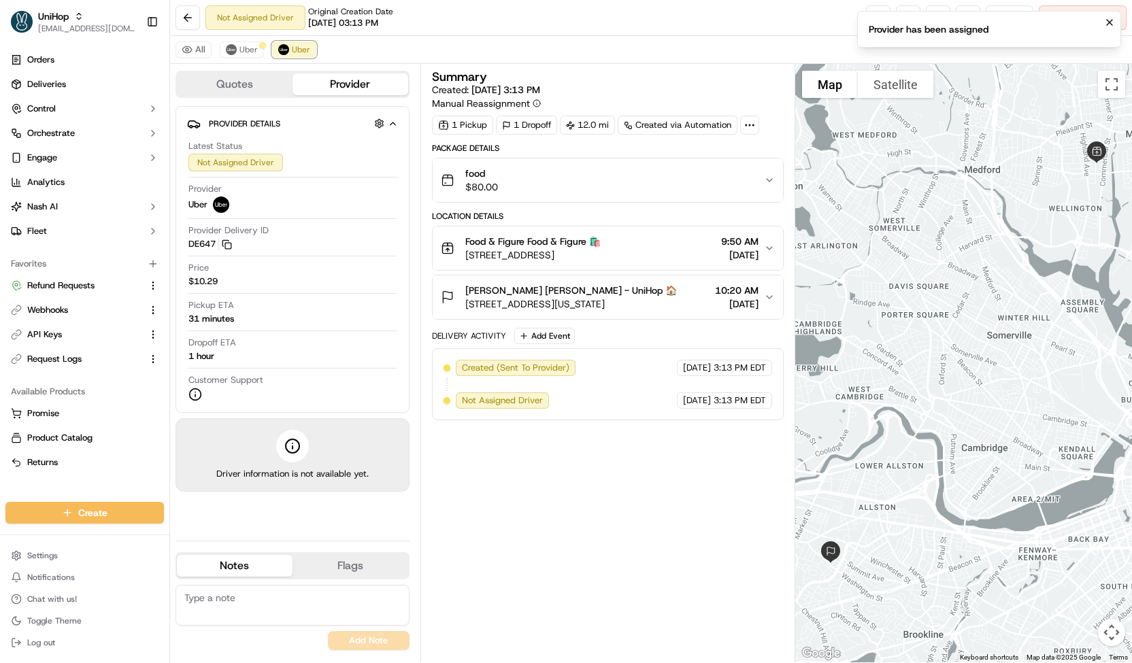
click at [1110, 22] on icon "Notifications (F8)" at bounding box center [1109, 22] width 5 height 5
click at [1121, 21] on button "Cancel Delivery" at bounding box center [1083, 17] width 88 height 24
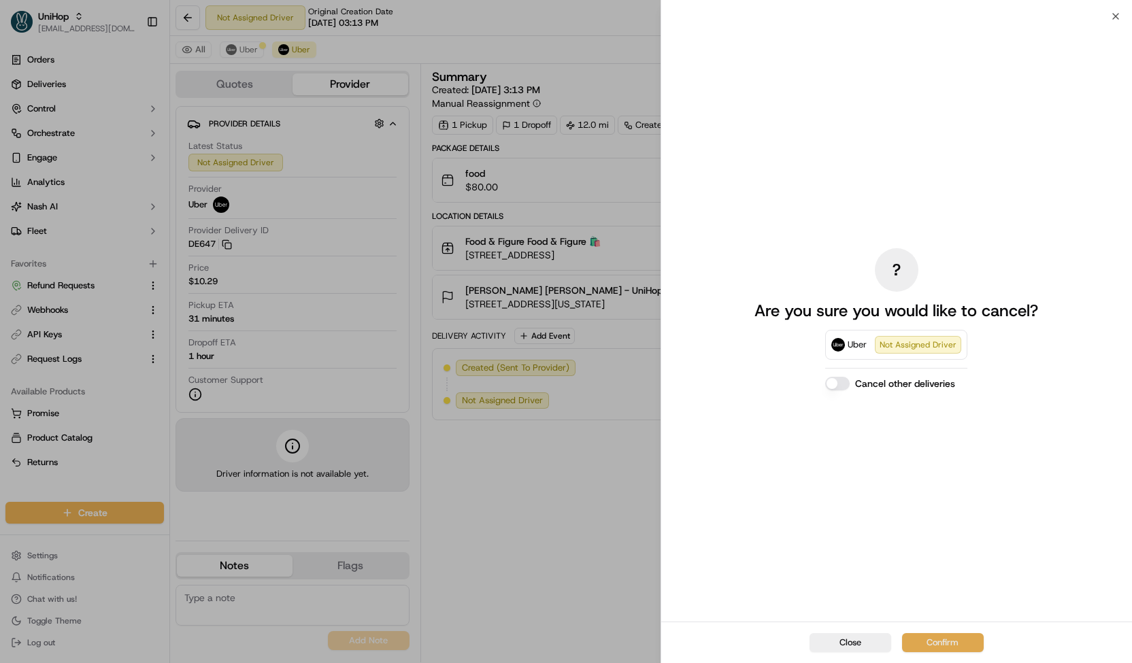
click at [933, 637] on button "Confirm" at bounding box center [943, 642] width 82 height 19
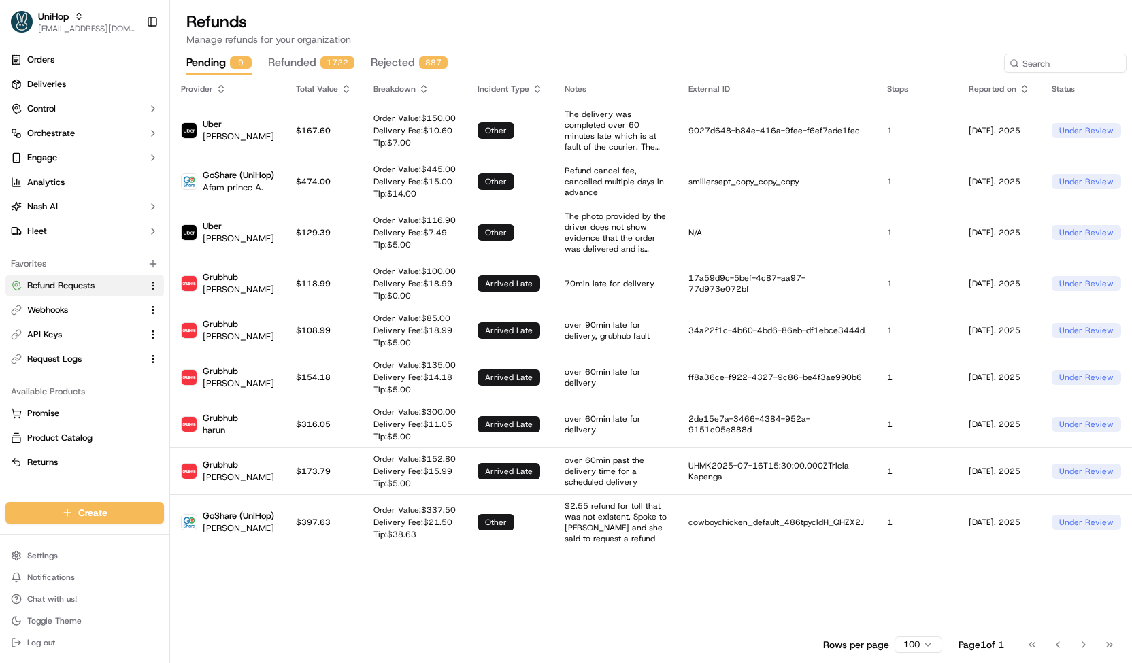
click at [333, 61] on div "1722" at bounding box center [337, 62] width 34 height 12
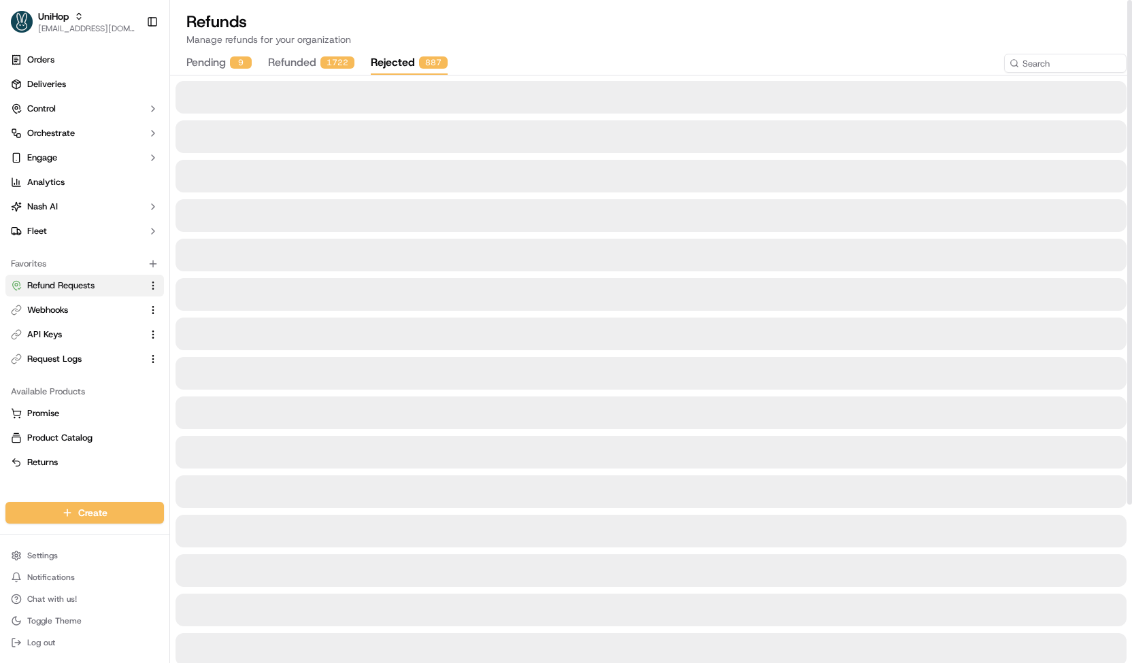
click at [401, 73] on button "rejected 887" at bounding box center [409, 63] width 77 height 23
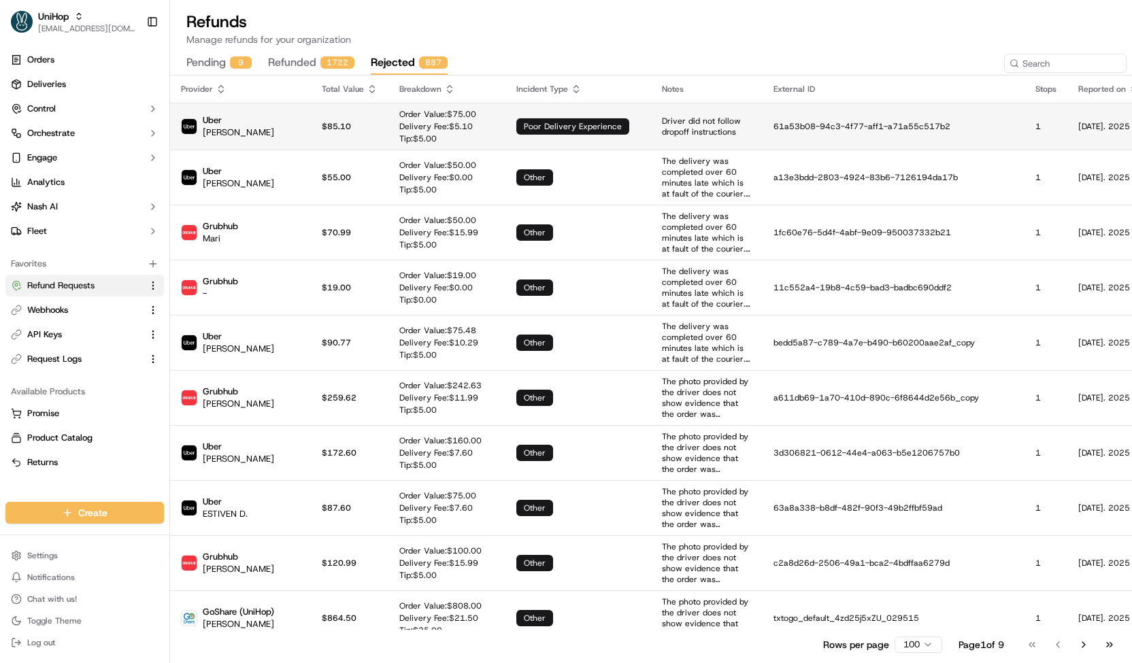
click at [399, 144] on p "Tip: $ 5.00" at bounding box center [437, 138] width 77 height 11
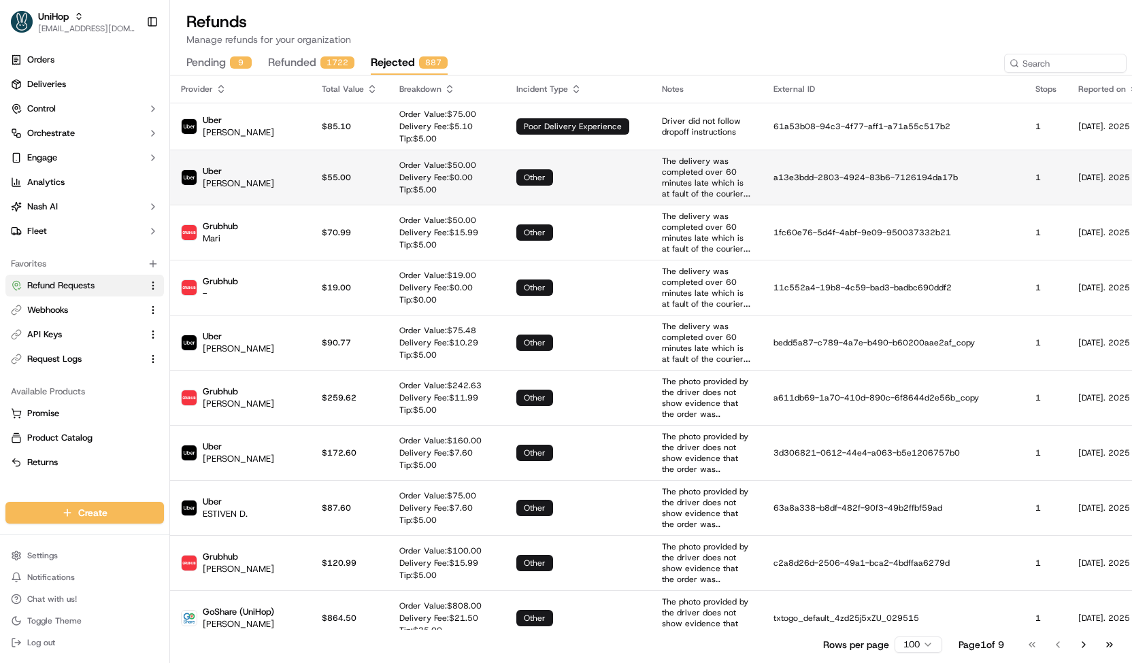
click at [422, 186] on p "Tip: $ 5.00" at bounding box center [437, 189] width 77 height 11
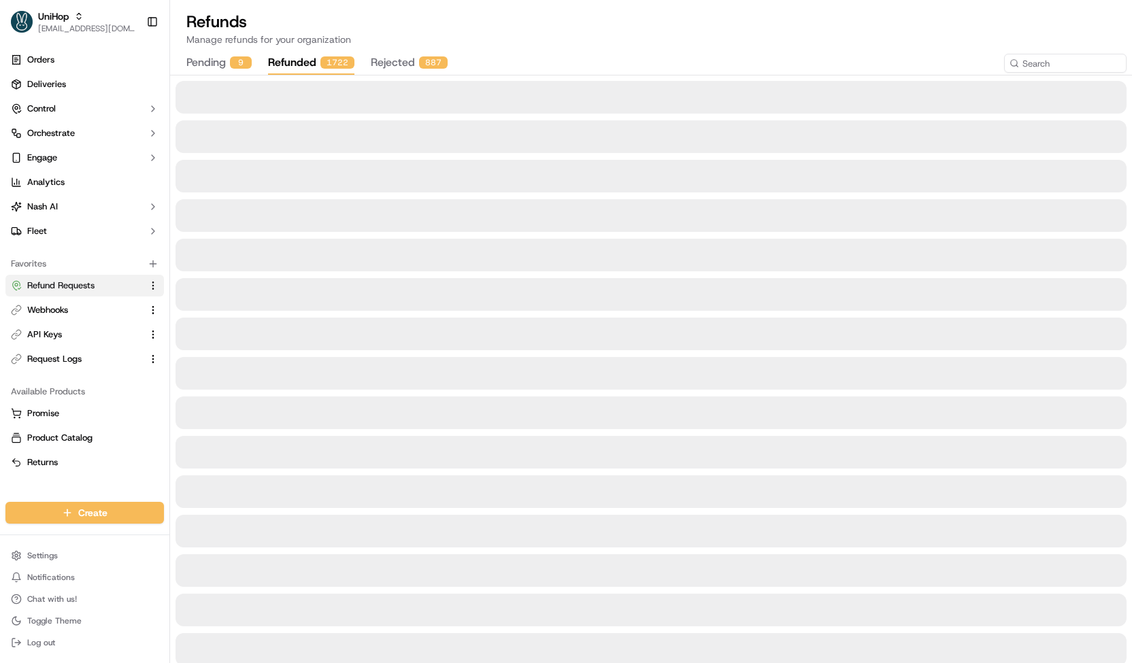
click at [292, 65] on button "refunded 1722" at bounding box center [311, 63] width 86 height 23
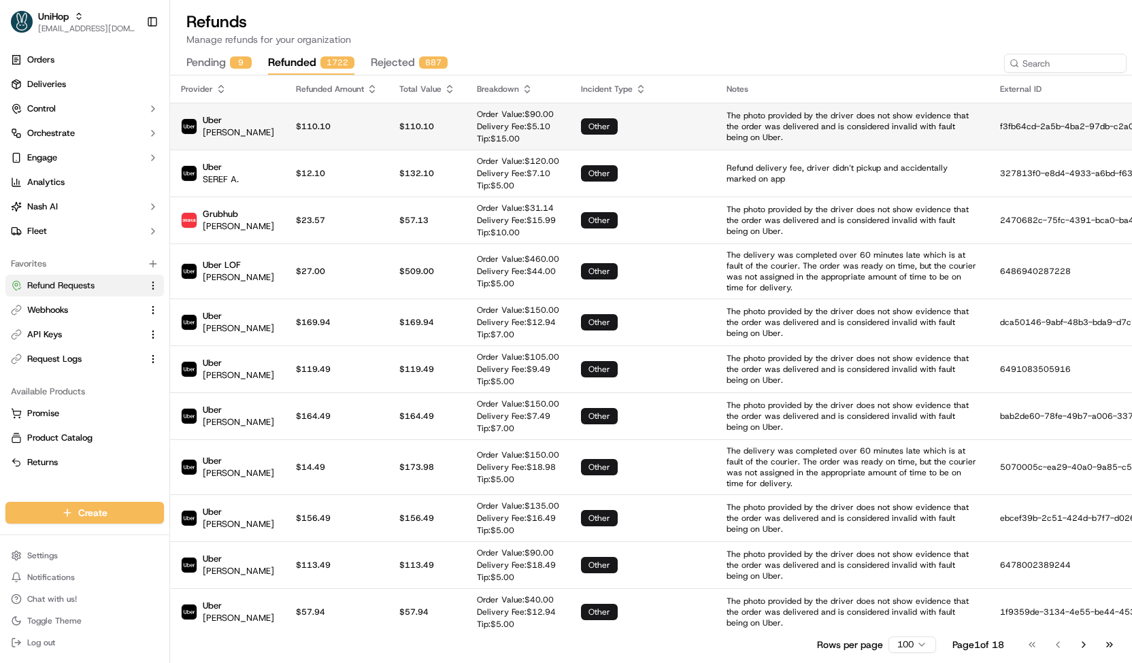
click at [350, 130] on p "$110.10" at bounding box center [337, 126] width 82 height 11
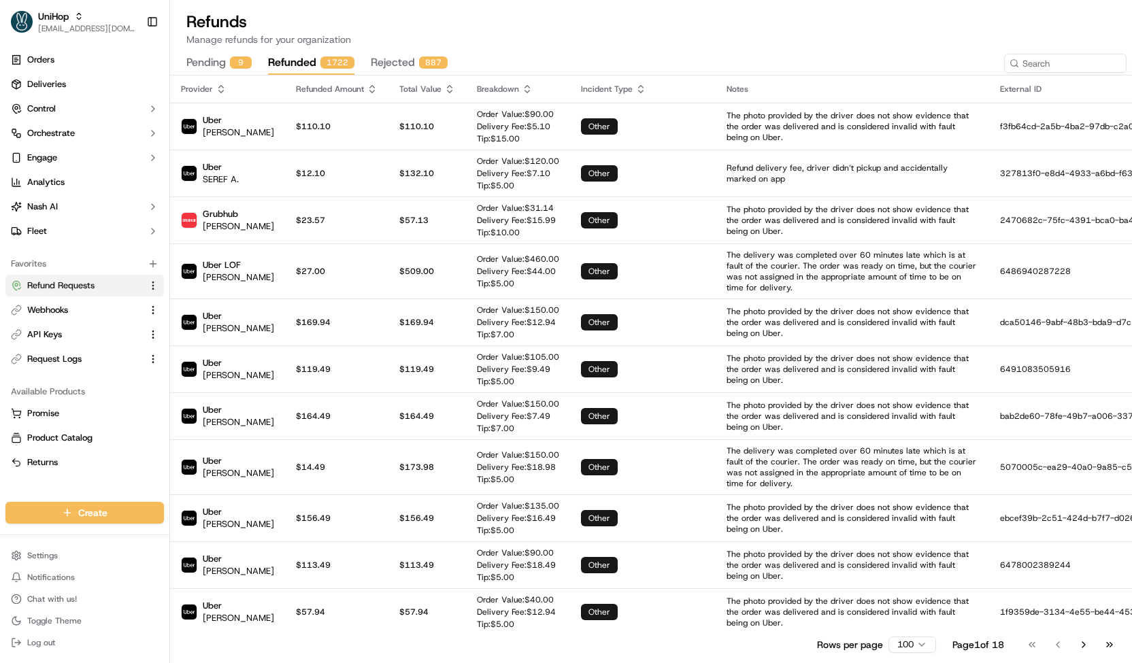
click at [350, 131] on p "$110.10" at bounding box center [337, 126] width 82 height 11
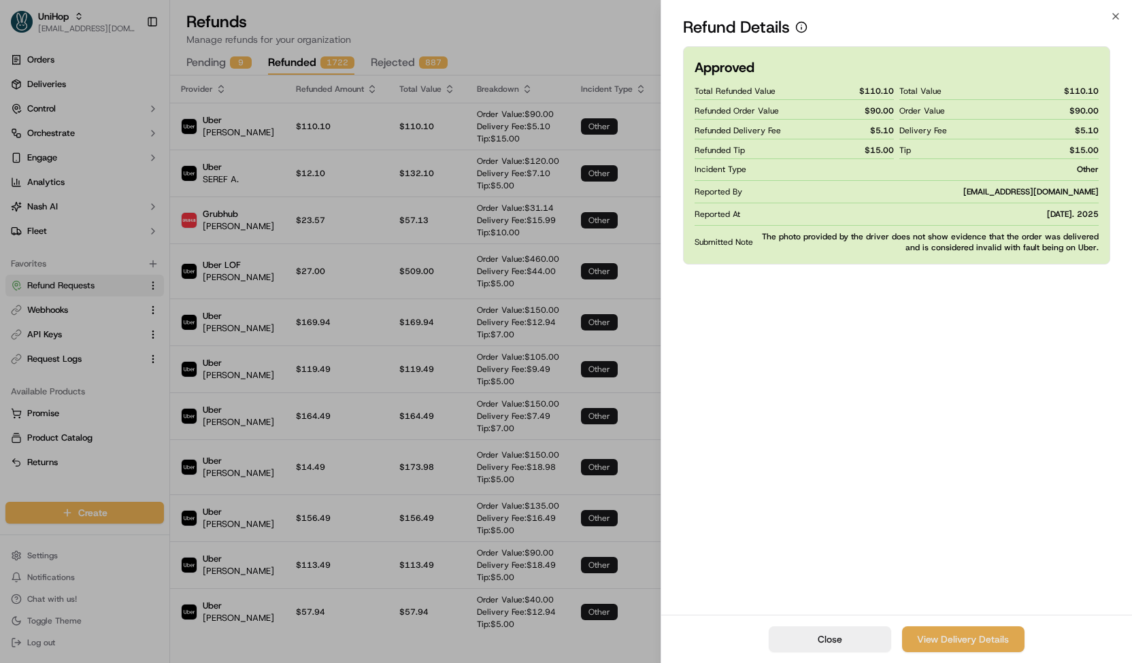
click at [932, 646] on link "View Delivery Details" at bounding box center [963, 640] width 122 height 26
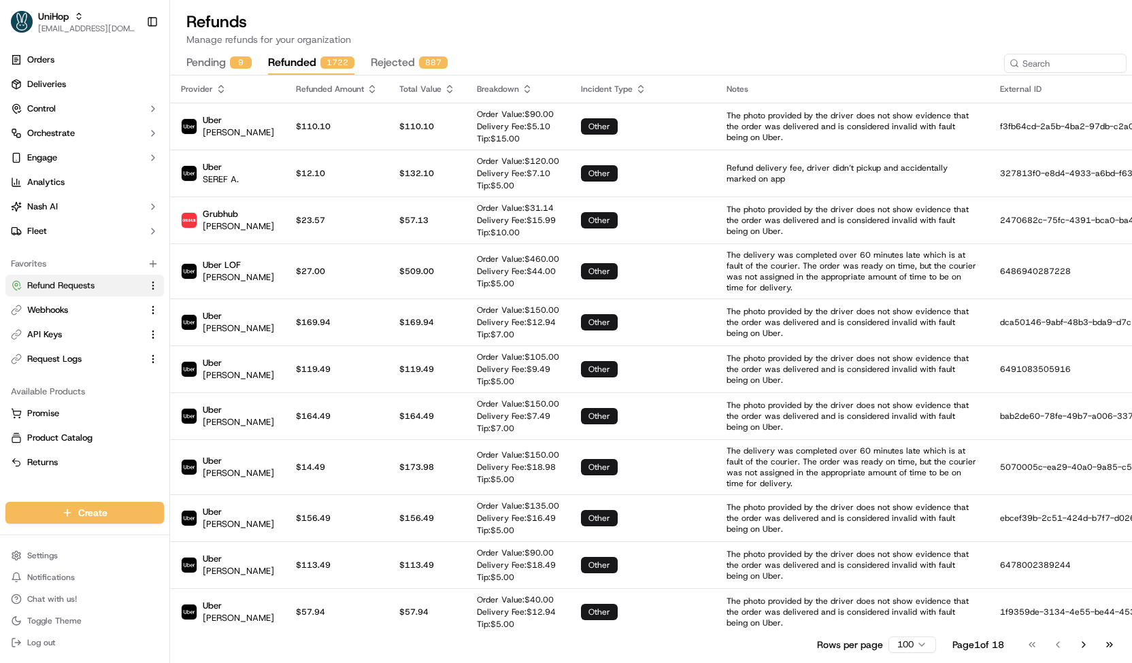
click at [246, 67] on div "9" at bounding box center [241, 62] width 22 height 12
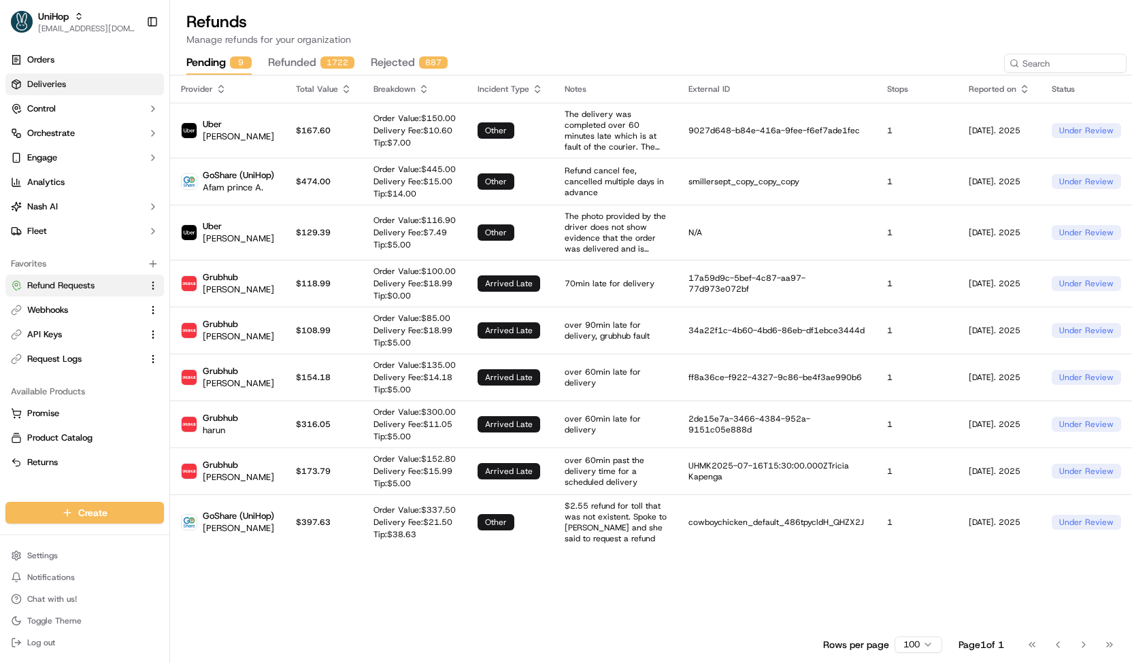
click at [77, 88] on link "Deliveries" at bounding box center [84, 84] width 159 height 22
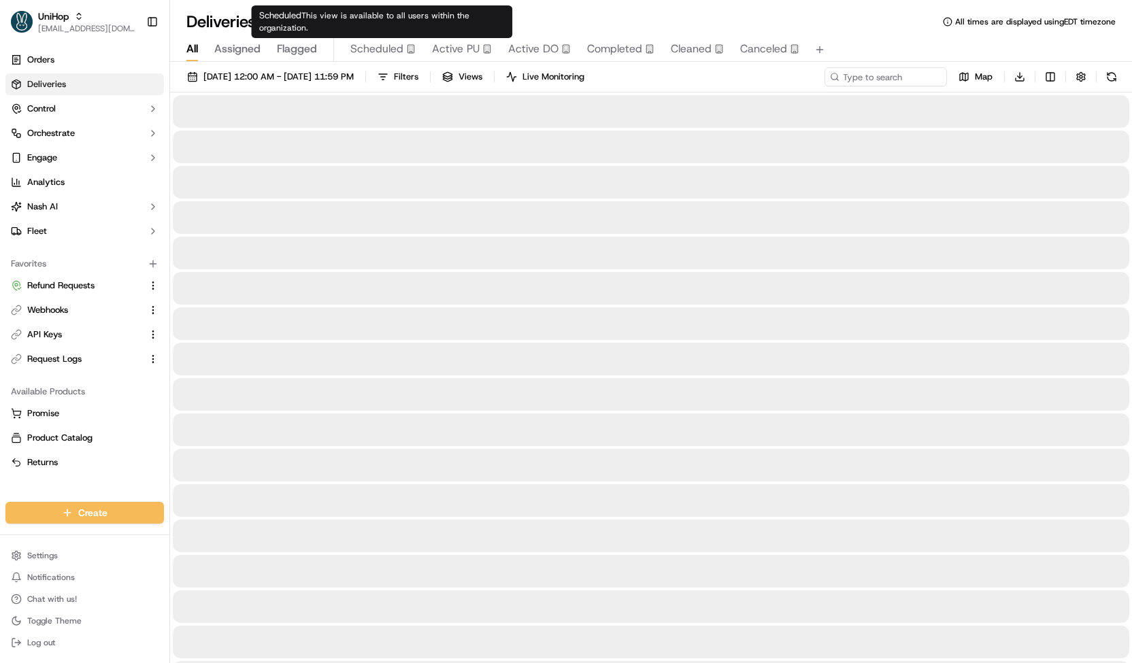
click at [363, 50] on span "Scheduled" at bounding box center [376, 49] width 53 height 16
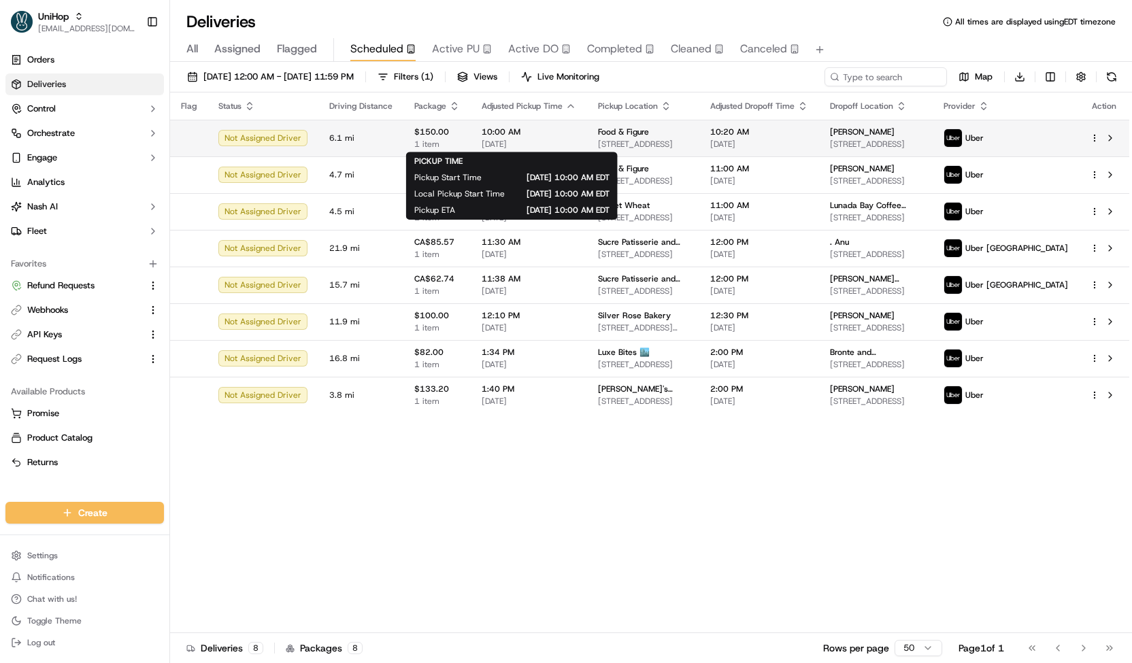
click at [499, 141] on span "[DATE]" at bounding box center [529, 144] width 95 height 11
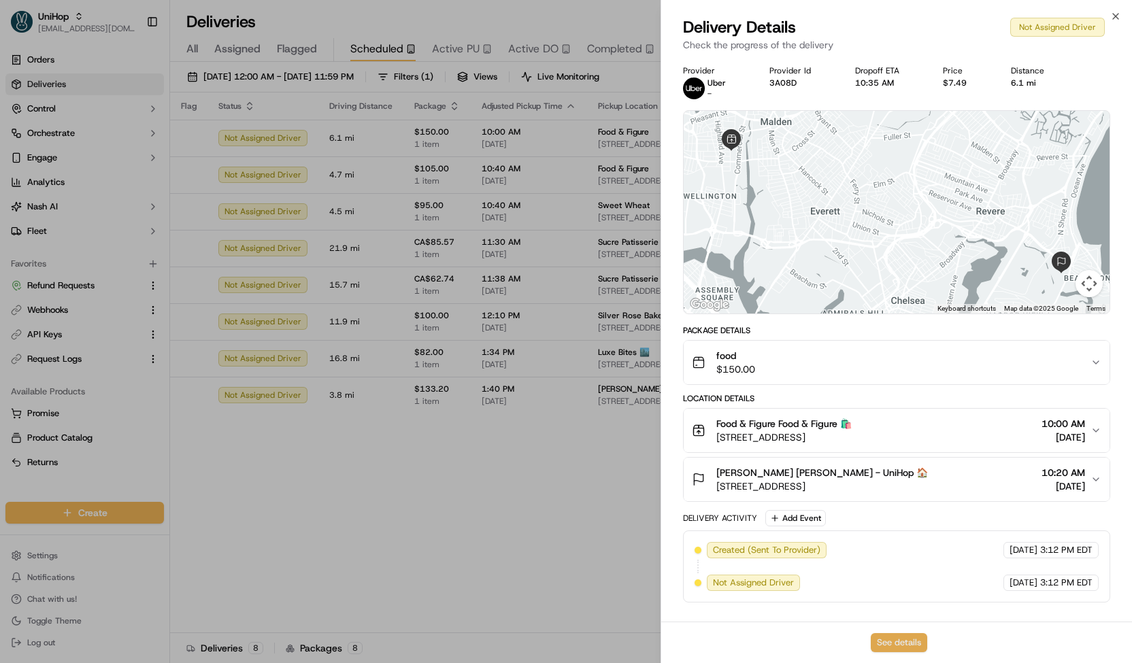
click at [891, 635] on button "See details" at bounding box center [899, 642] width 56 height 19
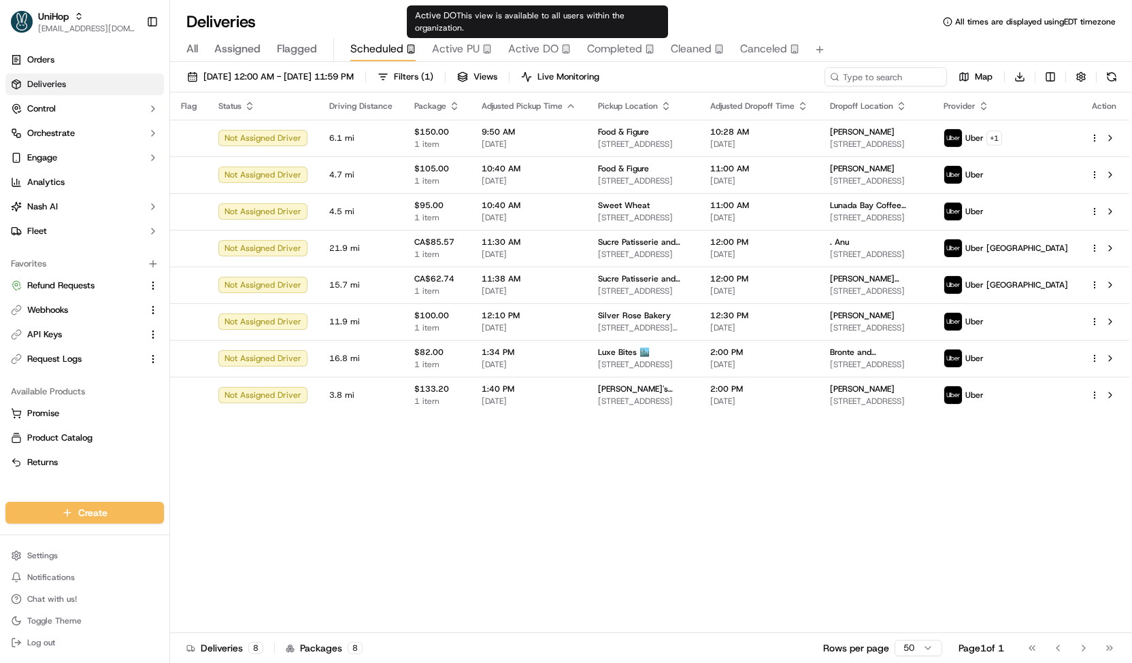
click at [467, 47] on span "Active PU" at bounding box center [456, 49] width 48 height 16
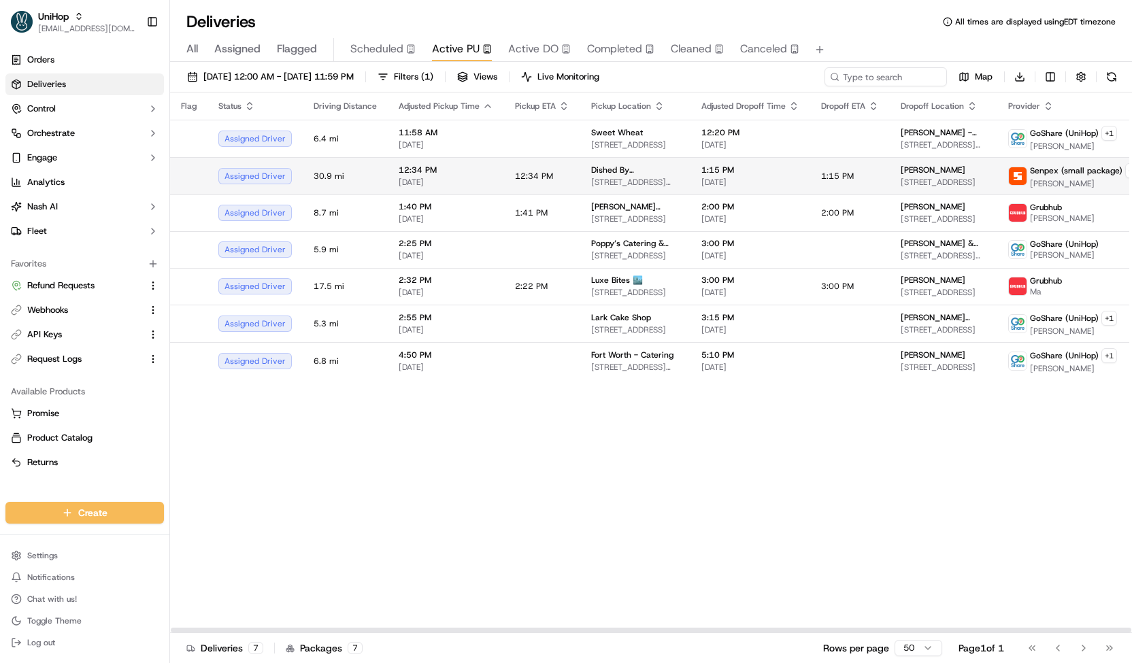
click at [569, 183] on td "12:34 PM" at bounding box center [542, 175] width 76 height 37
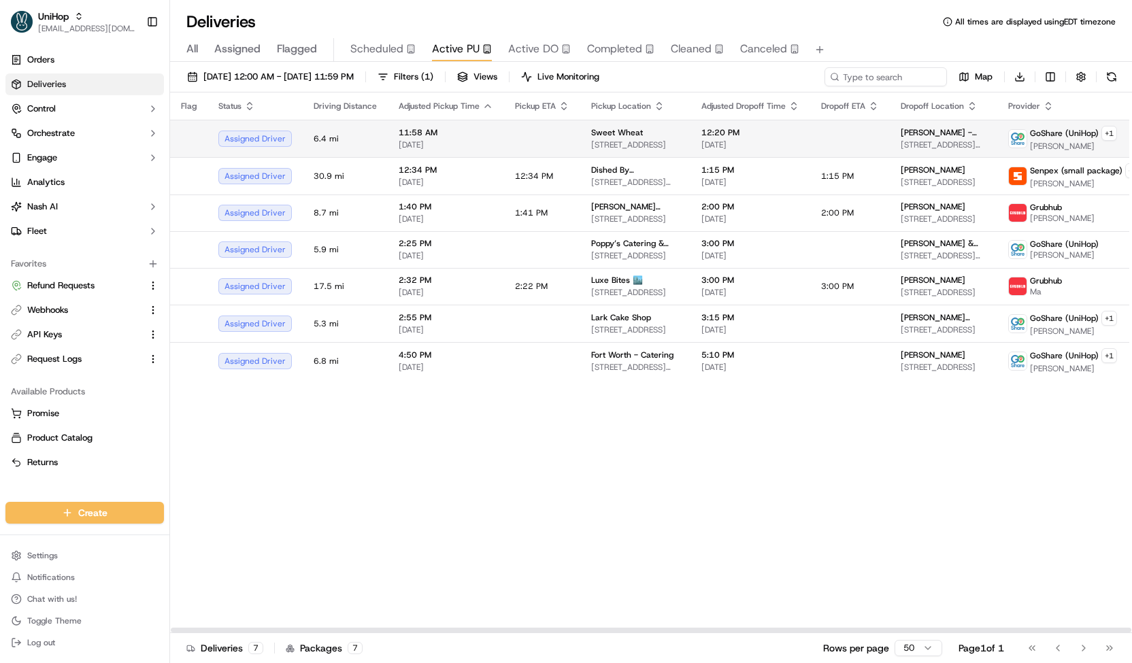
click at [597, 145] on span "1430 S Pacific Coast Hwy, Redondo Beach, CA 90277, USA" at bounding box center [635, 144] width 88 height 11
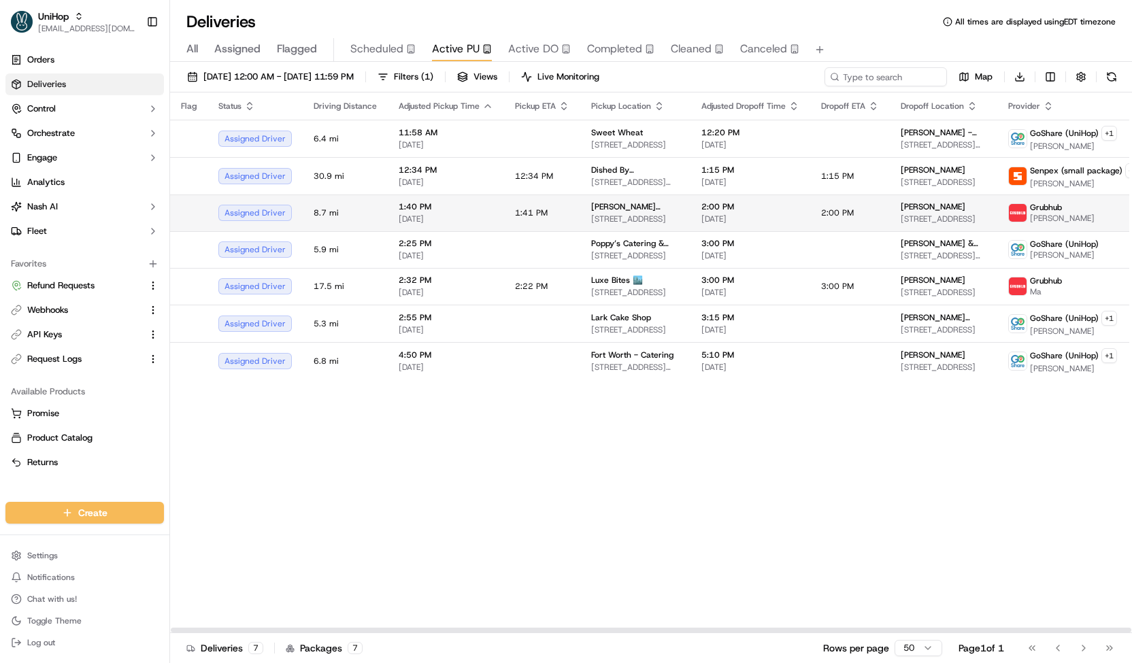
click at [623, 210] on div "Yvonnes Vegan Kitchen 11 W Dayton St, Pasadena, CA 91105, USA" at bounding box center [635, 212] width 88 height 23
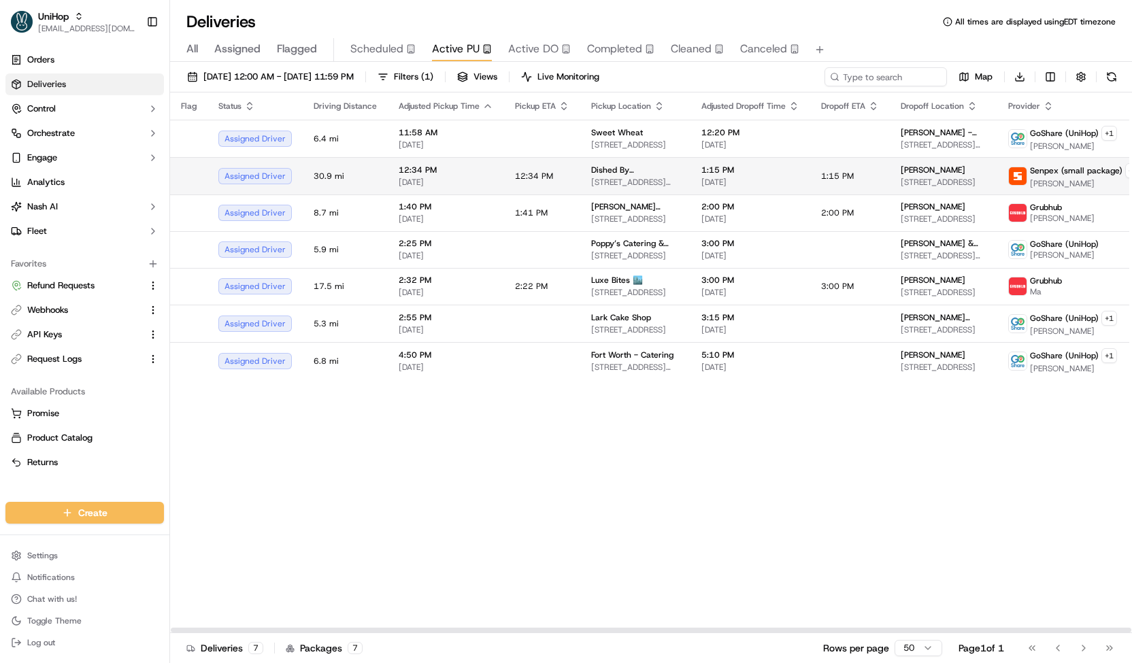
click at [567, 180] on td "12:34 PM" at bounding box center [542, 175] width 76 height 37
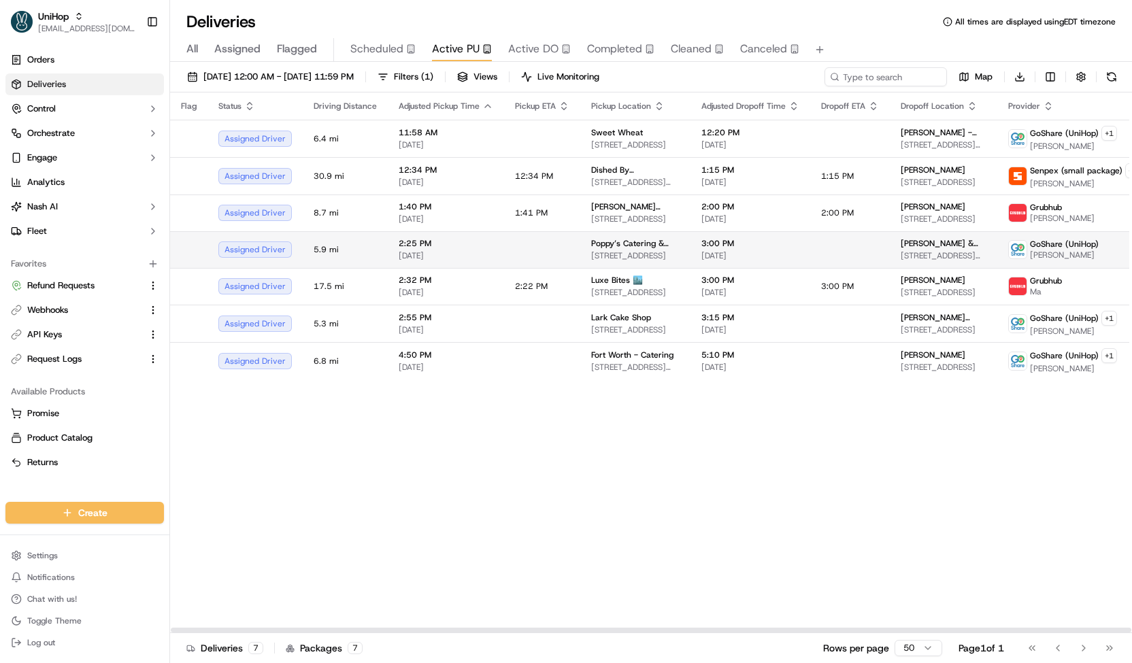
click at [558, 252] on td at bounding box center [542, 249] width 76 height 37
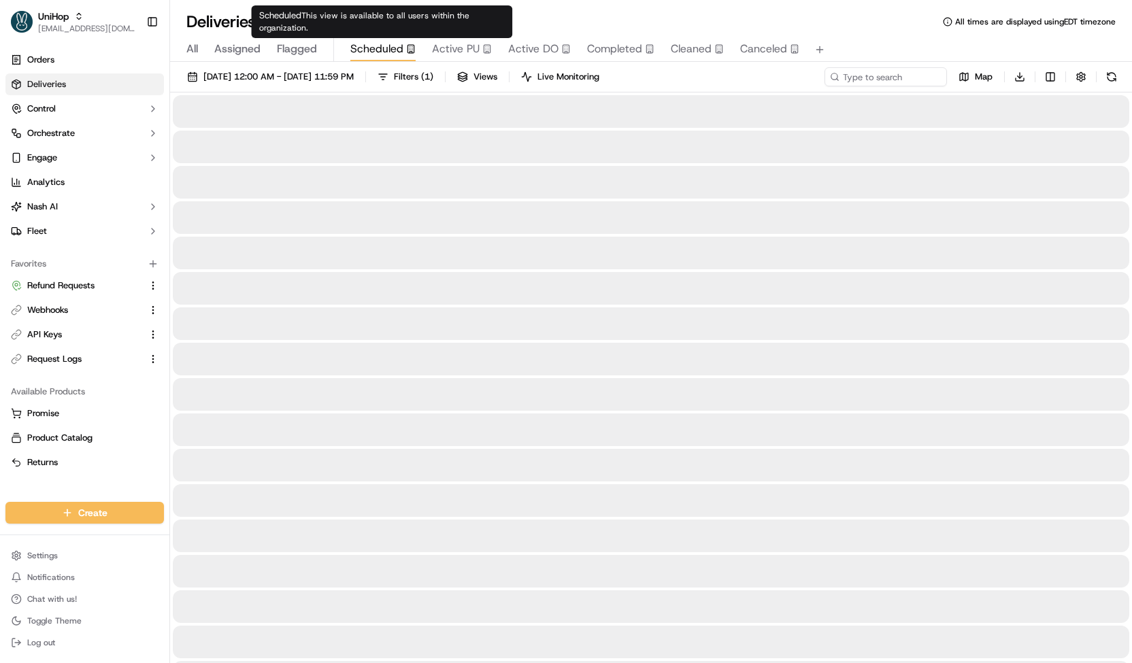
click at [354, 54] on span "Scheduled" at bounding box center [376, 49] width 53 height 16
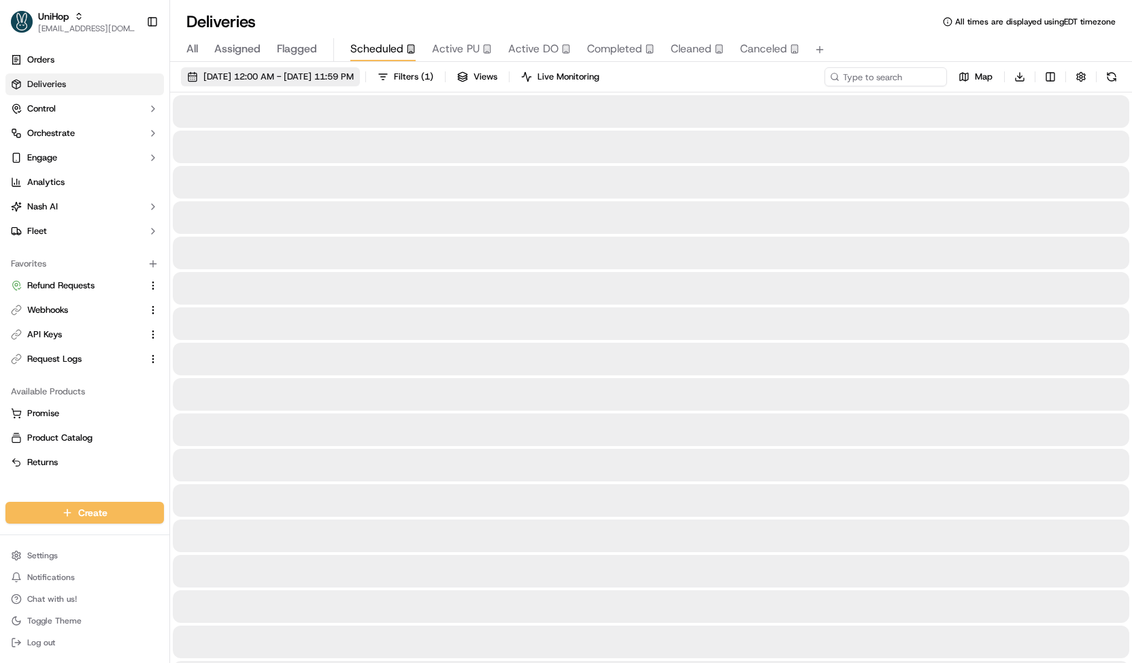
click at [340, 71] on span "Sep 21 2025 12:00 AM - Sep 21 2025 11:59 PM" at bounding box center [278, 77] width 150 height 12
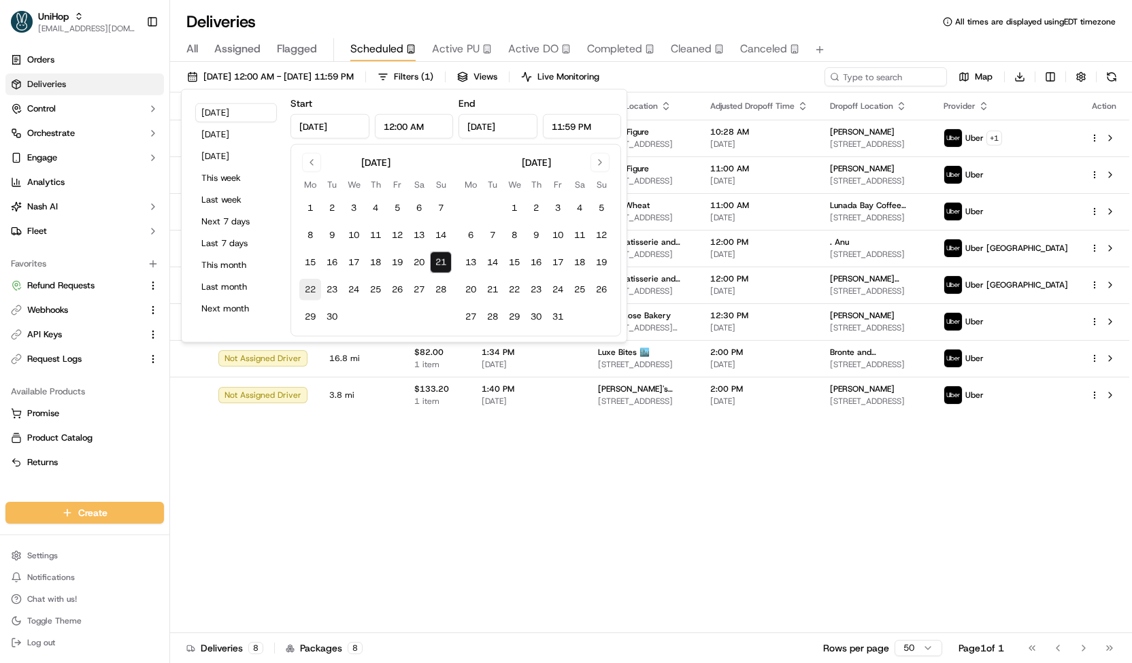
click at [318, 289] on button "22" at bounding box center [310, 290] width 22 height 22
type input "Sep 22, 2025"
click at [318, 289] on button "22" at bounding box center [310, 290] width 22 height 22
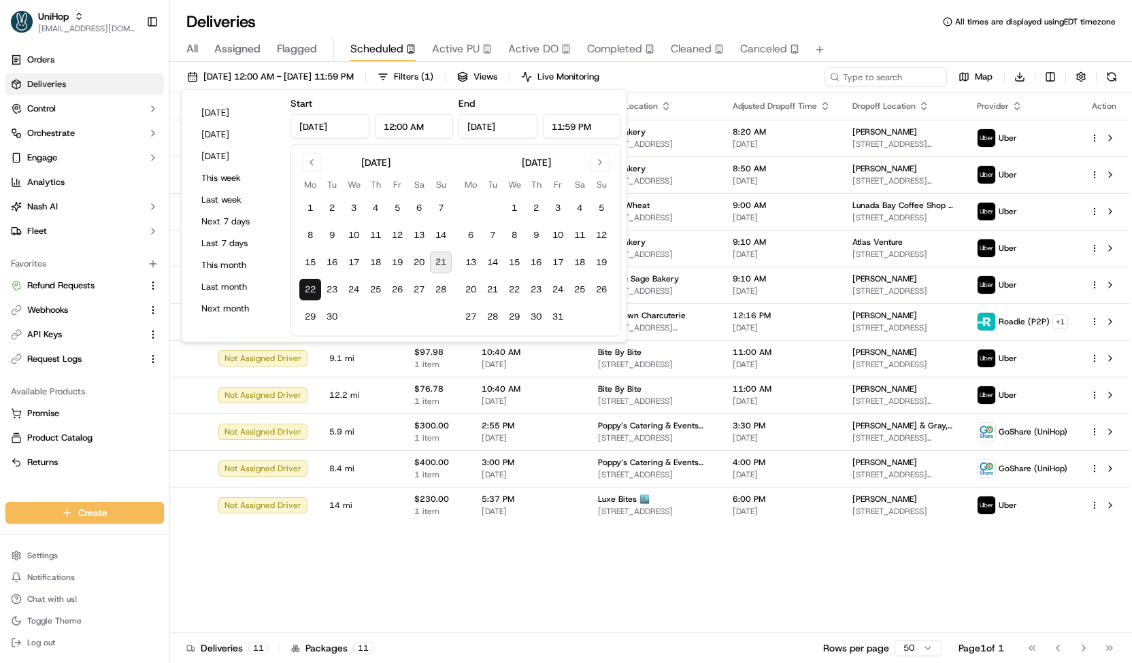
click at [706, 86] on div "Sep 22 2025 12:00 AM - Sep 22 2025 11:59 PM Filters ( 1 ) Views Live Monitoring…" at bounding box center [651, 79] width 962 height 25
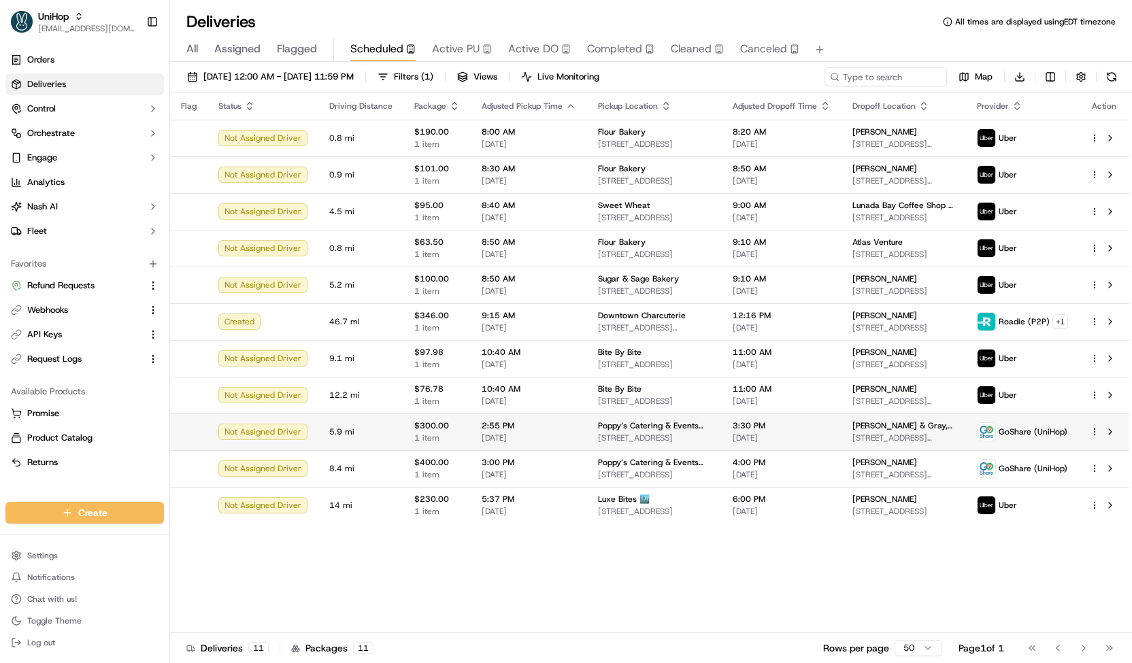
click at [625, 431] on span "Poppy’s Catering & Events (Columbia)" at bounding box center [654, 425] width 113 height 11
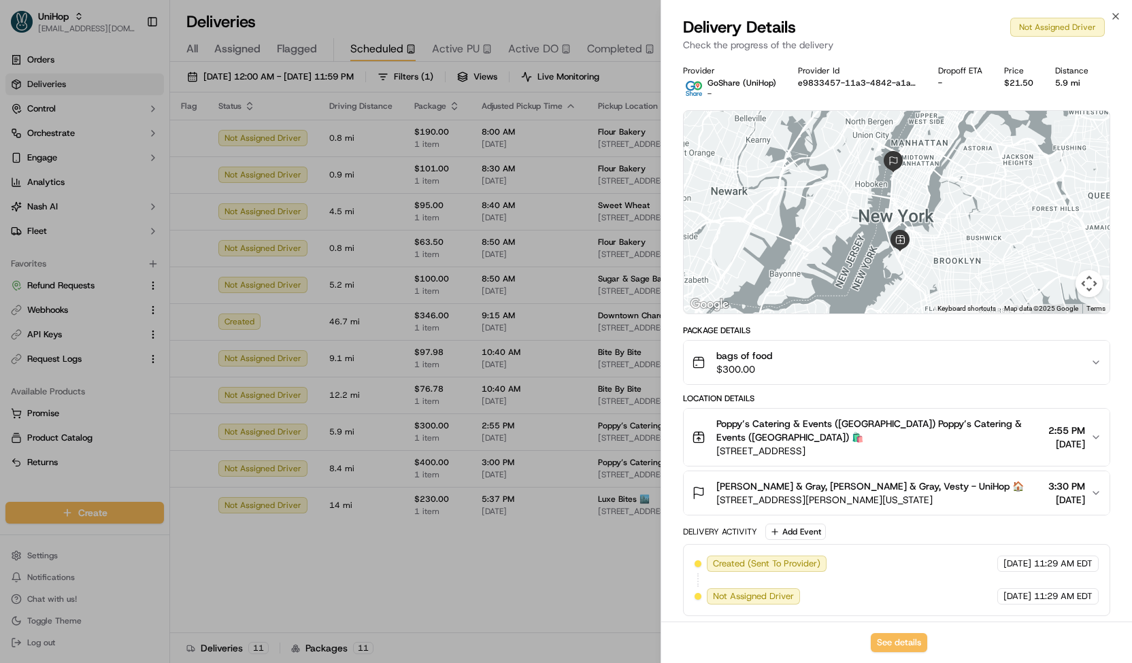
click at [766, 363] on span "$300.00" at bounding box center [744, 370] width 56 height 14
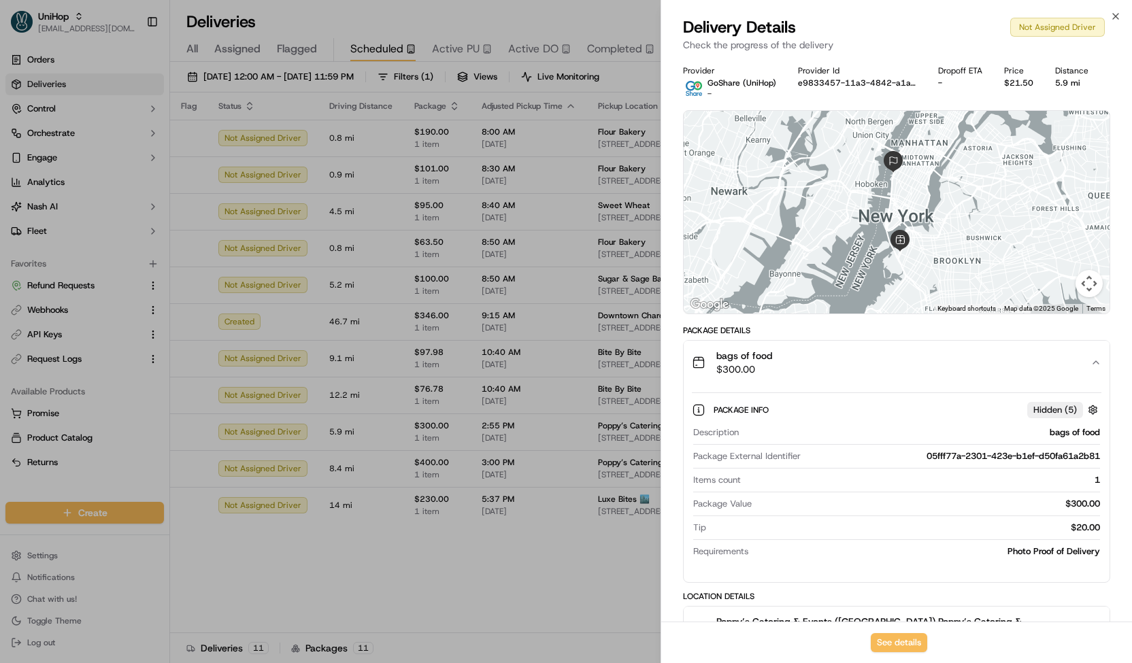
click at [766, 363] on span "$300.00" at bounding box center [744, 370] width 56 height 14
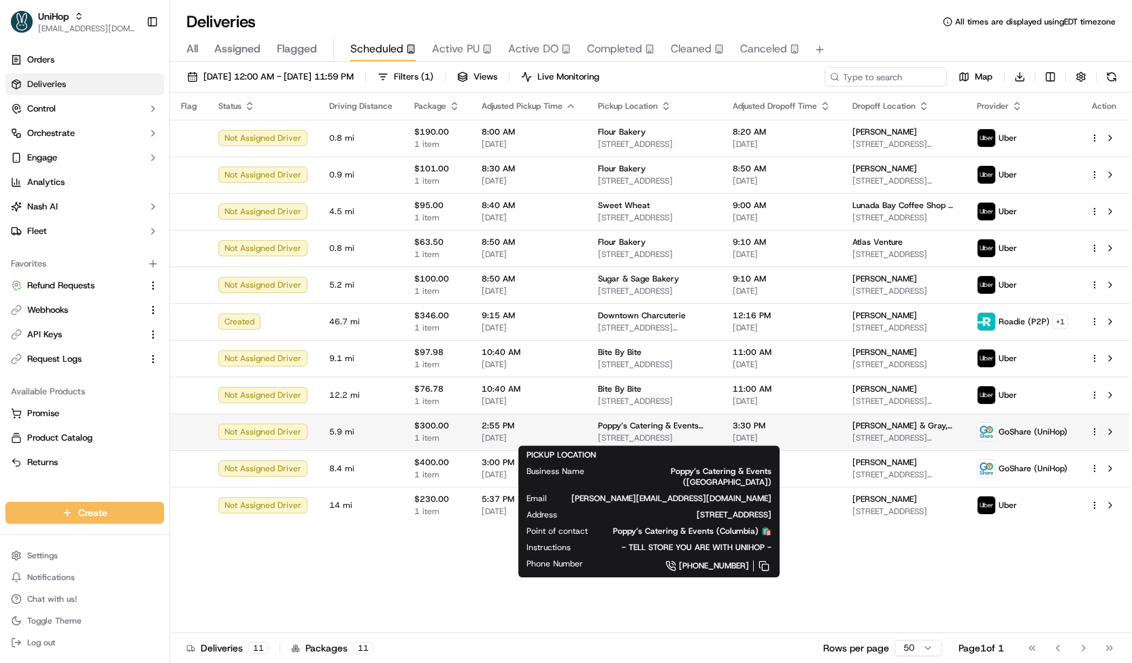
drag, startPoint x: 596, startPoint y: 440, endPoint x: 691, endPoint y: 442, distance: 95.3
click at [691, 442] on td "Poppy’s Catering & Events (Columbia) 189 Columbia St, Brooklyn, NY 11231, USA" at bounding box center [654, 432] width 135 height 37
copy span "189 Columbia St, Brooklyn"
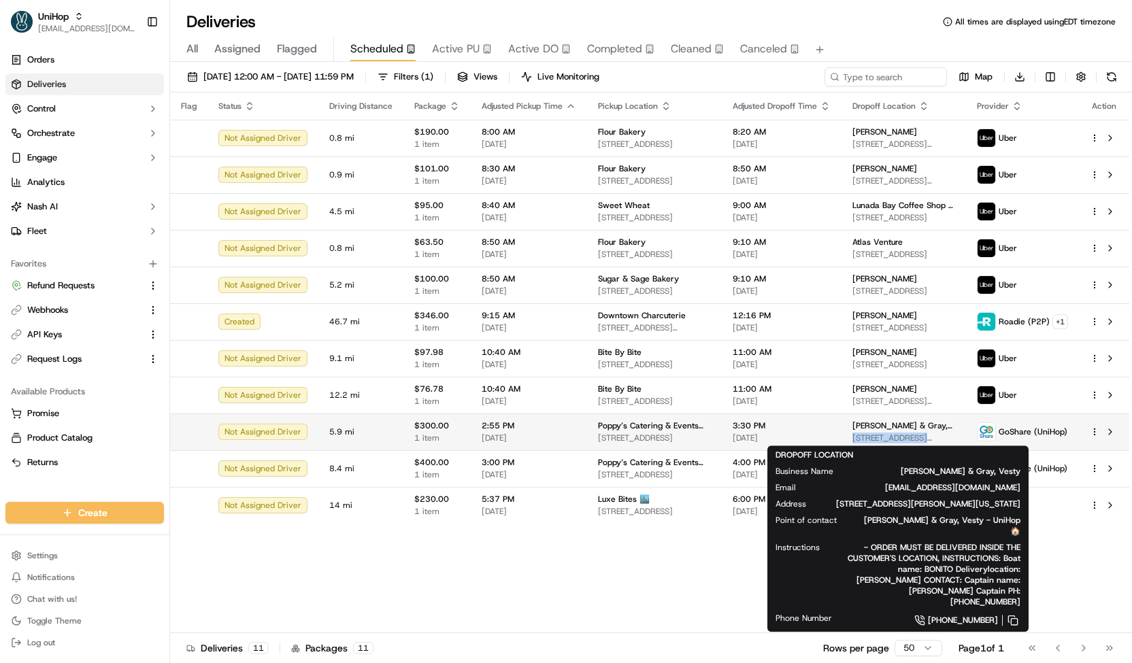
drag, startPoint x: 835, startPoint y: 434, endPoint x: 941, endPoint y: 434, distance: 105.4
click at [941, 434] on td "Barton & Gray, Vesty 59 Chelsea Piers, New York, NY 10011, USA" at bounding box center [904, 432] width 124 height 37
copy span "59 Chelsea Piers, New York"
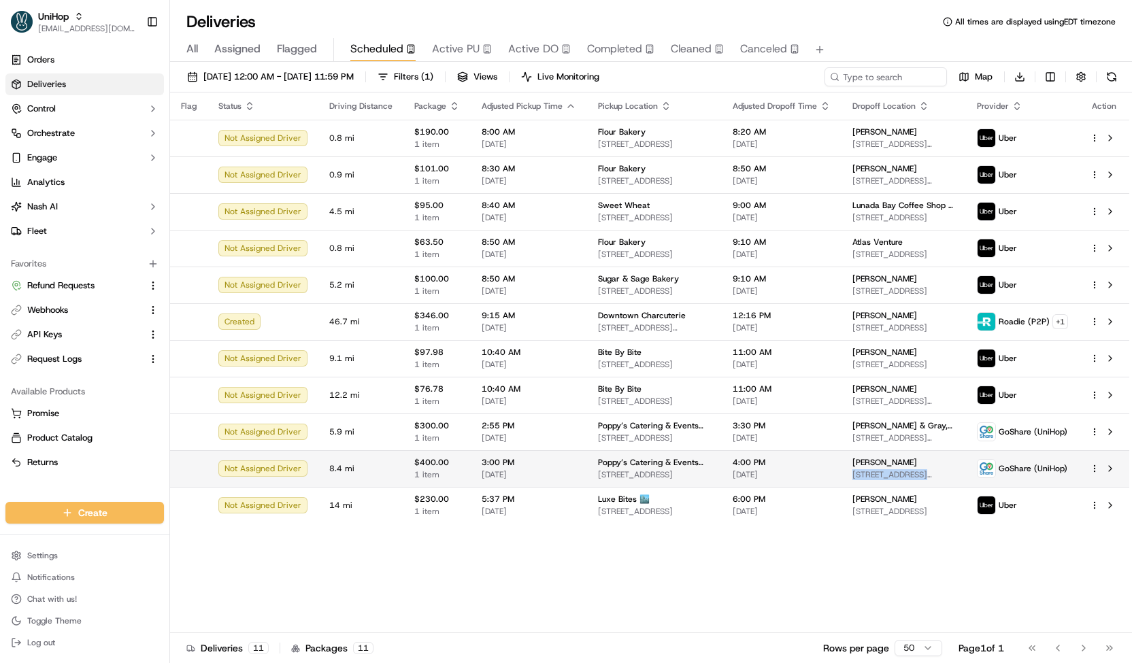
drag, startPoint x: 839, startPoint y: 473, endPoint x: 937, endPoint y: 472, distance: 98.0
click at [937, 472] on span "400 W End Ave, New York, NY 10024, USA" at bounding box center [903, 474] width 103 height 11
copy span "400 W End Ave, New York"
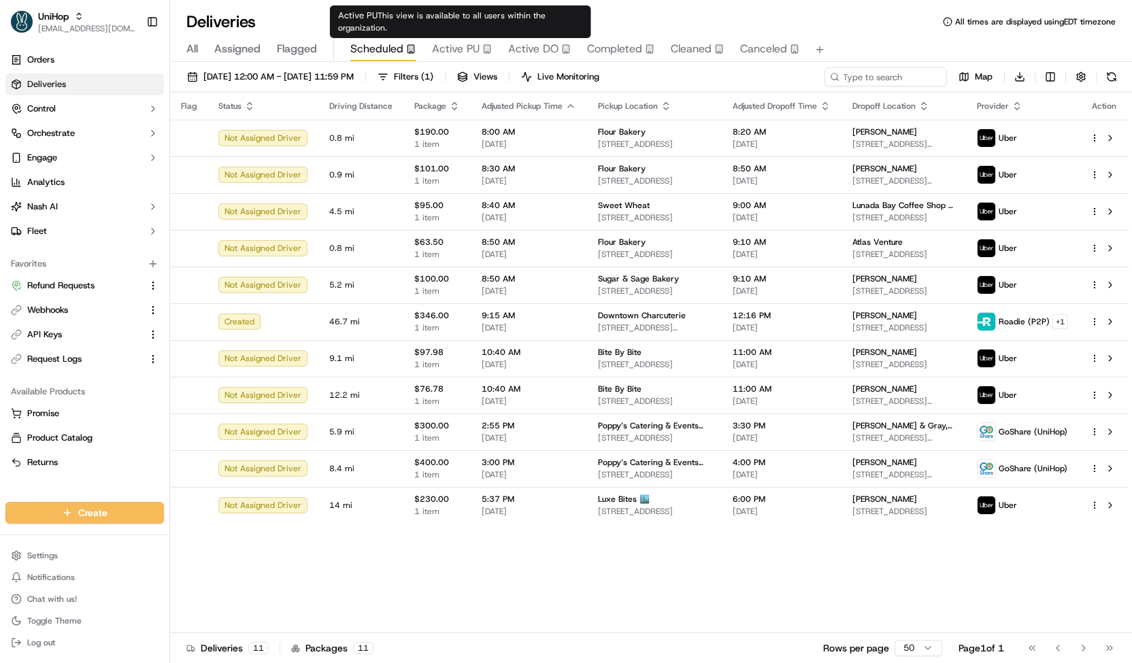
click at [460, 46] on span "Active PU" at bounding box center [456, 49] width 48 height 16
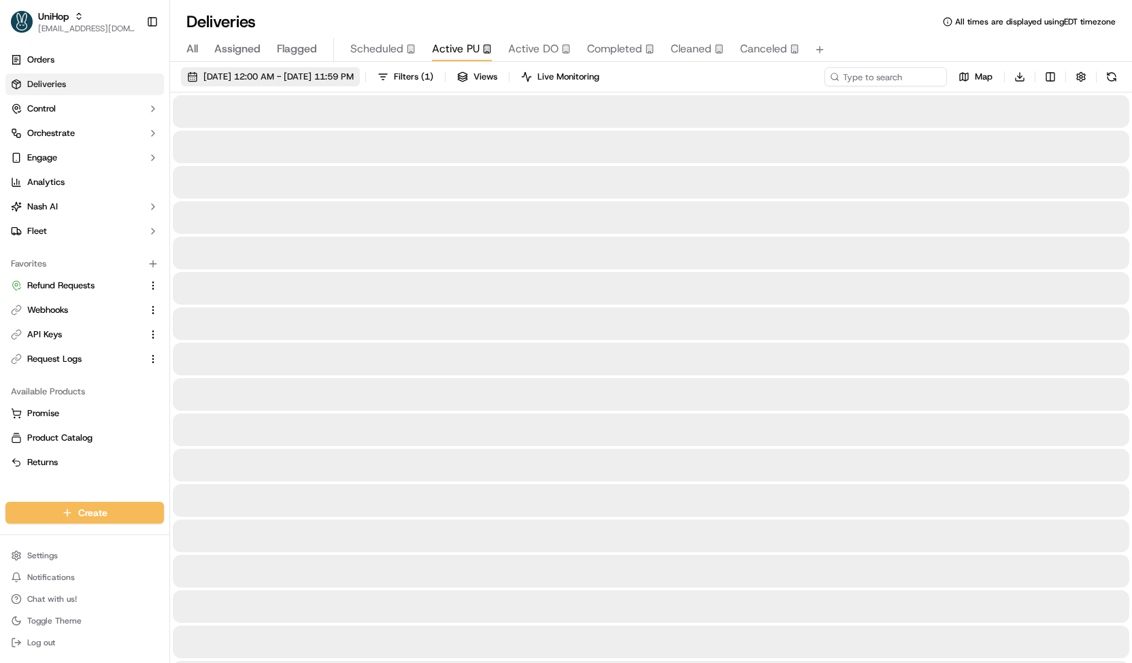
click at [354, 73] on span "Sep 21 2025 12:00 AM - Sep 21 2025 11:59 PM" at bounding box center [278, 77] width 150 height 12
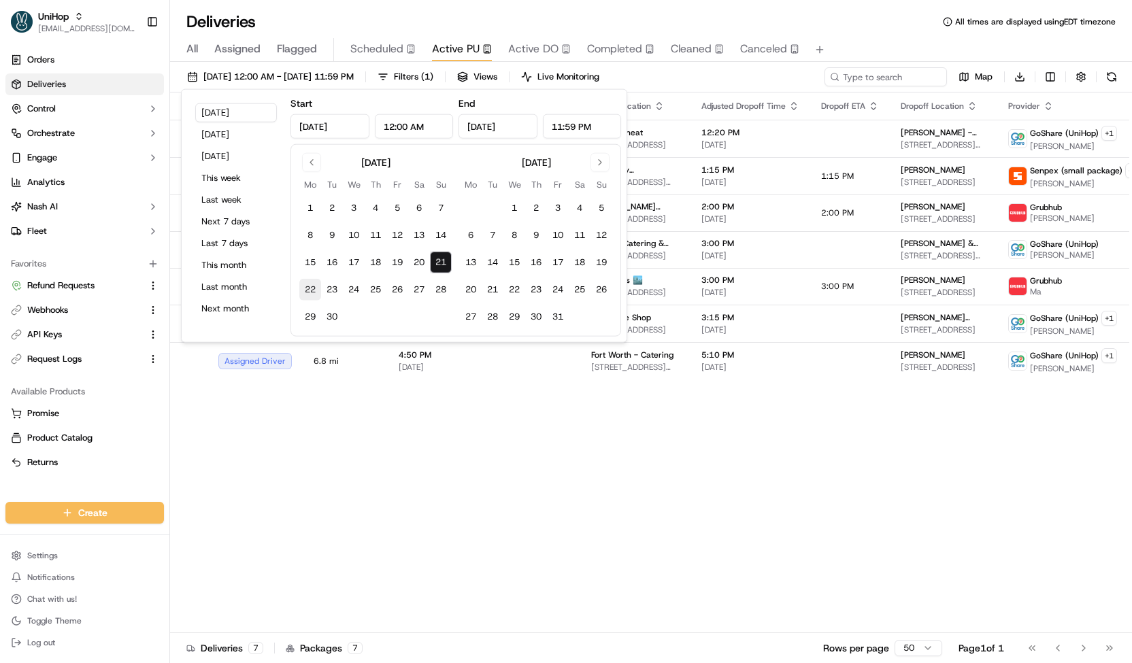
click at [314, 282] on button "22" at bounding box center [310, 290] width 22 height 22
type input "Sep 22, 2025"
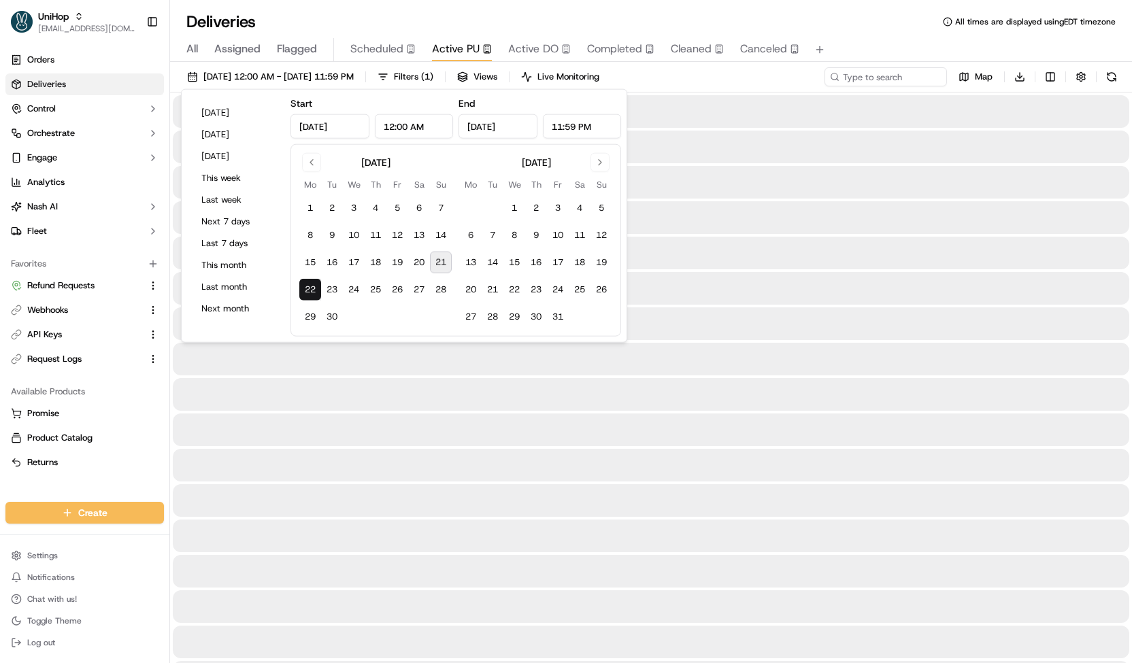
click at [314, 282] on button "22" at bounding box center [310, 290] width 22 height 22
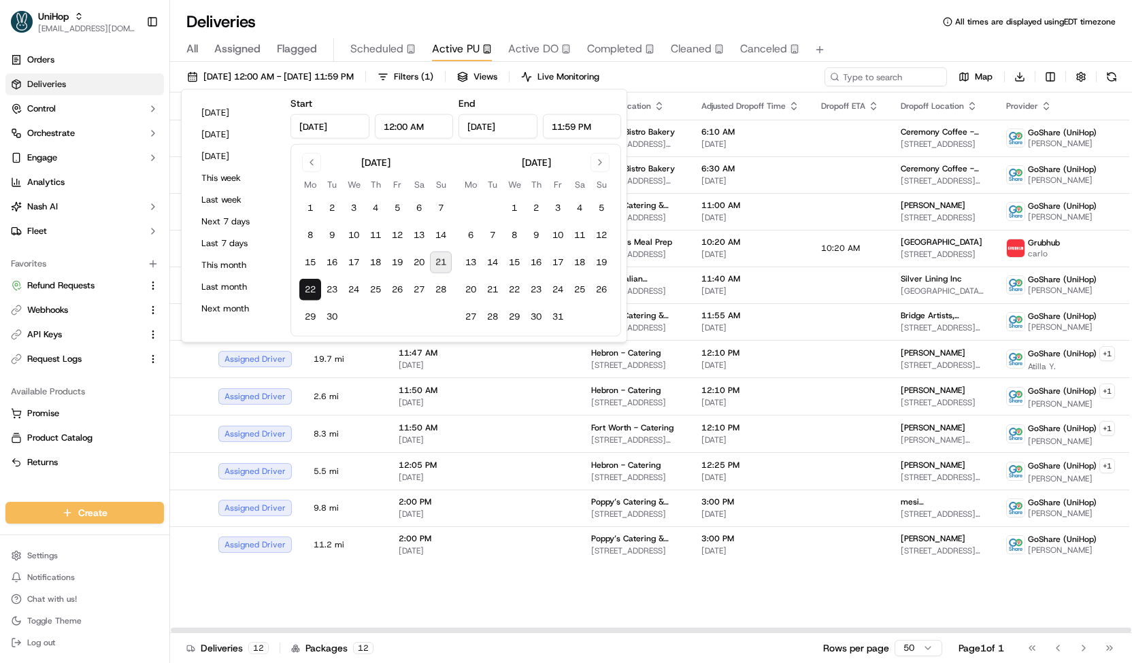
click at [719, 73] on div "Sep 22 2025 12:00 AM - Sep 22 2025 11:59 PM Filters ( 1 ) Views Live Monitoring…" at bounding box center [651, 79] width 962 height 25
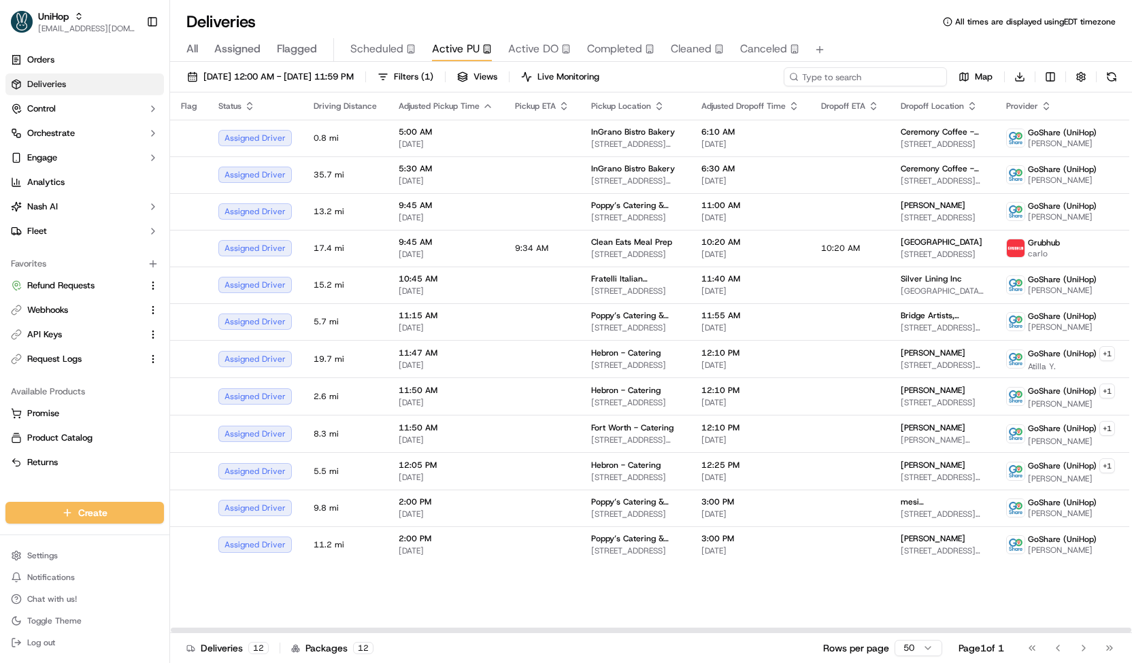
click at [905, 68] on input at bounding box center [865, 76] width 163 height 19
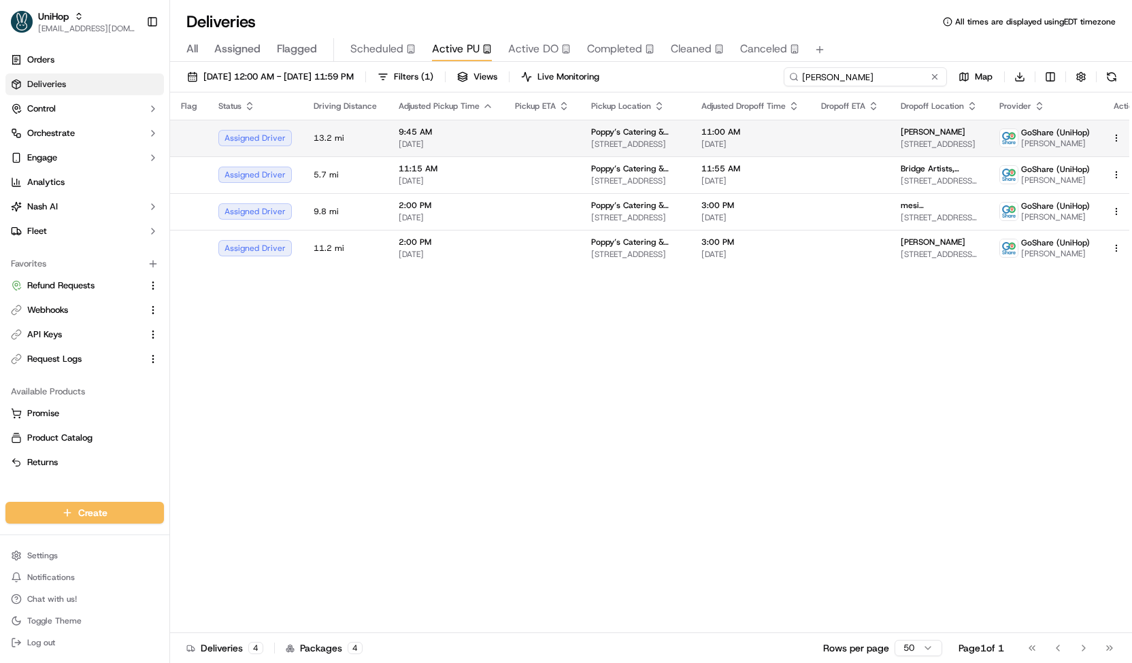
type input "popp"
click at [504, 136] on td at bounding box center [542, 138] width 76 height 37
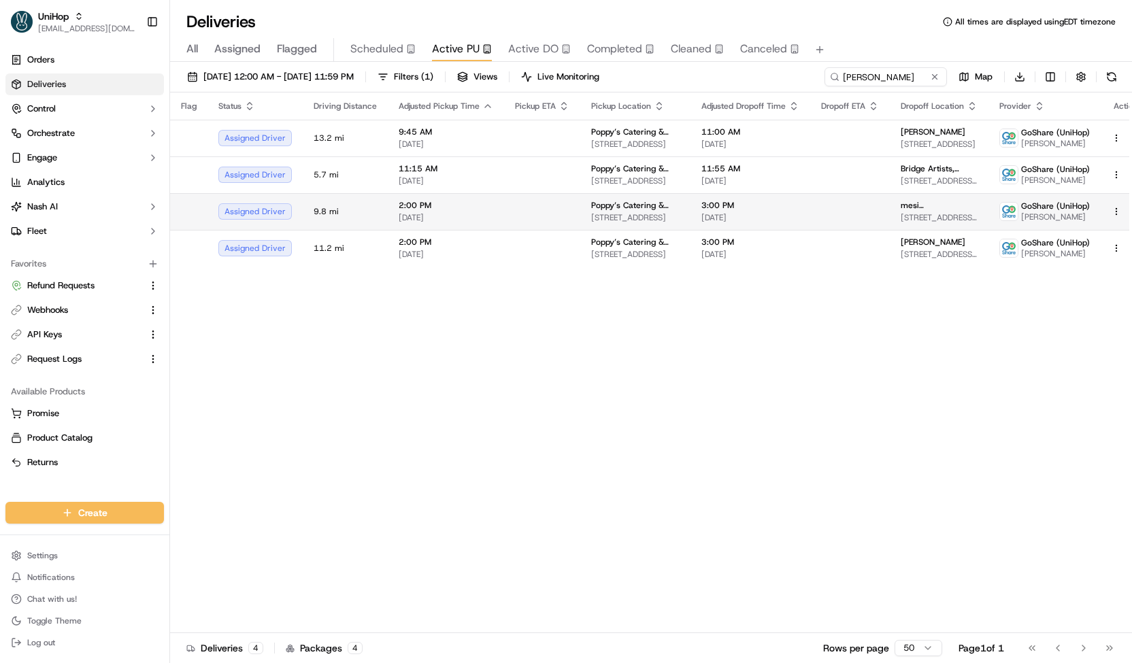
click at [504, 210] on td at bounding box center [542, 211] width 76 height 37
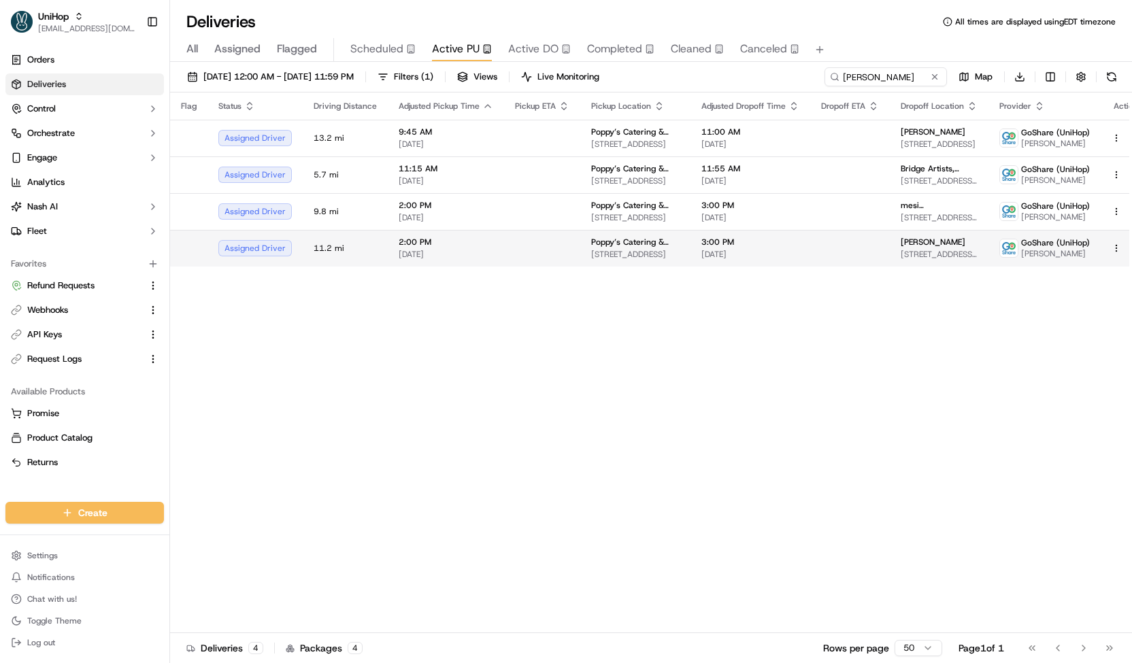
click at [504, 239] on td at bounding box center [542, 248] width 76 height 37
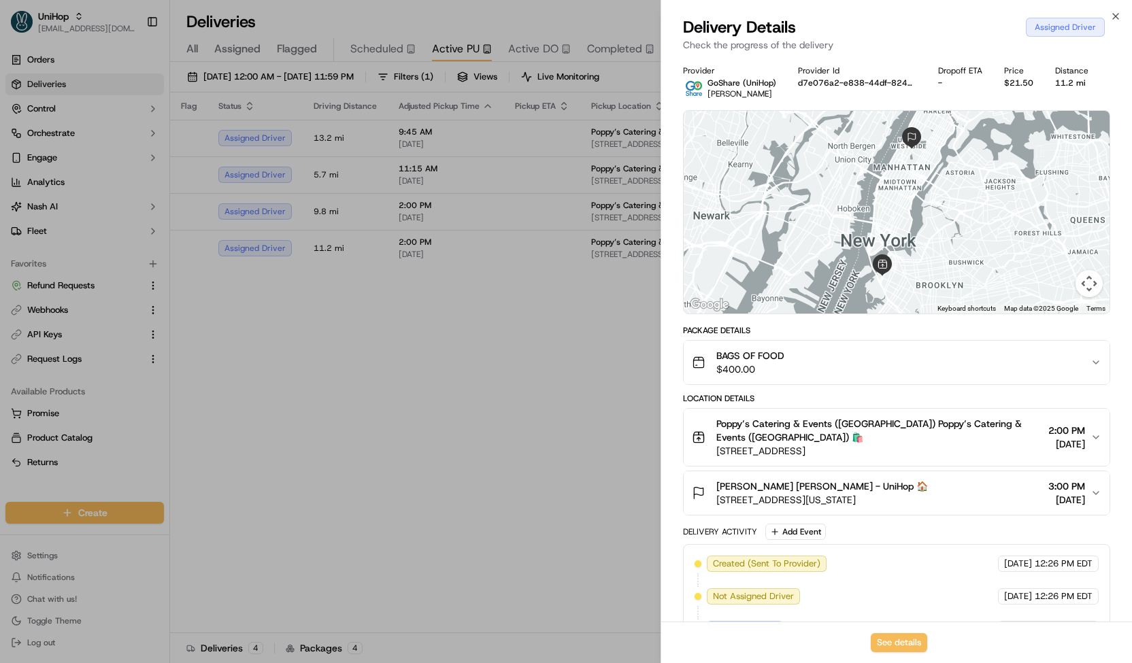
click at [746, 356] on span "BAGS OF FOOD" at bounding box center [750, 356] width 68 height 14
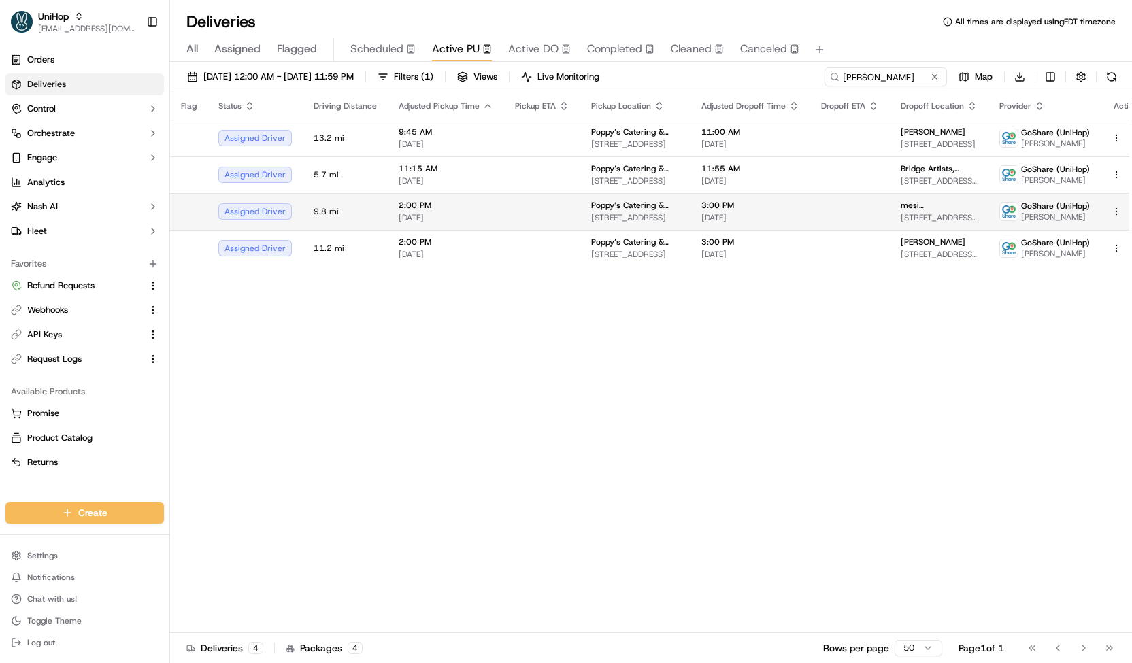
click at [516, 207] on td at bounding box center [542, 211] width 76 height 37
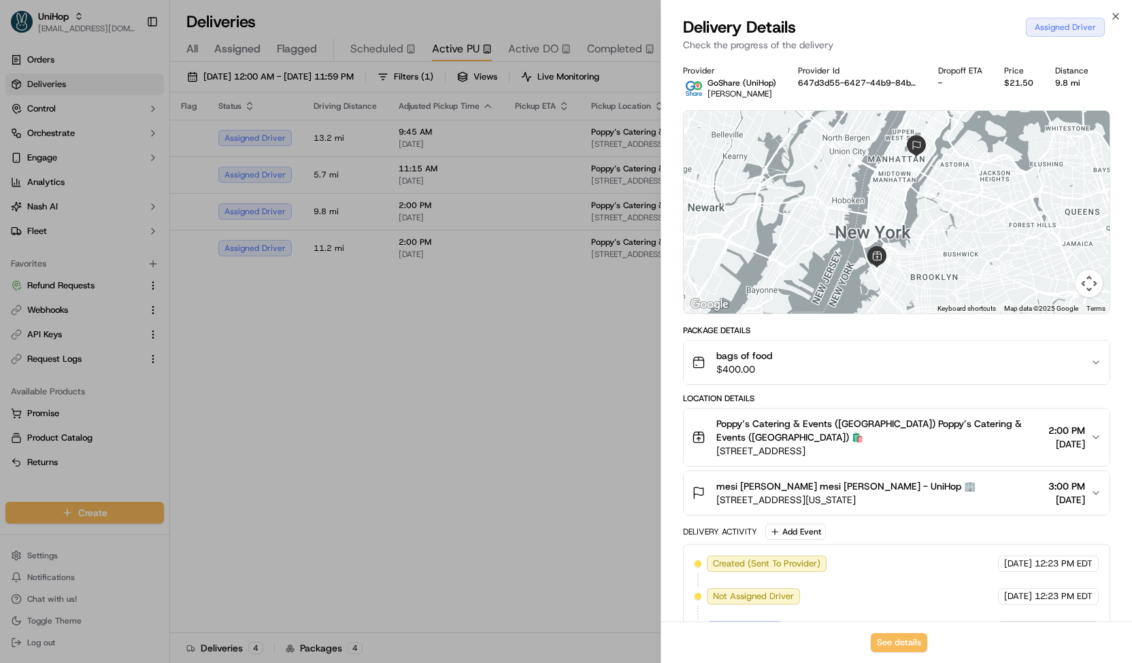
scroll to position [161, 0]
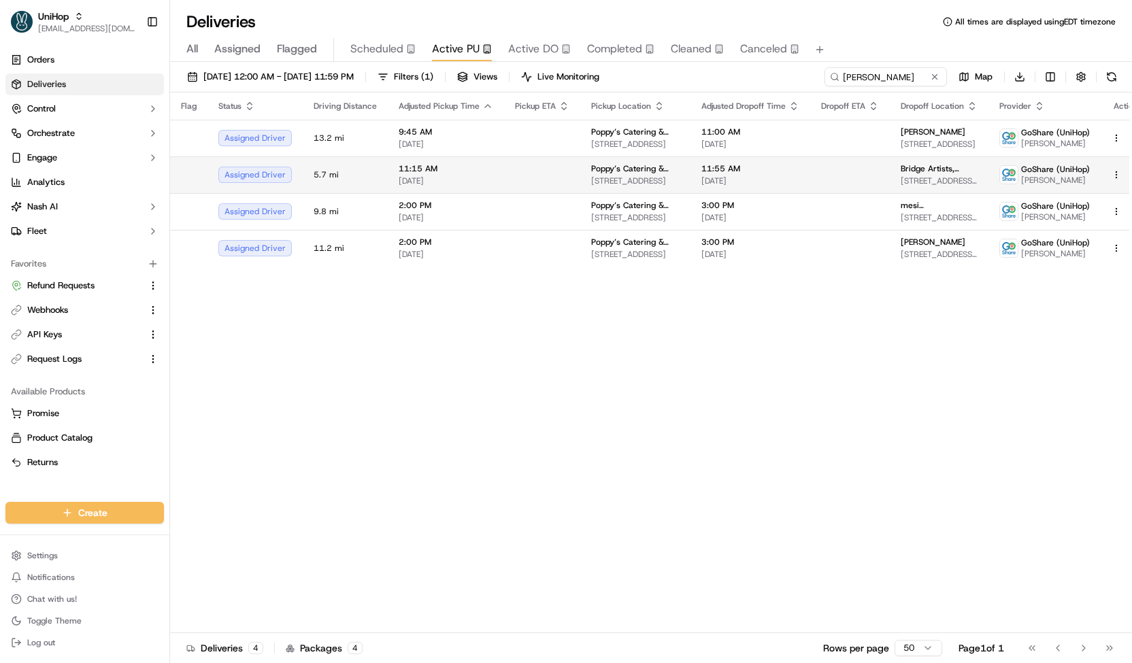
click at [626, 176] on span "189 Columbia St, Brooklyn, NY 11231, USA" at bounding box center [635, 181] width 88 height 11
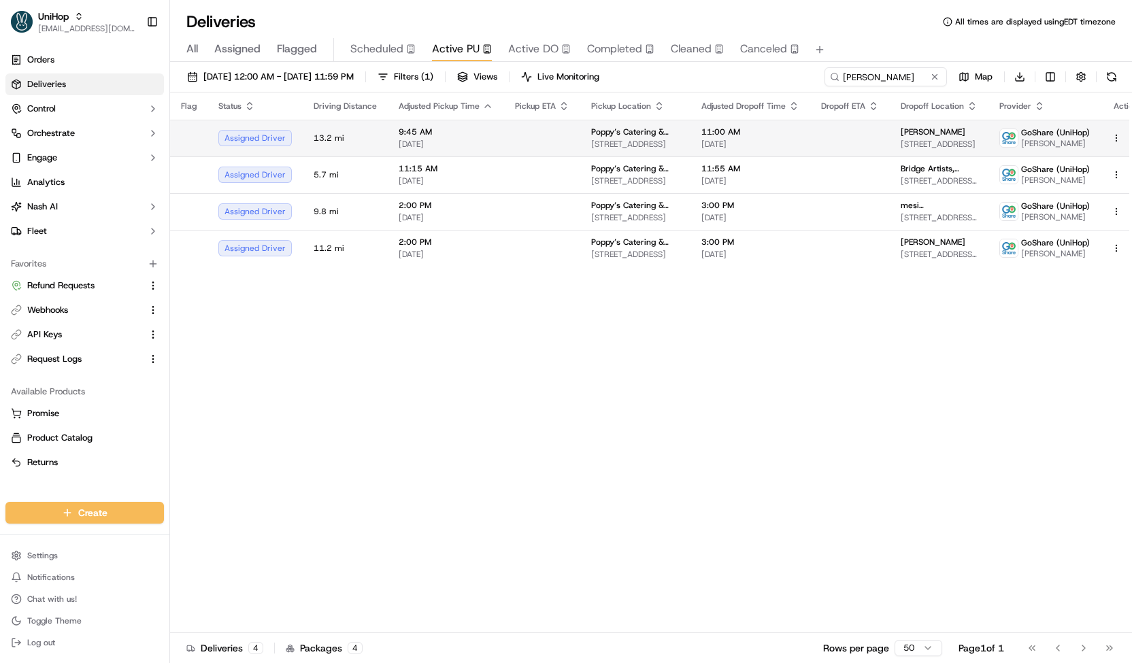
click at [618, 122] on td "Poppy’s Catering & Events (Columbia) 189 Columbia St, Brooklyn, NY 11231, USA" at bounding box center [635, 138] width 110 height 37
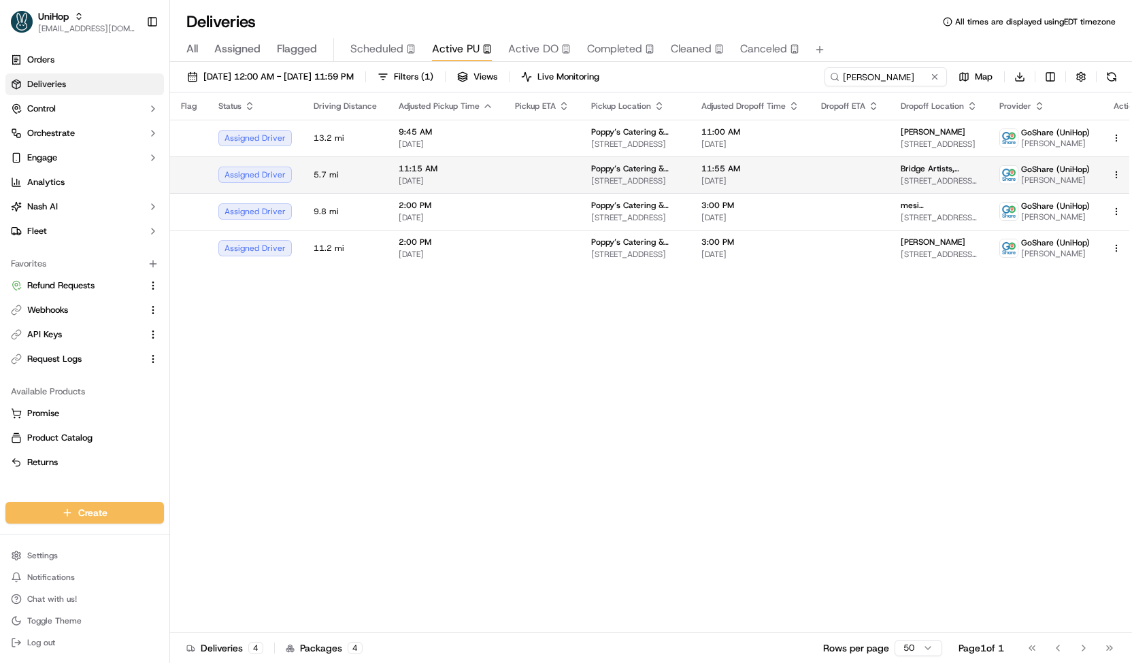
click at [642, 165] on span "Poppy’s Catering & Events (Columbia)" at bounding box center [635, 168] width 88 height 11
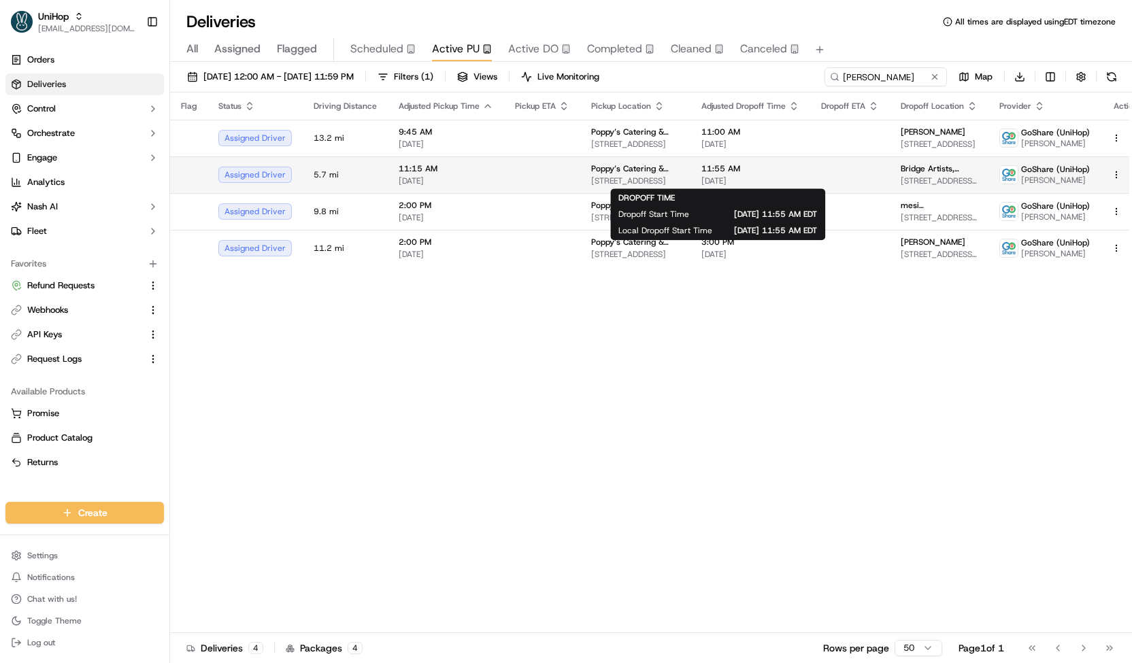
click at [709, 169] on span "11:55 AM" at bounding box center [750, 168] width 98 height 11
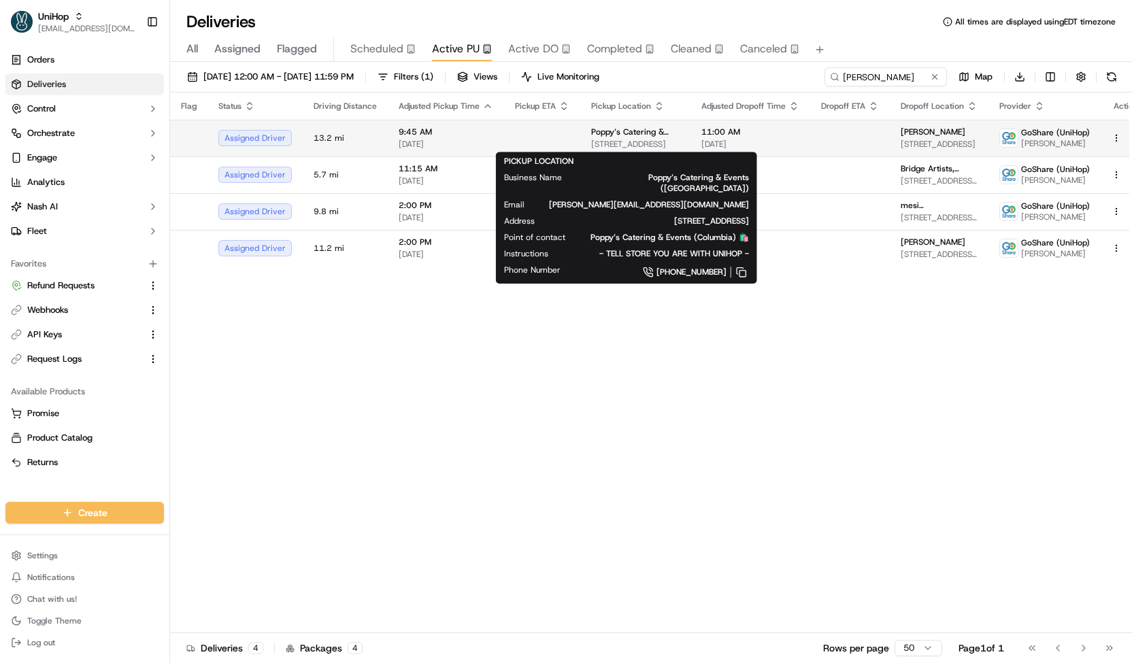
click at [640, 145] on span "189 Columbia St, Brooklyn, NY 11231, USA" at bounding box center [635, 144] width 88 height 11
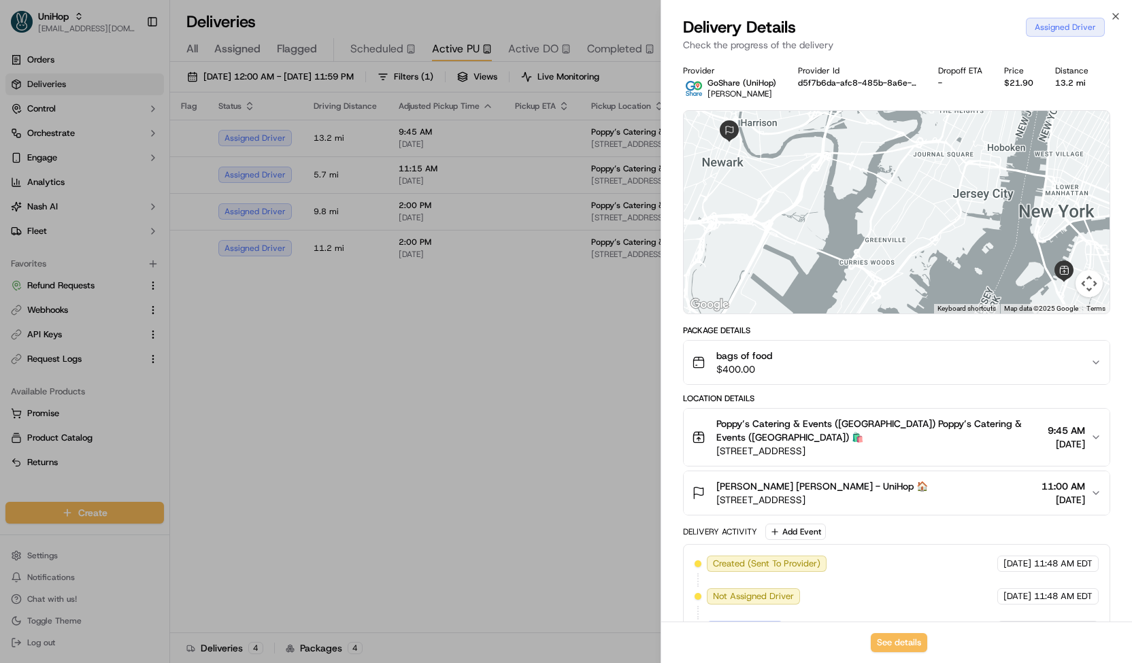
click at [791, 386] on div "Package Details bags of food $400.00 Location Details Poppy’s Catering & Events…" at bounding box center [896, 503] width 427 height 356
click at [786, 373] on div "bags of food $400.00" at bounding box center [891, 362] width 399 height 27
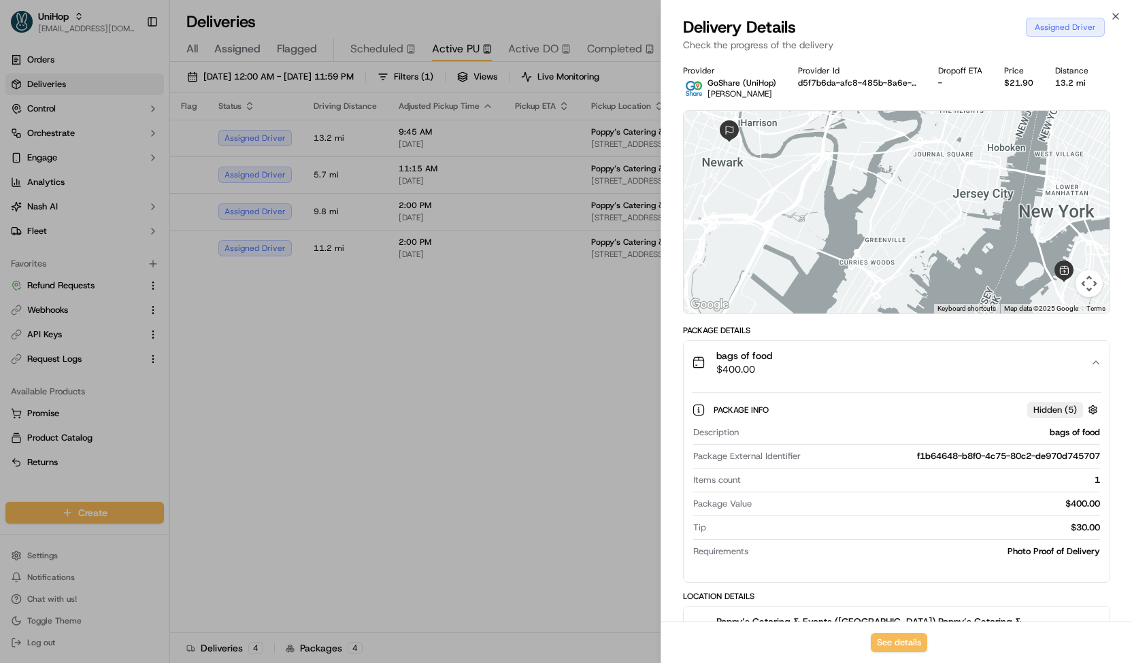
click at [786, 373] on div "bags of food $400.00" at bounding box center [891, 362] width 399 height 27
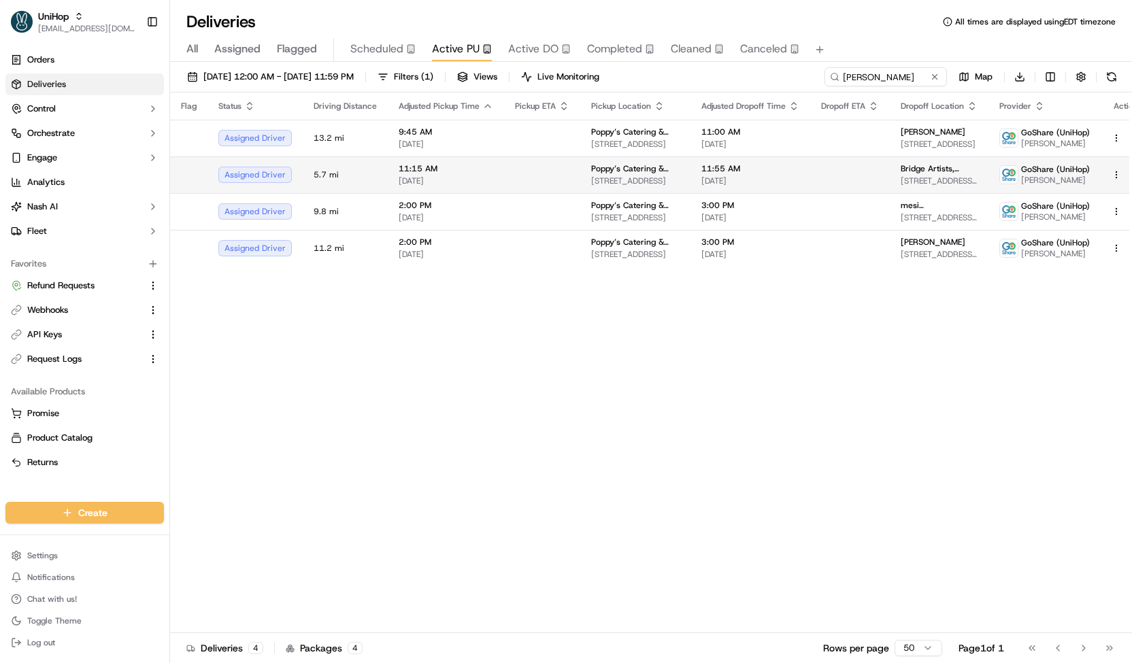
click at [601, 170] on span "Poppy’s Catering & Events (Columbia)" at bounding box center [635, 168] width 88 height 11
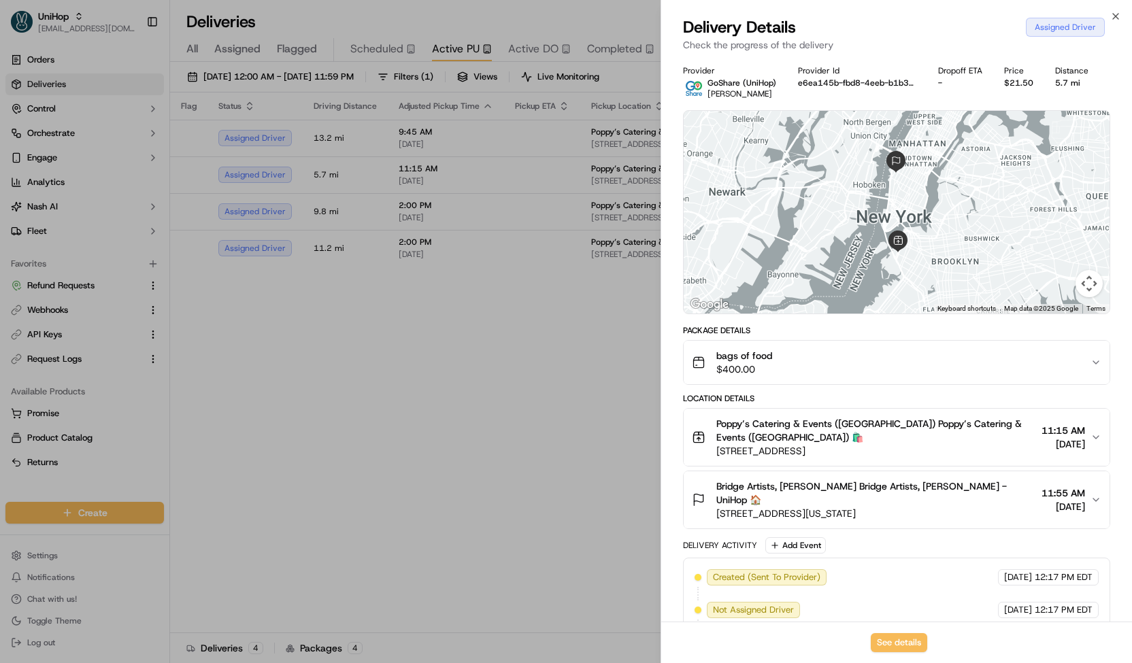
click at [833, 374] on div "bags of food $400.00" at bounding box center [891, 362] width 399 height 27
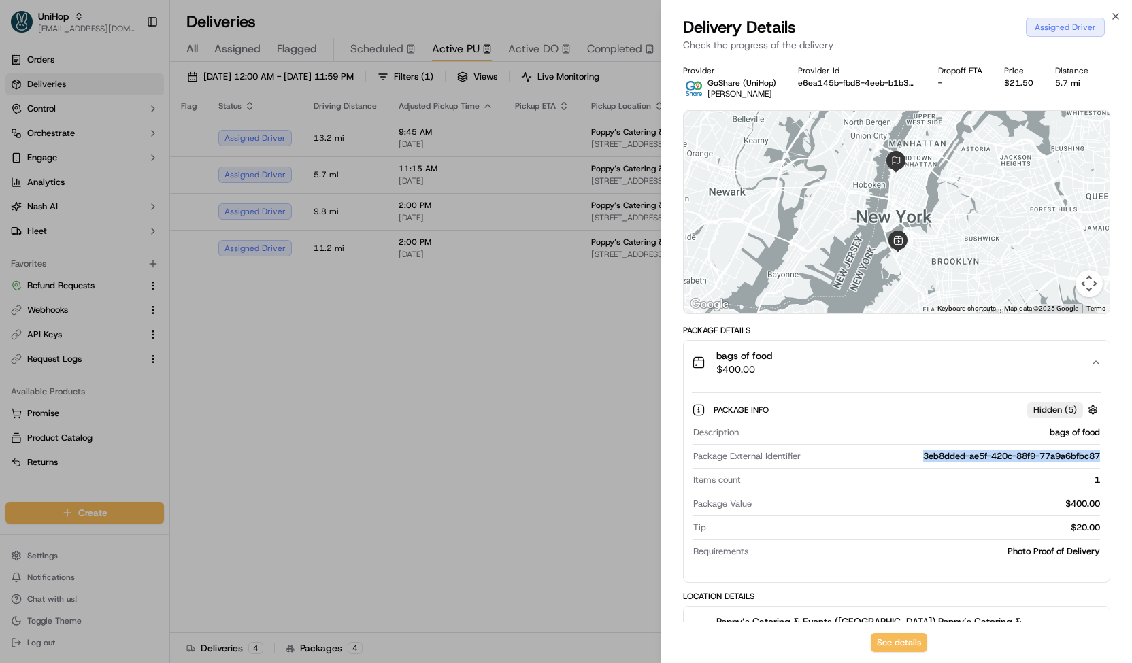
drag, startPoint x: 909, startPoint y: 458, endPoint x: 1097, endPoint y: 458, distance: 188.4
click at [1097, 458] on div "3eb8dded-ae5f-420c-88f9-77a9a6bfbc87" at bounding box center [953, 456] width 294 height 12
copy div "3eb8dded-ae5f-420c-88f9-77a9a6bfbc87"
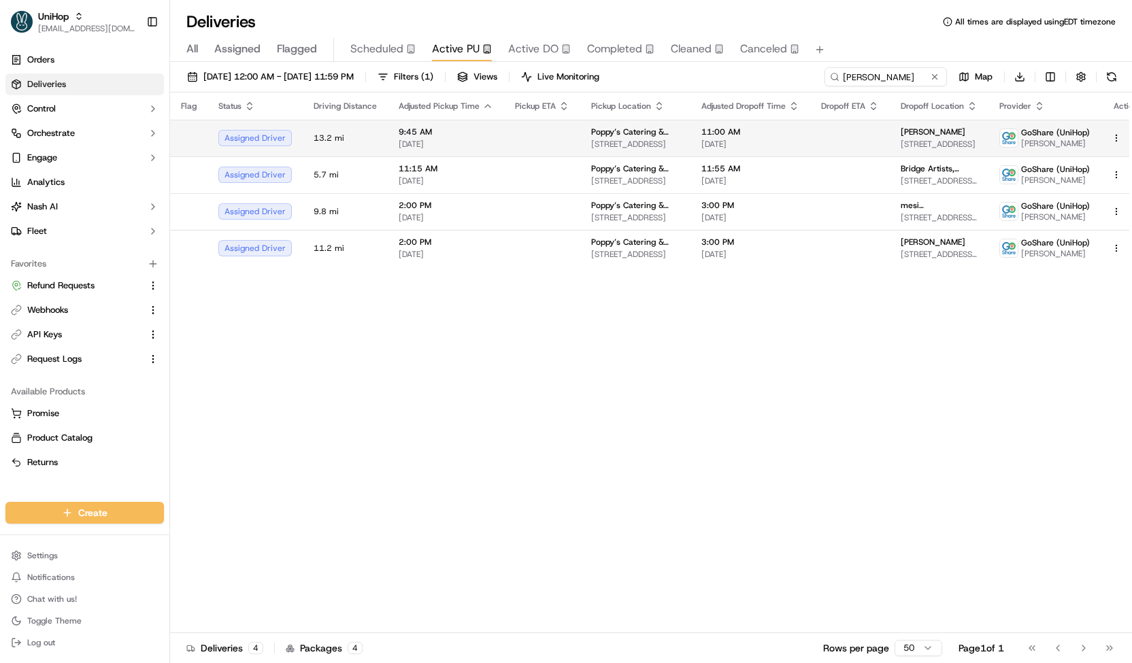
click at [580, 144] on td "Poppy’s Catering & Events (Columbia) 189 Columbia St, Brooklyn, NY 11231, USA" at bounding box center [635, 138] width 110 height 37
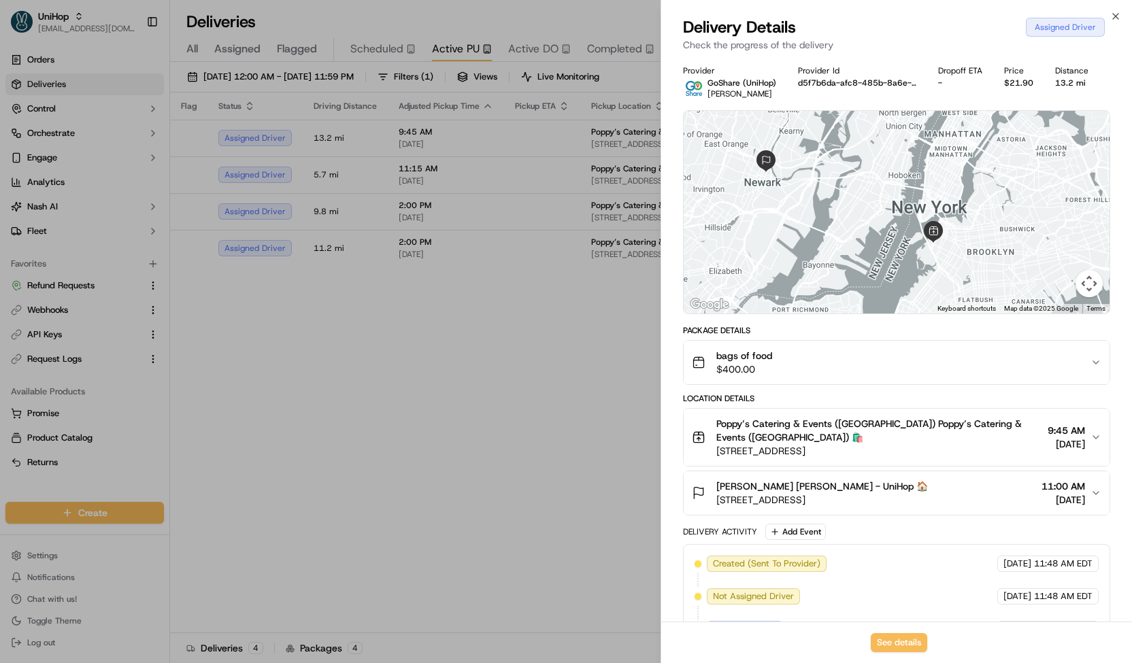
drag, startPoint x: 714, startPoint y: 448, endPoint x: 910, endPoint y: 450, distance: 195.9
click at [910, 450] on div "Poppy’s Catering & Events (Columbia) Poppy’s Catering & Events (Columbia) 🛍️ 18…" at bounding box center [867, 437] width 350 height 41
copy span "189 Columbia St, Brooklyn, NY 11231, USA"
drag, startPoint x: 712, startPoint y: 497, endPoint x: 892, endPoint y: 495, distance: 180.3
click at [892, 495] on div "Liz Tisdahl Liz Tisdahl - UniHop 🏠 655 Broad St, Newark, NJ 07102, USA 11:00 AM…" at bounding box center [891, 493] width 399 height 27
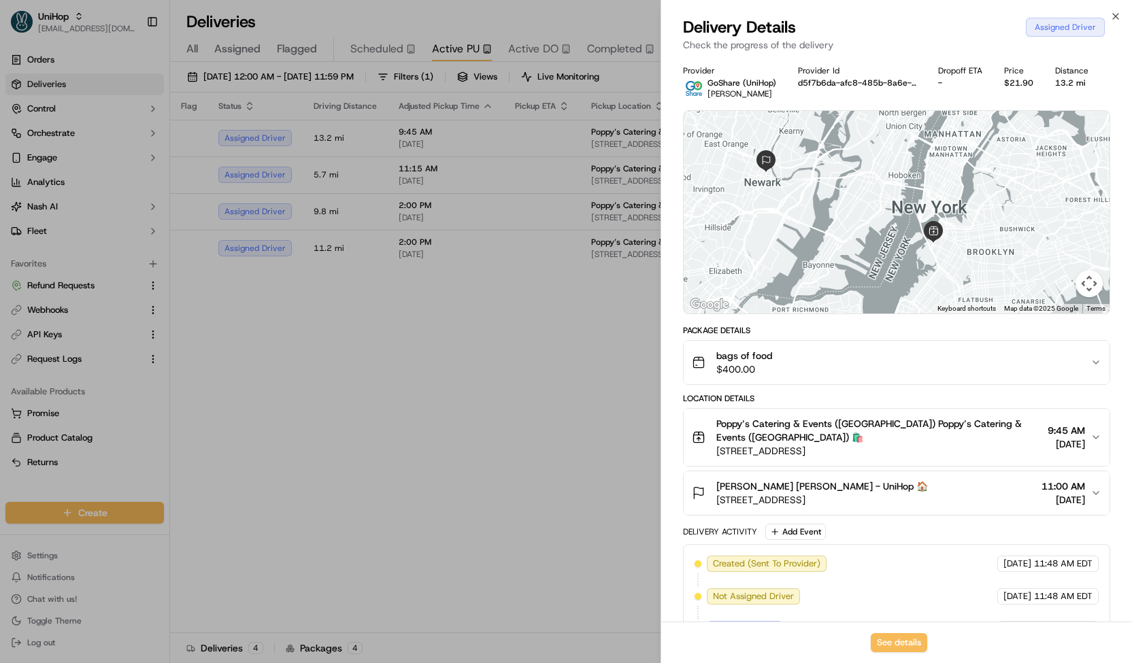
copy span "655 Broad St, Newark, NJ 07102, USA"
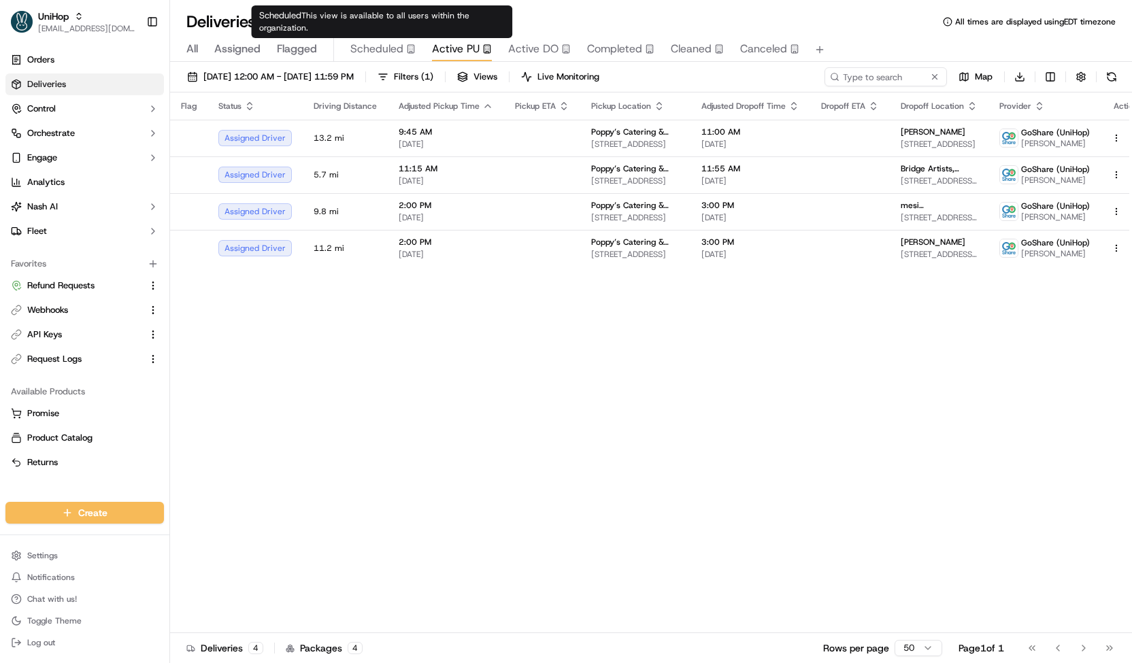
click at [378, 51] on span "Scheduled" at bounding box center [376, 49] width 53 height 16
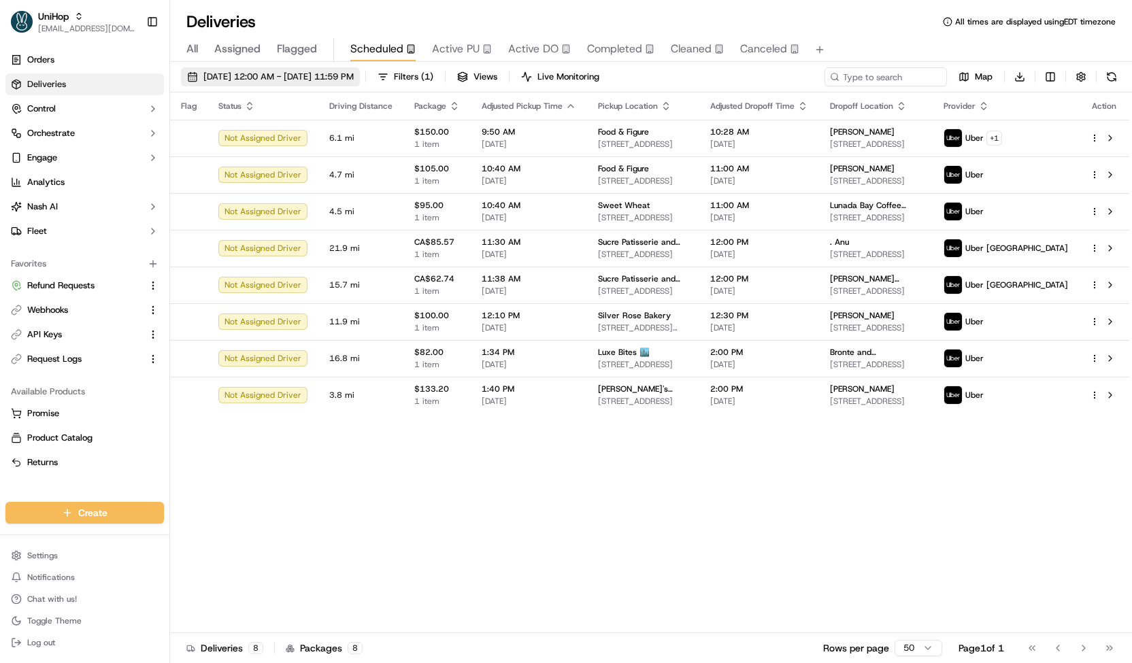
click at [354, 77] on span "Sep 21 2025 12:00 AM - Sep 21 2025 11:59 PM" at bounding box center [278, 77] width 150 height 12
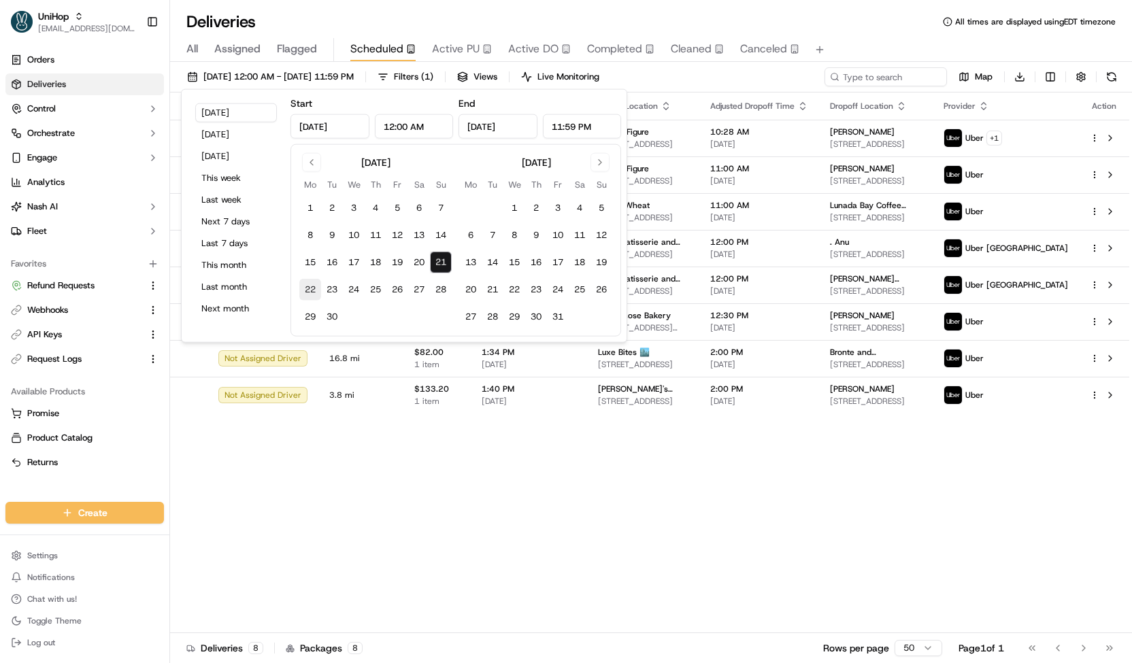
click at [312, 293] on button "22" at bounding box center [310, 290] width 22 height 22
type input "Sep 22, 2025"
click at [312, 293] on button "22" at bounding box center [310, 290] width 22 height 22
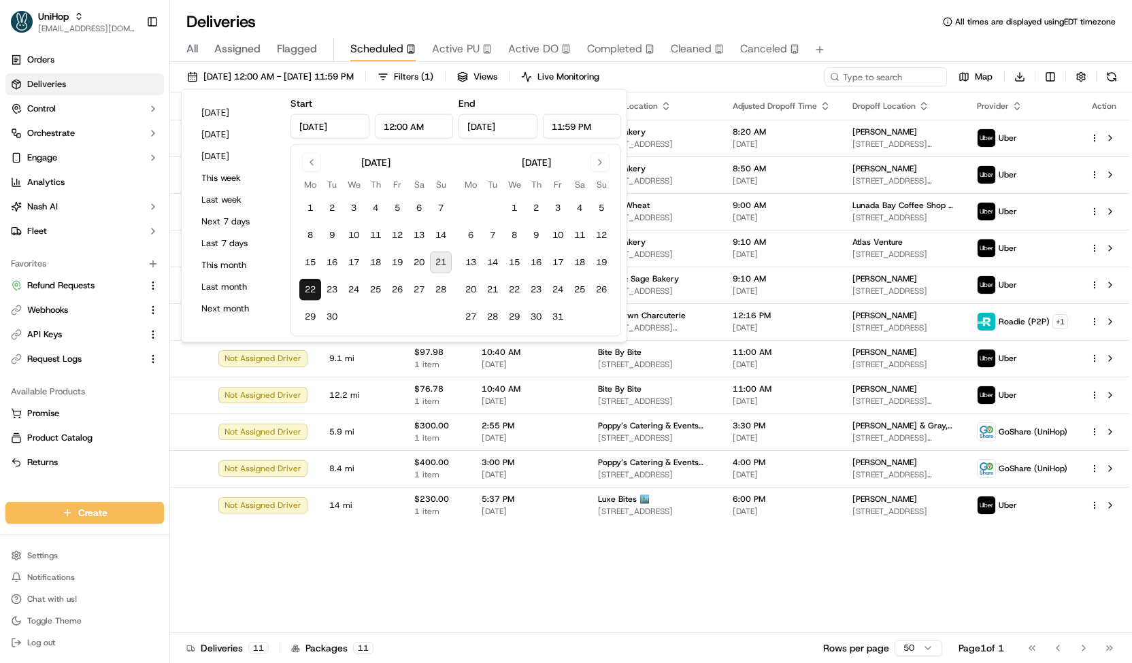
click at [740, 70] on div "Sep 22 2025 12:00 AM - Sep 22 2025 11:59 PM Filters ( 1 ) Views Live Monitoring…" at bounding box center [651, 79] width 962 height 25
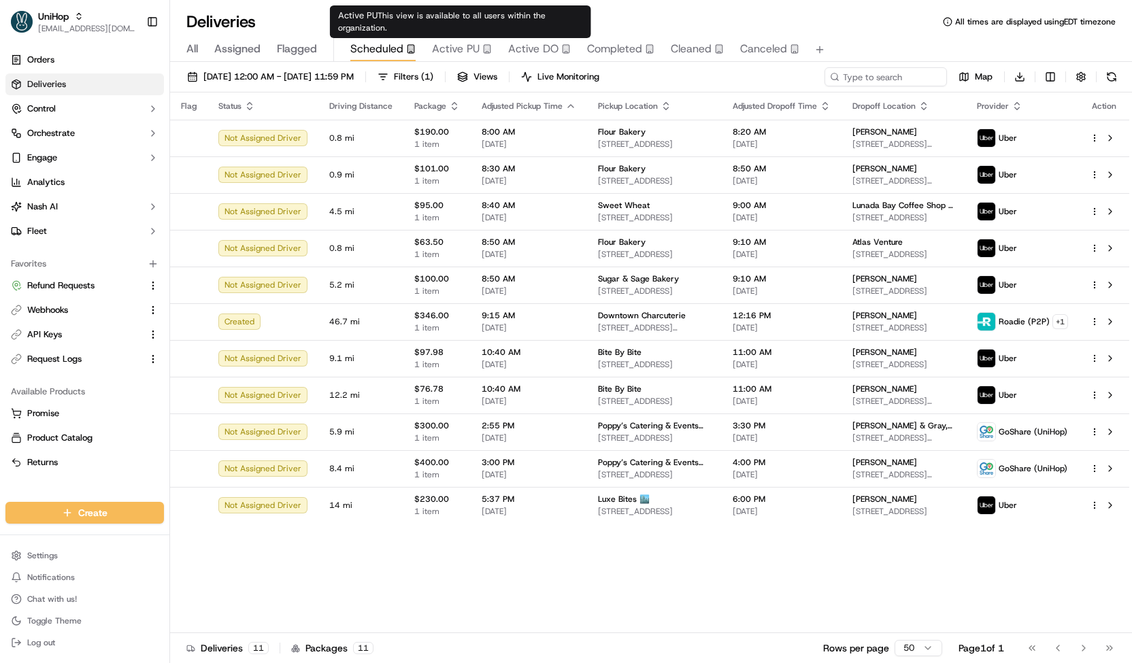
click at [439, 52] on span "Active PU" at bounding box center [456, 49] width 48 height 16
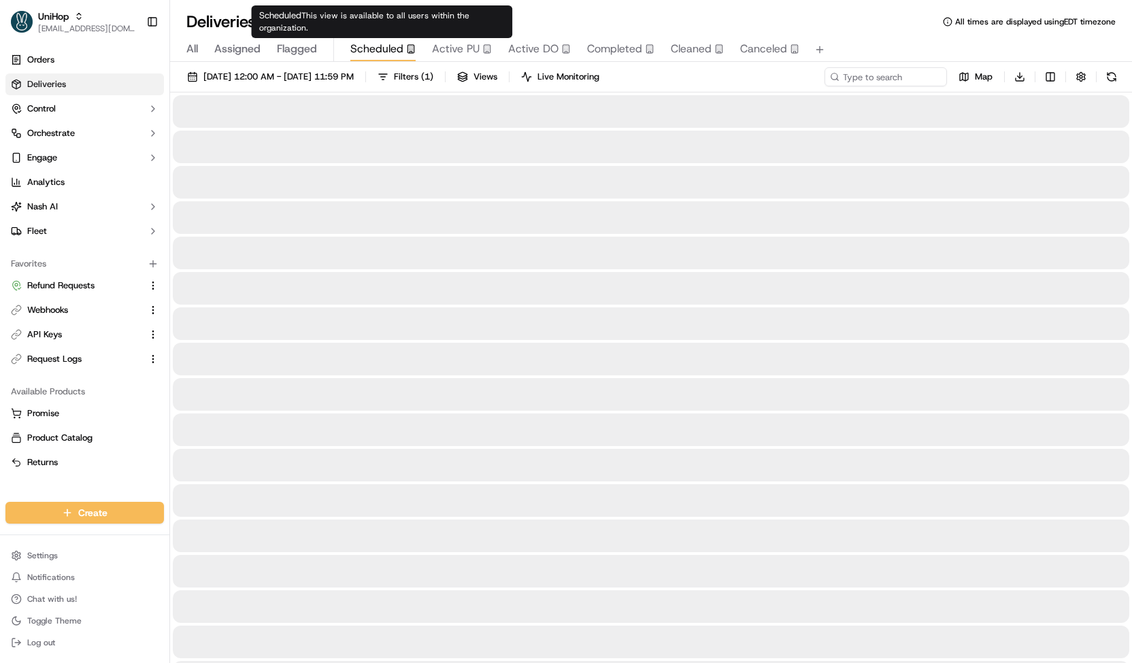
click at [384, 55] on span "Scheduled" at bounding box center [376, 49] width 53 height 16
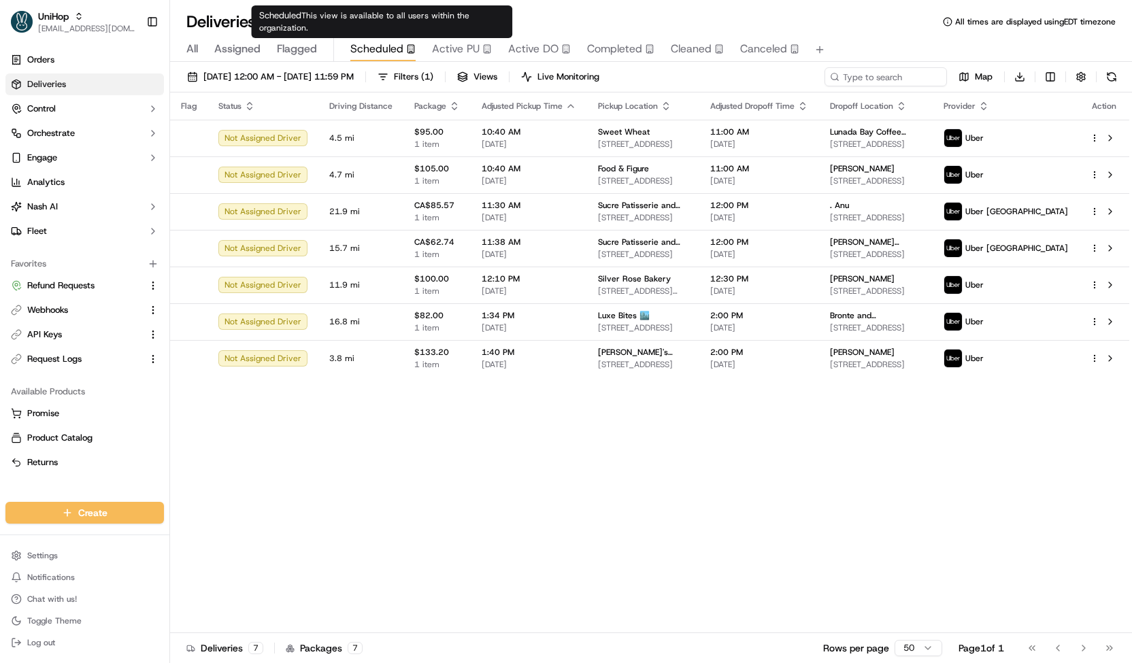
click at [446, 47] on span "Active PU" at bounding box center [456, 49] width 48 height 16
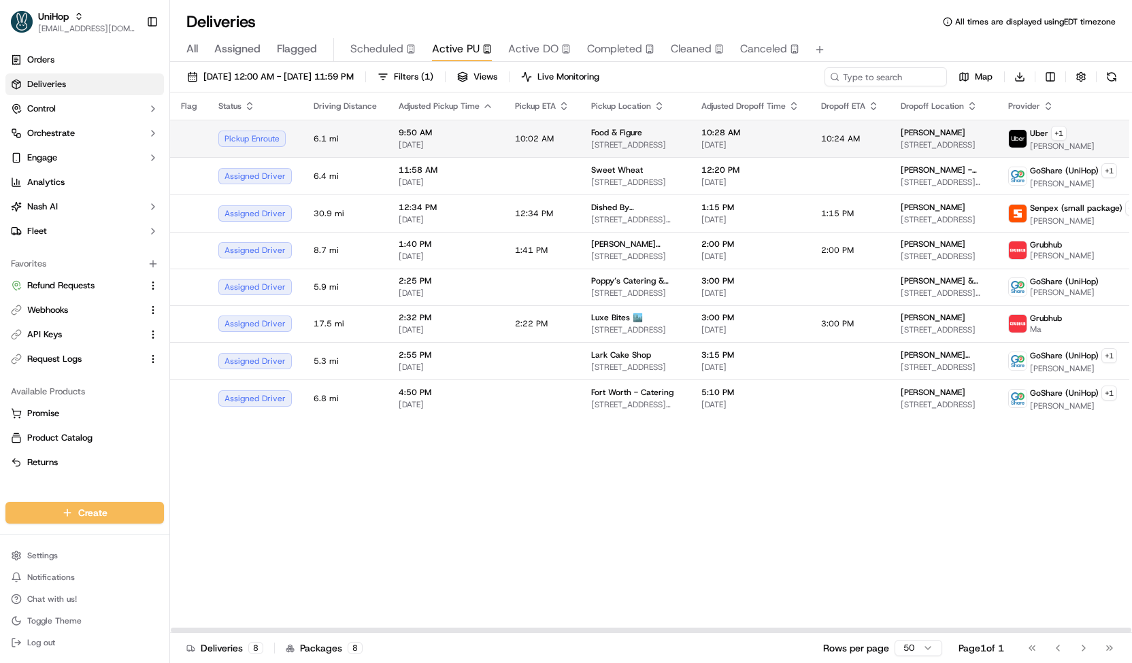
click at [542, 135] on span "10:02 AM" at bounding box center [534, 138] width 39 height 11
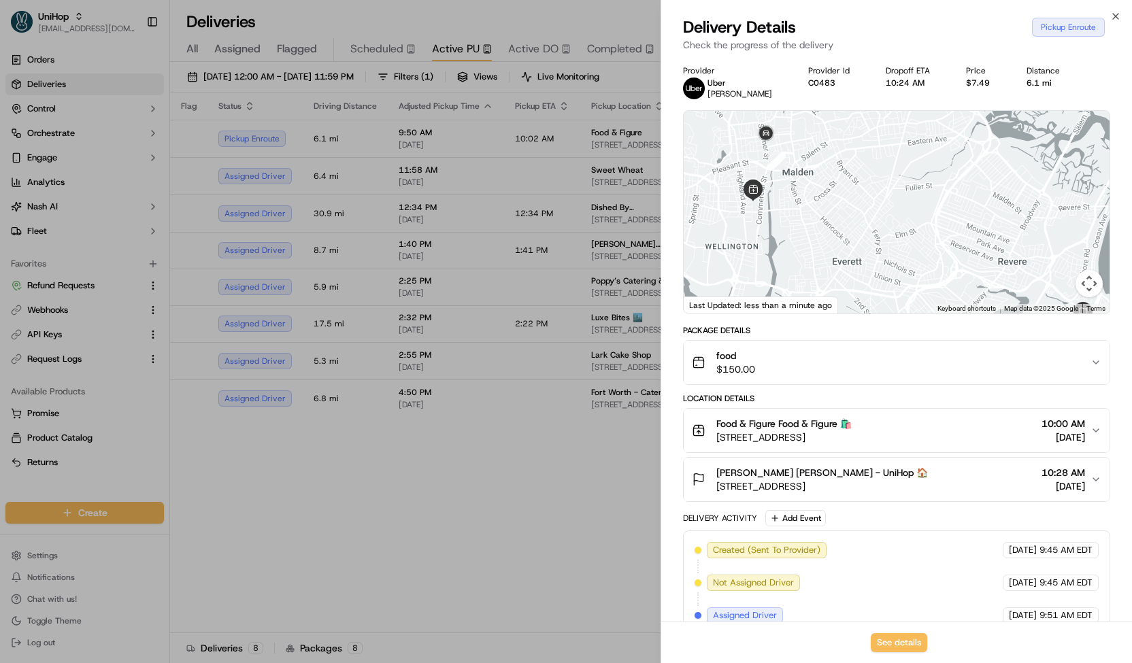
drag, startPoint x: 748, startPoint y: 188, endPoint x: 771, endPoint y: 242, distance: 59.1
click at [771, 242] on div at bounding box center [897, 212] width 426 height 203
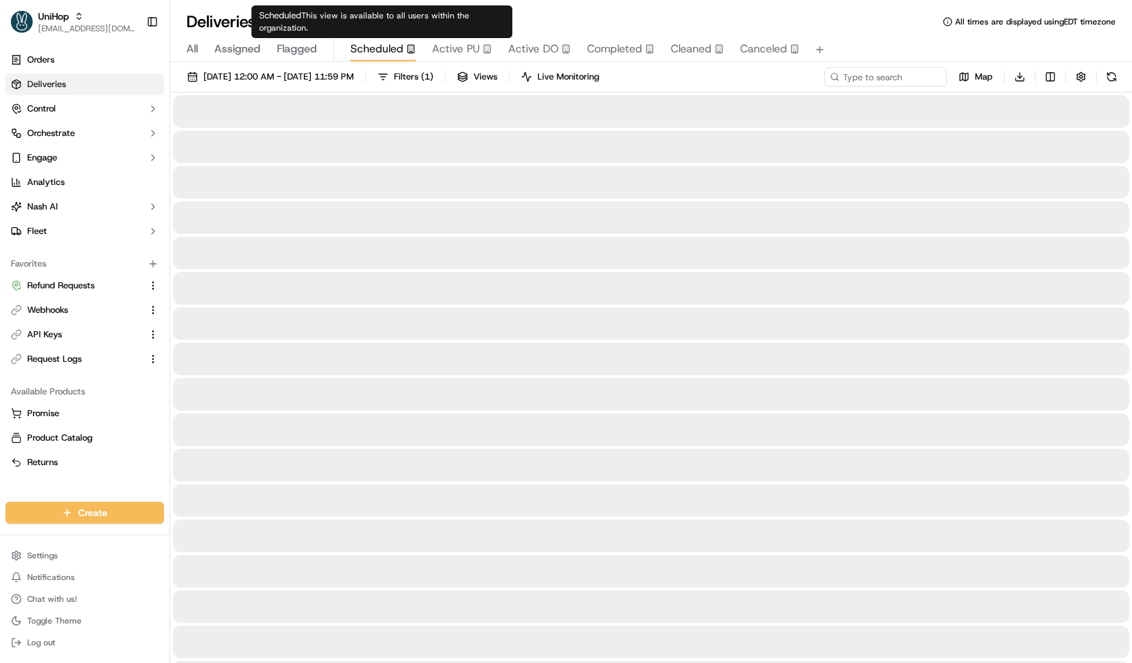
click at [381, 49] on span "Scheduled" at bounding box center [376, 49] width 53 height 16
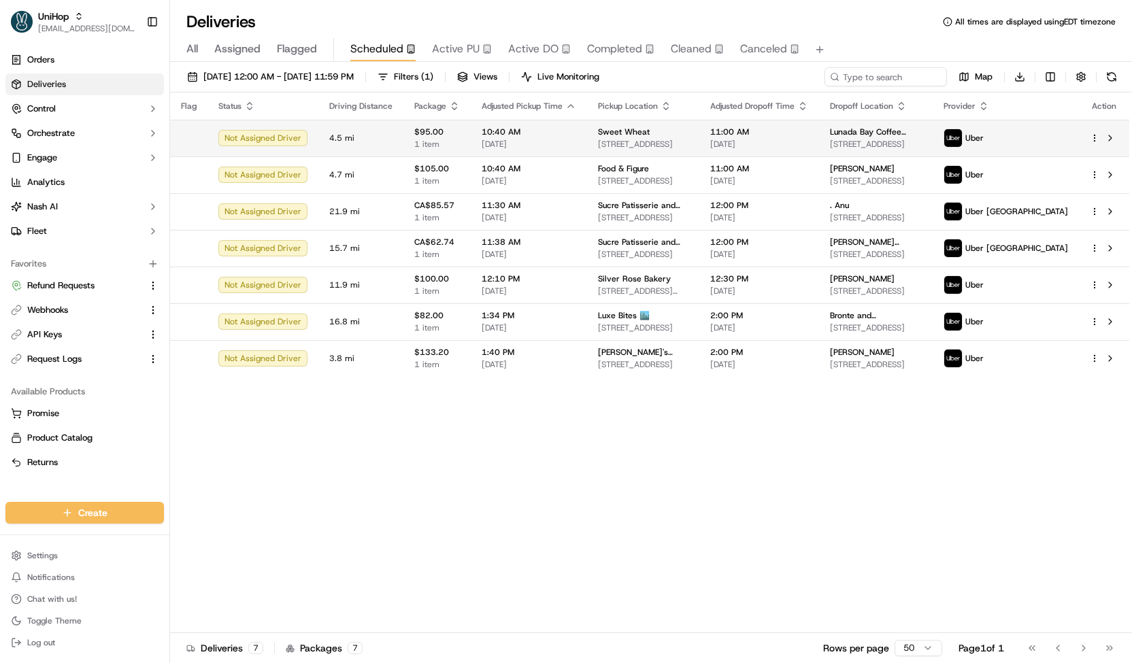
click at [495, 137] on span "10:40 AM" at bounding box center [529, 132] width 95 height 11
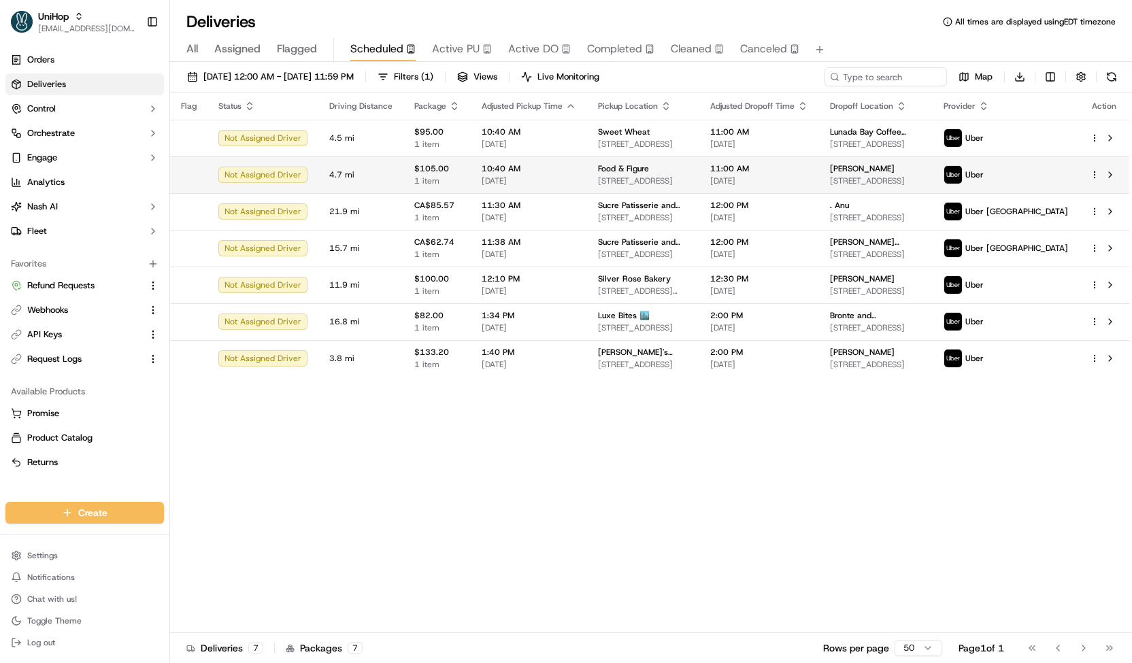
click at [521, 176] on span "[DATE]" at bounding box center [529, 181] width 95 height 11
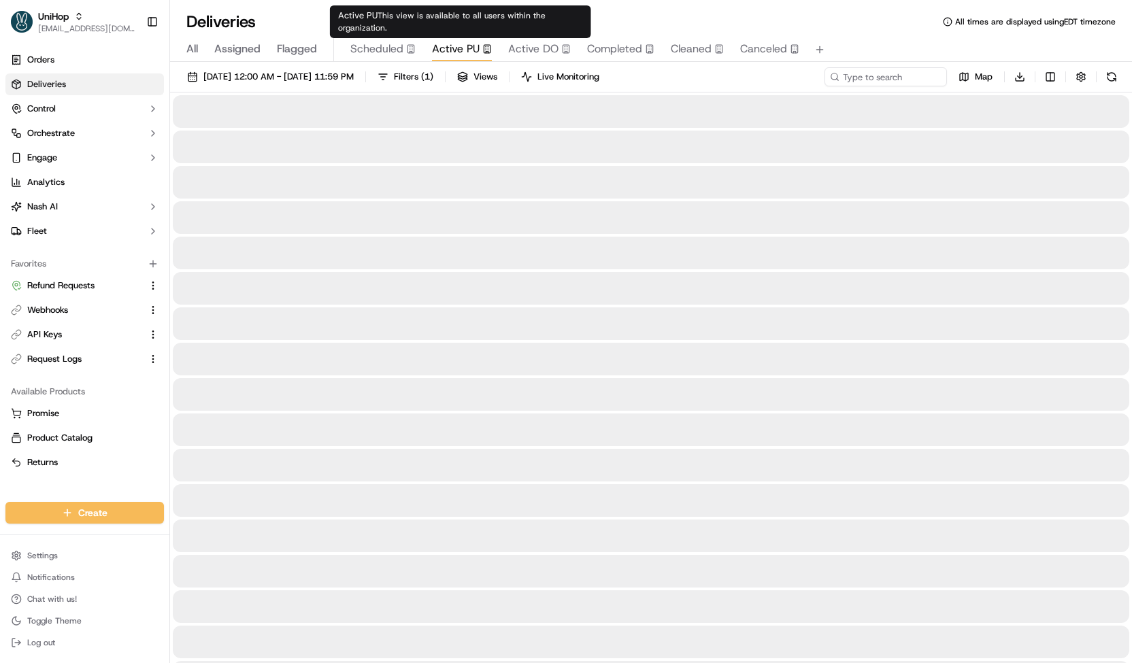
click at [460, 54] on span "Active PU" at bounding box center [456, 49] width 48 height 16
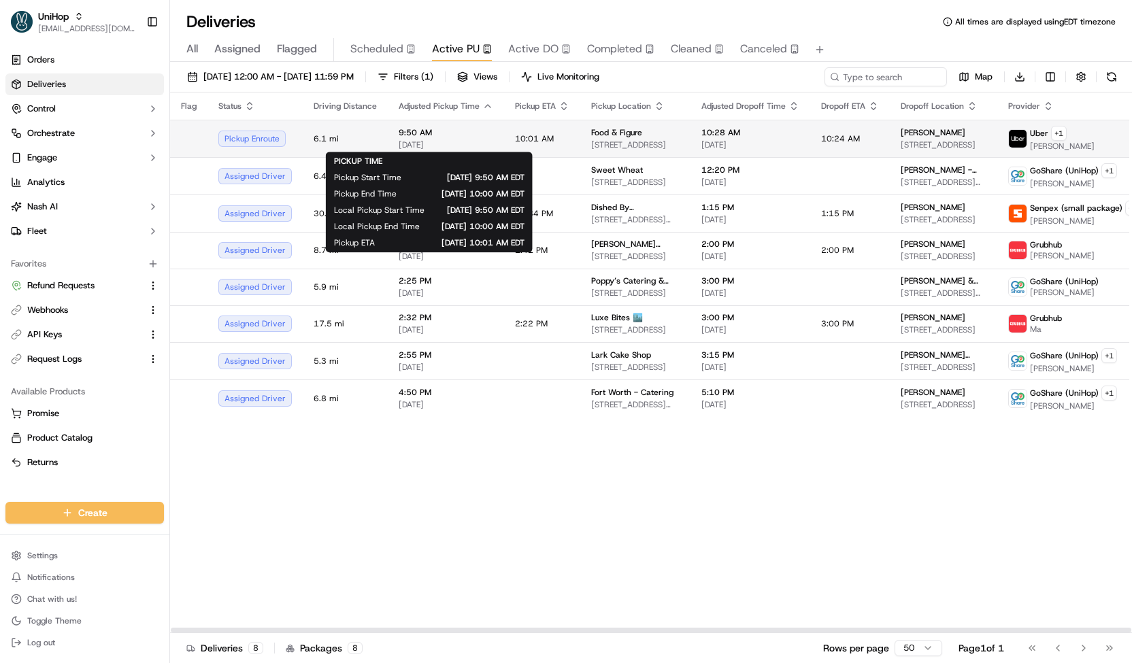
click at [446, 145] on span "[DATE]" at bounding box center [446, 144] width 95 height 11
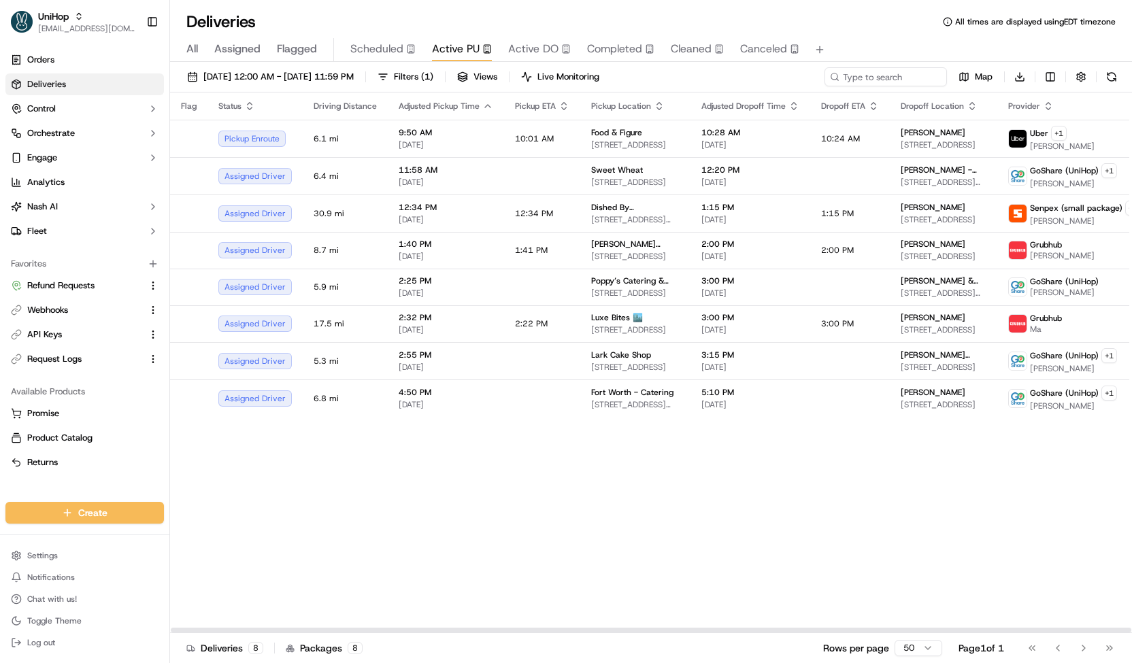
click at [446, 144] on span "[DATE]" at bounding box center [446, 144] width 95 height 11
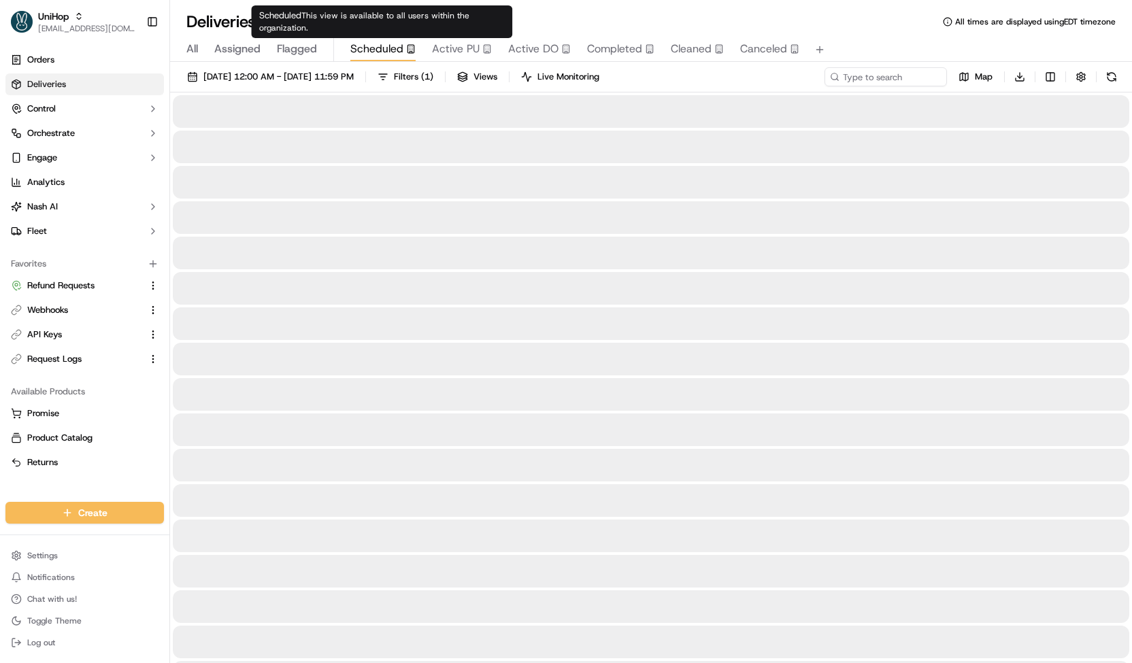
click at [406, 52] on icon "button" at bounding box center [411, 49] width 10 height 10
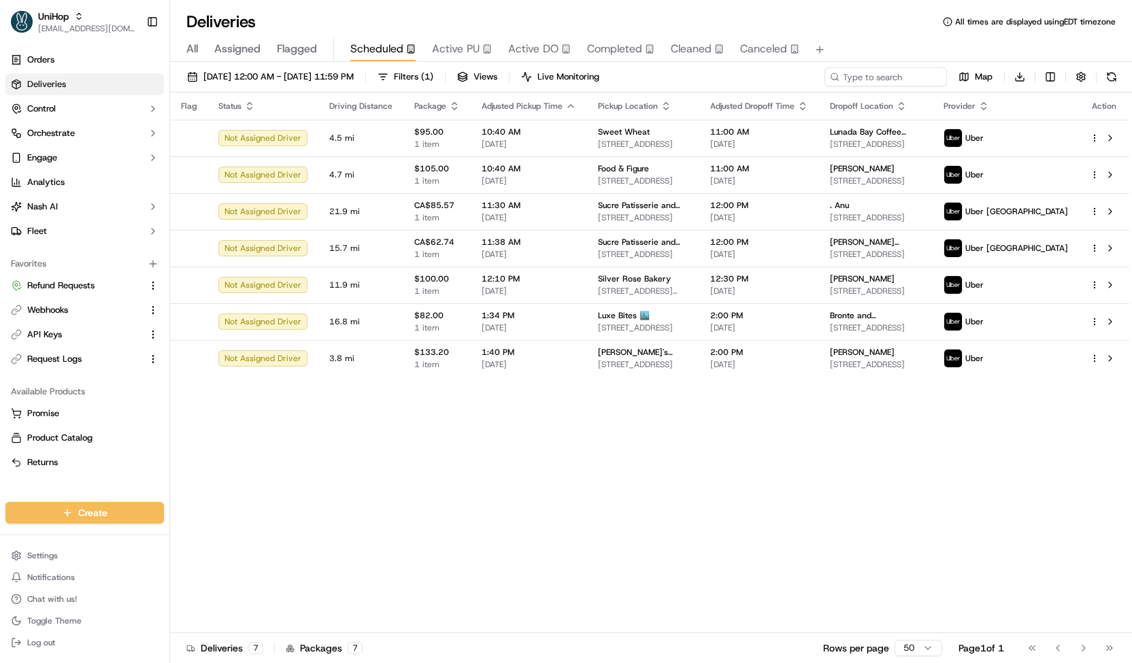
click at [546, 64] on div "Sep 21 2025 12:00 AM - Sep 21 2025 11:59 PM Filters ( 1 ) Views Live Monitoring…" at bounding box center [651, 364] width 962 height 604
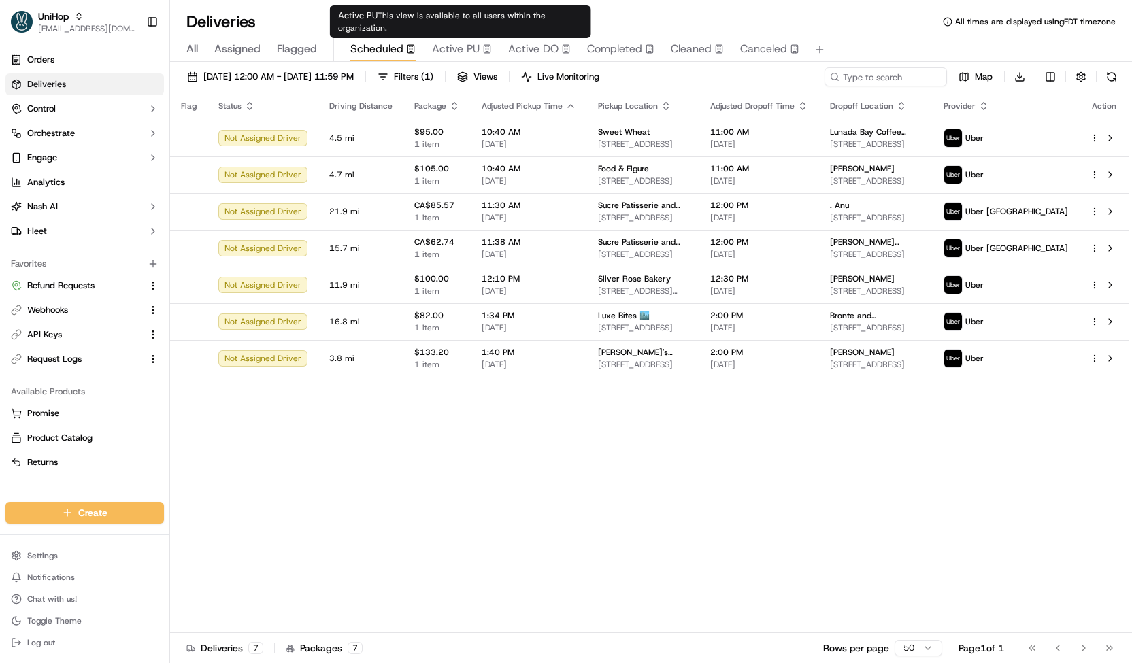
click at [459, 51] on span "Active PU" at bounding box center [456, 49] width 48 height 16
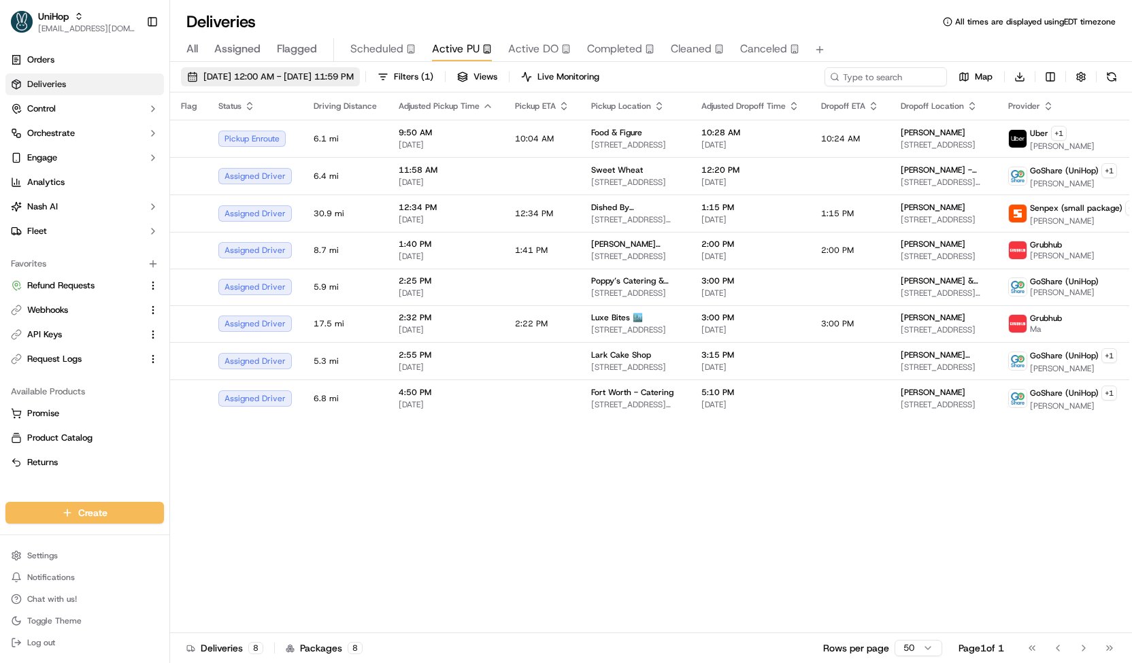
click at [354, 81] on span "Sep 21 2025 12:00 AM - Sep 21 2025 11:59 PM" at bounding box center [278, 77] width 150 height 12
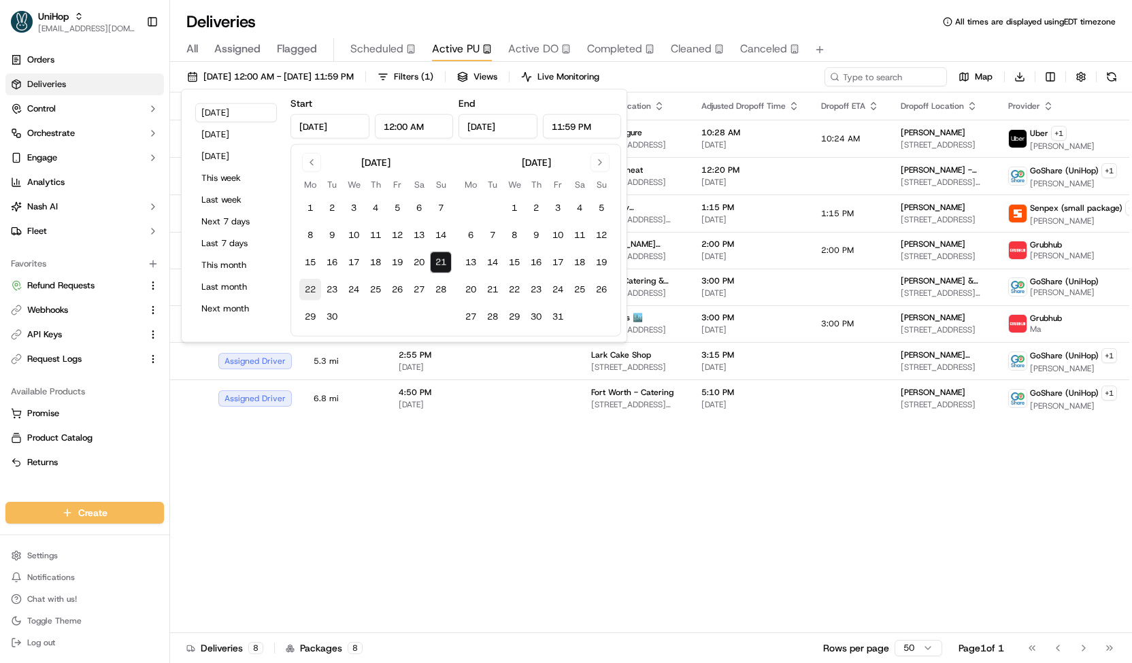
click at [313, 284] on button "22" at bounding box center [310, 290] width 22 height 22
type input "Sep 22, 2025"
click at [313, 284] on button "22" at bounding box center [310, 290] width 22 height 22
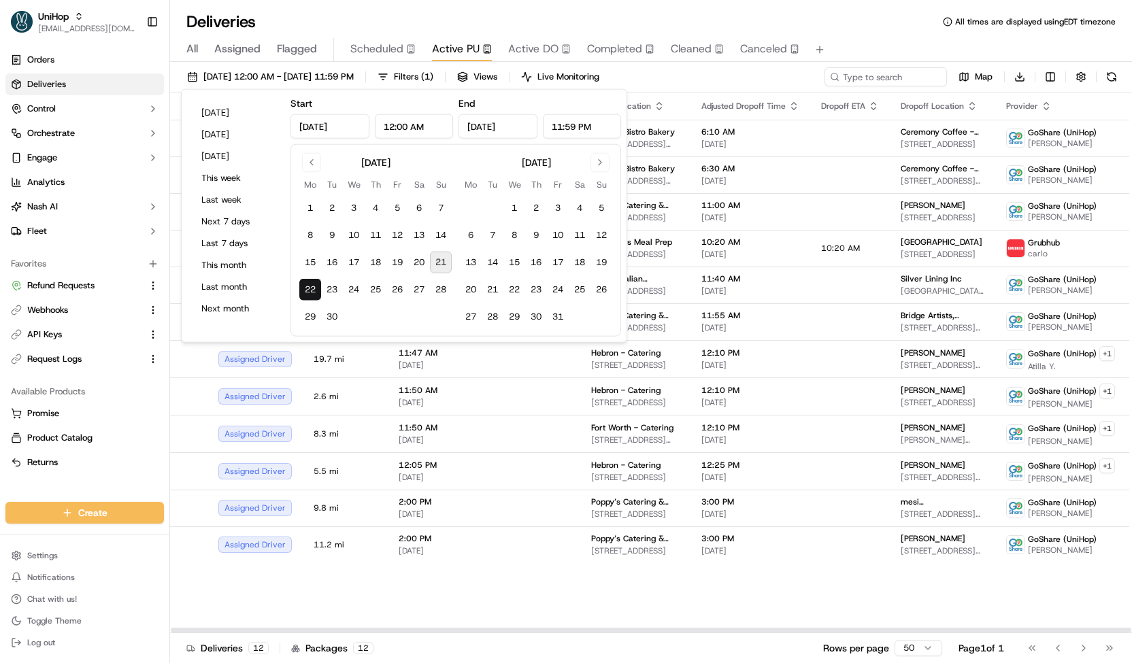
click at [675, 75] on div "Sep 22 2025 12:00 AM - Sep 22 2025 11:59 PM Filters ( 1 ) Views Live Monitoring…" at bounding box center [651, 79] width 962 height 25
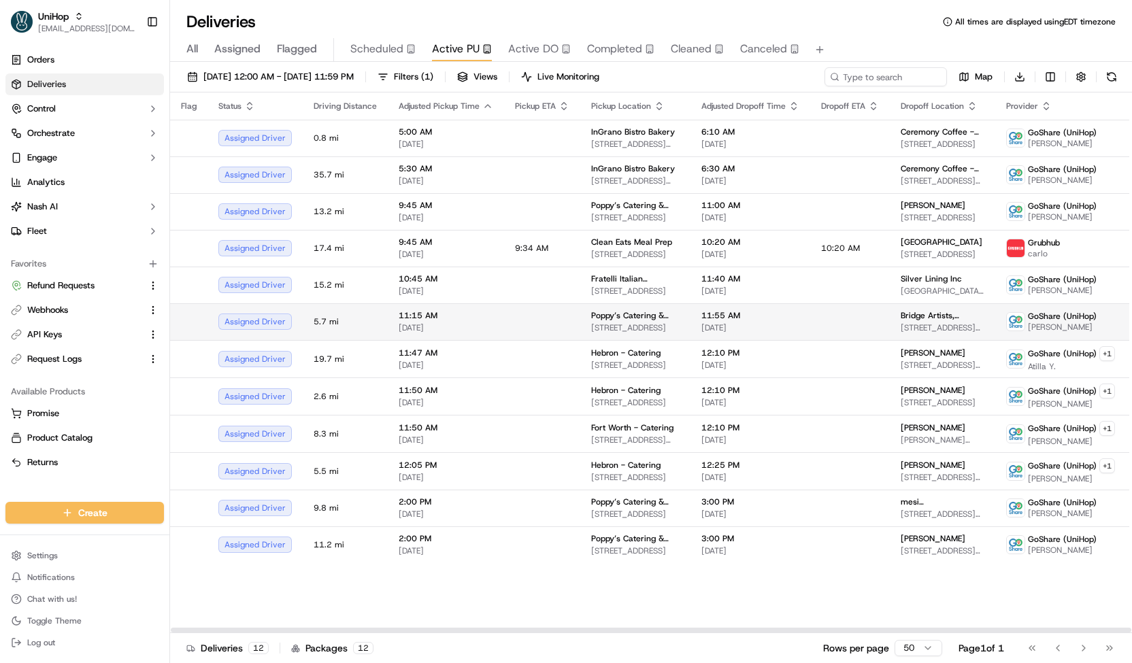
click at [771, 316] on span "11:55 AM" at bounding box center [750, 315] width 98 height 11
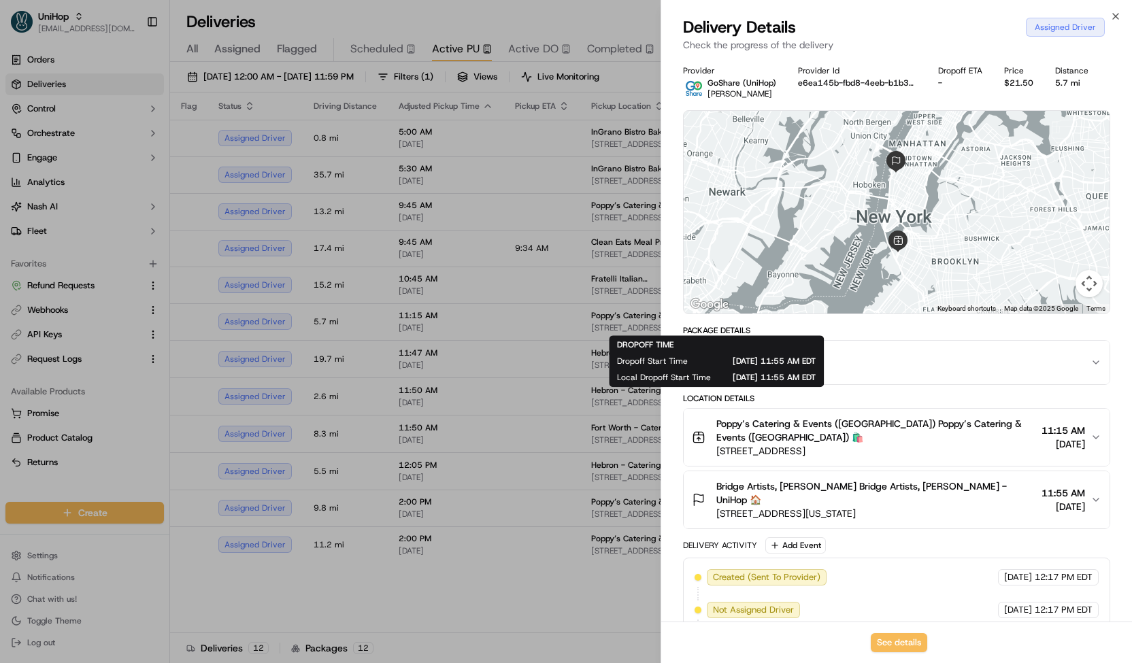
click at [868, 328] on div "Package Details" at bounding box center [896, 330] width 427 height 11
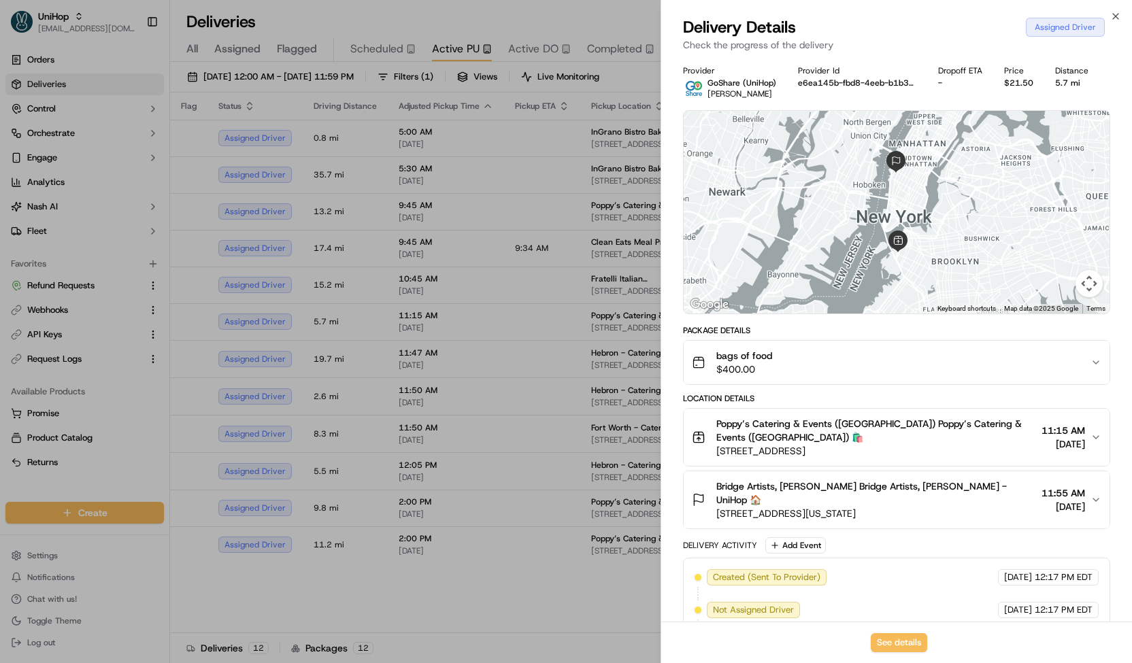
click at [865, 343] on button "bags of food $400.00" at bounding box center [897, 363] width 426 height 44
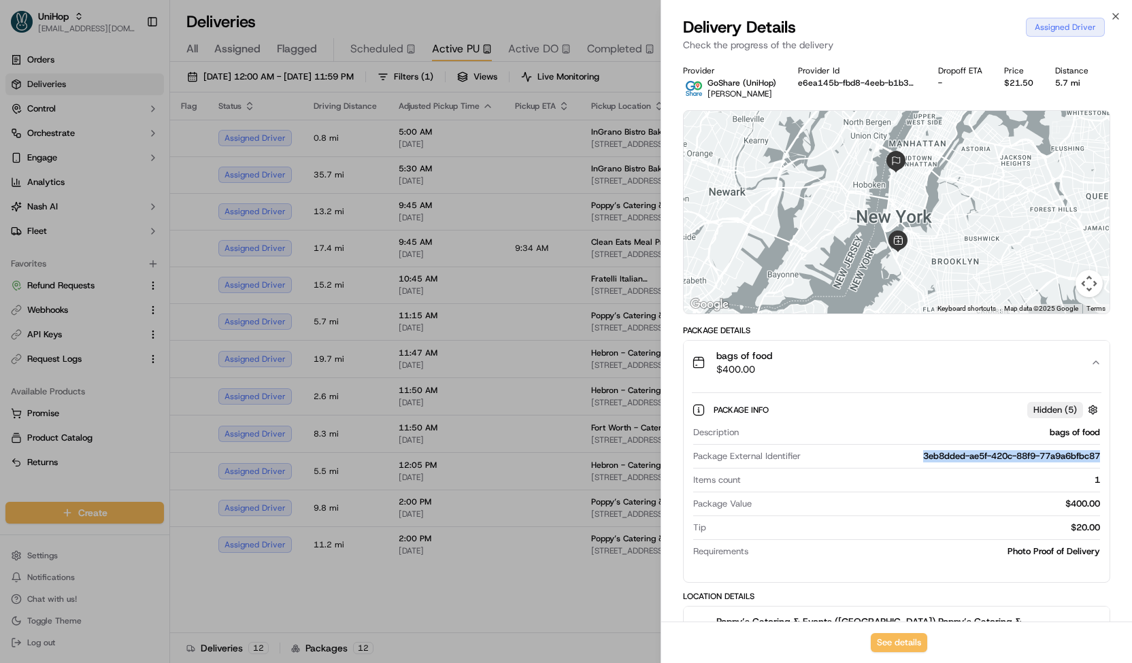
drag, startPoint x: 910, startPoint y: 452, endPoint x: 1120, endPoint y: 447, distance: 209.6
click at [1120, 447] on div "Provider GoShare (UniHop) Pablo C. Provider Id e6ea145b-fbd8-4eeb-b1b3-04827e24…" at bounding box center [896, 479] width 471 height 844
copy div "3eb8dded-ae5f-420c-88f9-77a9a6bfbc87"
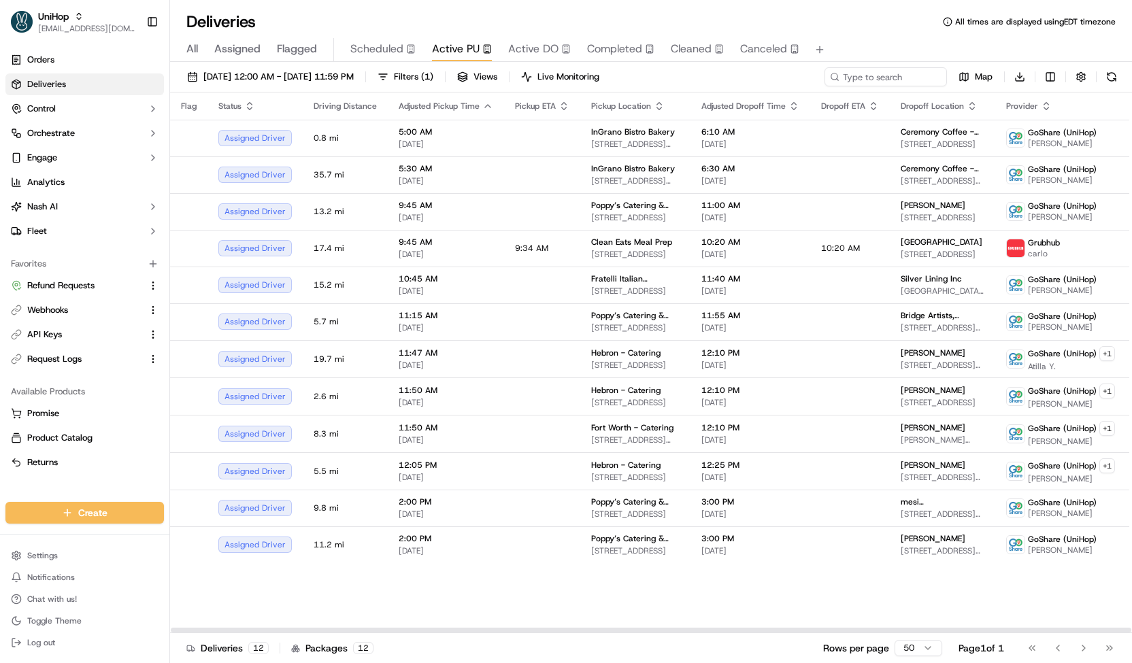
click at [189, 46] on span "All" at bounding box center [192, 49] width 12 height 16
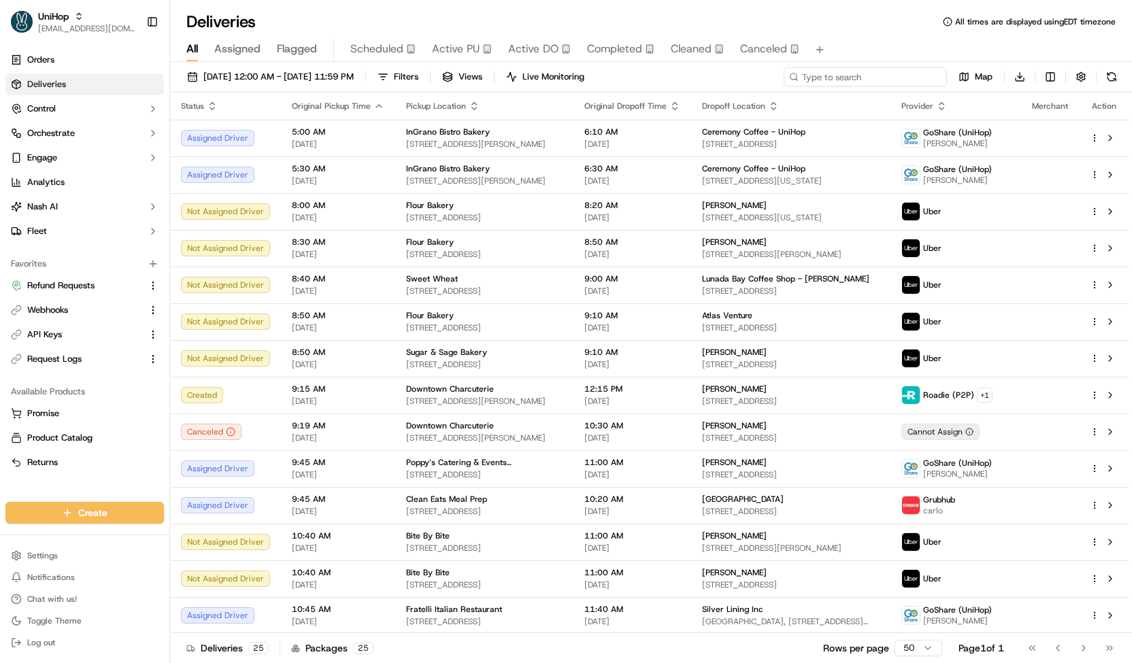
click at [883, 81] on input at bounding box center [865, 76] width 163 height 19
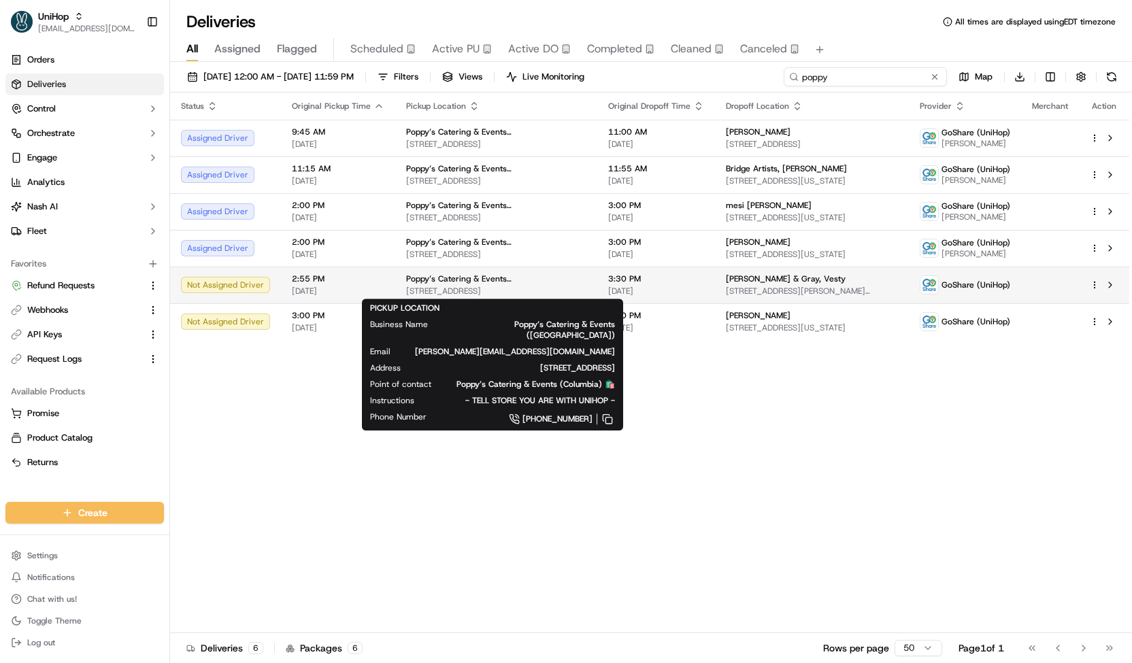
type input "poppy"
click at [442, 286] on span "189 Columbia St, Brooklyn, NY 11231, USA" at bounding box center [496, 291] width 180 height 11
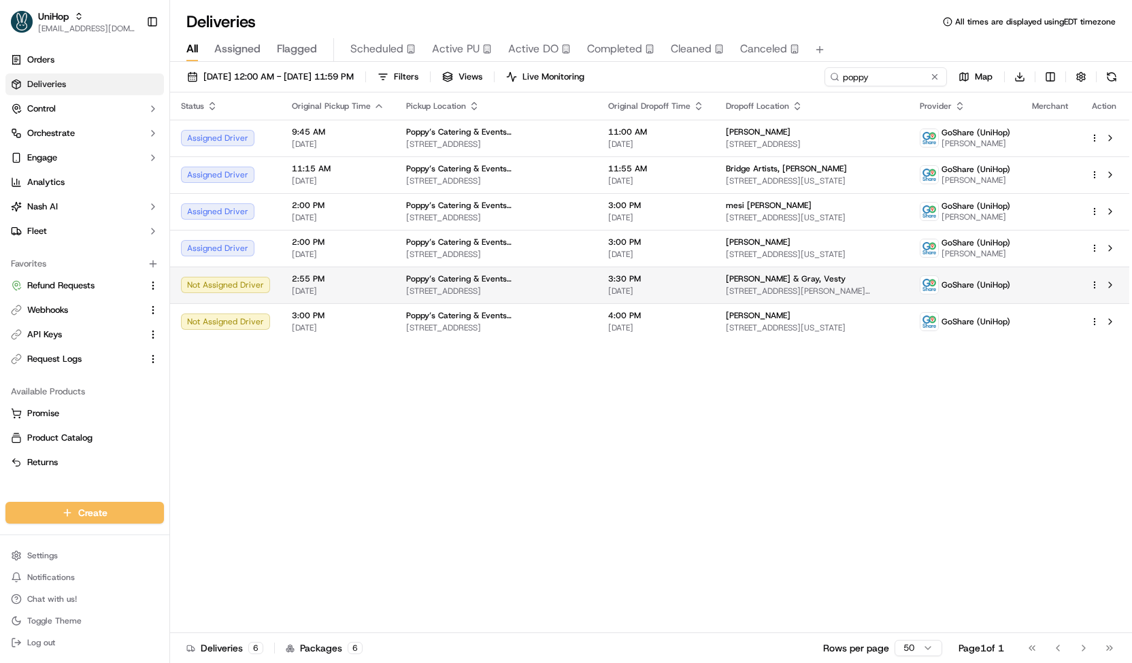
click at [442, 286] on span "189 Columbia St, Brooklyn, NY 11231, USA" at bounding box center [496, 291] width 180 height 11
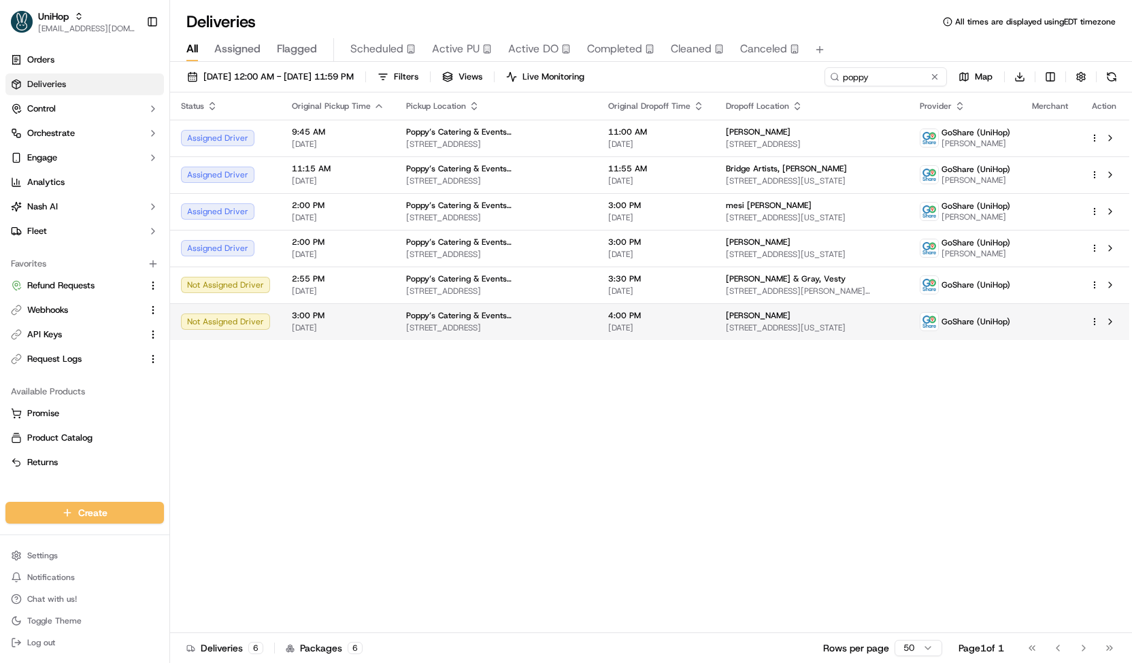
click at [478, 318] on span "Poppy’s Catering & Events (Columbia)" at bounding box center [496, 315] width 180 height 11
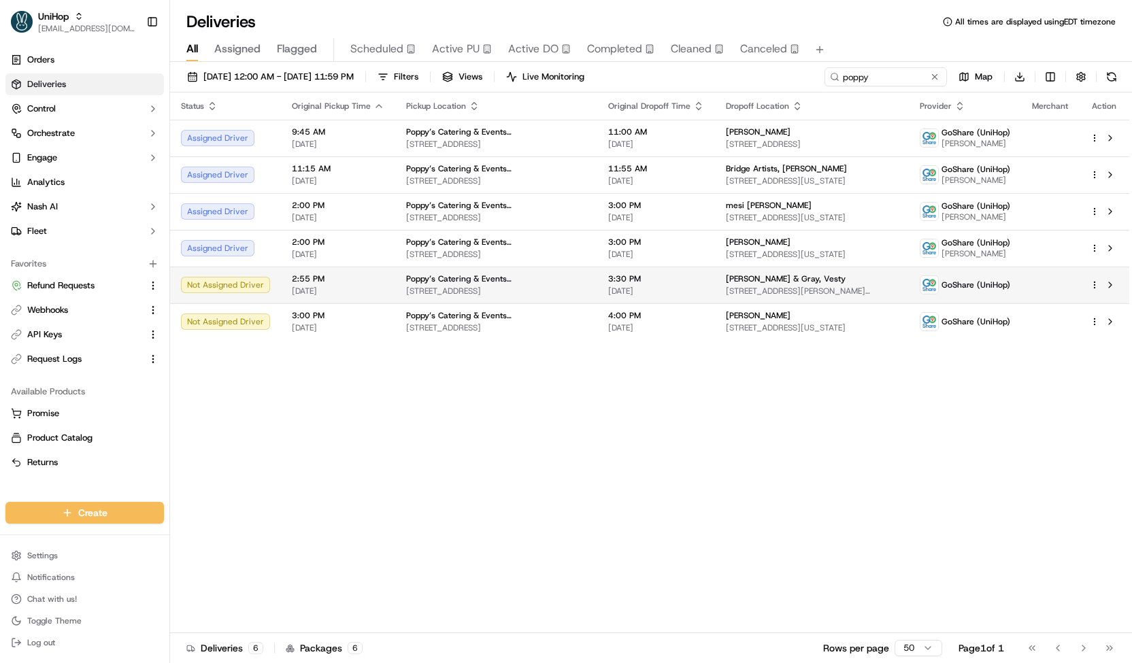
click at [518, 295] on span "189 Columbia St, Brooklyn, NY 11231, USA" at bounding box center [496, 291] width 180 height 11
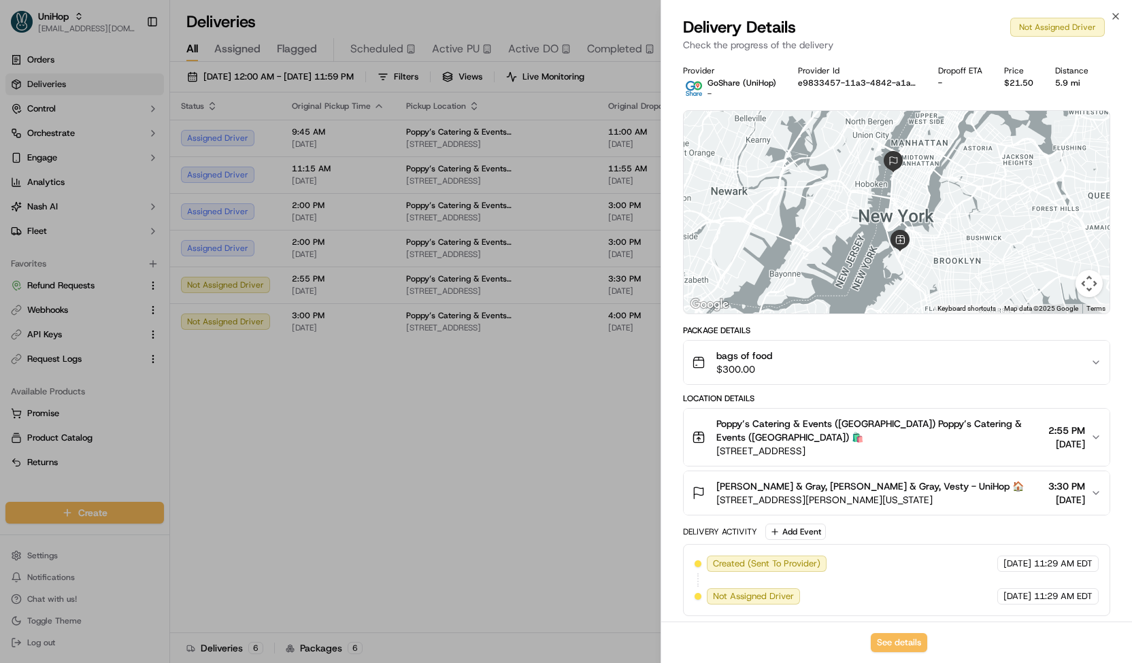
click at [786, 342] on button "bags of food $300.00" at bounding box center [897, 363] width 426 height 44
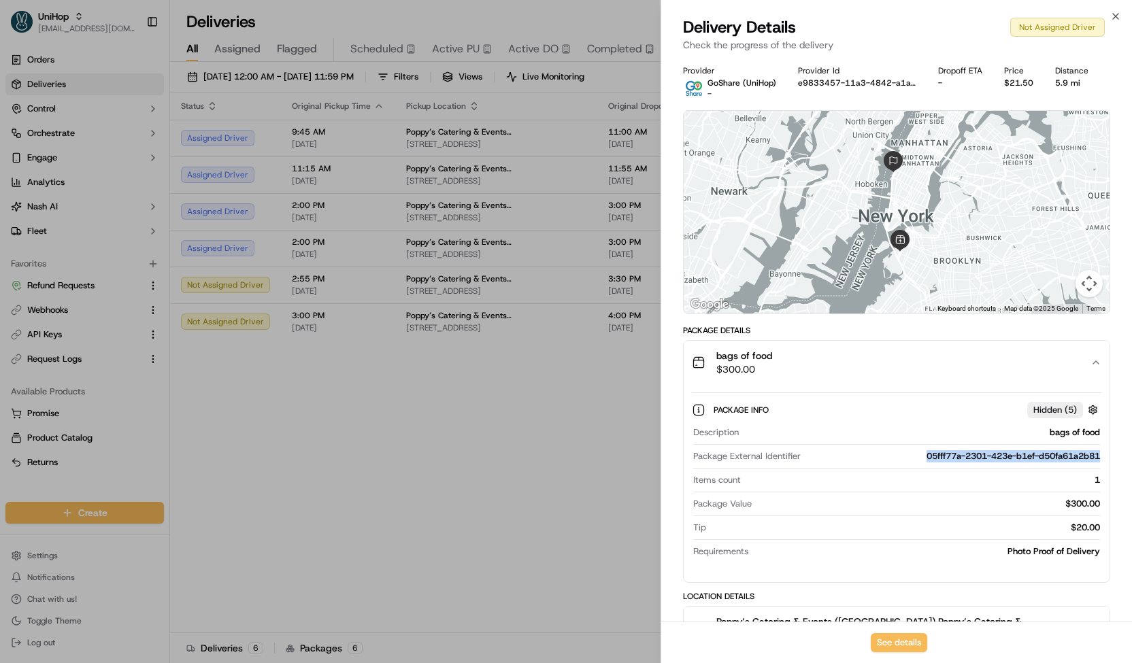
drag, startPoint x: 910, startPoint y: 458, endPoint x: 1099, endPoint y: 453, distance: 189.2
click at [1099, 453] on div "05fff77a-2301-423e-b1ef-d50fa61a2b81" at bounding box center [953, 456] width 294 height 12
copy div "05fff77a-2301-423e-b1ef-d50fa61a2b81"
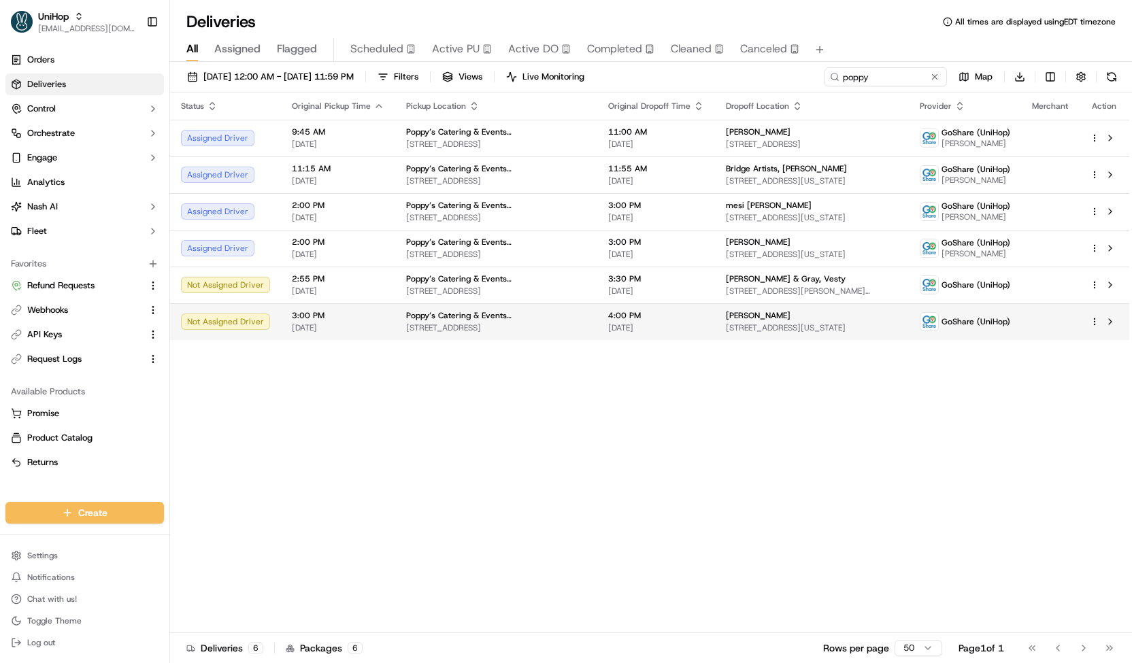
click at [544, 326] on span "189 Columbia St, Brooklyn, NY 11231, USA" at bounding box center [496, 327] width 180 height 11
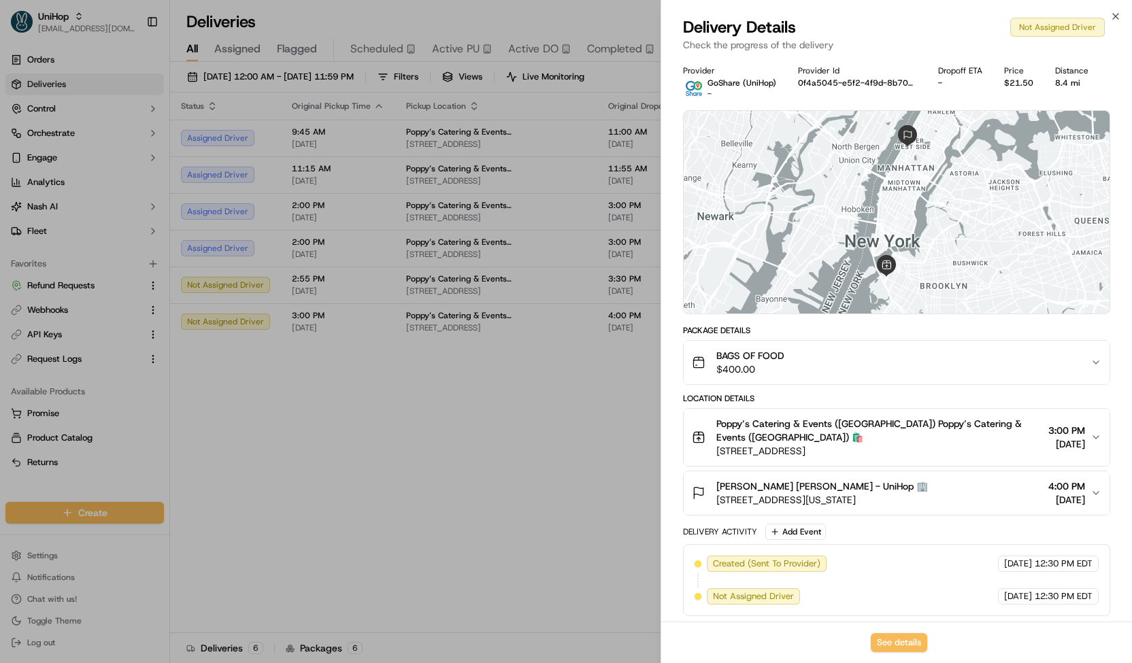
click at [774, 367] on span "$400.00" at bounding box center [750, 370] width 68 height 14
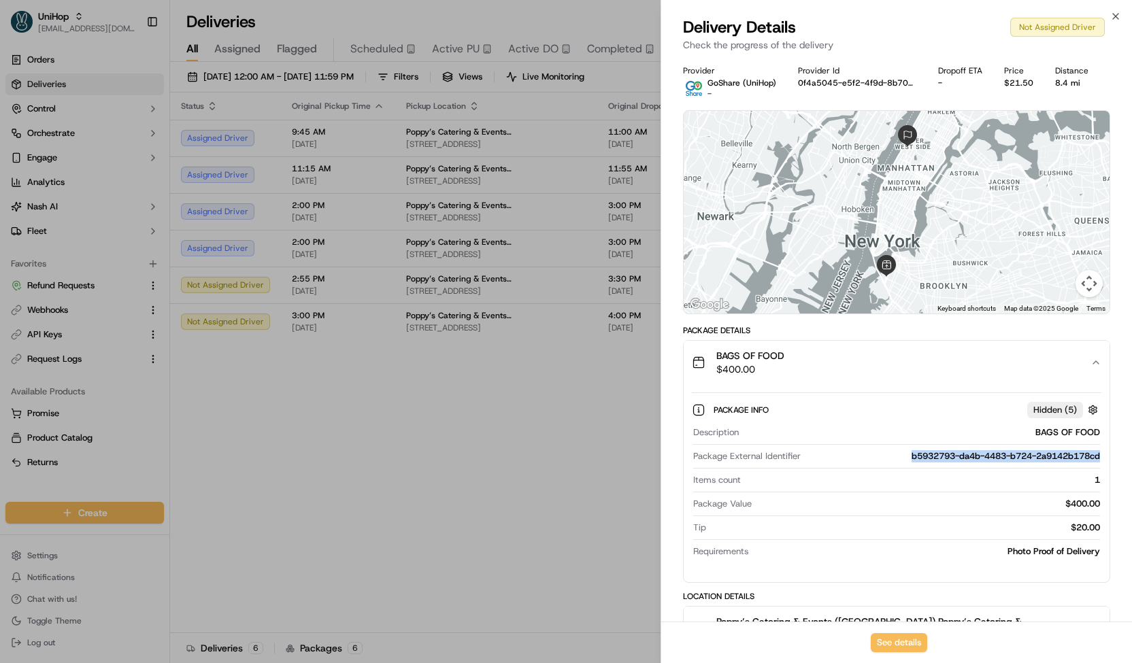
drag, startPoint x: 928, startPoint y: 455, endPoint x: 1108, endPoint y: 452, distance: 180.3
click at [1108, 452] on div "Package Info Hidden ( 5 ) Description BAGS OF FOOD Package External Identifier …" at bounding box center [897, 477] width 426 height 187
copy div "b5932793-da4b-4483-b724-2a9142b178cd"
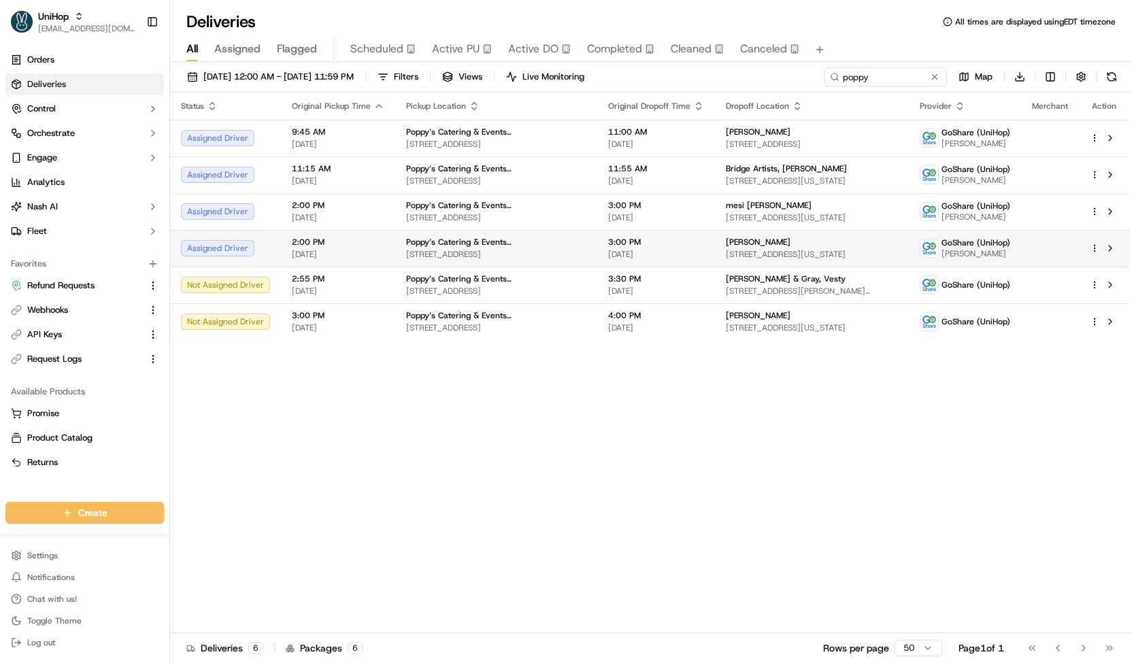
click at [430, 245] on span "Poppy’s Catering & Events (Columbia)" at bounding box center [496, 242] width 180 height 11
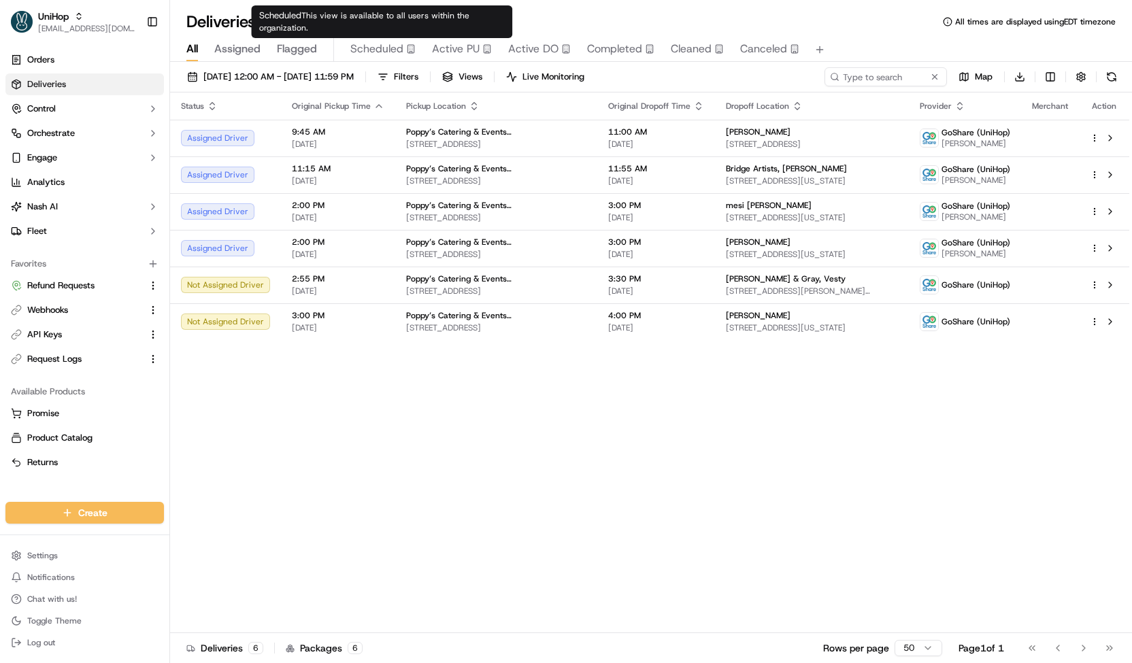
click at [380, 49] on span "Scheduled" at bounding box center [376, 49] width 53 height 16
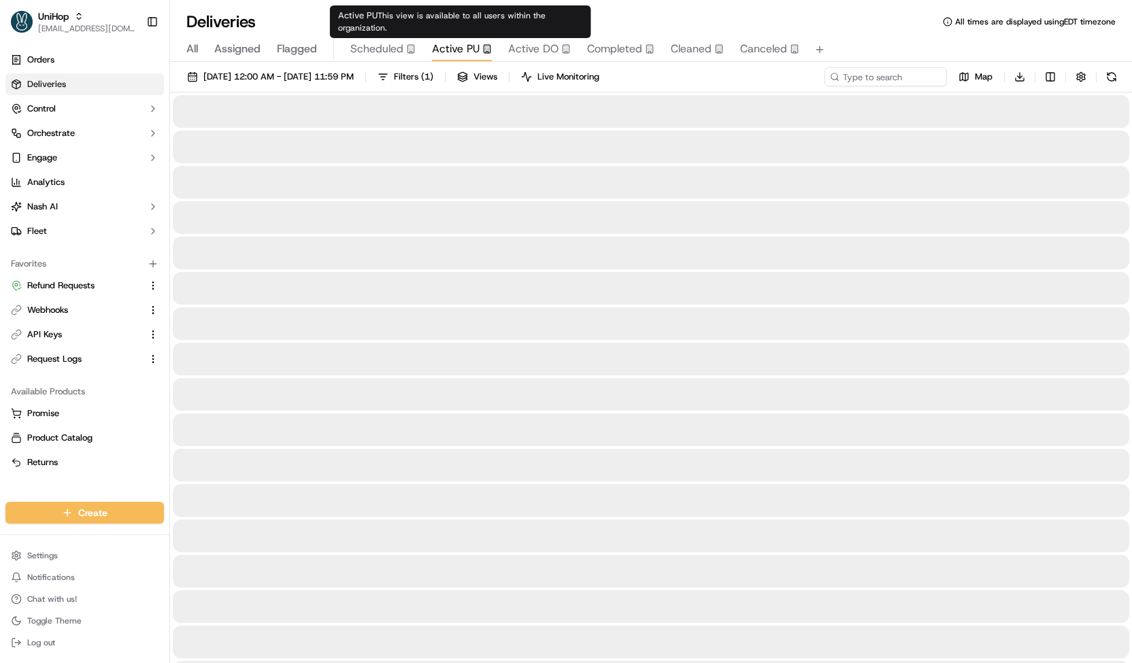
click at [448, 49] on span "Active PU" at bounding box center [456, 49] width 48 height 16
click at [408, 47] on rect "button" at bounding box center [411, 49] width 6 height 8
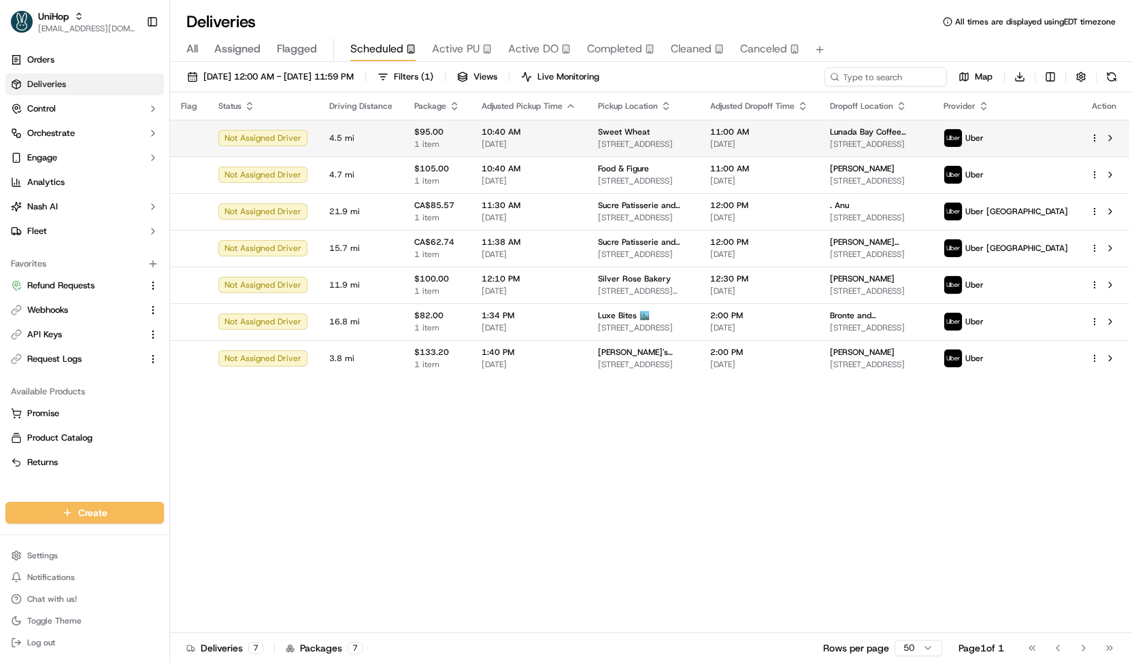
click at [598, 144] on span "1430 S Pacific Coast Hwy, Redondo Beach, CA 90277, USA" at bounding box center [643, 144] width 90 height 11
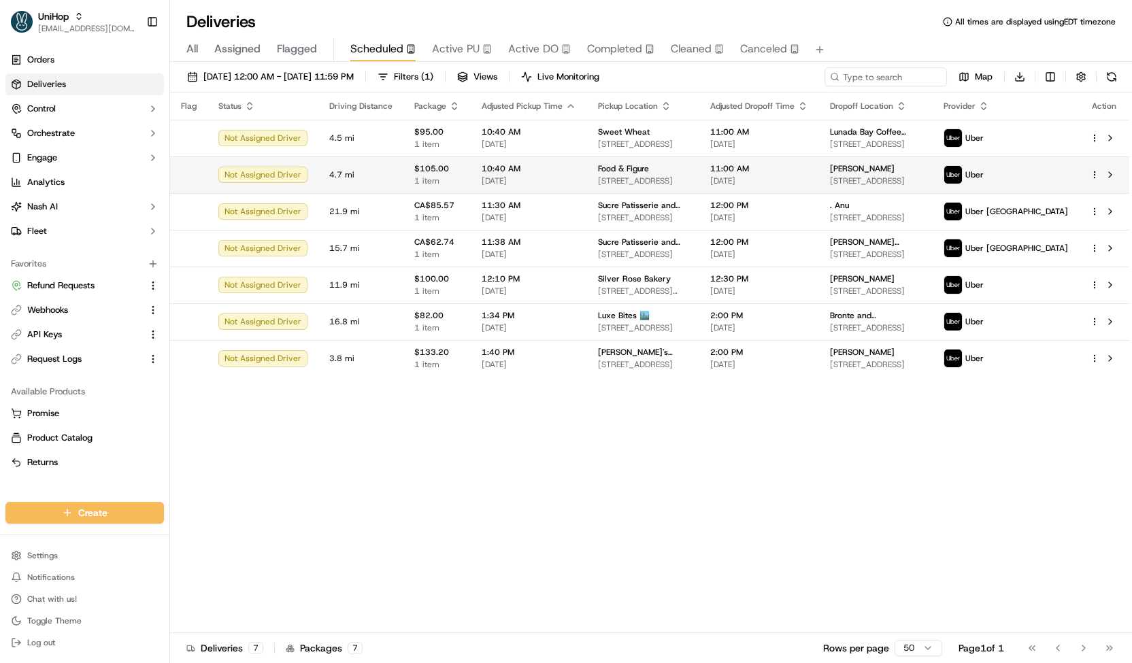
click at [546, 171] on span "10:40 AM" at bounding box center [529, 168] width 95 height 11
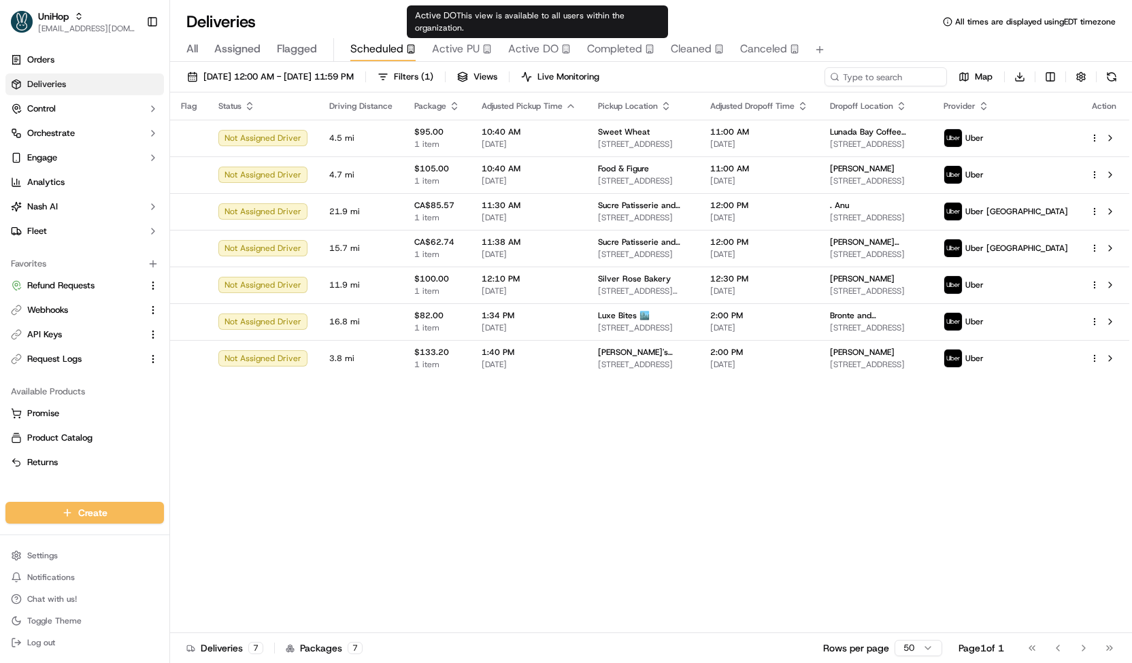
click at [554, 55] on span "Active DO" at bounding box center [533, 49] width 50 height 16
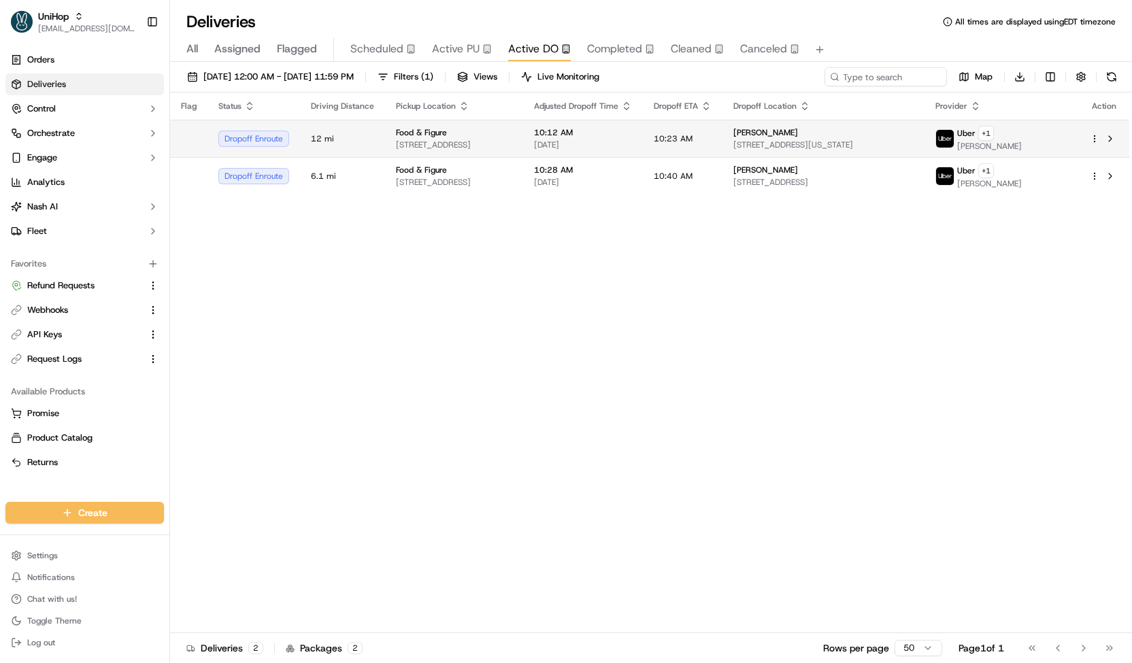
click at [512, 137] on div "Food & Figure 278 Pearl St, Malden, MA 02148, USA" at bounding box center [454, 138] width 116 height 23
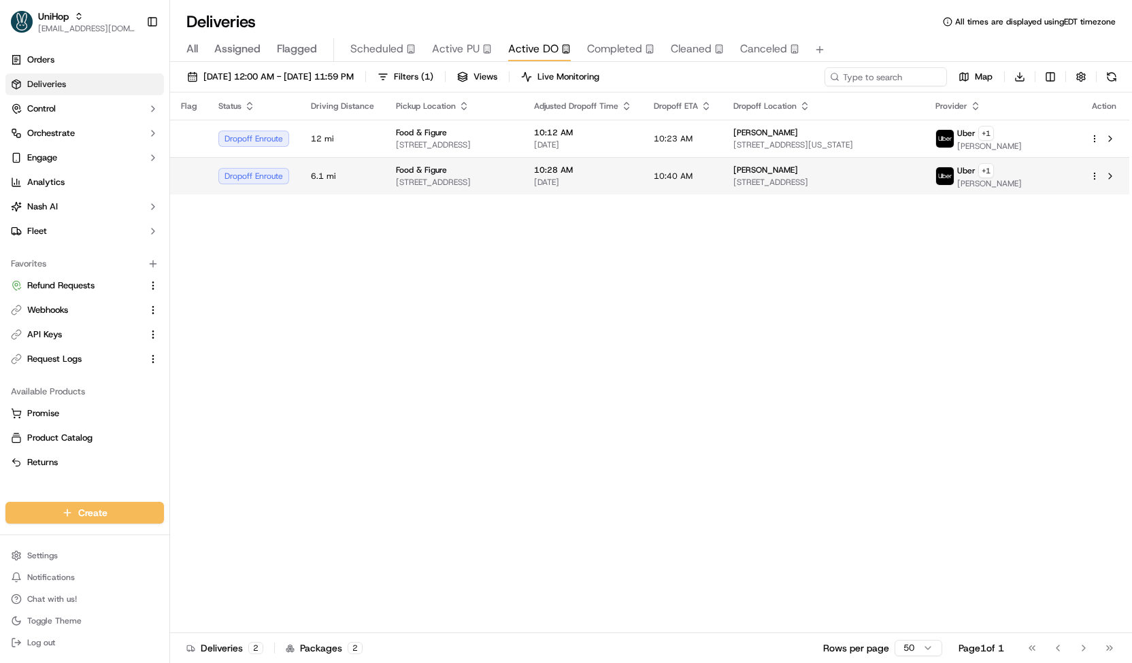
click at [523, 182] on td "Food & Figure 278 Pearl St, Malden, MA 02148, USA" at bounding box center [454, 175] width 138 height 37
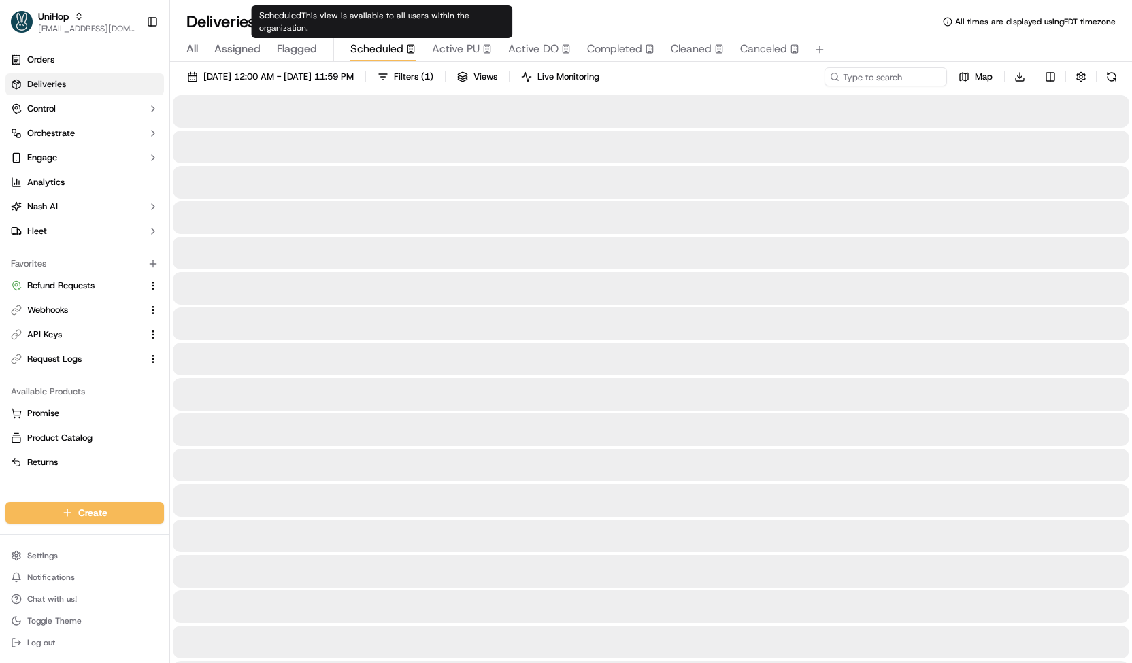
click at [384, 40] on button "Scheduled" at bounding box center [382, 49] width 65 height 23
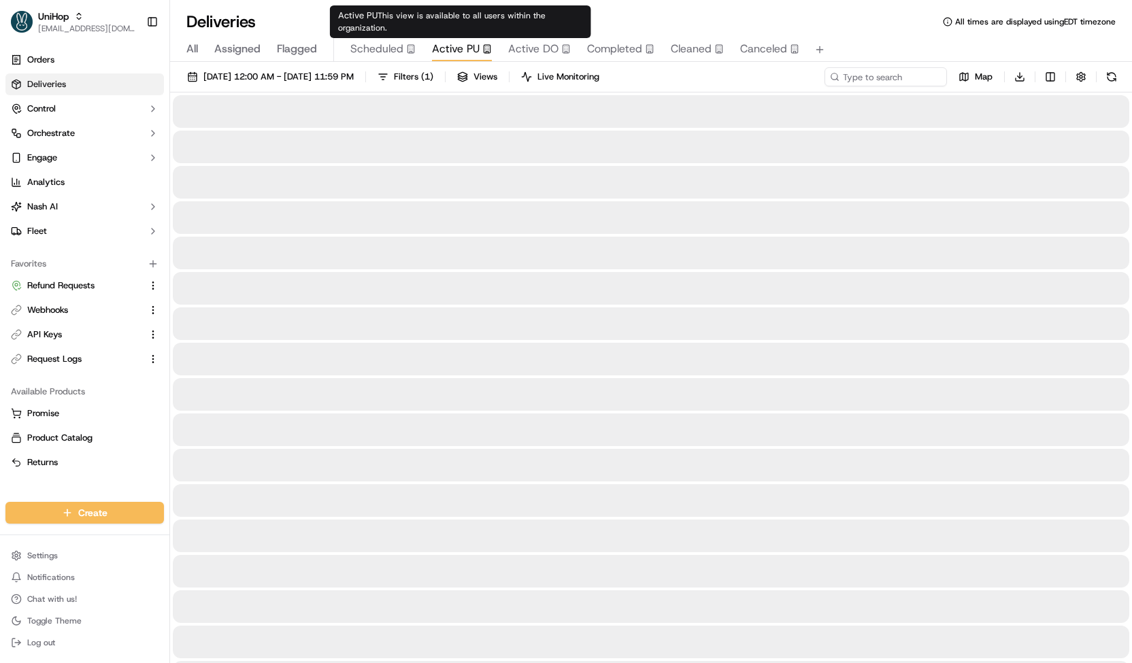
click at [457, 45] on span "Active PU" at bounding box center [456, 49] width 48 height 16
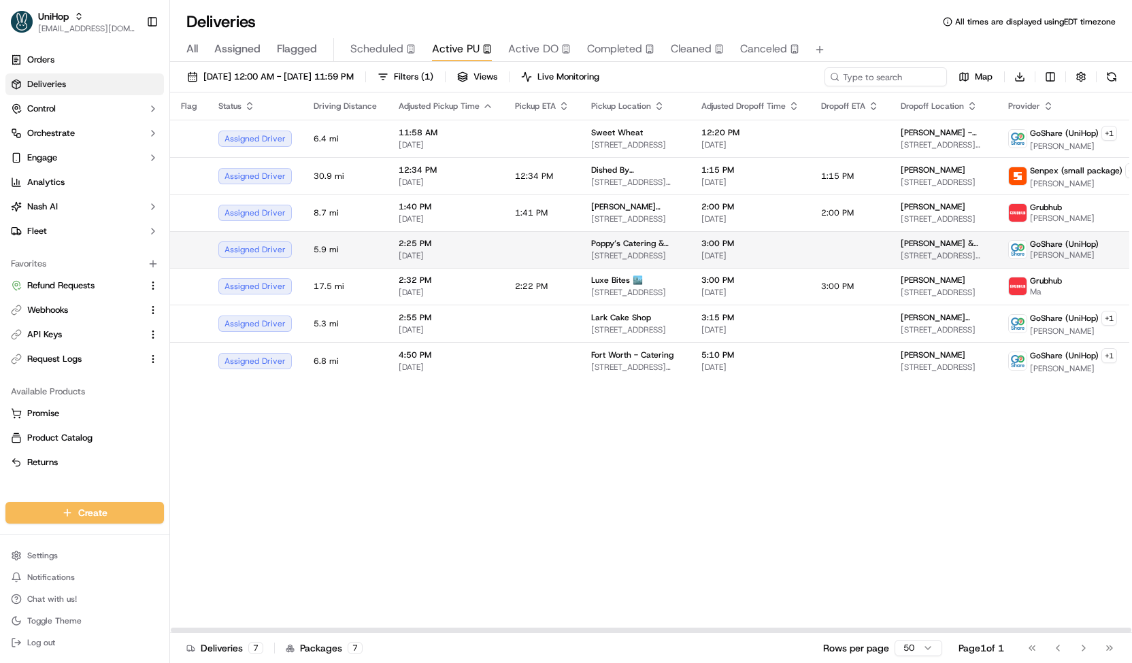
click at [533, 252] on td at bounding box center [542, 249] width 76 height 37
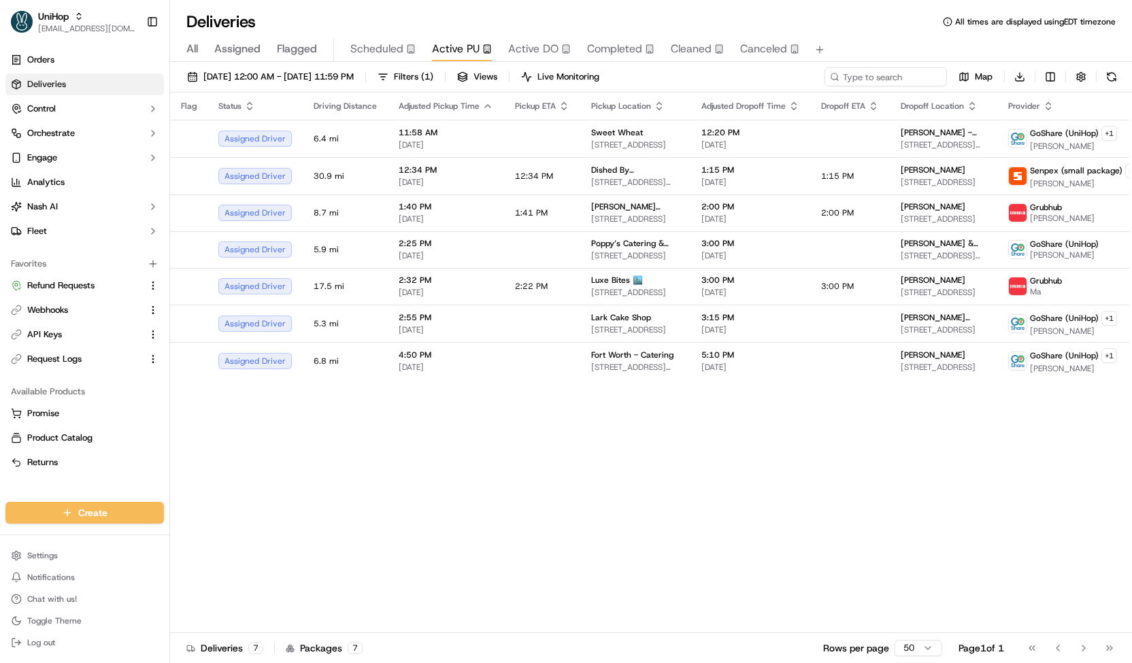
click at [376, 61] on button "Scheduled" at bounding box center [382, 49] width 65 height 23
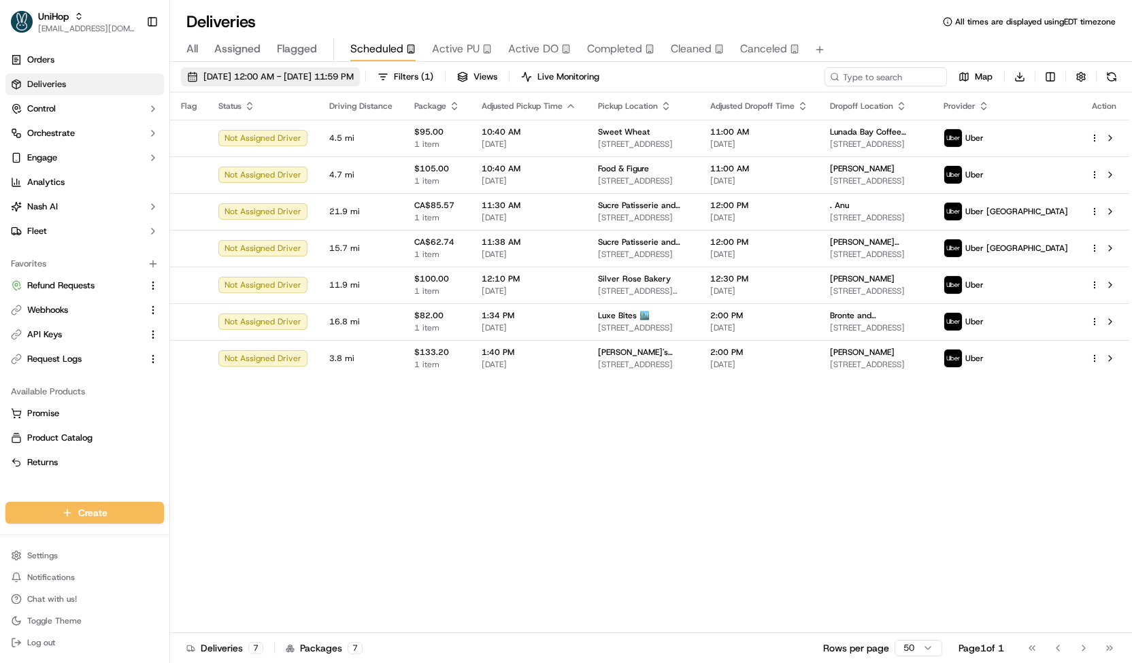
click at [354, 71] on span "Sep 21 2025 12:00 AM - Sep 21 2025 11:59 PM" at bounding box center [278, 77] width 150 height 12
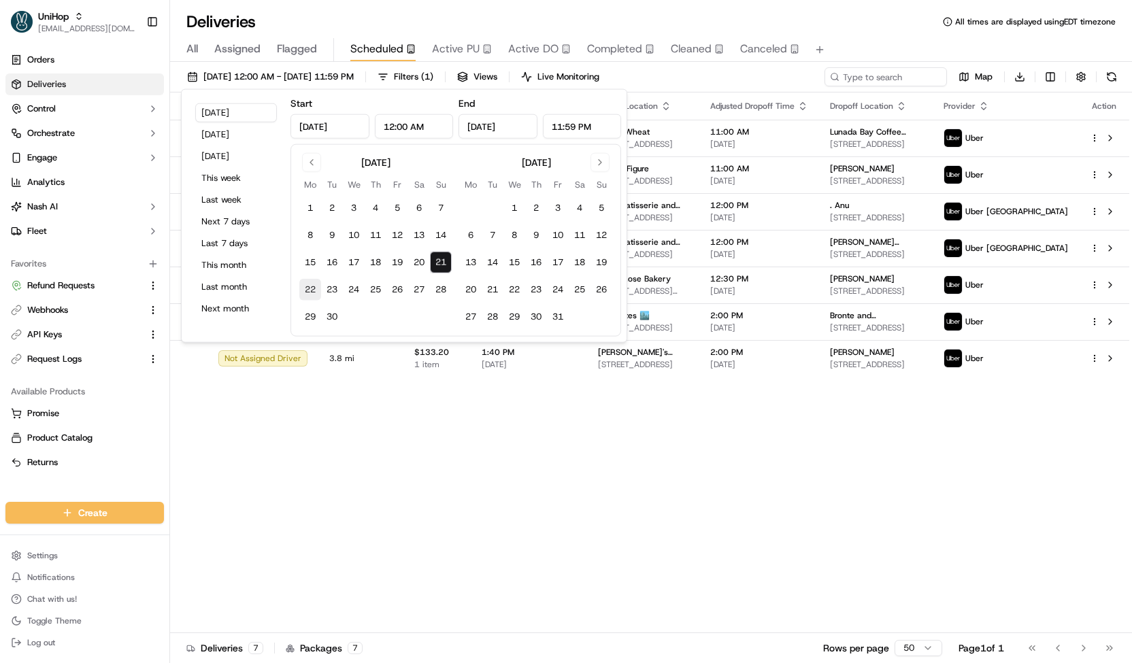
click at [300, 281] on button "22" at bounding box center [310, 290] width 22 height 22
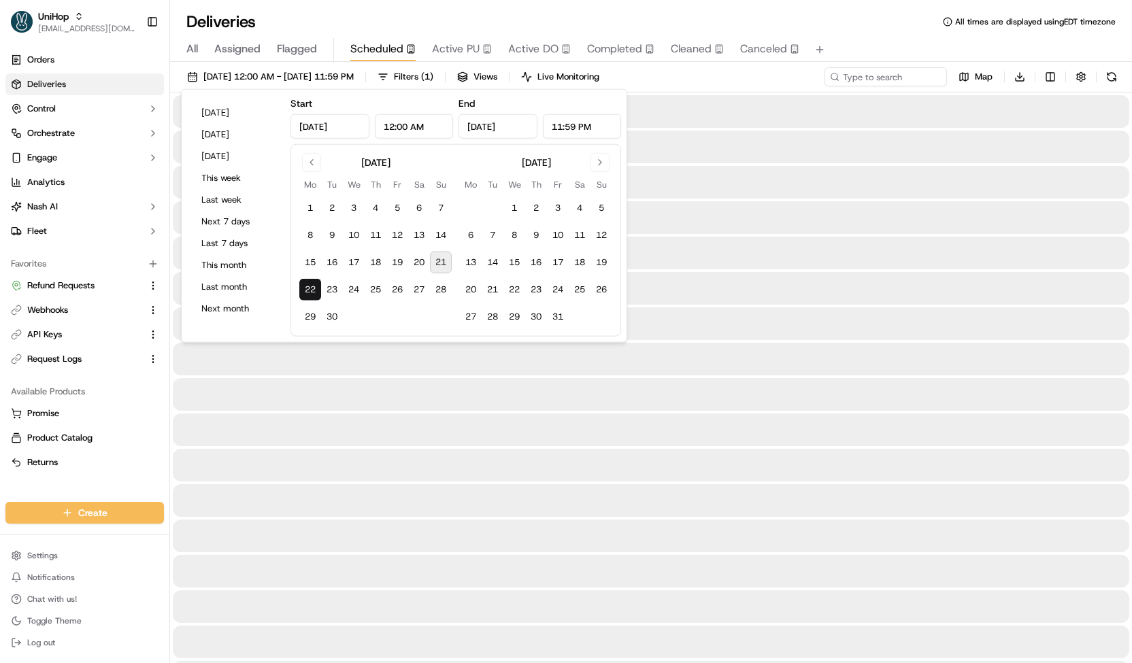
type input "Sep 22, 2025"
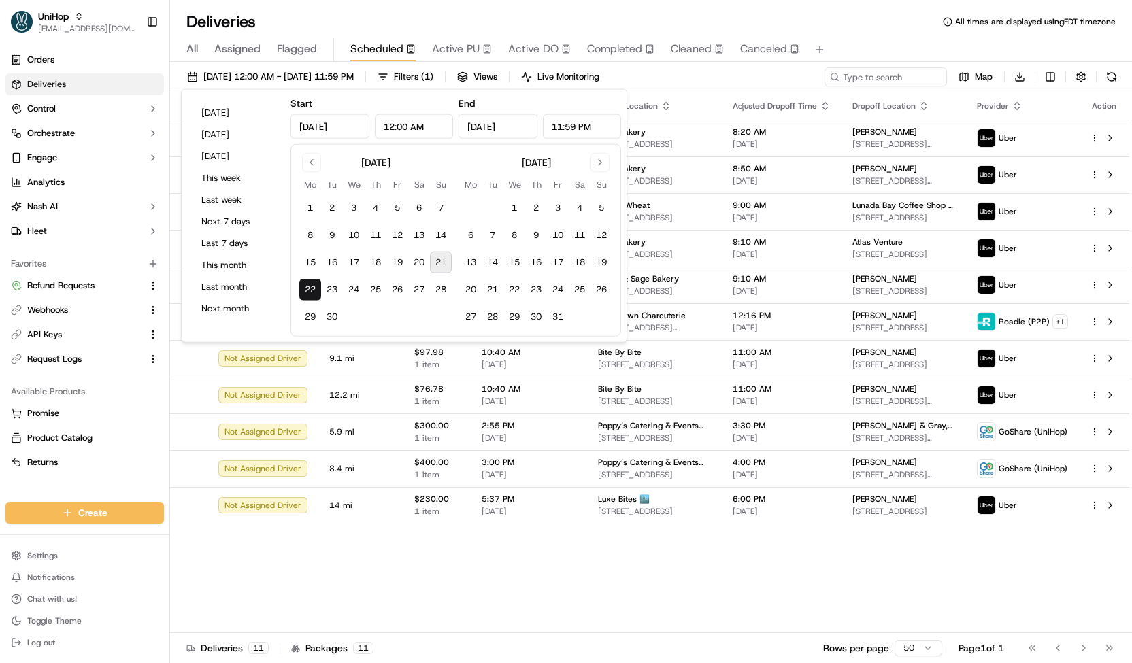
click at [735, 67] on div "Sep 22 2025 12:00 AM - Sep 22 2025 11:59 PM Filters ( 1 ) Views Live Monitoring…" at bounding box center [651, 79] width 962 height 25
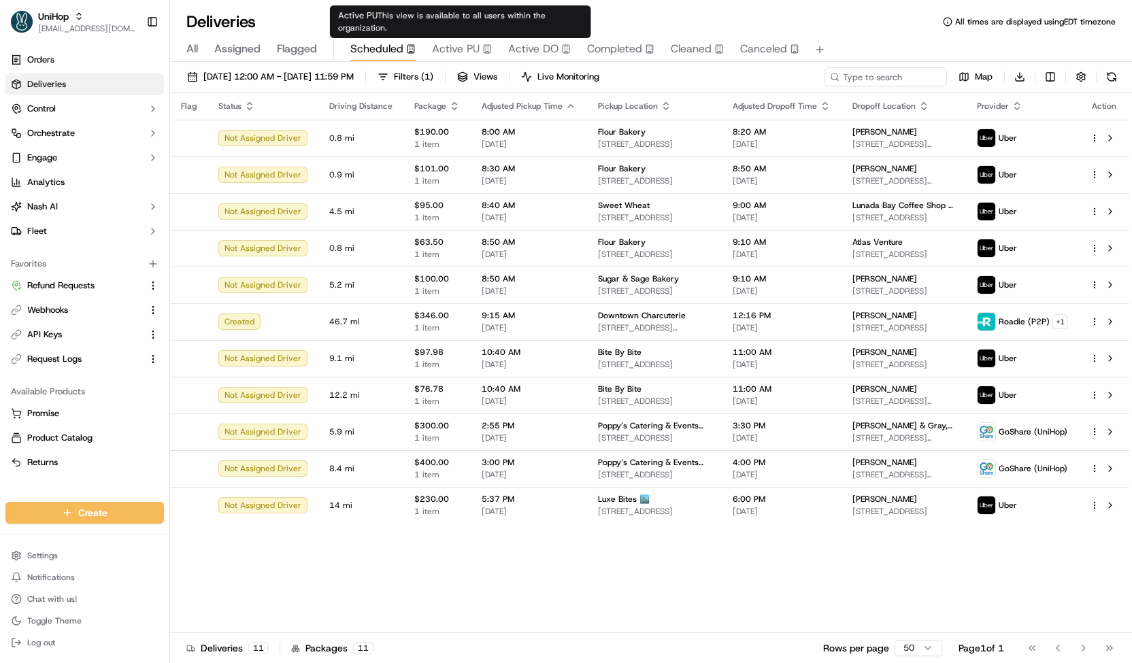
click at [464, 49] on span "Active PU" at bounding box center [456, 49] width 48 height 16
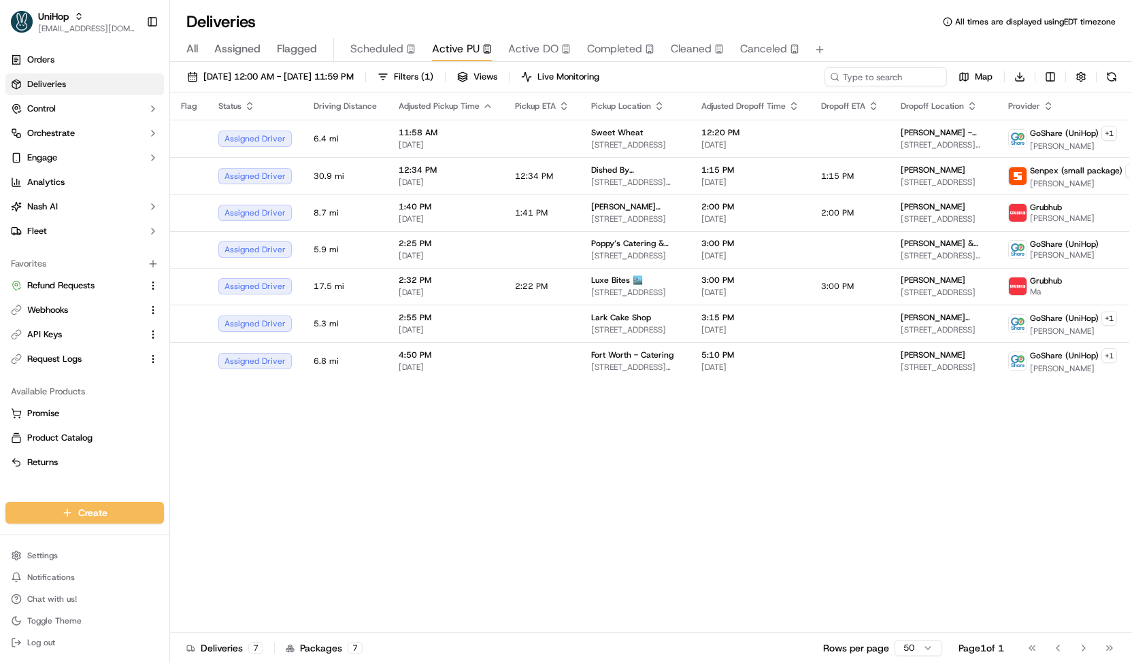
click at [397, 54] on span "Scheduled" at bounding box center [376, 49] width 53 height 16
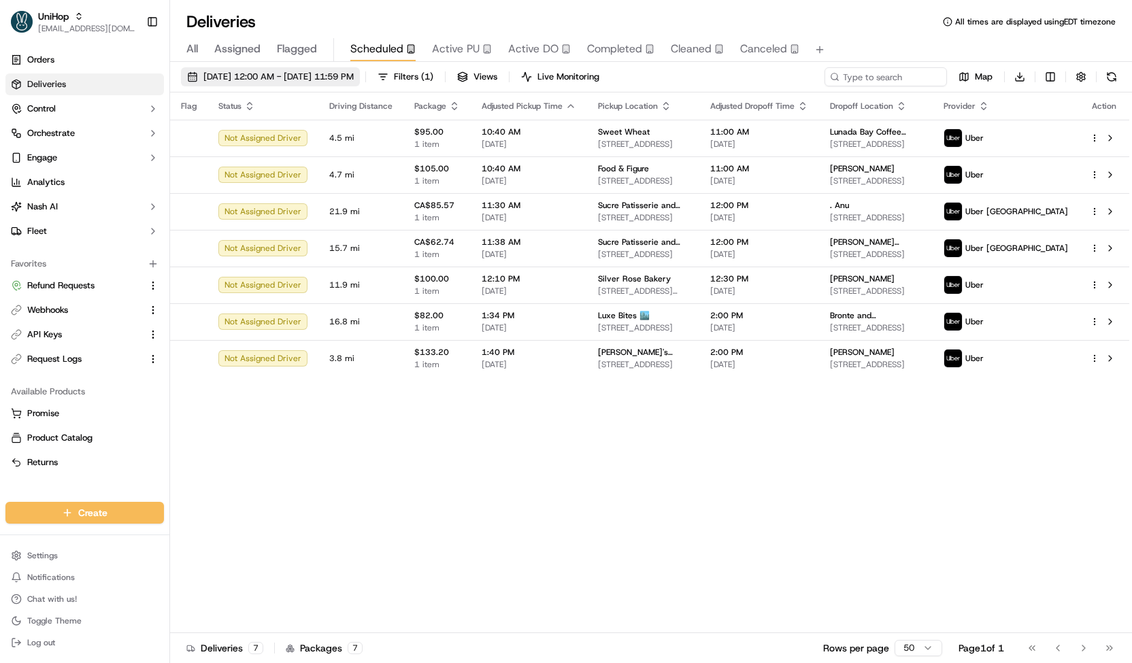
click at [354, 73] on span "Sep 21 2025 12:00 AM - Sep 21 2025 11:59 PM" at bounding box center [278, 77] width 150 height 12
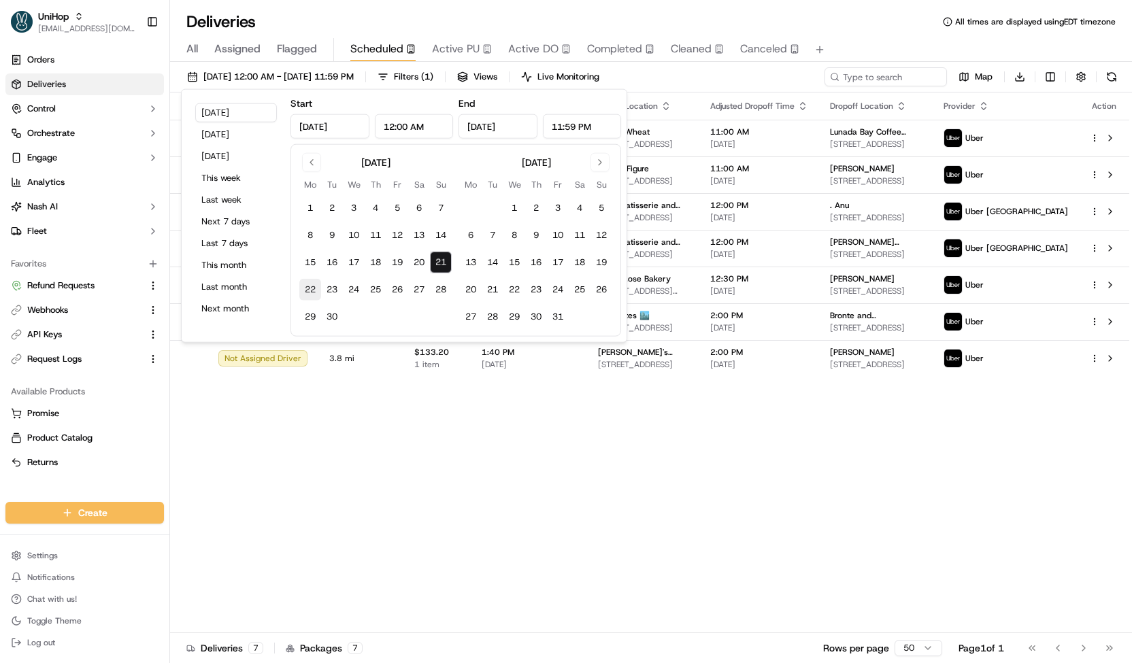
click at [313, 293] on button "22" at bounding box center [310, 290] width 22 height 22
type input "Sep 22, 2025"
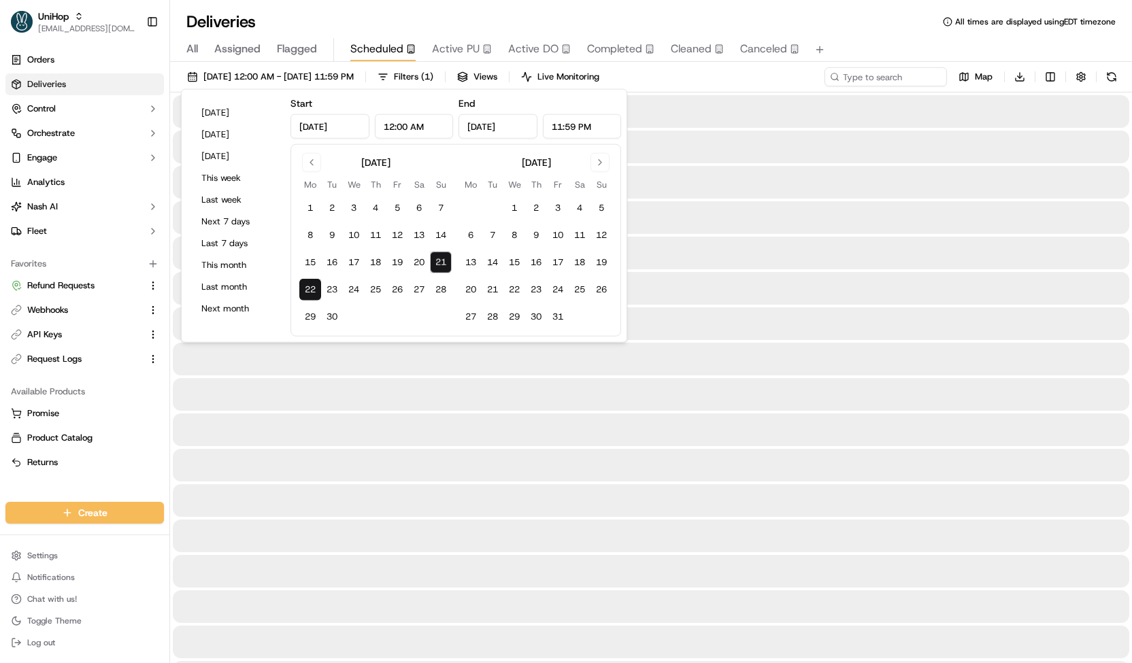
click at [313, 293] on button "22" at bounding box center [310, 290] width 22 height 22
type input "Sep 22, 2025"
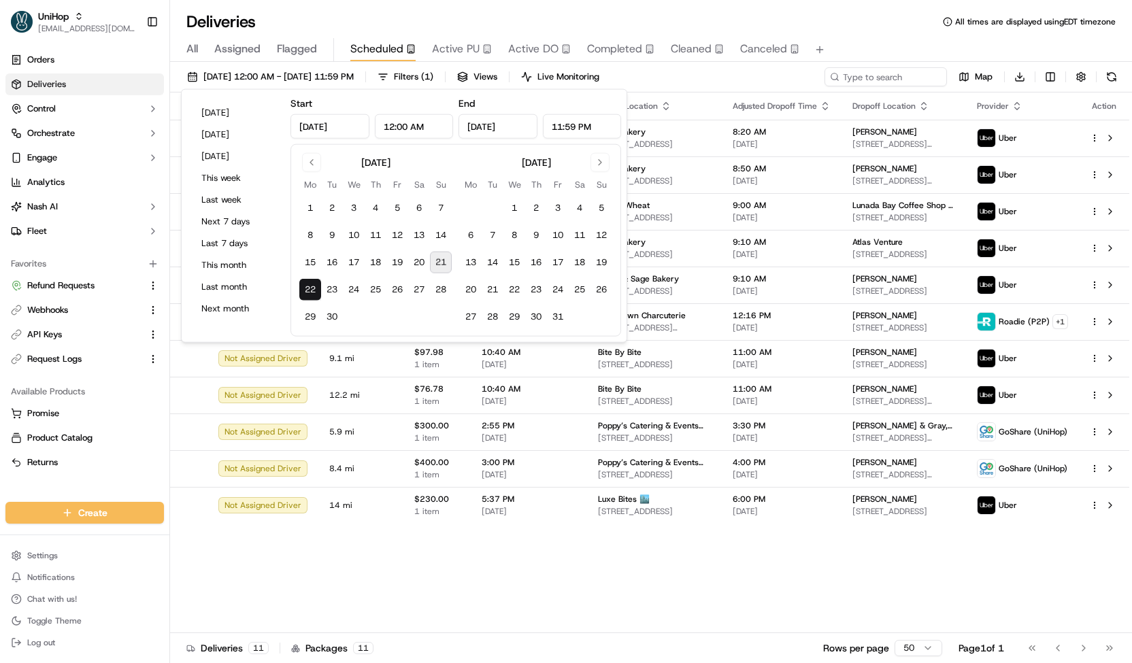
click at [725, 80] on div "Sep 22 2025 12:00 AM - Sep 22 2025 11:59 PM Filters ( 1 ) Views Live Monitoring…" at bounding box center [651, 79] width 962 height 25
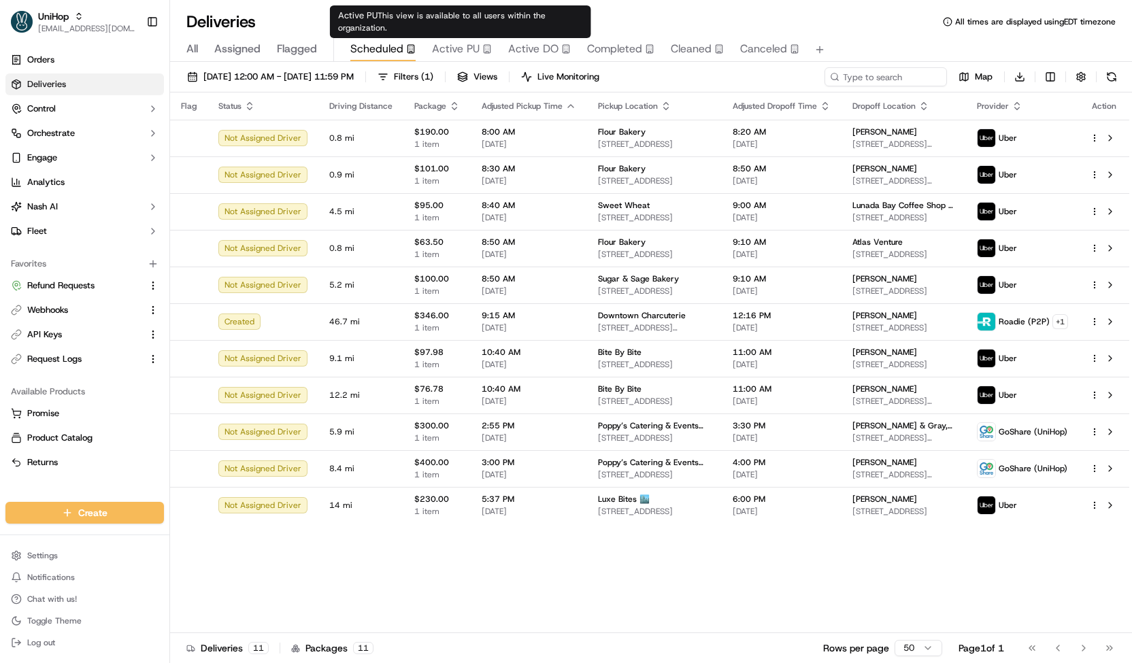
click at [433, 53] on span "Active PU" at bounding box center [456, 49] width 48 height 16
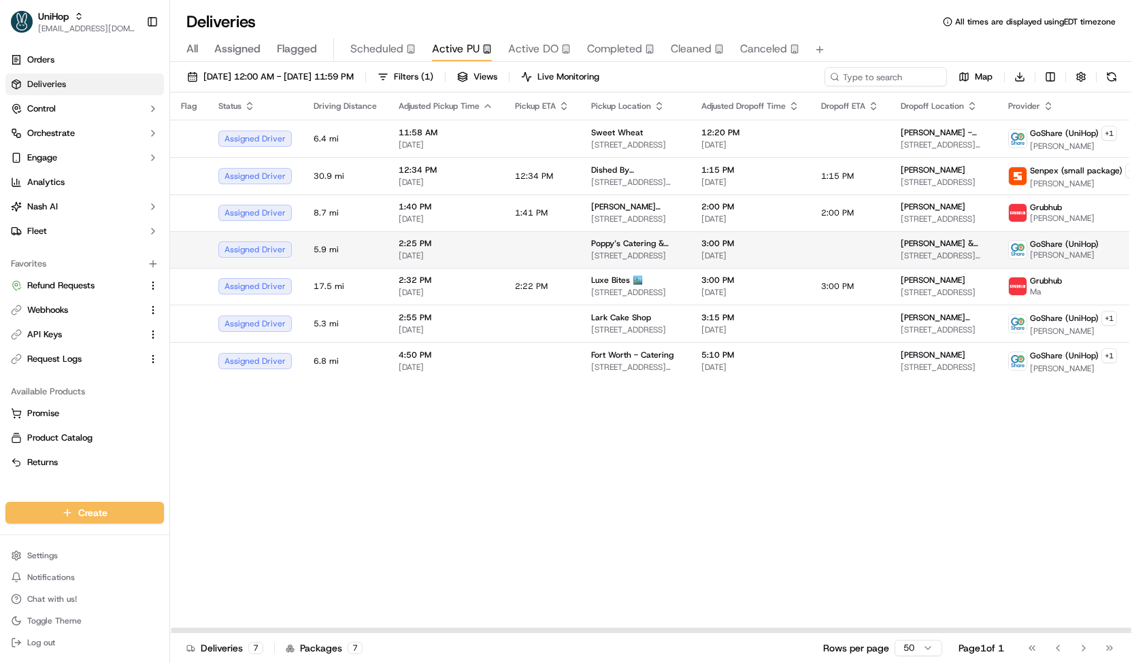
click at [461, 250] on span "[DATE]" at bounding box center [446, 255] width 95 height 11
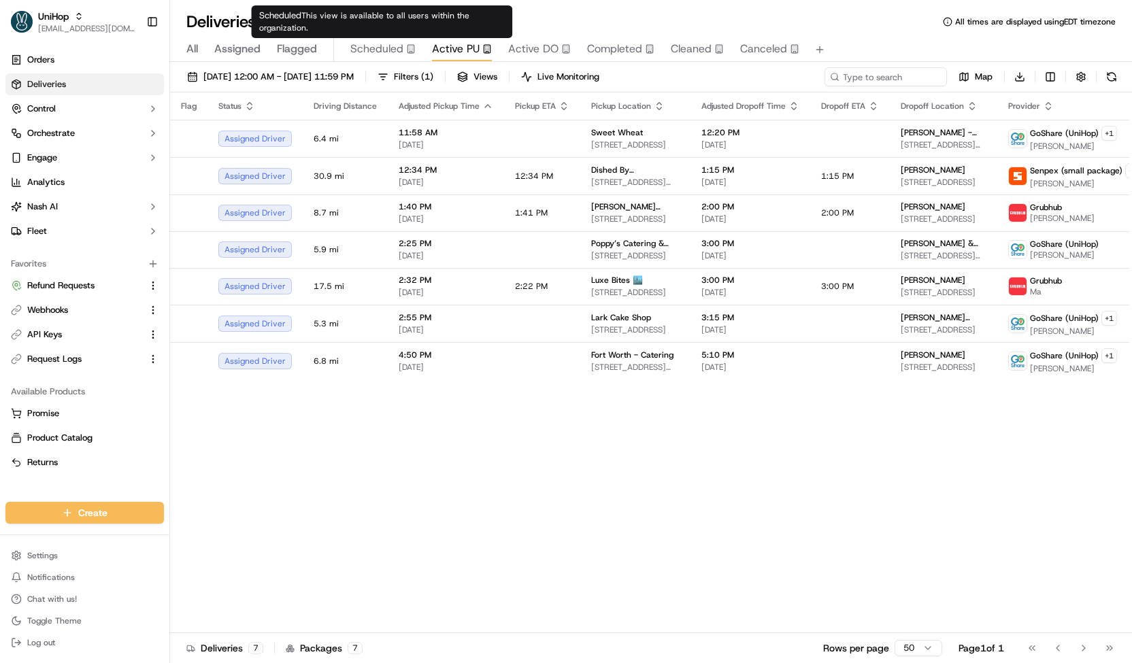
click at [369, 52] on span "Scheduled" at bounding box center [376, 49] width 53 height 16
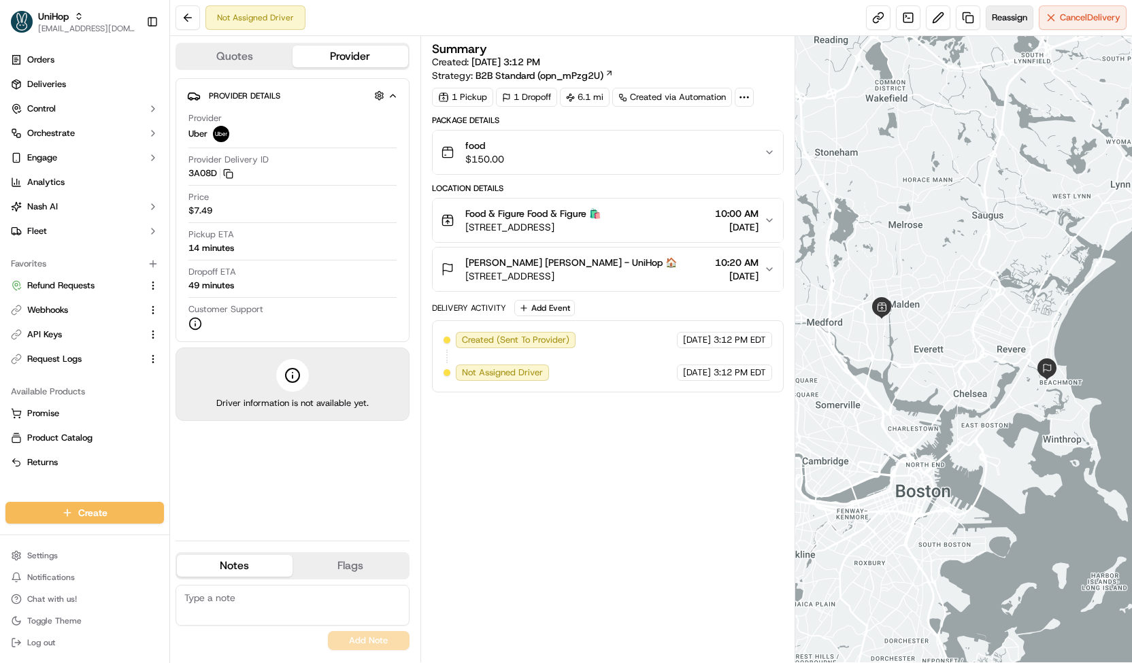
click at [1012, 11] on button "Reassign" at bounding box center [1010, 17] width 48 height 24
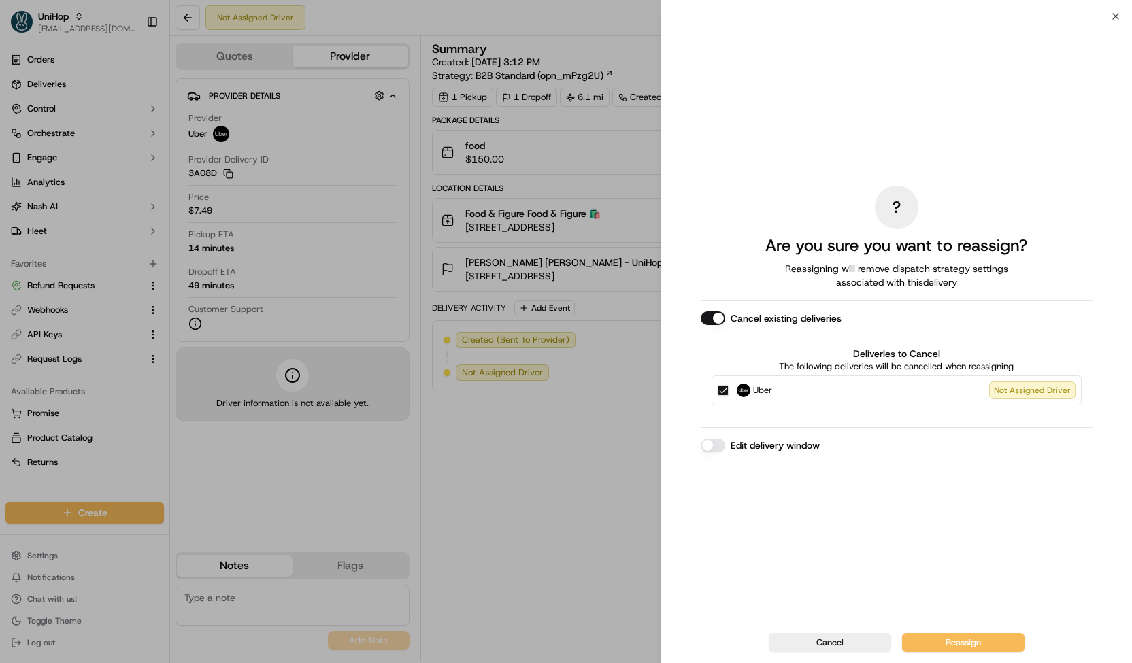
click at [818, 383] on label "Uber Not Assigned Driver" at bounding box center [906, 391] width 339 height 18
click at [729, 385] on button "Uber Not Assigned Driver" at bounding box center [723, 390] width 11 height 11
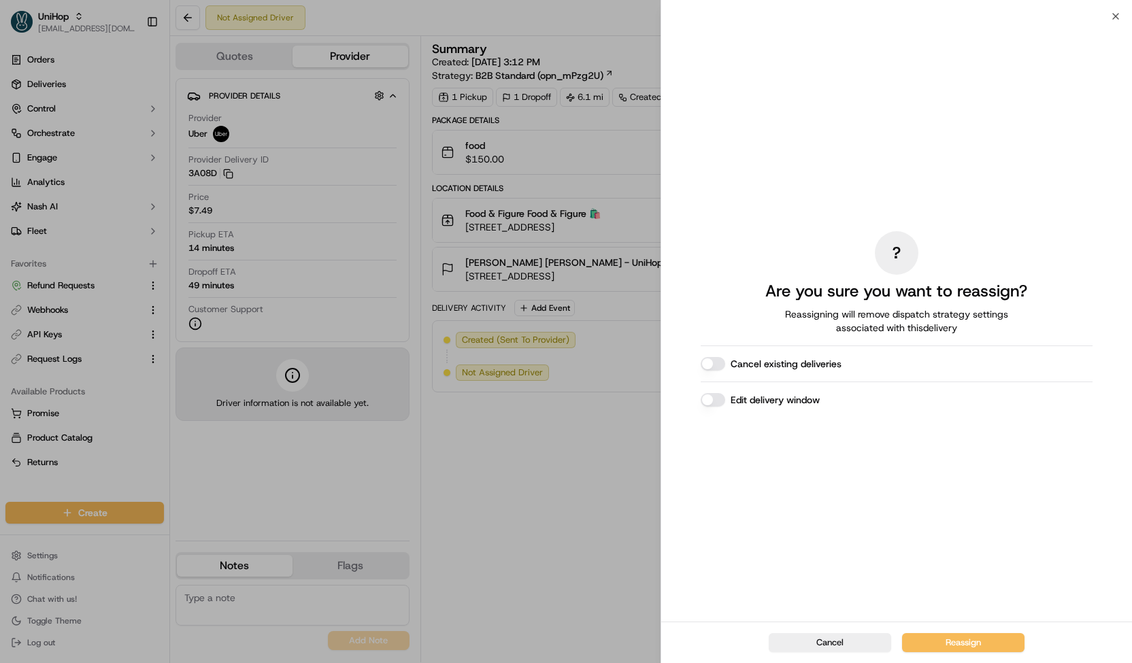
click at [784, 393] on label "Edit delivery window" at bounding box center [775, 400] width 89 height 14
click at [725, 393] on button "Edit delivery window" at bounding box center [713, 400] width 24 height 14
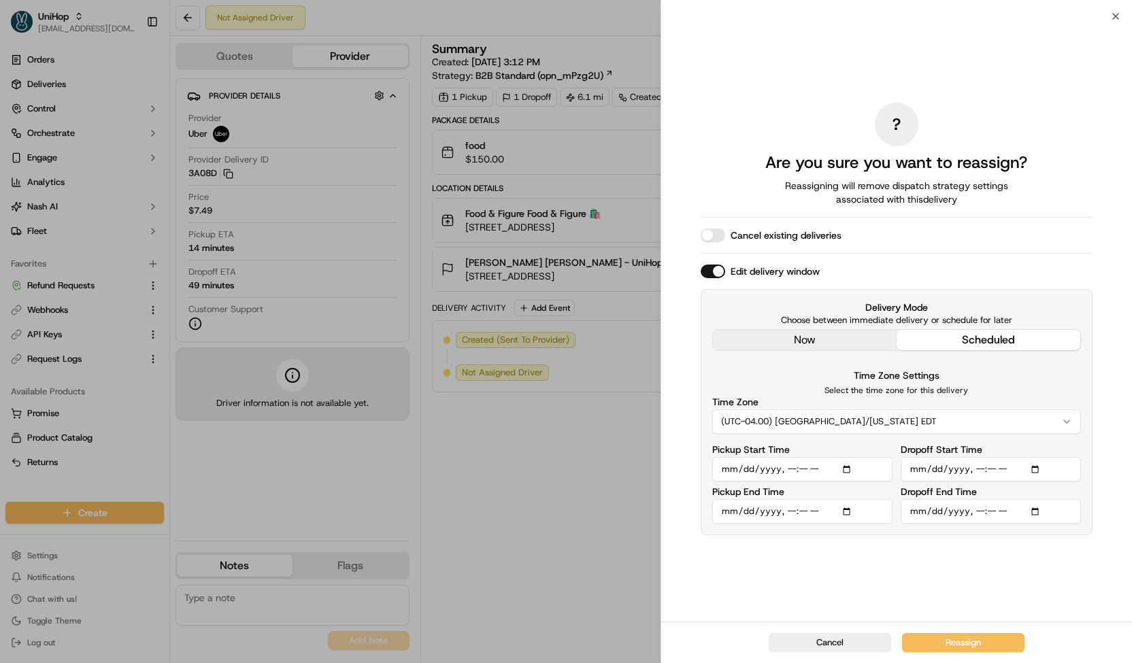
click at [812, 337] on div "? Are you sure you want to reassign? Reassigning will remove dispatch strategy …" at bounding box center [897, 319] width 392 height 600
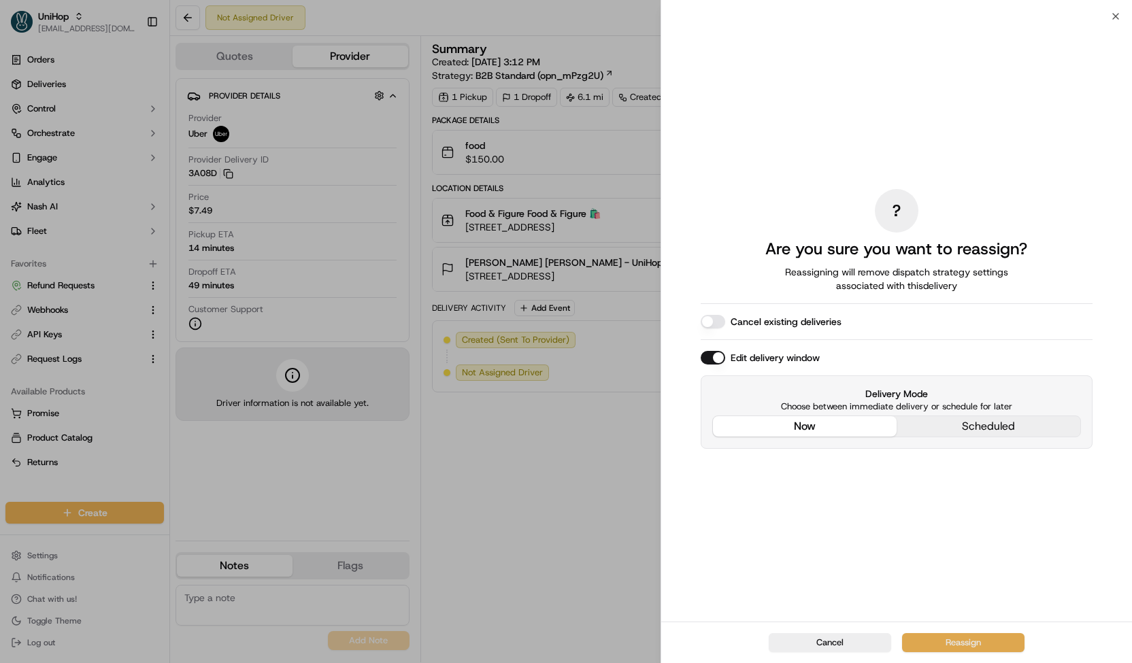
click at [928, 637] on button "Reassign" at bounding box center [963, 642] width 122 height 19
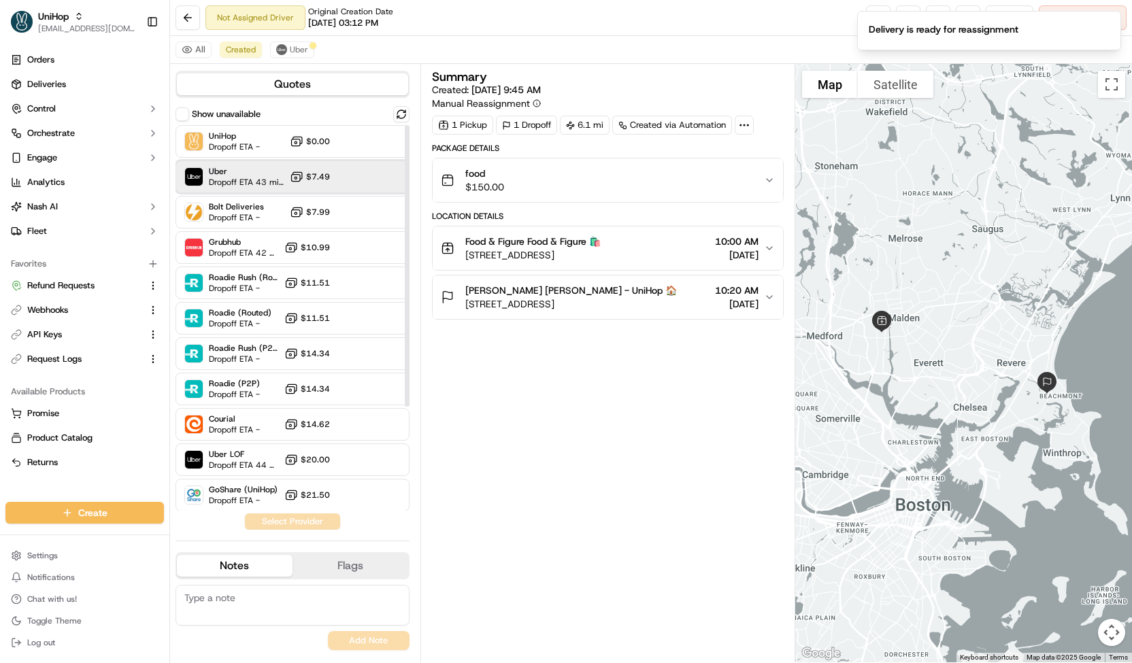
click at [389, 174] on div "Uber Dropoff ETA 43 minutes $7.49" at bounding box center [293, 177] width 234 height 33
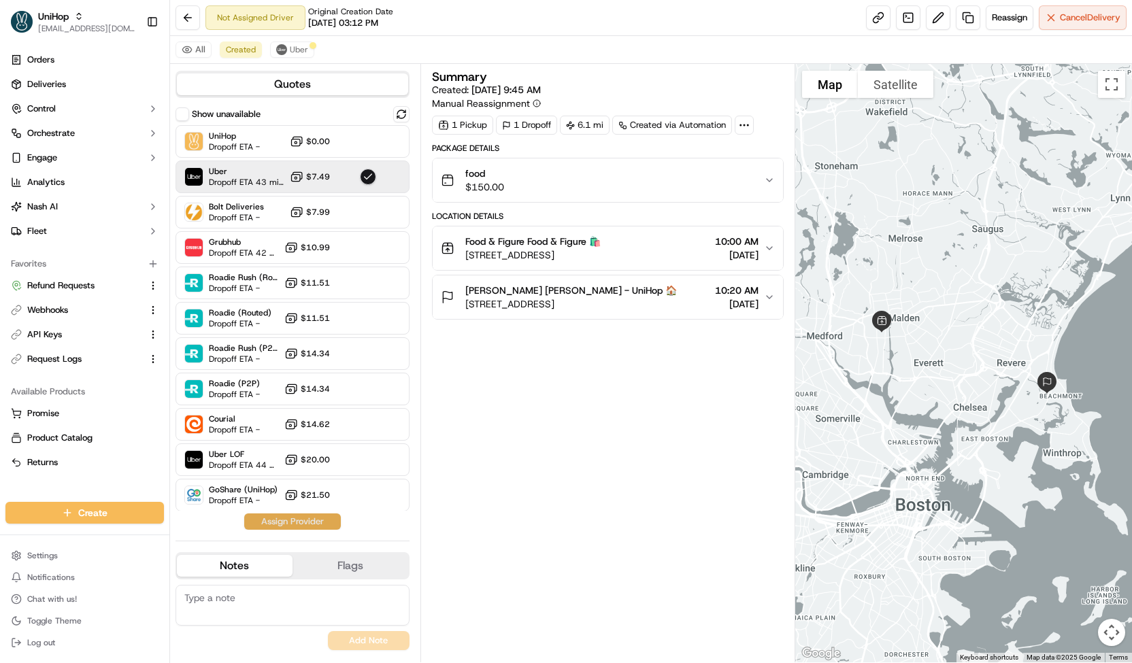
click at [285, 525] on button "Assign Provider" at bounding box center [292, 522] width 97 height 16
click at [290, 47] on span "Uber" at bounding box center [299, 49] width 18 height 11
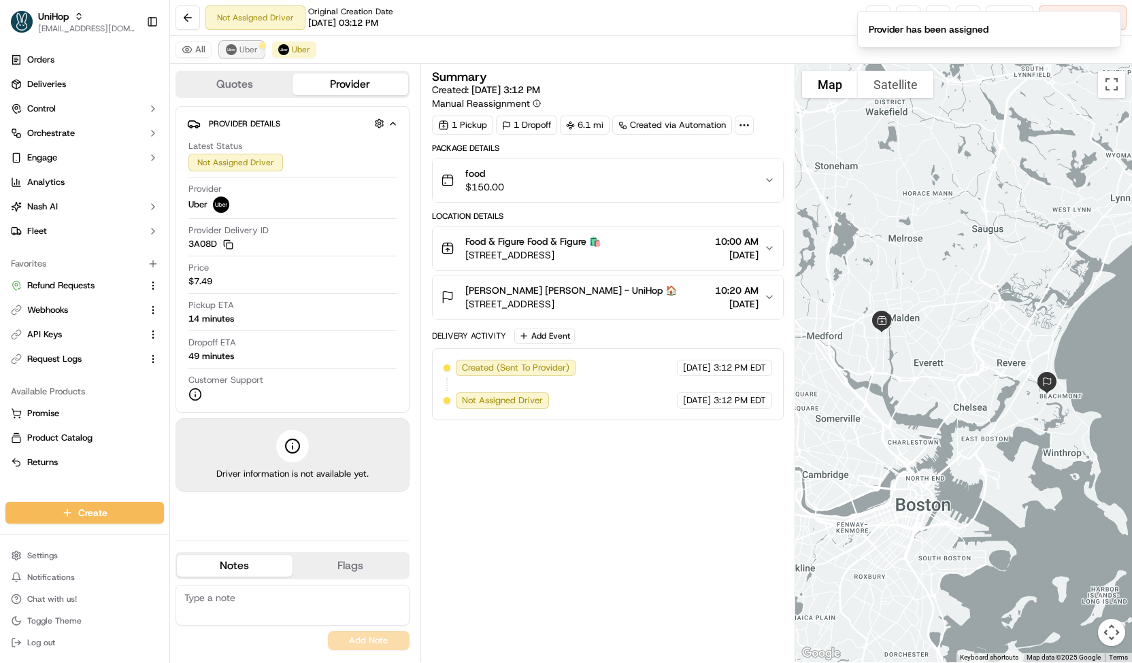
click at [249, 51] on span "Uber" at bounding box center [248, 49] width 18 height 11
click at [281, 48] on img at bounding box center [283, 49] width 11 height 11
click at [1049, 24] on button "Cancel Delivery" at bounding box center [1083, 17] width 88 height 24
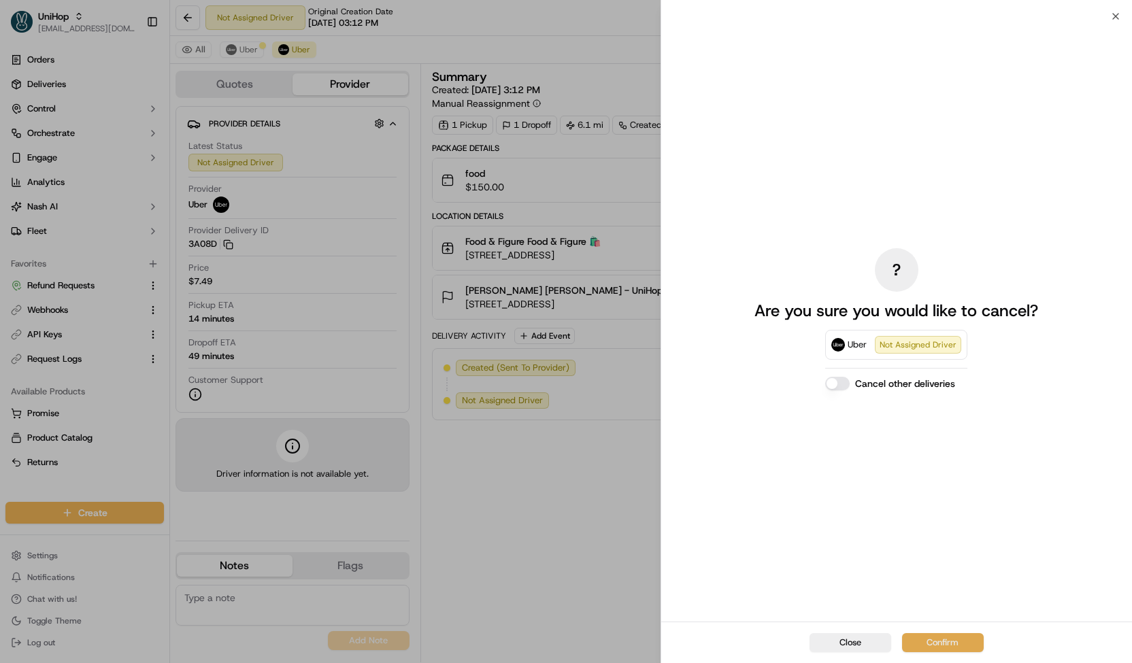
click at [914, 647] on button "Confirm" at bounding box center [943, 642] width 82 height 19
